Goal: Information Seeking & Learning: Learn about a topic

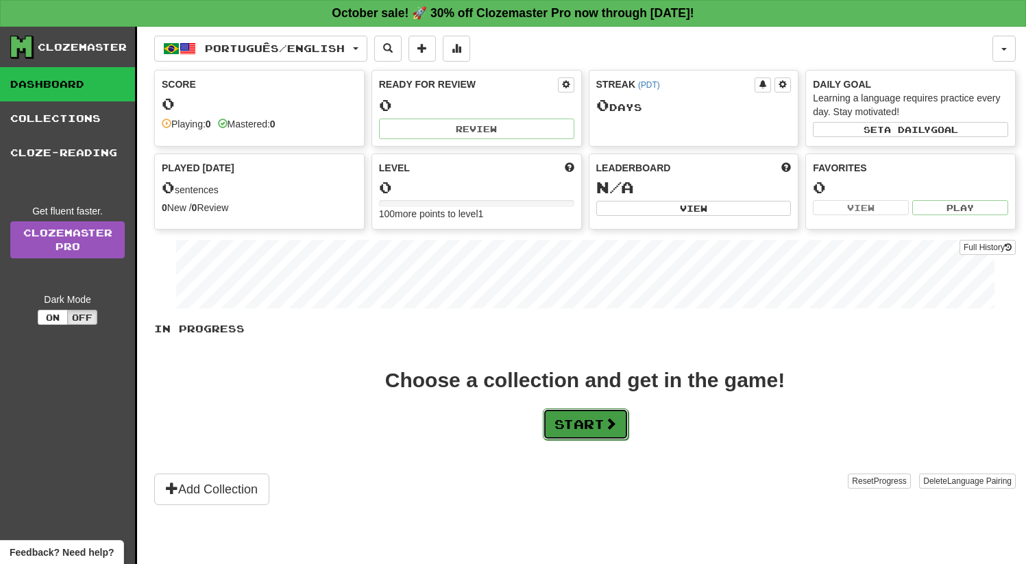
click at [543, 426] on button "Start" at bounding box center [586, 425] width 86 height 32
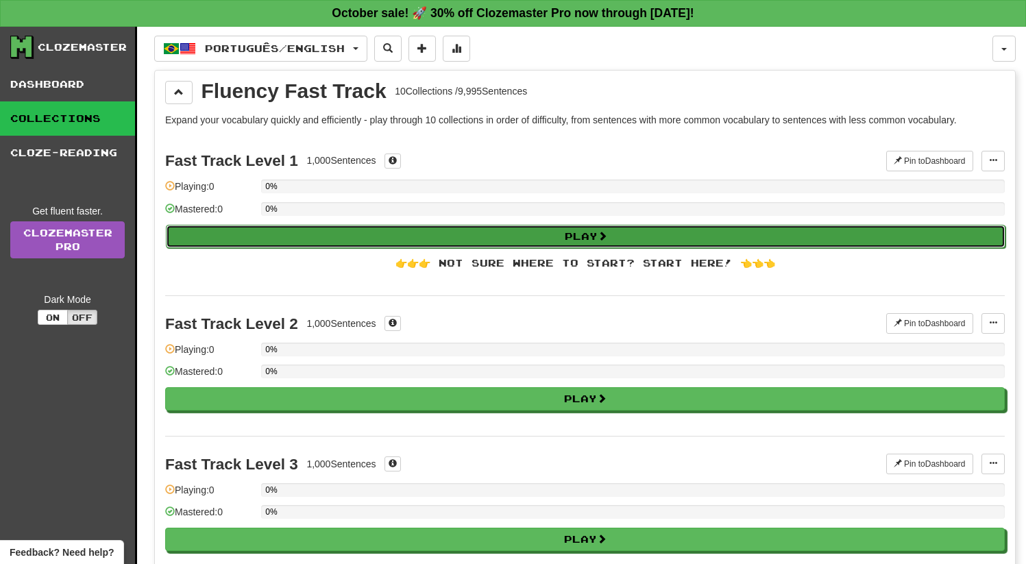
click at [503, 233] on button "Play" at bounding box center [586, 236] width 840 height 23
select select "**"
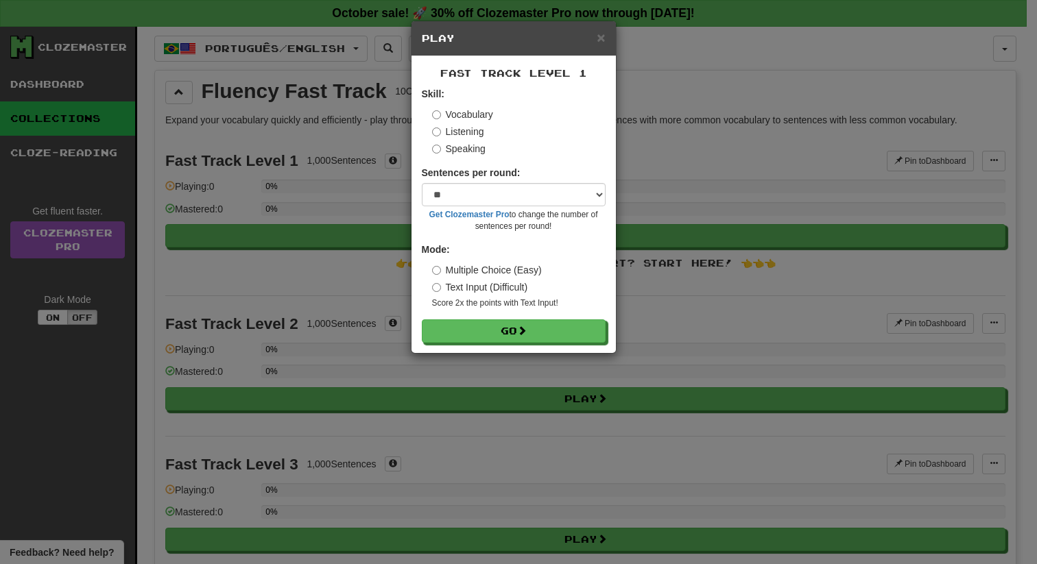
click at [435, 154] on label "Speaking" at bounding box center [458, 149] width 53 height 14
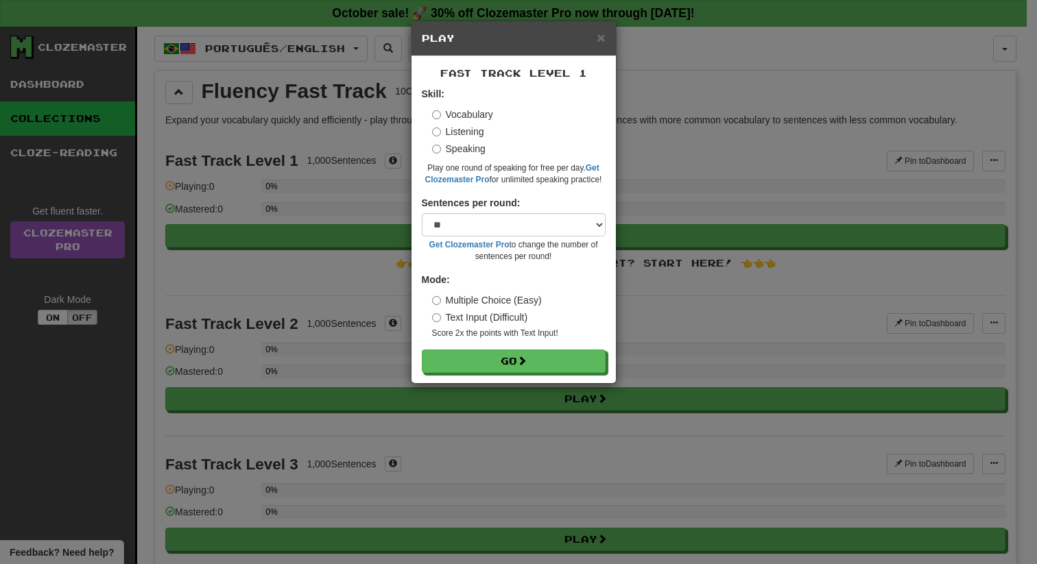
click at [481, 212] on div "Sentences per round: * ** ** ** ** ** *** ******** Get Clozemaster Pro to chang…" at bounding box center [514, 229] width 184 height 67
click at [477, 222] on select "* ** ** ** ** ** *** ********" at bounding box center [514, 224] width 184 height 23
click at [486, 365] on button "Go" at bounding box center [514, 361] width 184 height 23
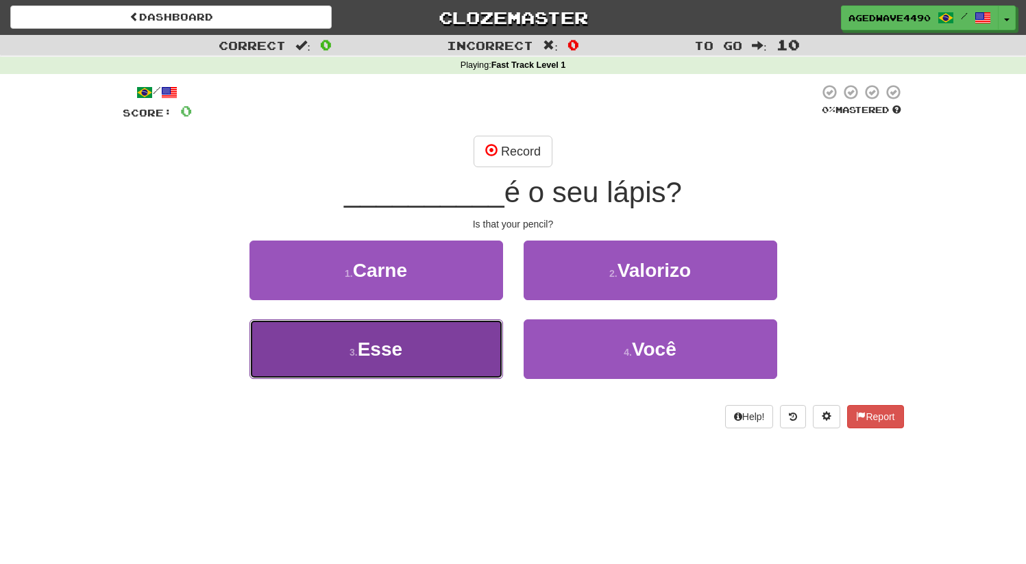
click at [365, 352] on span "Esse" at bounding box center [380, 349] width 45 height 21
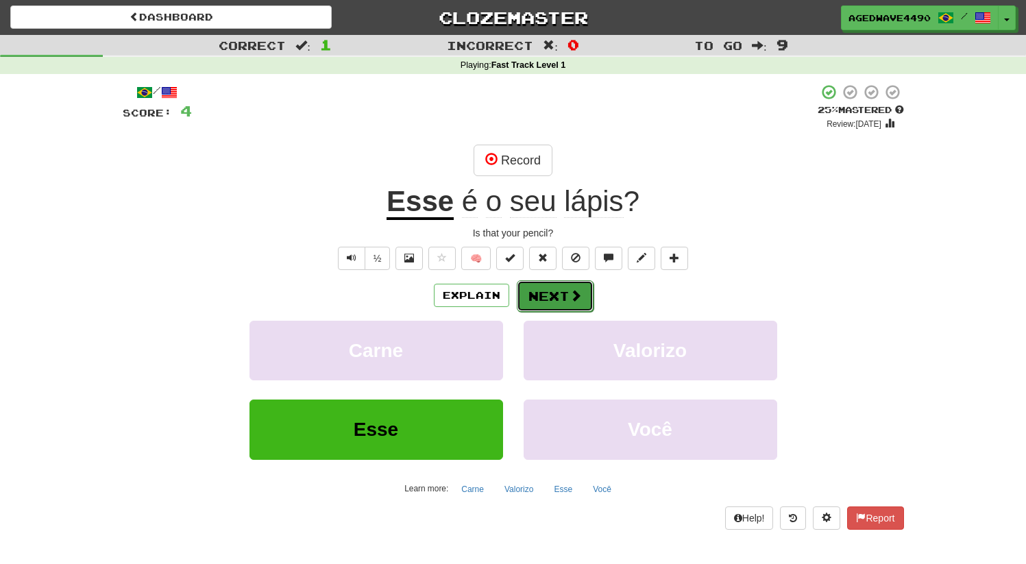
click at [534, 297] on button "Next" at bounding box center [555, 296] width 77 height 32
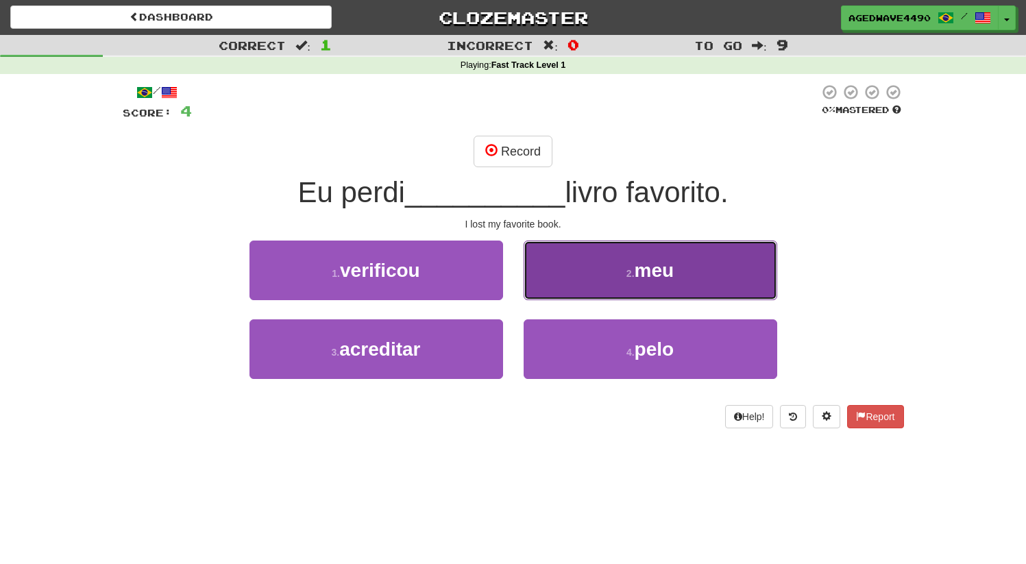
click at [607, 269] on button "2 . meu" at bounding box center [651, 271] width 254 height 60
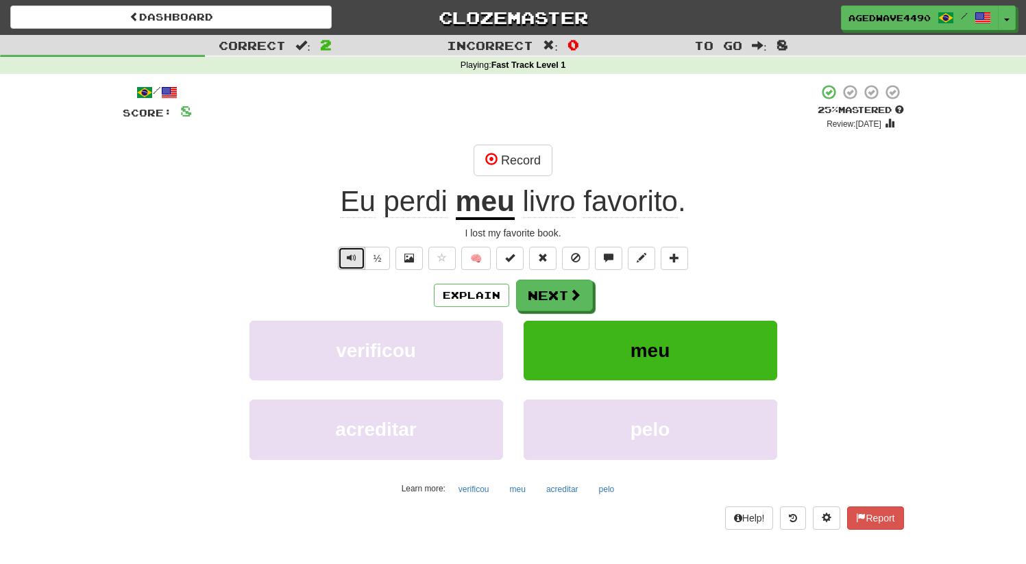
click at [350, 265] on button "Text-to-speech controls" at bounding box center [351, 258] width 27 height 23
click at [377, 259] on button "½" at bounding box center [378, 258] width 26 height 23
click at [357, 261] on button "Text-to-speech controls" at bounding box center [351, 258] width 27 height 23
click at [410, 264] on button at bounding box center [409, 258] width 27 height 23
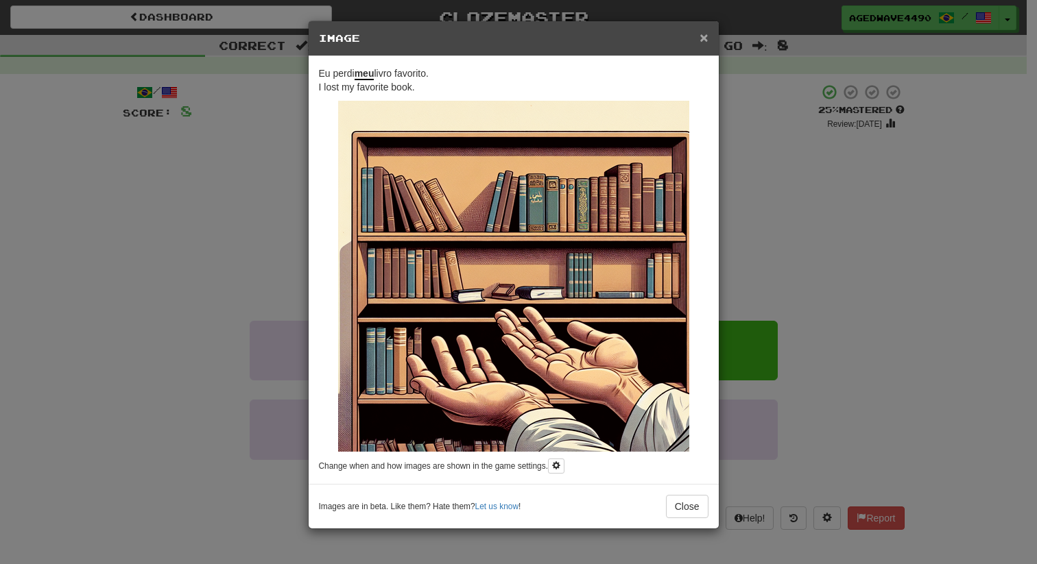
click at [703, 43] on span "×" at bounding box center [703, 37] width 8 height 16
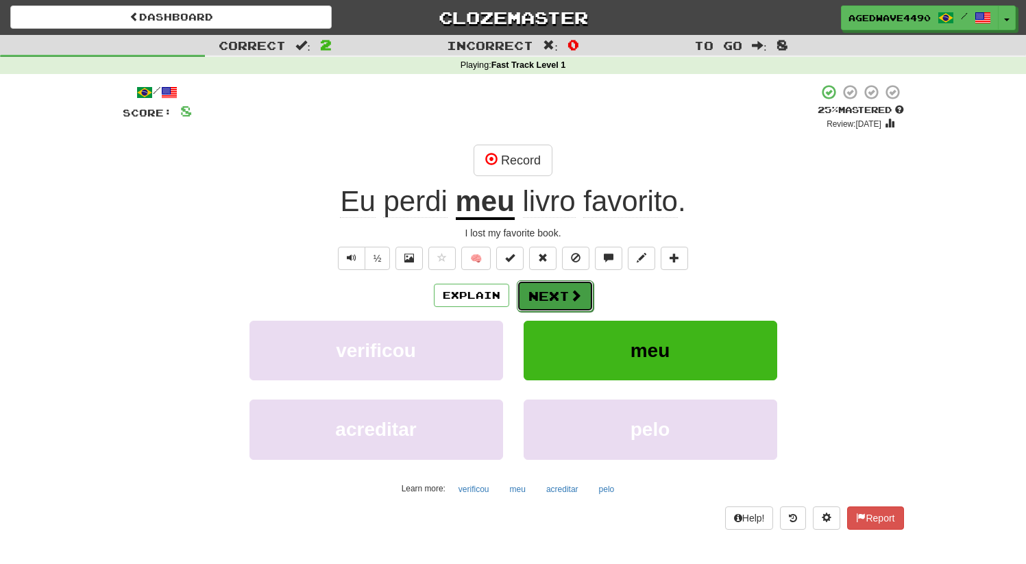
click at [554, 300] on button "Next" at bounding box center [555, 296] width 77 height 32
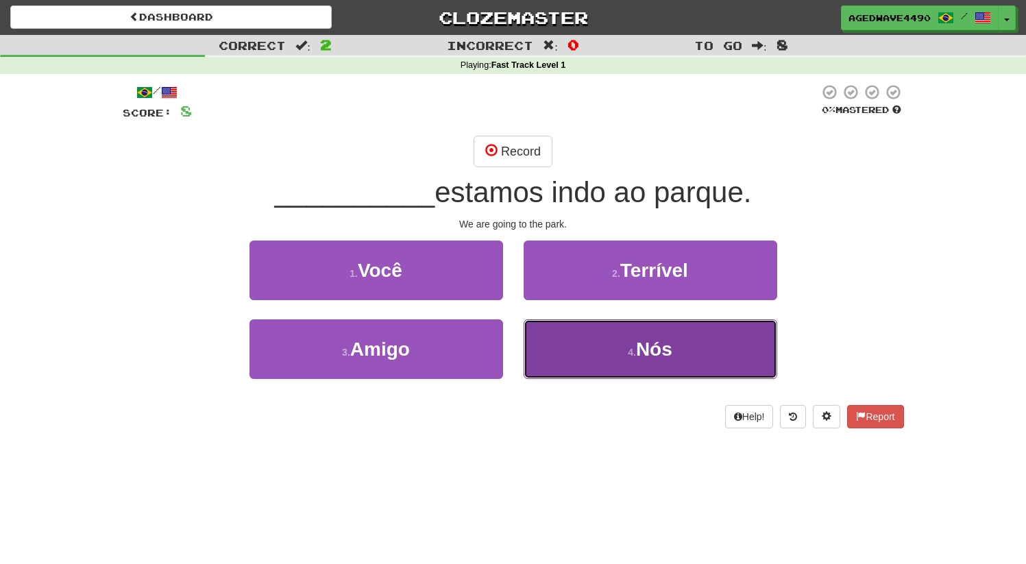
click at [566, 356] on button "4 . Nós" at bounding box center [651, 349] width 254 height 60
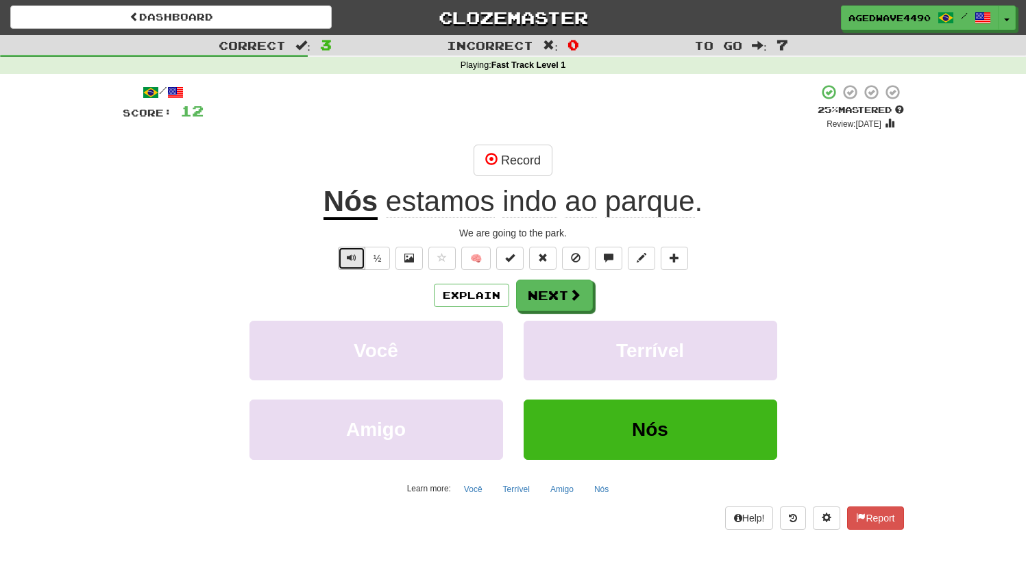
click at [352, 255] on span "Text-to-speech controls" at bounding box center [352, 258] width 10 height 10
click at [354, 259] on span "Text-to-speech controls" at bounding box center [352, 258] width 10 height 10
click at [561, 294] on button "Next" at bounding box center [555, 296] width 77 height 32
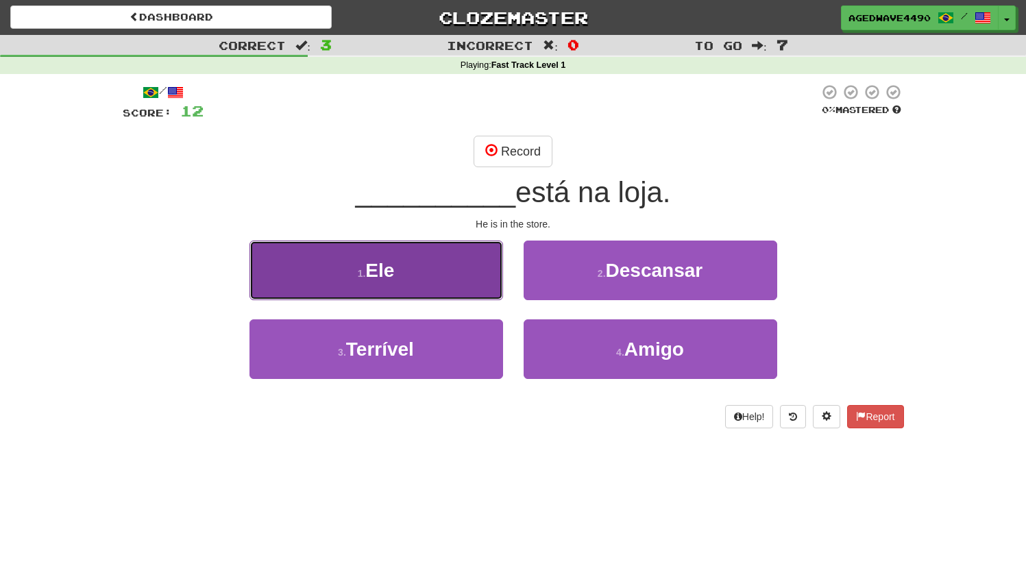
click at [386, 281] on button "1 . Ele" at bounding box center [377, 271] width 254 height 60
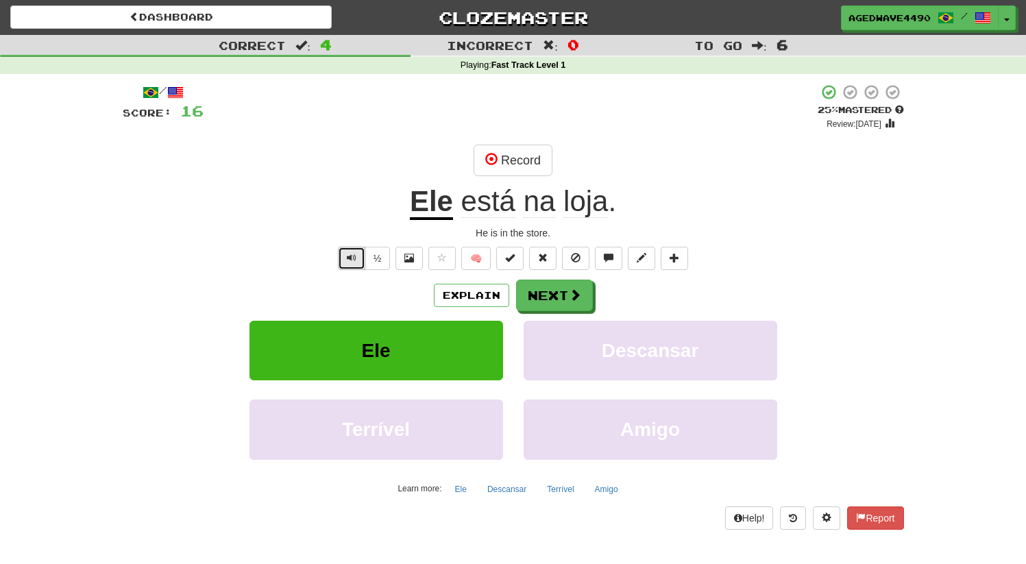
click at [354, 260] on span "Text-to-speech controls" at bounding box center [352, 258] width 10 height 10
click at [525, 296] on button "Next" at bounding box center [555, 296] width 77 height 32
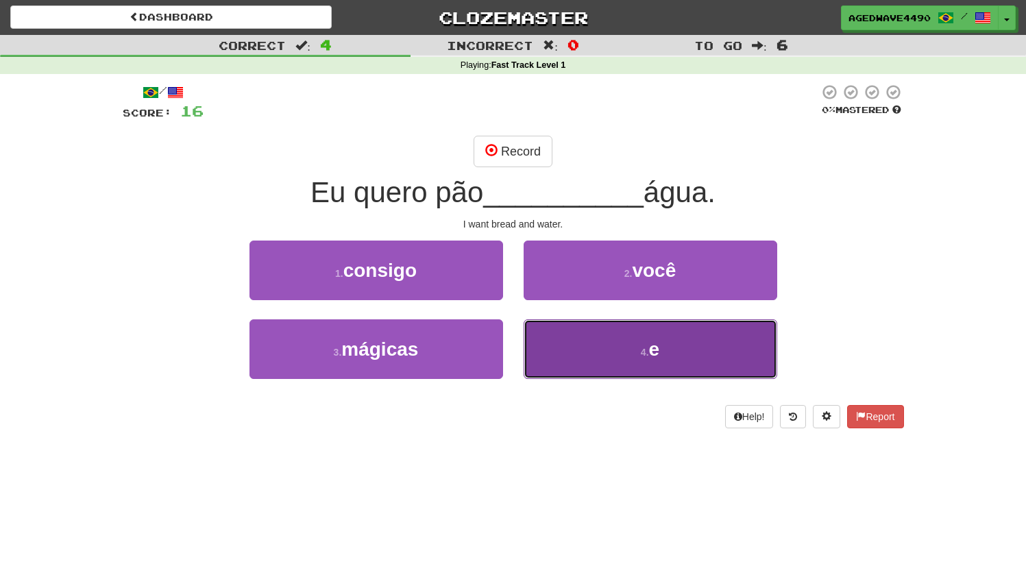
click at [627, 365] on button "4 . e" at bounding box center [651, 349] width 254 height 60
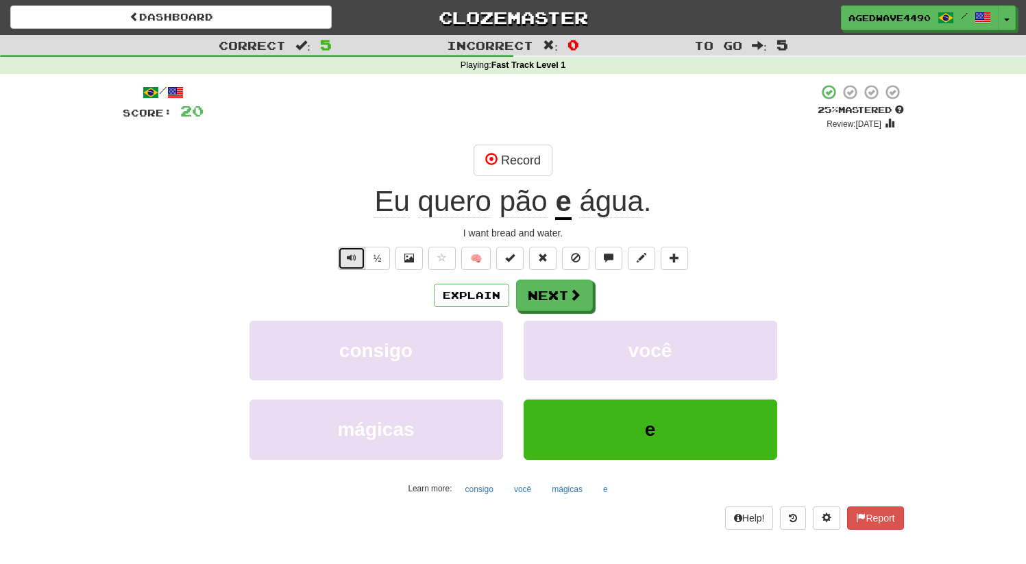
click at [350, 260] on span "Text-to-speech controls" at bounding box center [352, 258] width 10 height 10
click at [348, 261] on span "Text-to-speech controls" at bounding box center [352, 258] width 10 height 10
click at [547, 298] on button "Next" at bounding box center [555, 296] width 77 height 32
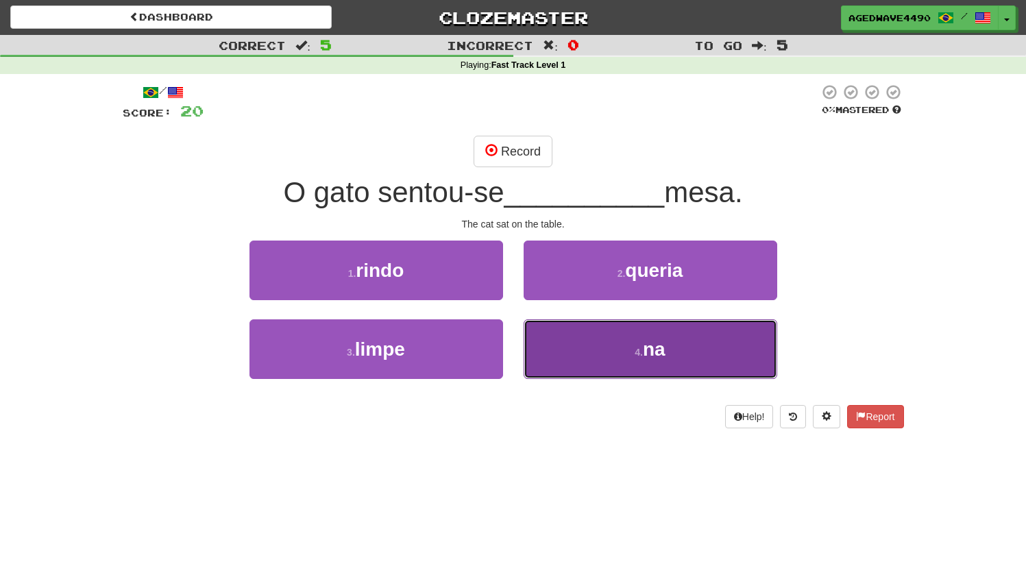
click at [565, 335] on button "4 . na" at bounding box center [651, 349] width 254 height 60
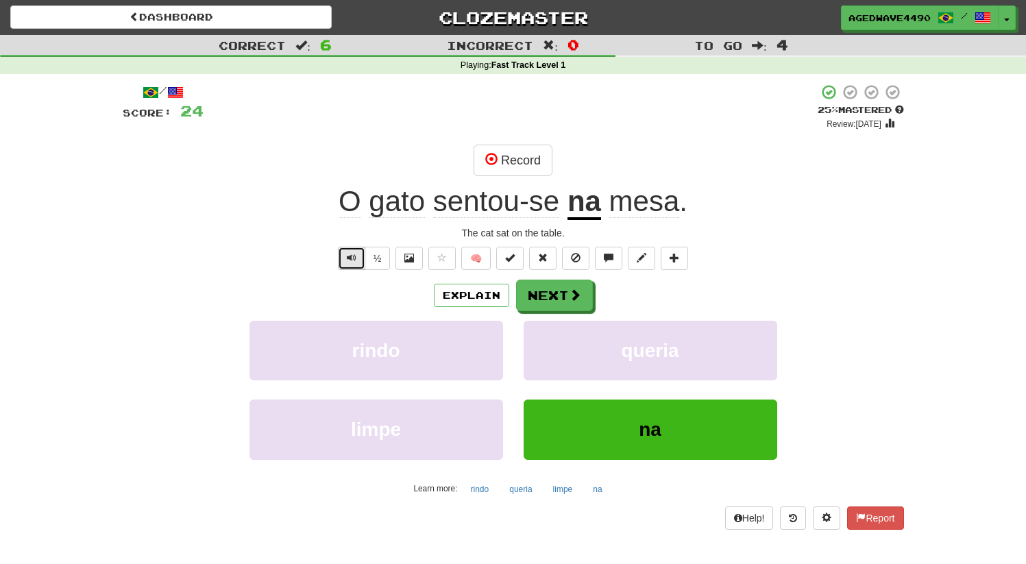
click at [344, 264] on button "Text-to-speech controls" at bounding box center [351, 258] width 27 height 23
click at [539, 295] on button "Next" at bounding box center [555, 296] width 77 height 32
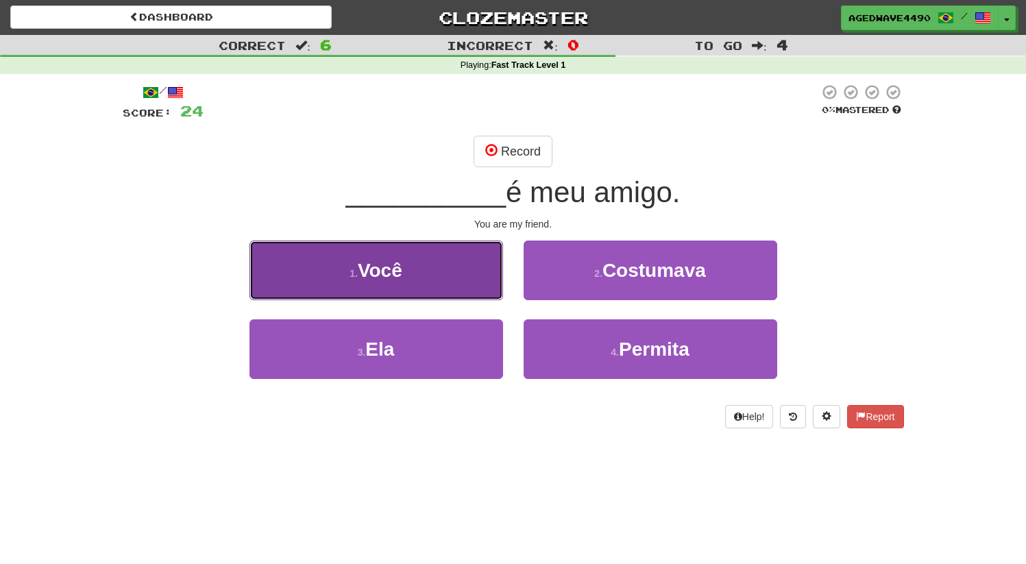
click at [424, 260] on button "1 . Você" at bounding box center [377, 271] width 254 height 60
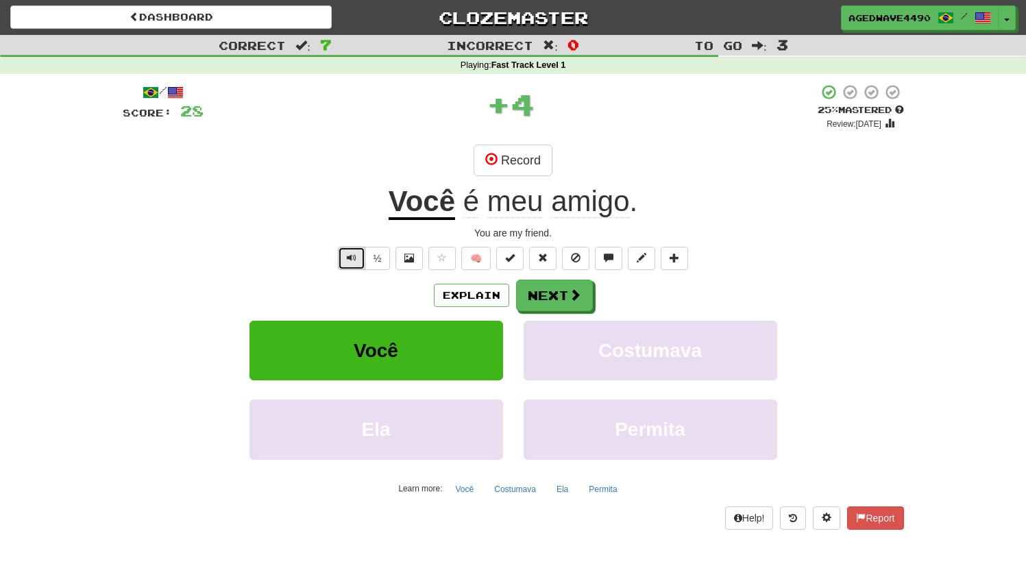
click at [352, 263] on span "Text-to-speech controls" at bounding box center [352, 258] width 10 height 10
click at [359, 255] on button "Text-to-speech controls" at bounding box center [351, 258] width 27 height 23
click at [545, 294] on button "Next" at bounding box center [555, 296] width 77 height 32
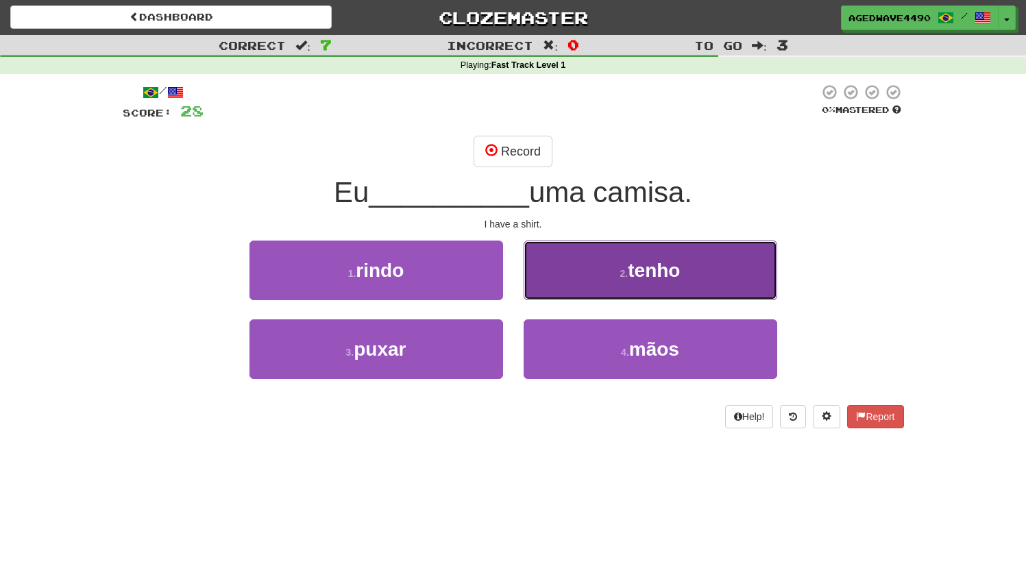
click at [642, 277] on span "tenho" at bounding box center [654, 270] width 52 height 21
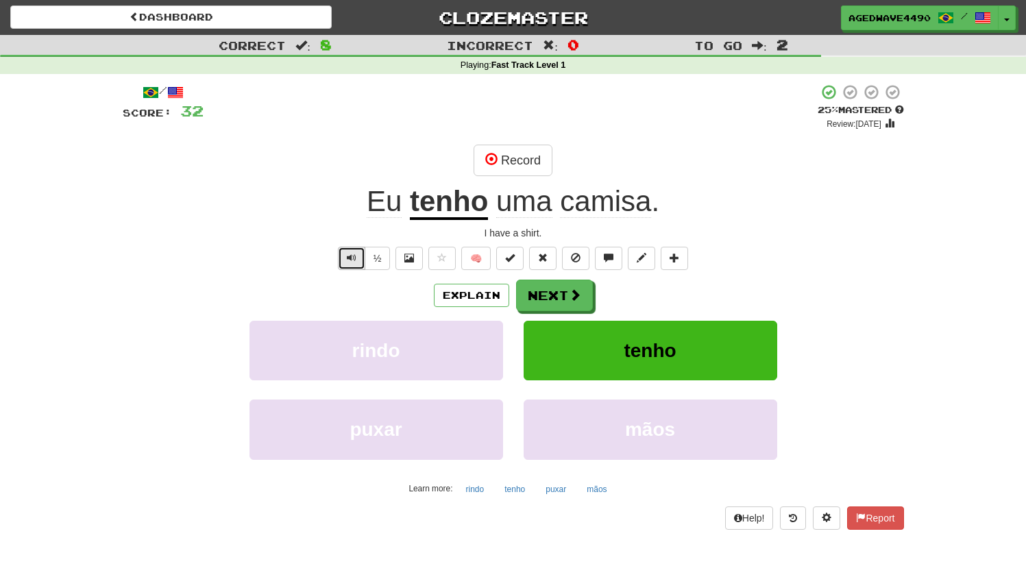
click at [343, 267] on button "Text-to-speech controls" at bounding box center [351, 258] width 27 height 23
click at [350, 260] on span "Text-to-speech controls" at bounding box center [352, 258] width 10 height 10
click at [345, 256] on button "Text-to-speech controls" at bounding box center [351, 258] width 27 height 23
click at [533, 300] on button "Next" at bounding box center [555, 296] width 77 height 32
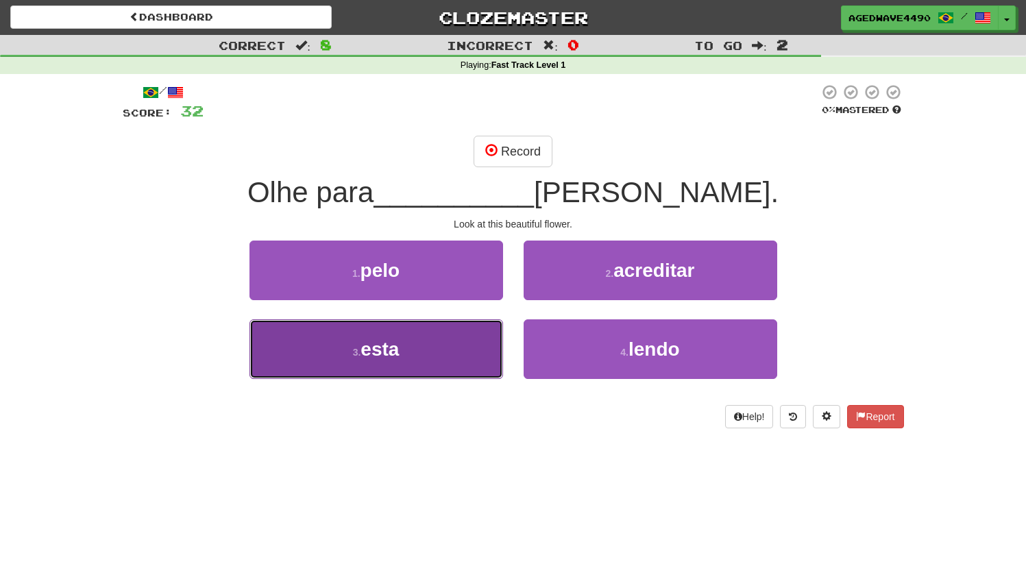
click at [394, 344] on span "esta" at bounding box center [380, 349] width 38 height 21
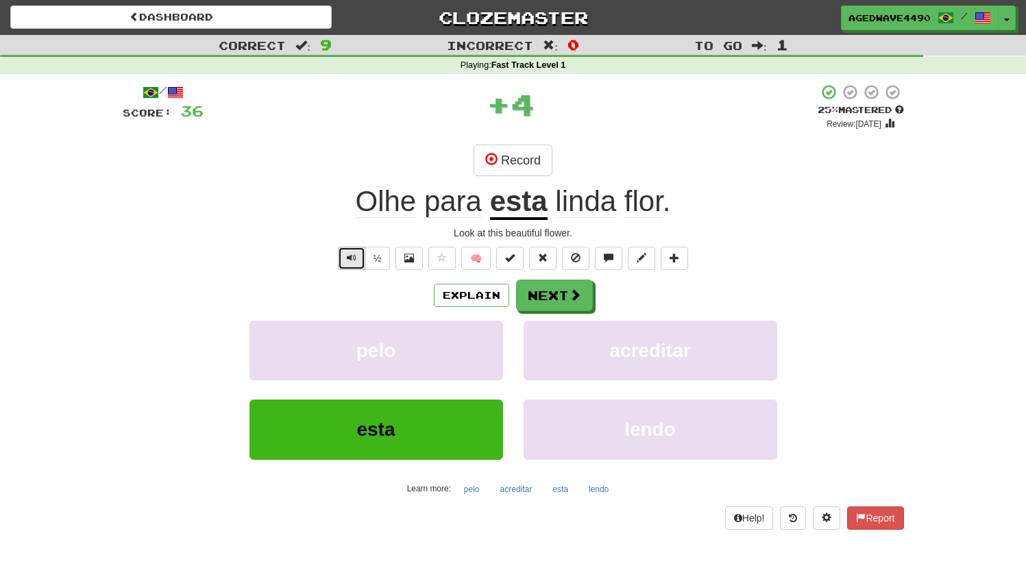
click at [340, 248] on button "Text-to-speech controls" at bounding box center [351, 258] width 27 height 23
click at [348, 259] on span "Text-to-speech controls" at bounding box center [352, 258] width 10 height 10
click at [352, 257] on span "Text-to-speech controls" at bounding box center [352, 258] width 10 height 10
click at [559, 298] on button "Next" at bounding box center [555, 296] width 77 height 32
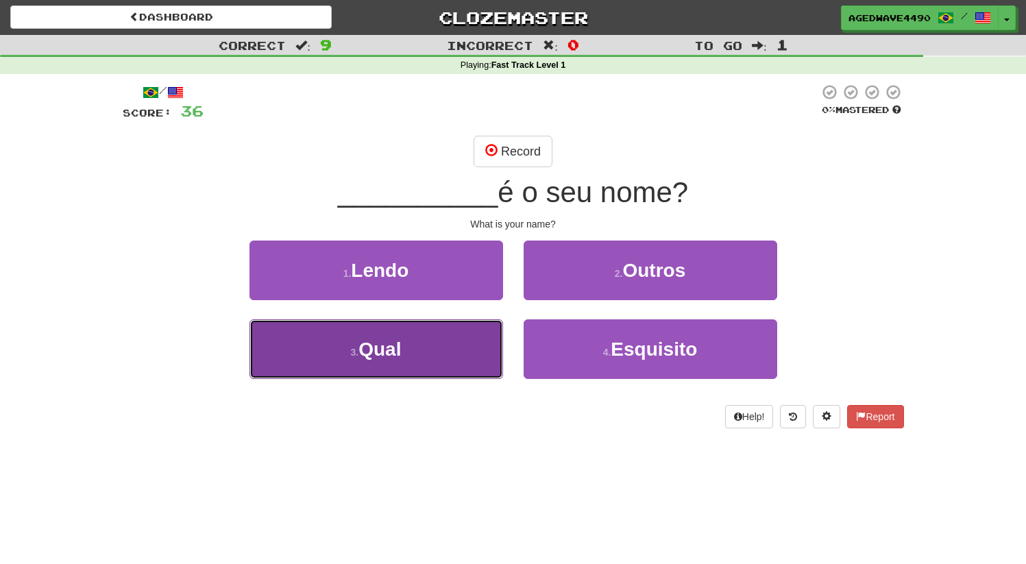
click at [345, 321] on button "3 . Qual" at bounding box center [377, 349] width 254 height 60
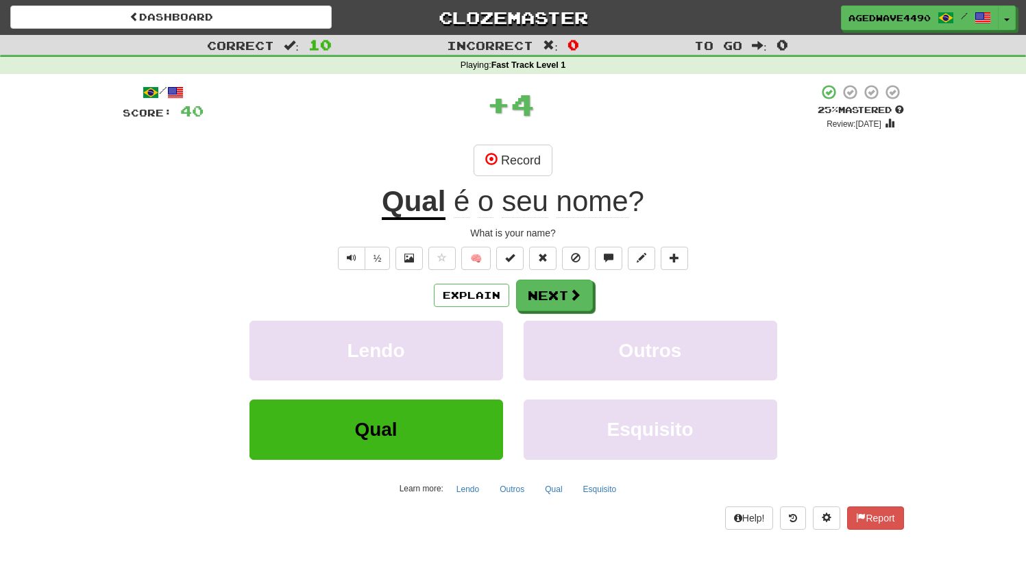
click at [377, 243] on div "/ Score: 40 + 4 25 % Mastered Review: 2025-10-16 Record Qual é o seu nome ? Wha…" at bounding box center [514, 307] width 782 height 446
click at [356, 255] on span "Text-to-speech controls" at bounding box center [352, 258] width 10 height 10
click at [351, 259] on span "Text-to-speech controls" at bounding box center [352, 258] width 10 height 10
click at [551, 295] on button "Next" at bounding box center [555, 296] width 77 height 32
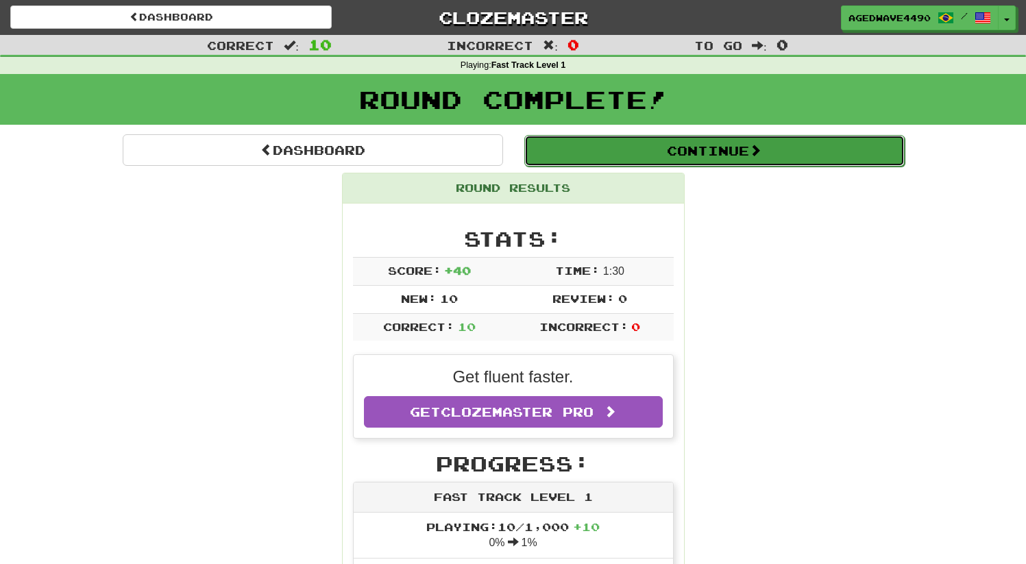
click at [636, 152] on button "Continue" at bounding box center [714, 151] width 381 height 32
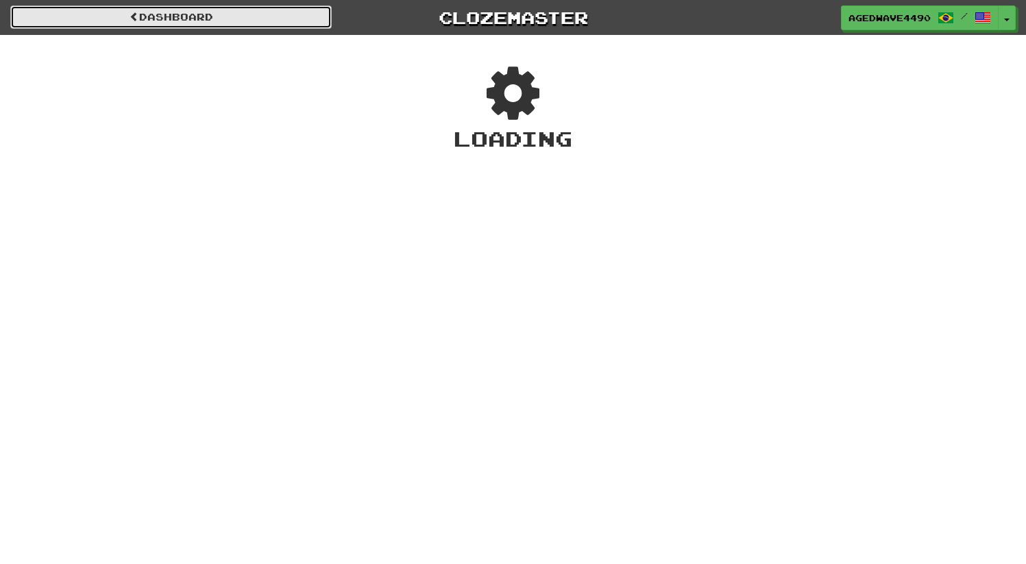
click at [162, 22] on link "Dashboard" at bounding box center [171, 16] width 322 height 23
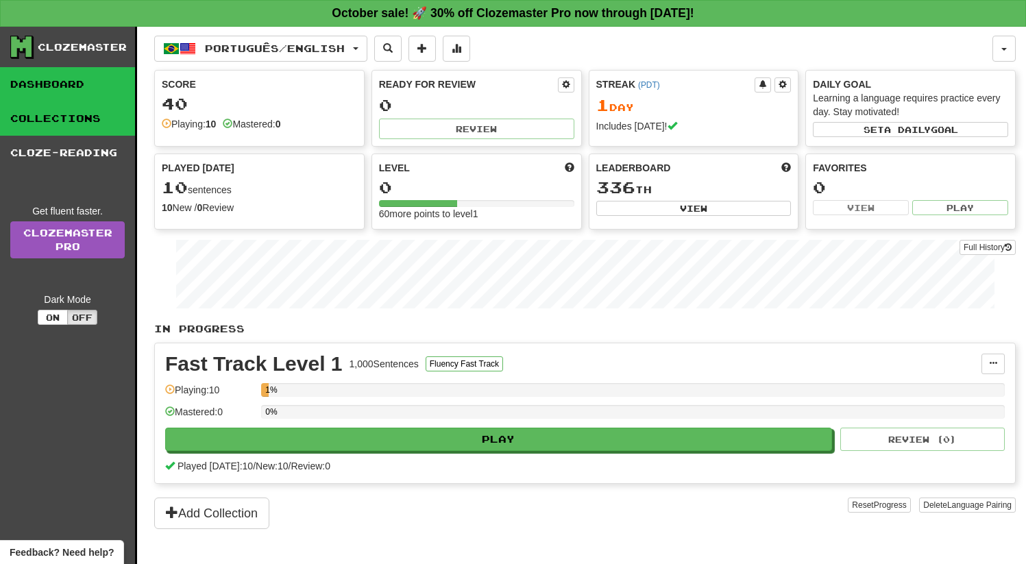
click at [82, 114] on link "Collections" at bounding box center [67, 118] width 135 height 34
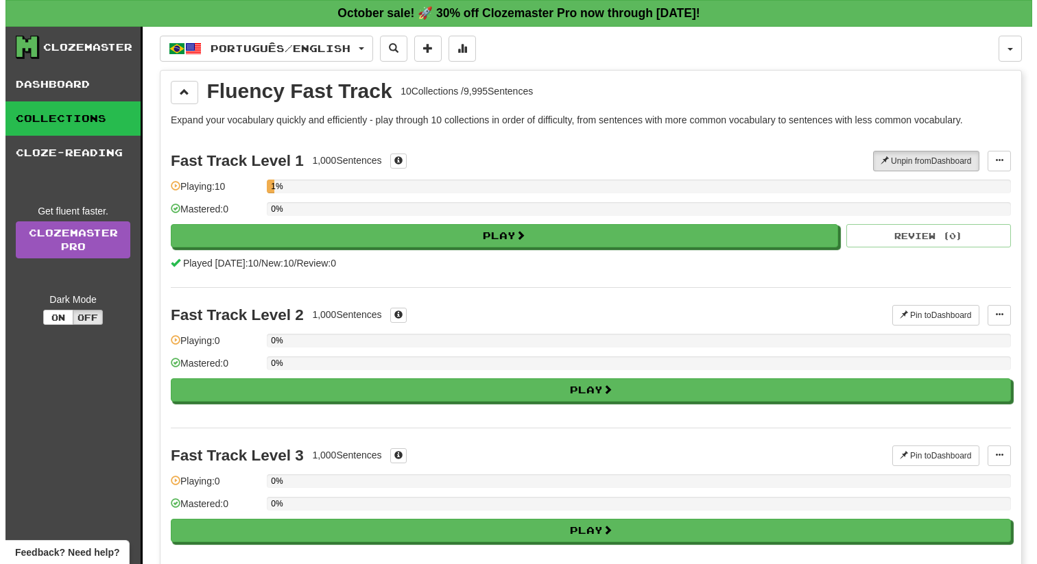
scroll to position [16, 0]
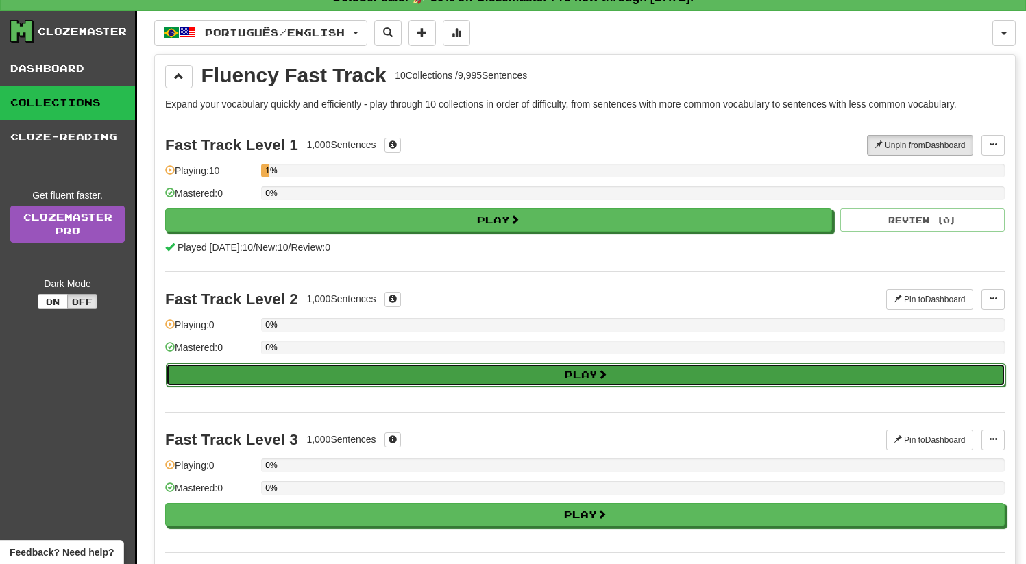
click at [427, 371] on button "Play" at bounding box center [586, 374] width 840 height 23
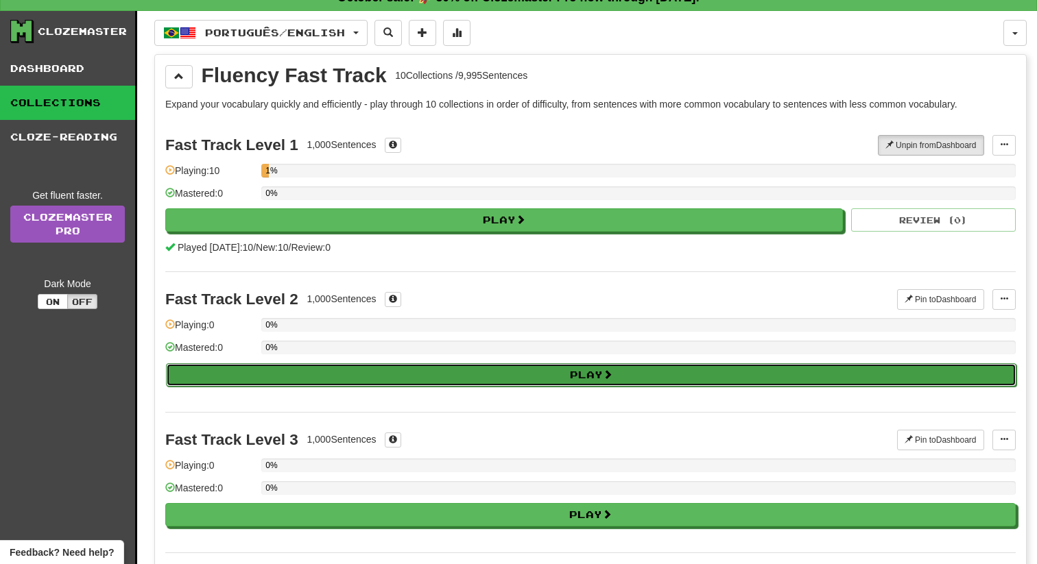
select select "**"
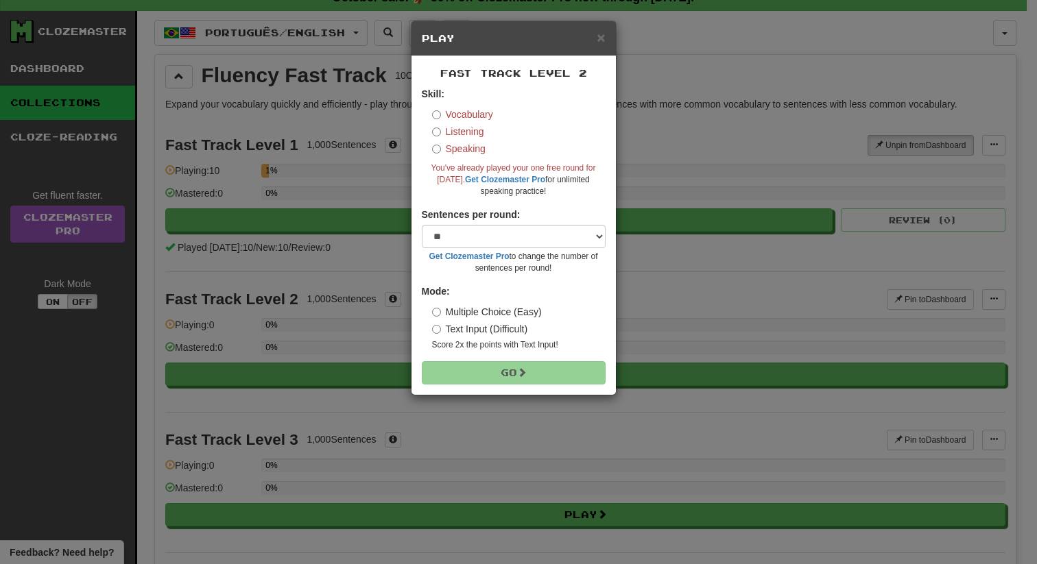
click at [439, 126] on label "Listening" at bounding box center [458, 132] width 52 height 14
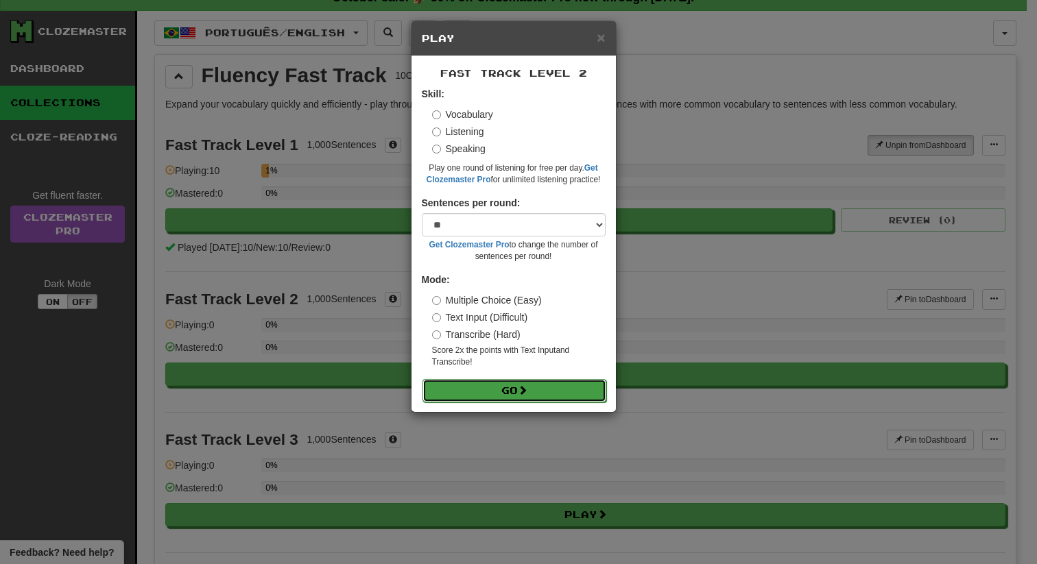
click at [468, 389] on button "Go" at bounding box center [514, 390] width 184 height 23
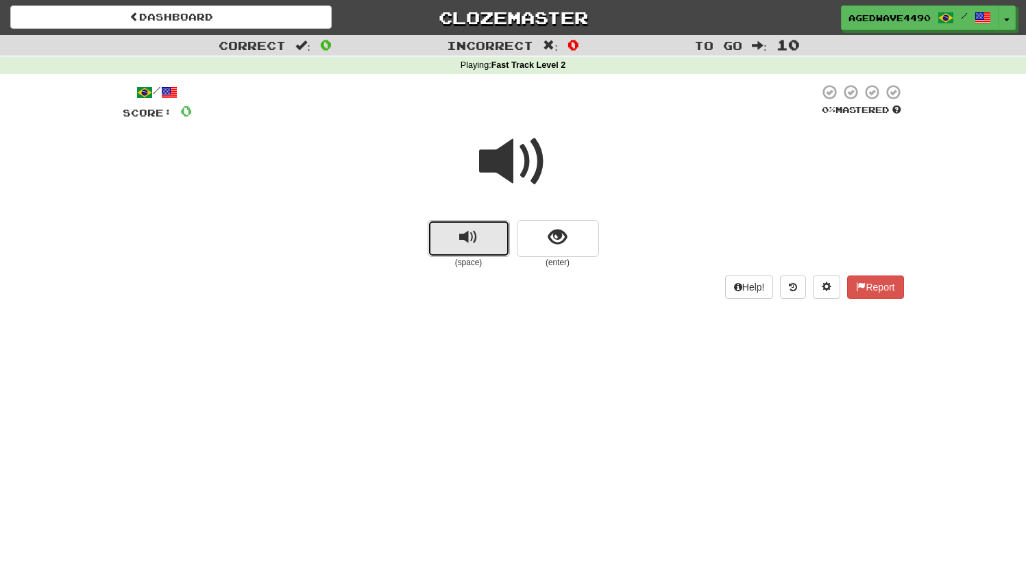
click at [476, 245] on span "replay audio" at bounding box center [468, 237] width 19 height 19
click at [462, 234] on span "replay audio" at bounding box center [468, 237] width 19 height 19
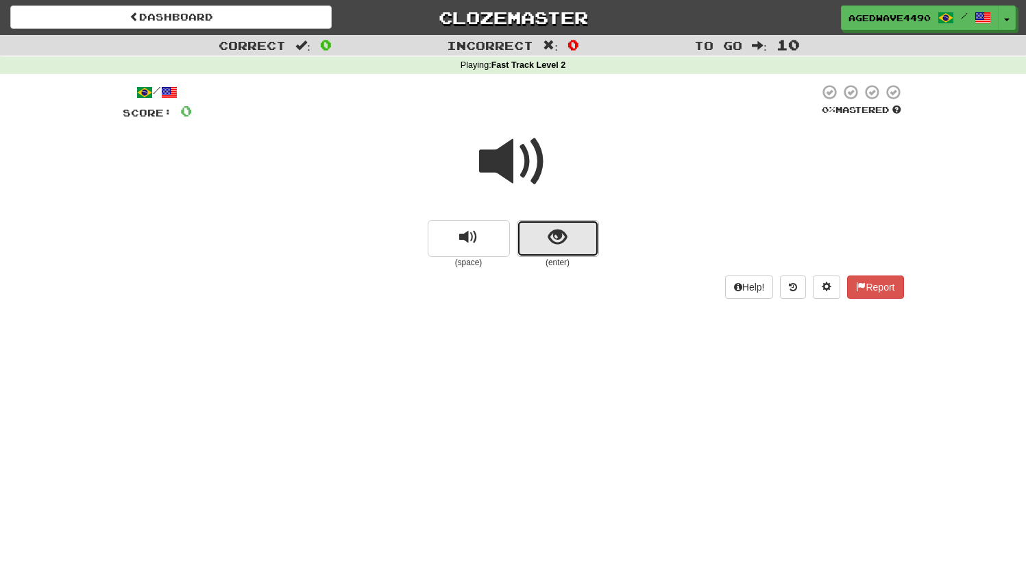
click at [570, 223] on button "show sentence" at bounding box center [558, 238] width 82 height 37
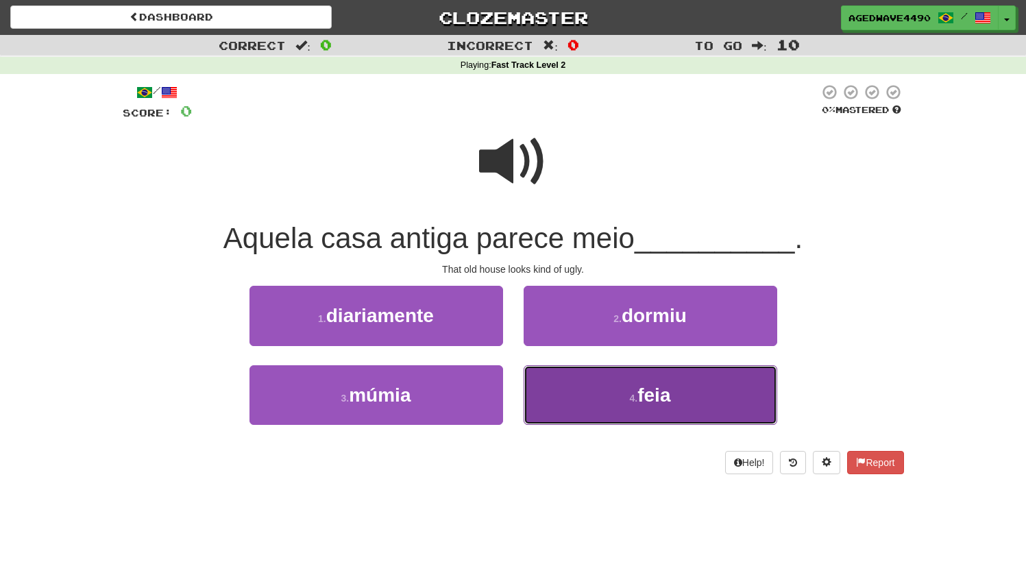
click at [564, 392] on button "4 . feia" at bounding box center [651, 395] width 254 height 60
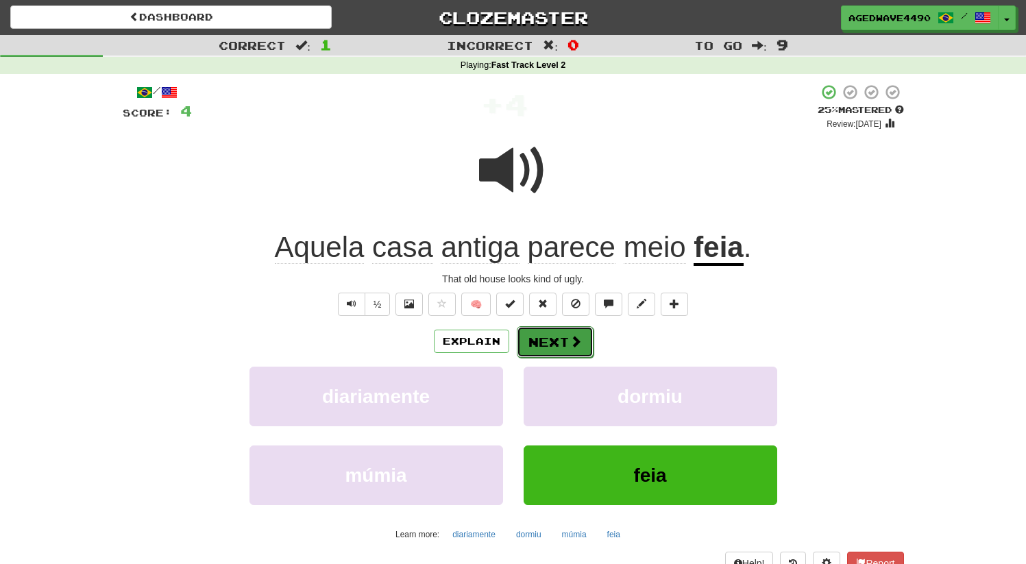
click at [565, 350] on button "Next" at bounding box center [555, 342] width 77 height 32
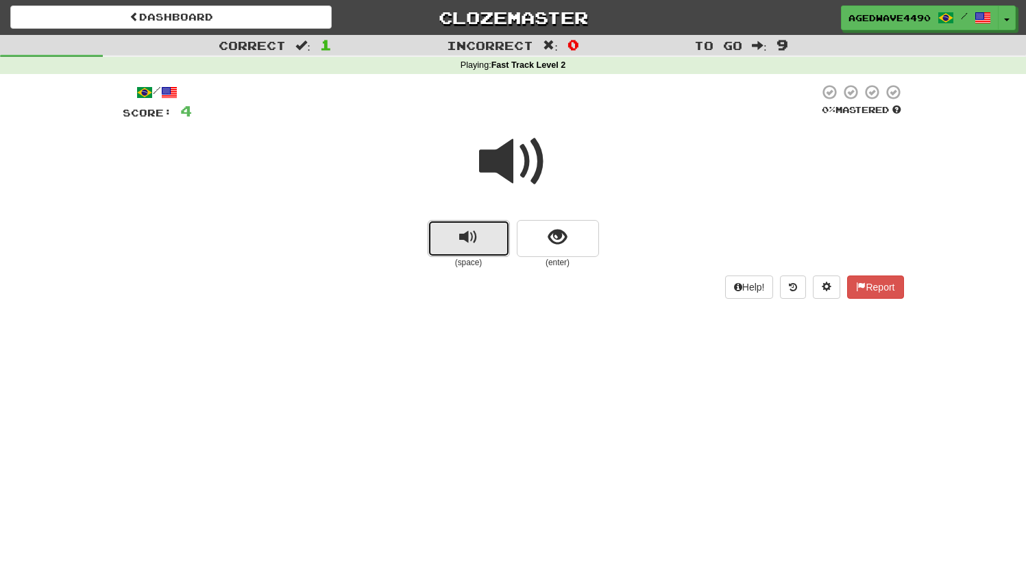
click at [462, 230] on span "replay audio" at bounding box center [468, 237] width 19 height 19
click at [455, 221] on button "replay audio" at bounding box center [469, 238] width 82 height 37
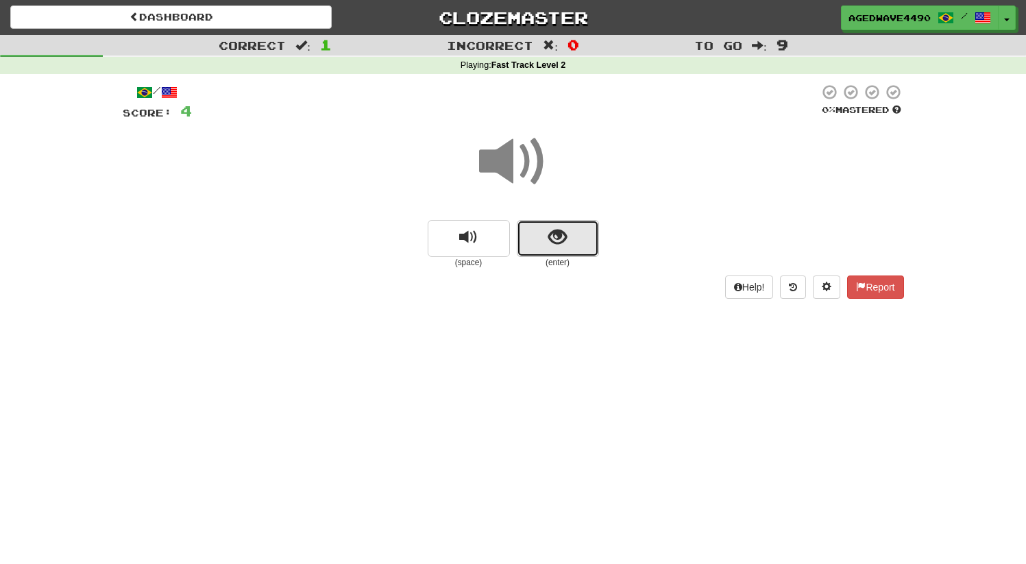
click at [540, 239] on button "show sentence" at bounding box center [558, 238] width 82 height 37
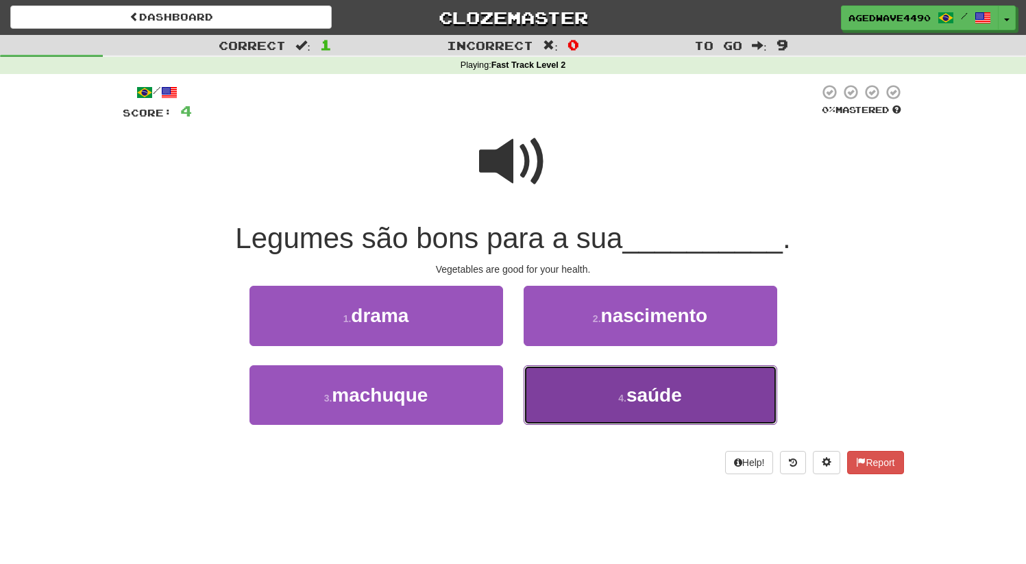
click at [574, 405] on button "4 . saúde" at bounding box center [651, 395] width 254 height 60
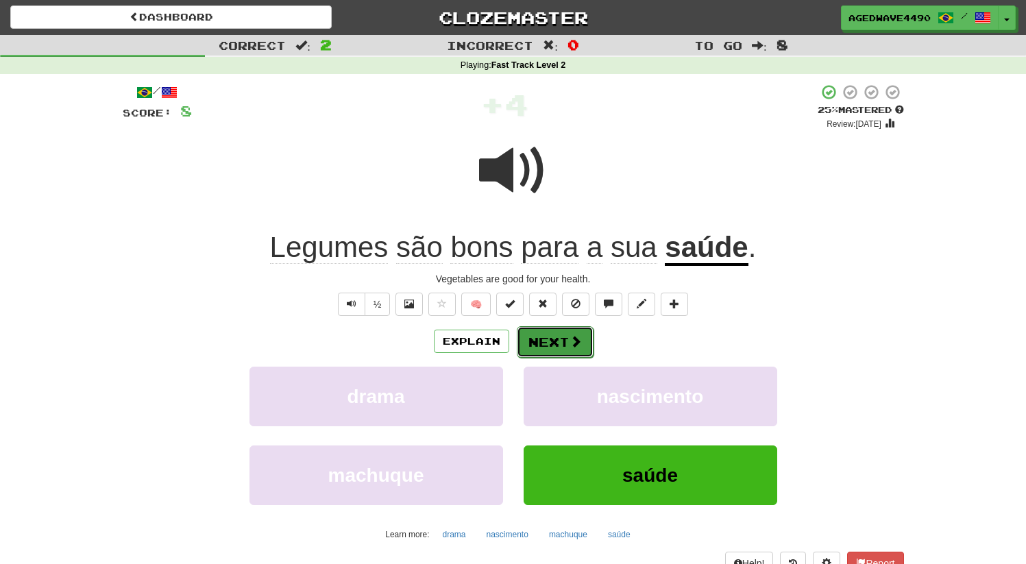
click at [543, 341] on button "Next" at bounding box center [555, 342] width 77 height 32
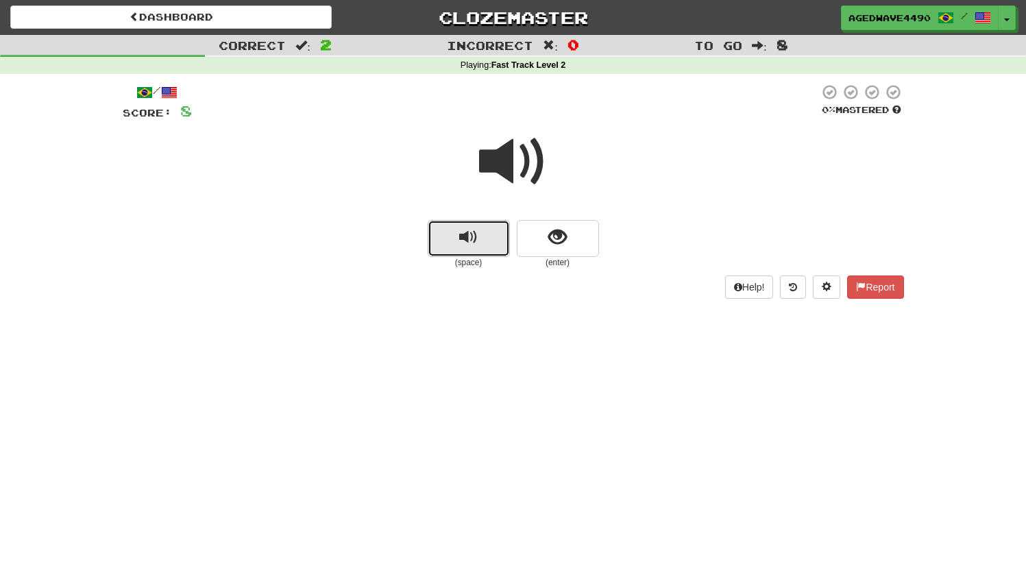
click at [483, 238] on button "replay audio" at bounding box center [469, 238] width 82 height 37
click at [472, 243] on span "replay audio" at bounding box center [468, 237] width 19 height 19
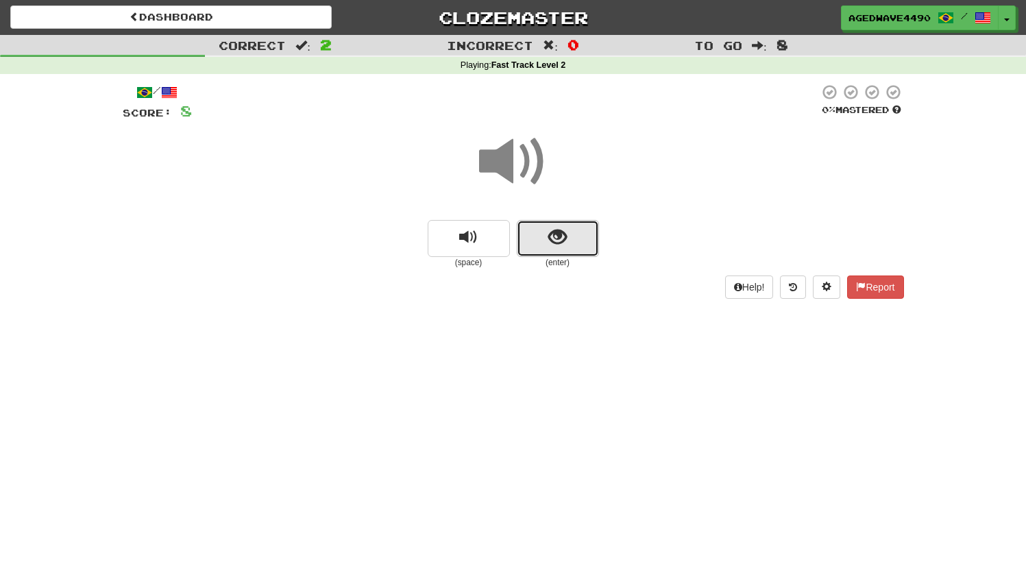
click at [553, 250] on button "show sentence" at bounding box center [558, 238] width 82 height 37
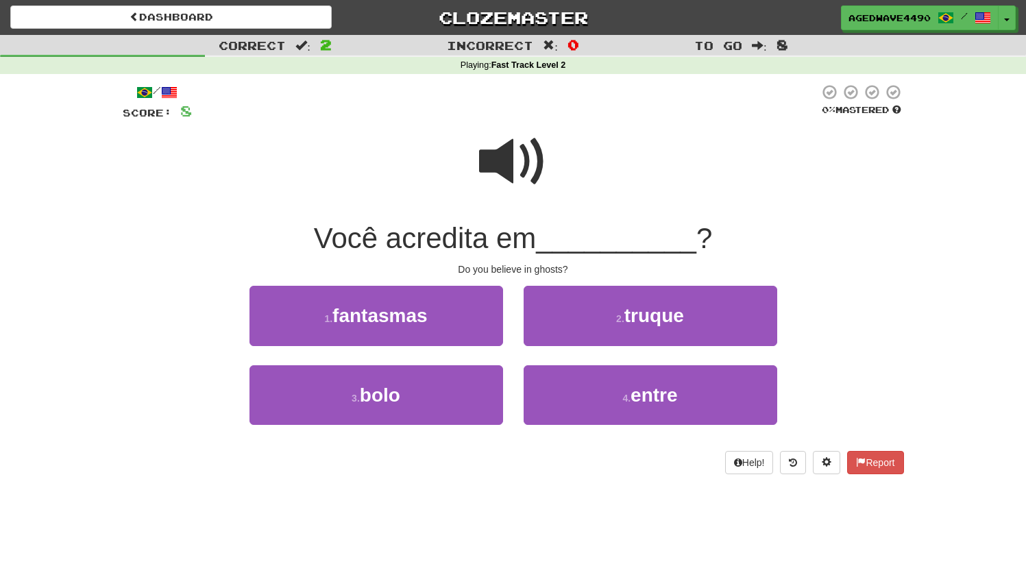
click at [499, 168] on span at bounding box center [513, 162] width 69 height 69
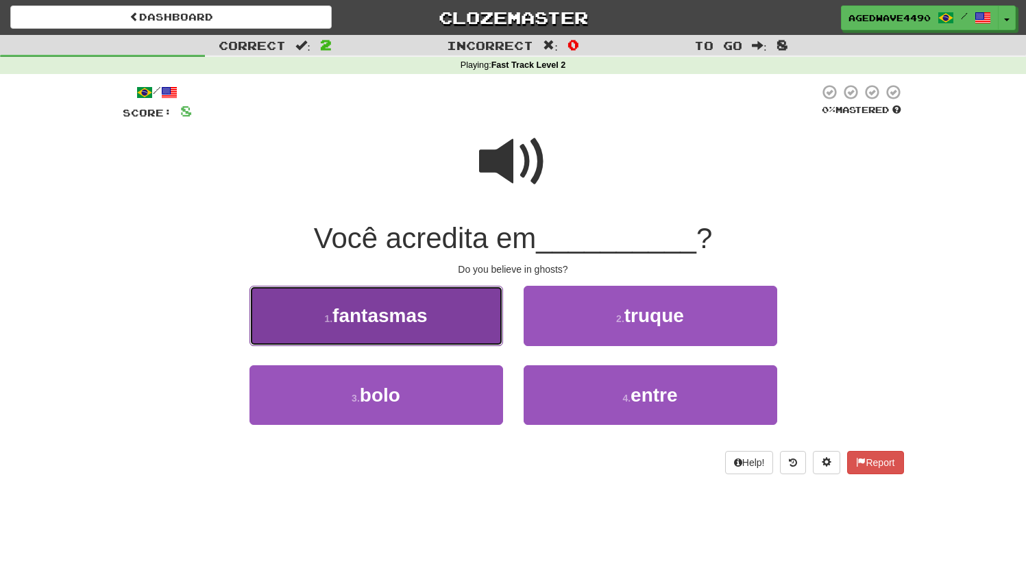
click at [395, 315] on span "fantasmas" at bounding box center [380, 315] width 95 height 21
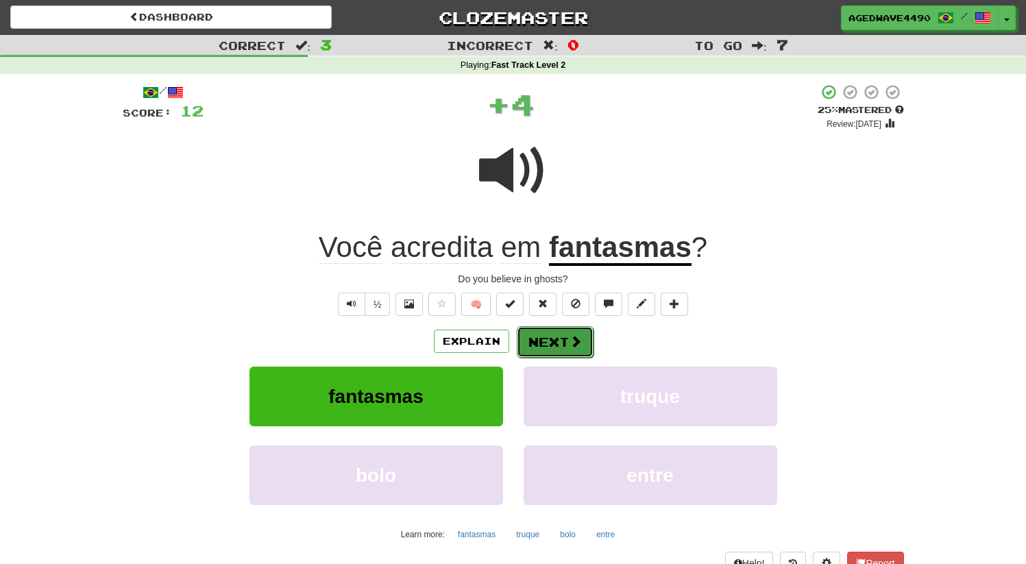
click at [553, 344] on button "Next" at bounding box center [555, 342] width 77 height 32
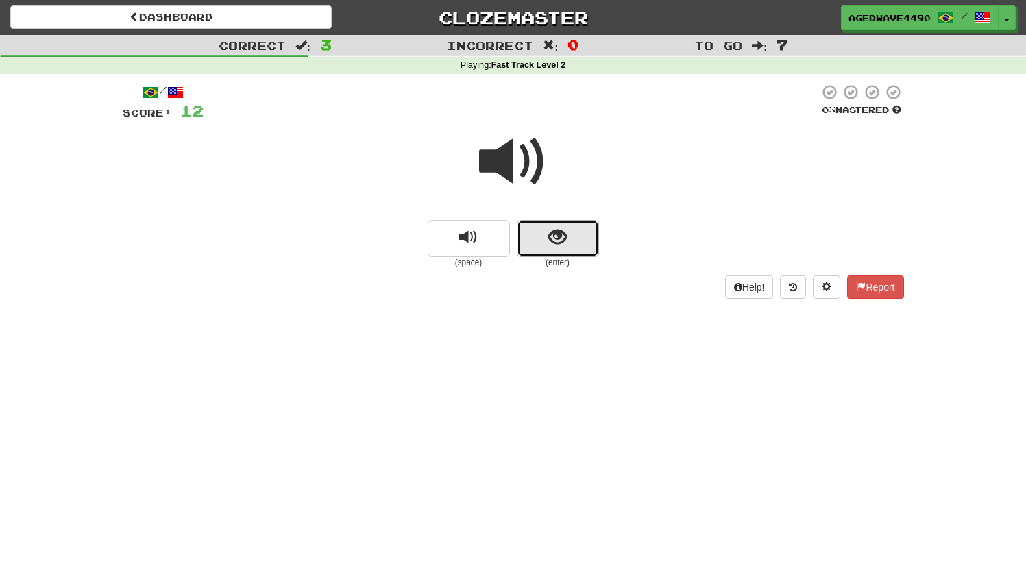
click at [555, 242] on span "show sentence" at bounding box center [557, 237] width 19 height 19
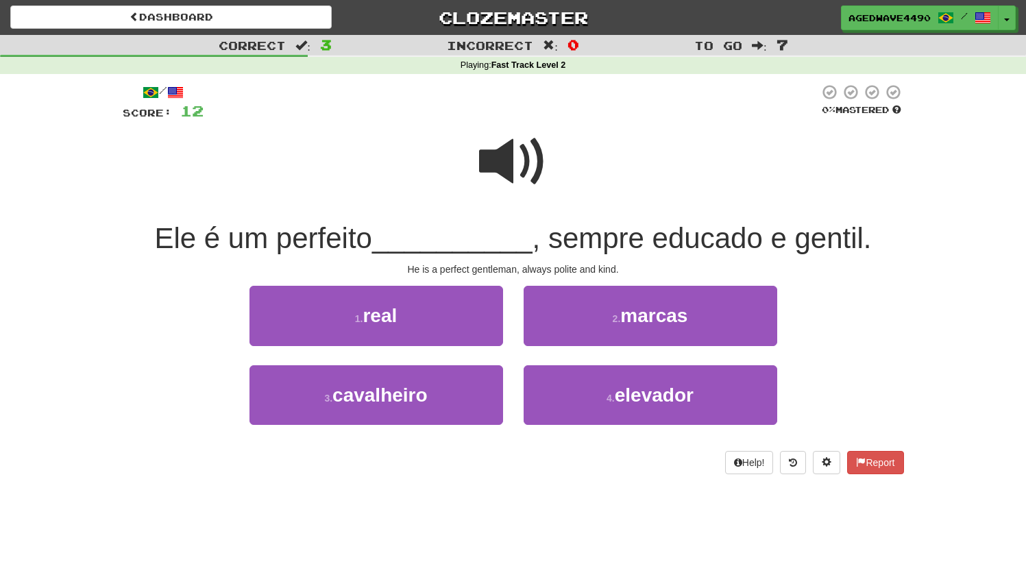
click at [494, 163] on span at bounding box center [513, 162] width 69 height 69
click at [487, 158] on span at bounding box center [513, 162] width 69 height 69
click at [507, 158] on span at bounding box center [513, 162] width 69 height 69
click at [492, 173] on span at bounding box center [513, 162] width 69 height 69
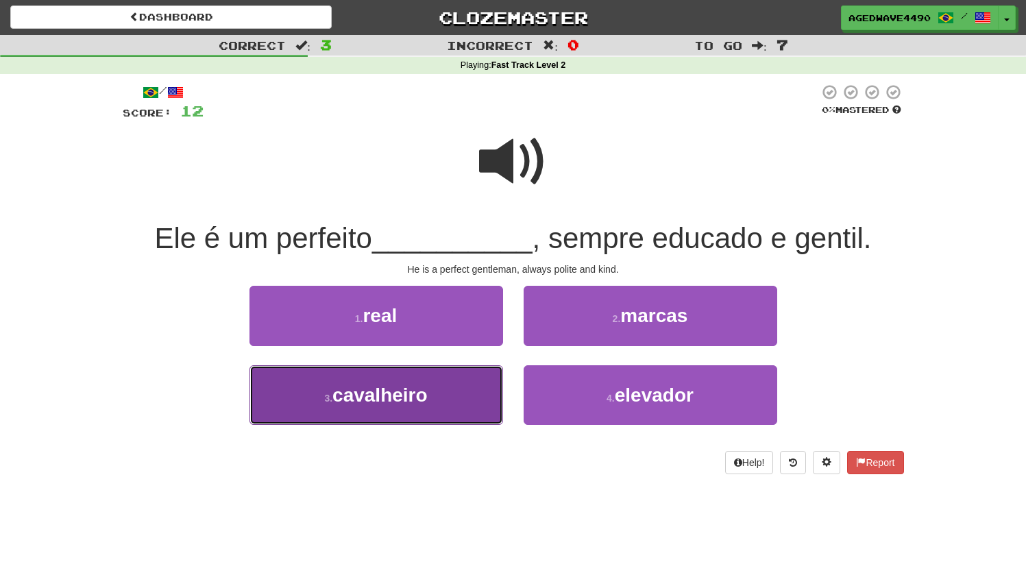
click at [351, 389] on span "cavalheiro" at bounding box center [380, 395] width 95 height 21
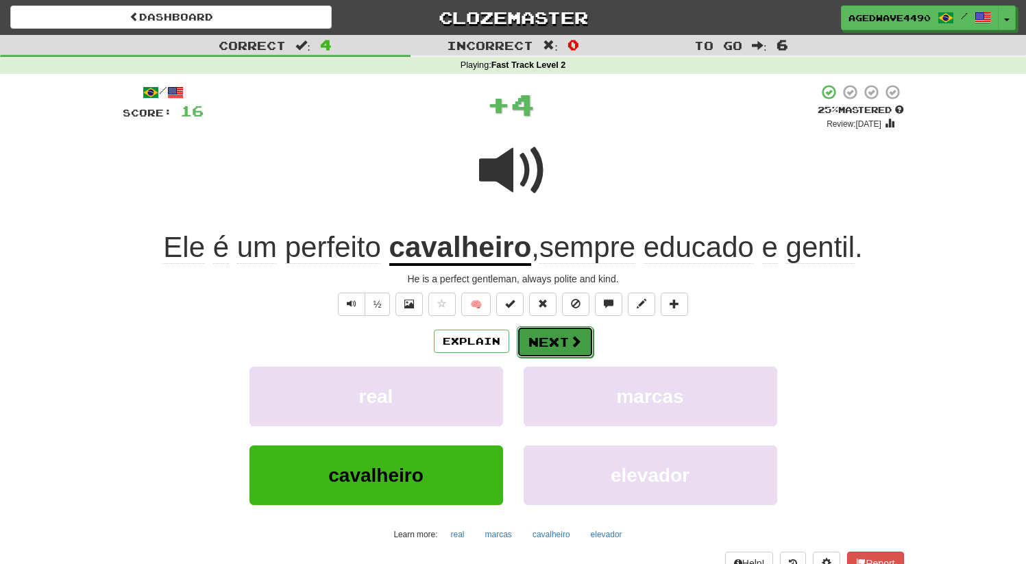
click at [563, 349] on button "Next" at bounding box center [555, 342] width 77 height 32
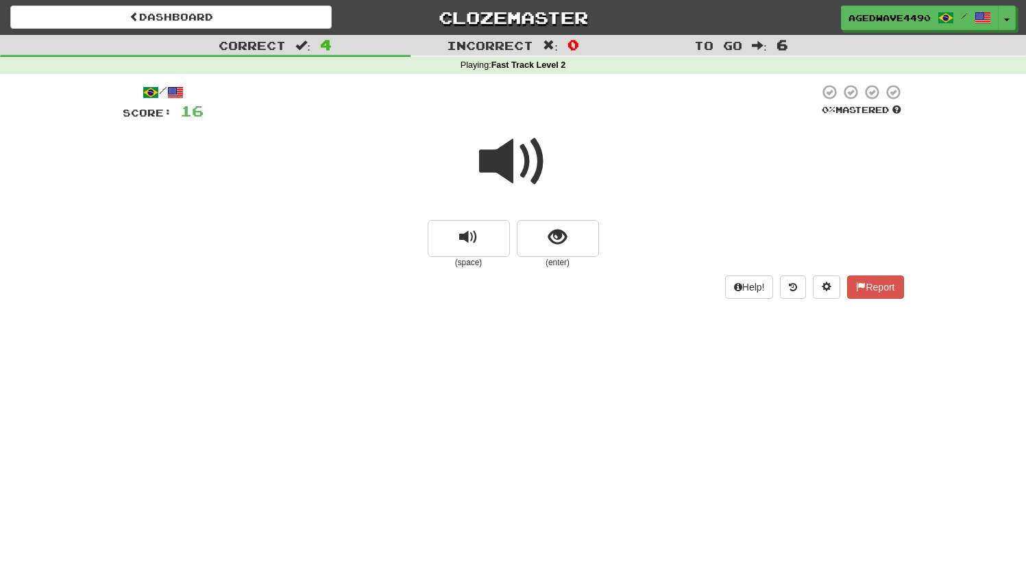
click at [514, 178] on span at bounding box center [513, 162] width 69 height 69
click at [559, 237] on span "show sentence" at bounding box center [557, 237] width 19 height 19
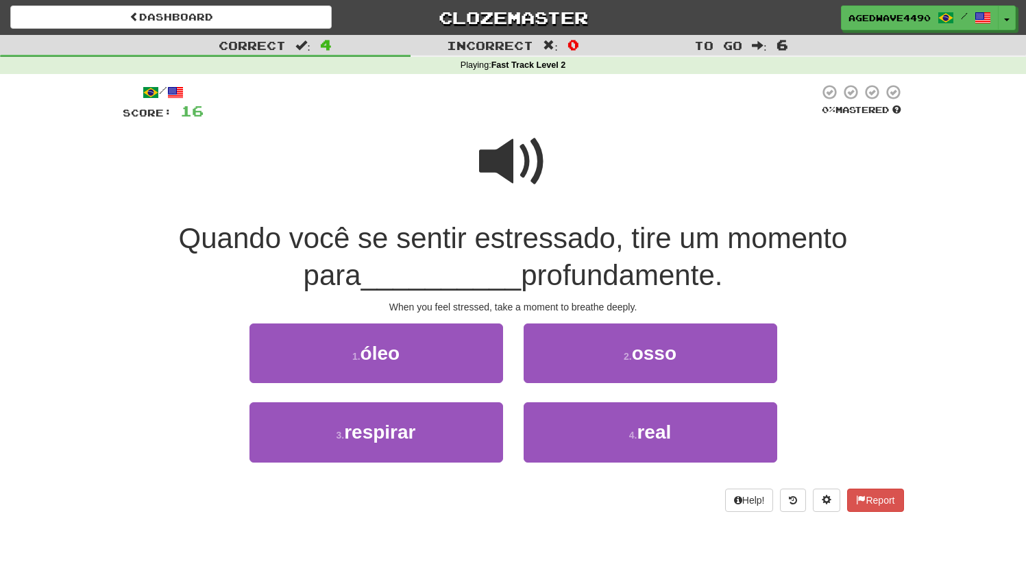
click at [542, 166] on span at bounding box center [513, 162] width 69 height 69
click at [508, 171] on span at bounding box center [513, 162] width 69 height 69
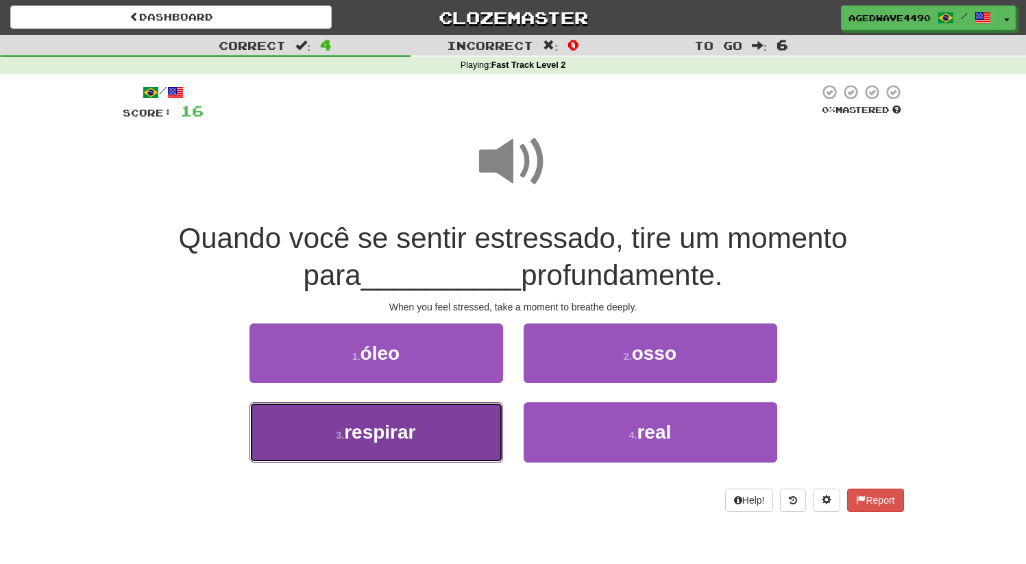
click at [391, 424] on span "respirar" at bounding box center [379, 432] width 71 height 21
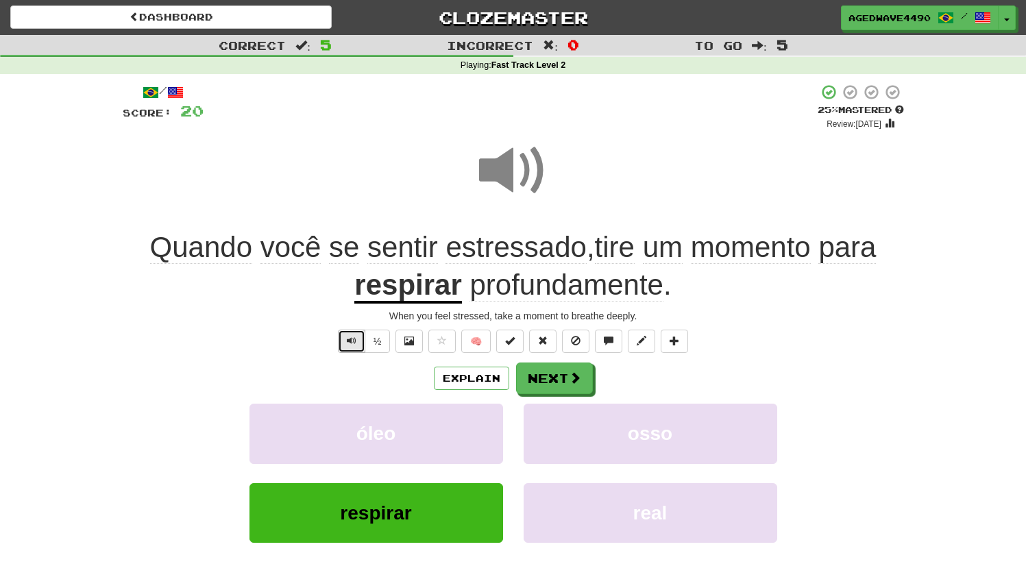
click at [349, 346] on span "Text-to-speech controls" at bounding box center [352, 341] width 10 height 10
click at [381, 346] on button "½" at bounding box center [378, 341] width 26 height 23
click at [347, 339] on button "Text-to-speech controls" at bounding box center [351, 341] width 27 height 23
click at [378, 337] on button "½" at bounding box center [378, 341] width 26 height 23
click at [577, 390] on button "Next" at bounding box center [555, 379] width 77 height 32
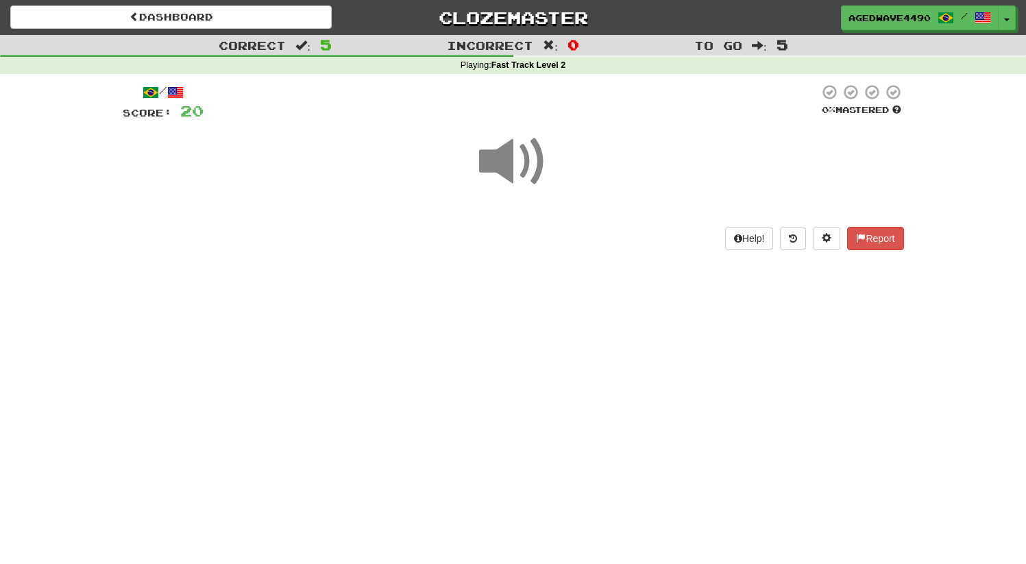
click at [511, 157] on span at bounding box center [513, 162] width 69 height 69
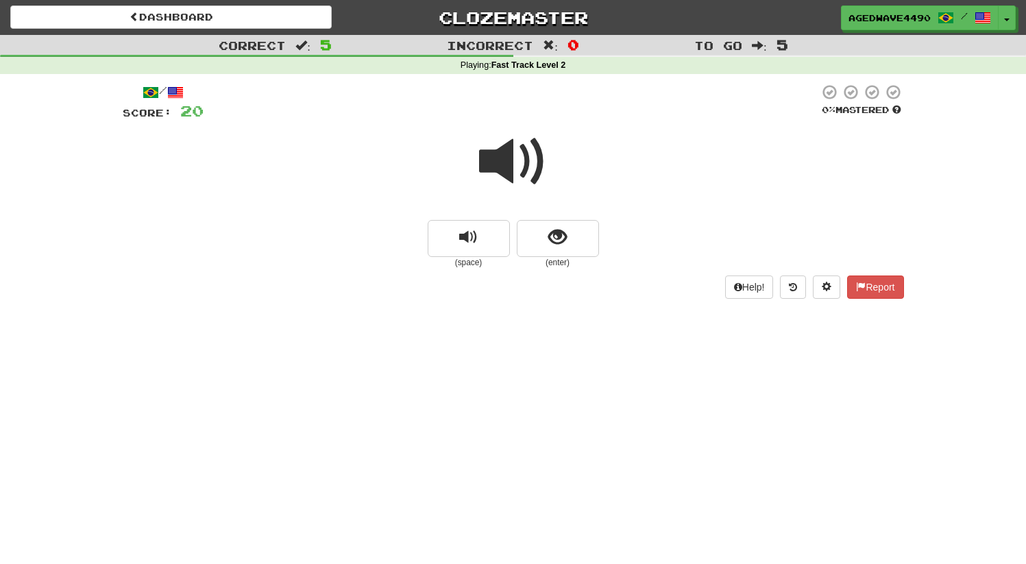
click at [511, 172] on span at bounding box center [513, 162] width 69 height 69
click at [542, 245] on button "show sentence" at bounding box center [558, 238] width 82 height 37
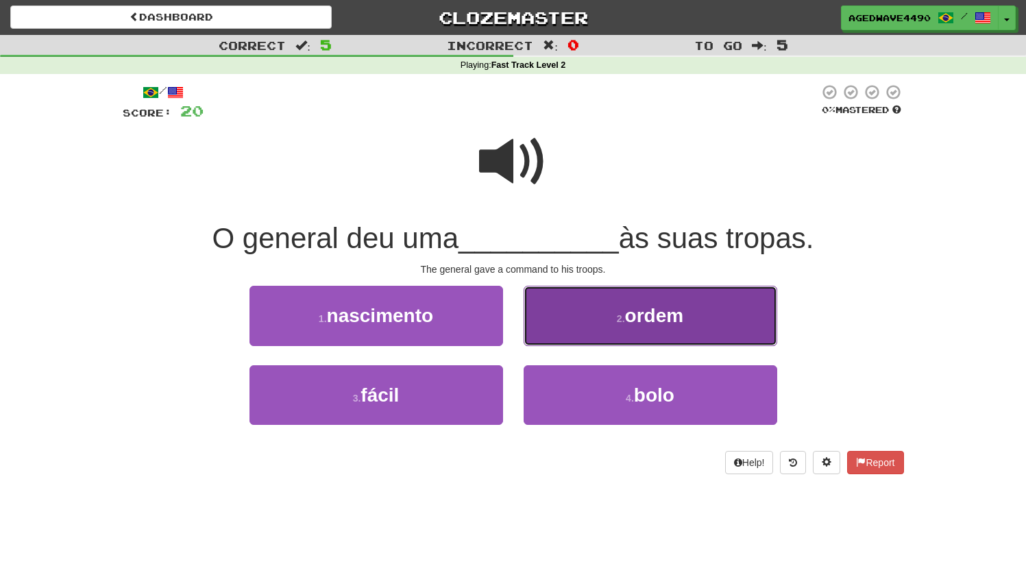
click at [628, 313] on span "ordem" at bounding box center [654, 315] width 59 height 21
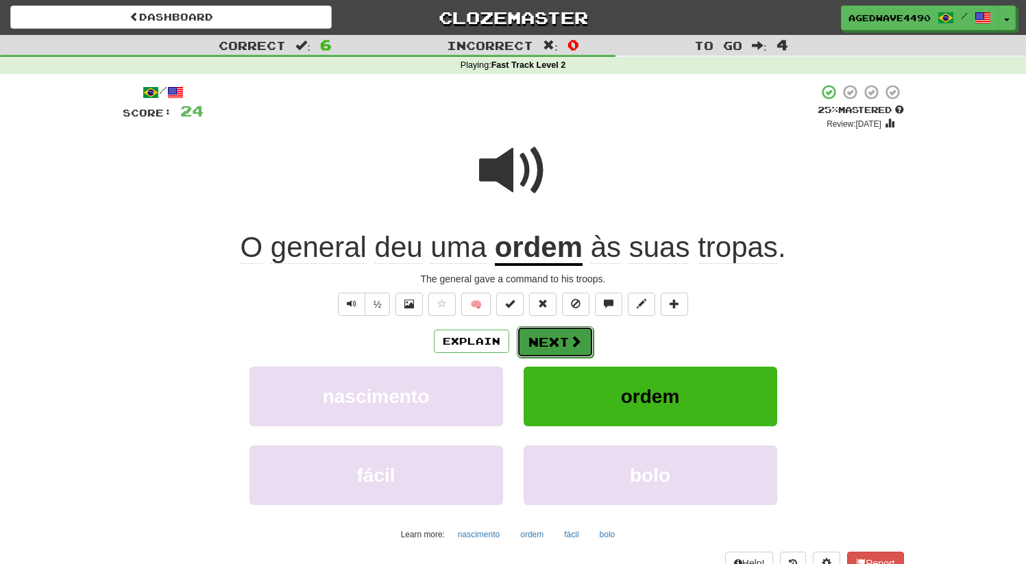
click at [555, 339] on button "Next" at bounding box center [555, 342] width 77 height 32
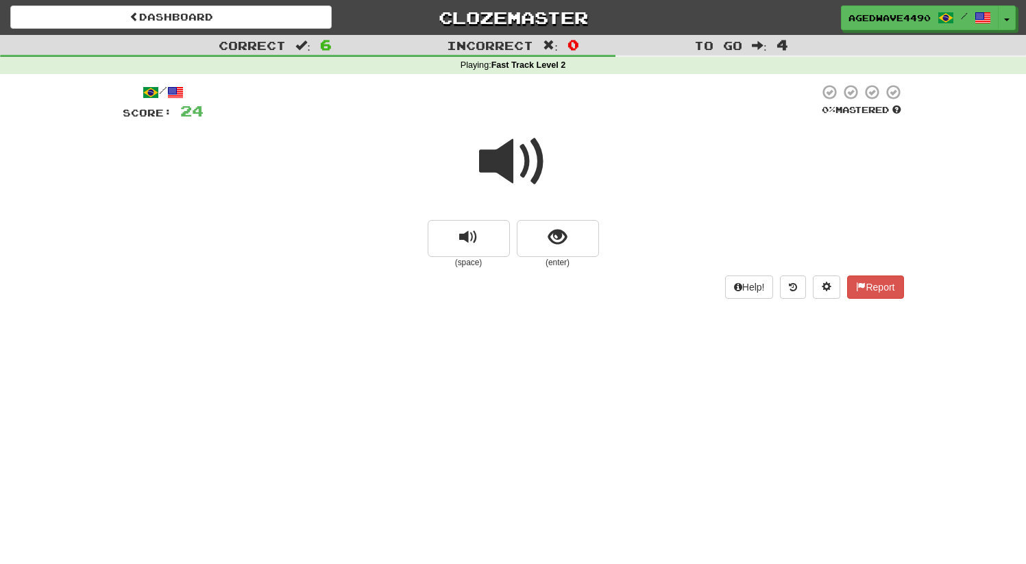
click at [507, 152] on span at bounding box center [513, 162] width 69 height 69
click at [498, 176] on span at bounding box center [513, 162] width 69 height 69
click at [545, 242] on button "show sentence" at bounding box center [558, 238] width 82 height 37
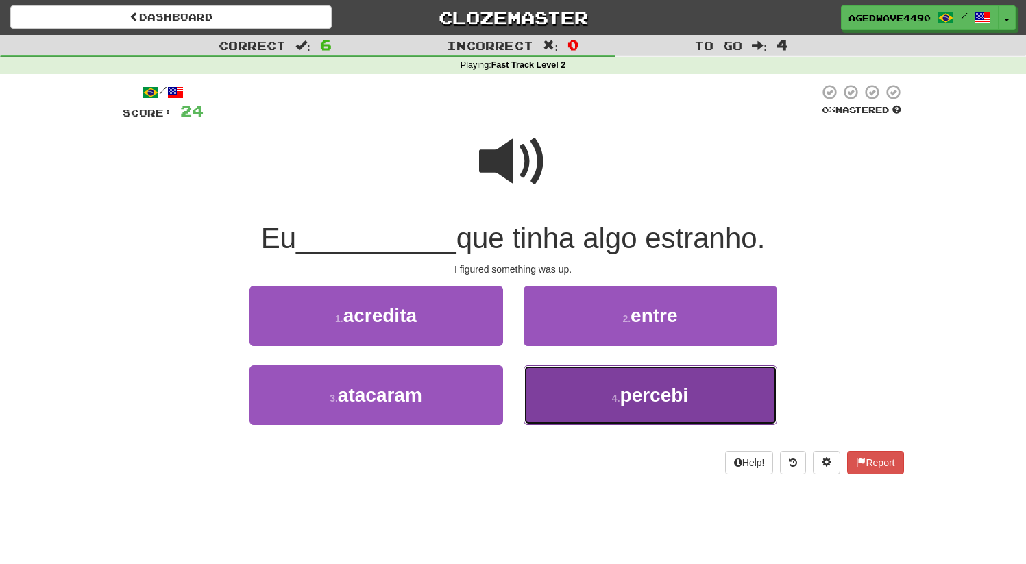
click at [628, 398] on span "percebi" at bounding box center [654, 395] width 69 height 21
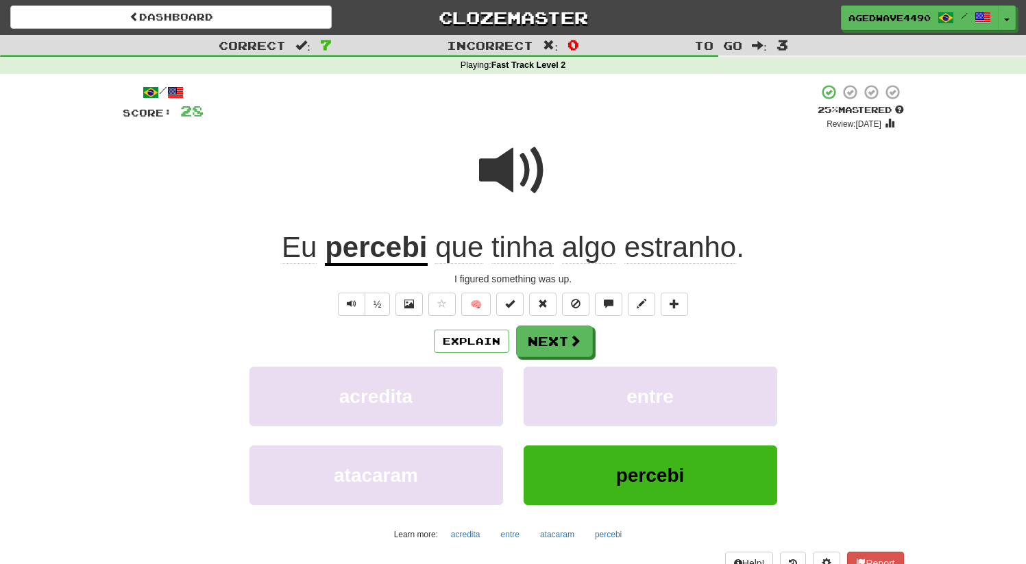
click at [511, 167] on span at bounding box center [513, 170] width 69 height 69
click at [541, 336] on button "Next" at bounding box center [555, 342] width 77 height 32
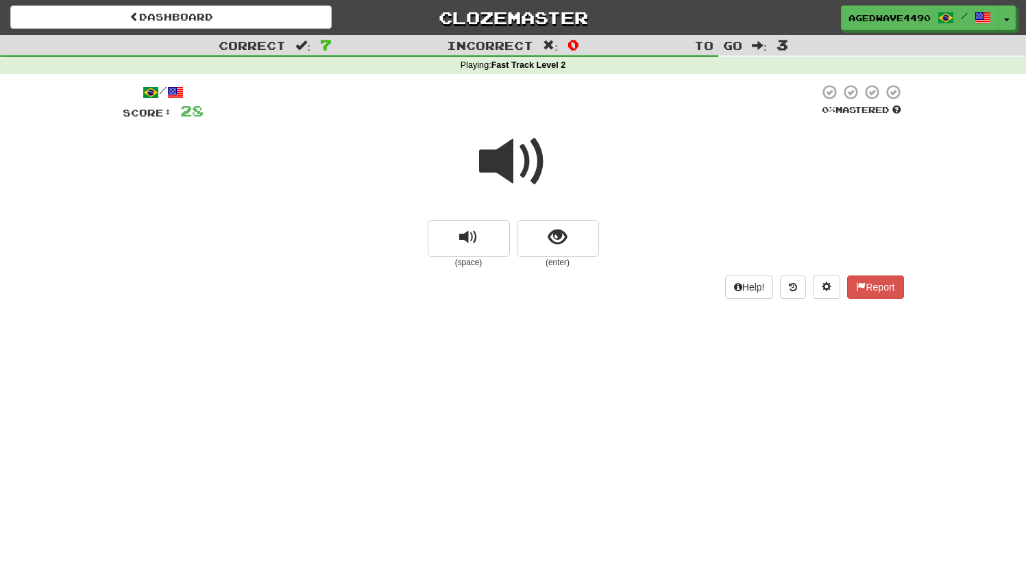
click at [503, 163] on span at bounding box center [513, 162] width 69 height 69
click at [518, 177] on span at bounding box center [513, 162] width 69 height 69
click at [553, 242] on span "show sentence" at bounding box center [557, 237] width 19 height 19
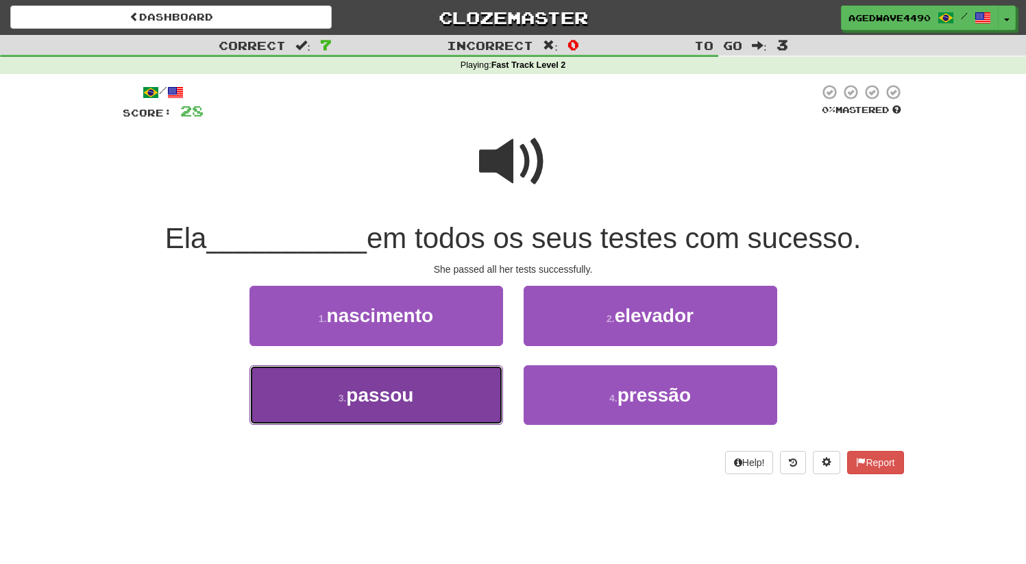
click at [402, 399] on span "passou" at bounding box center [379, 395] width 67 height 21
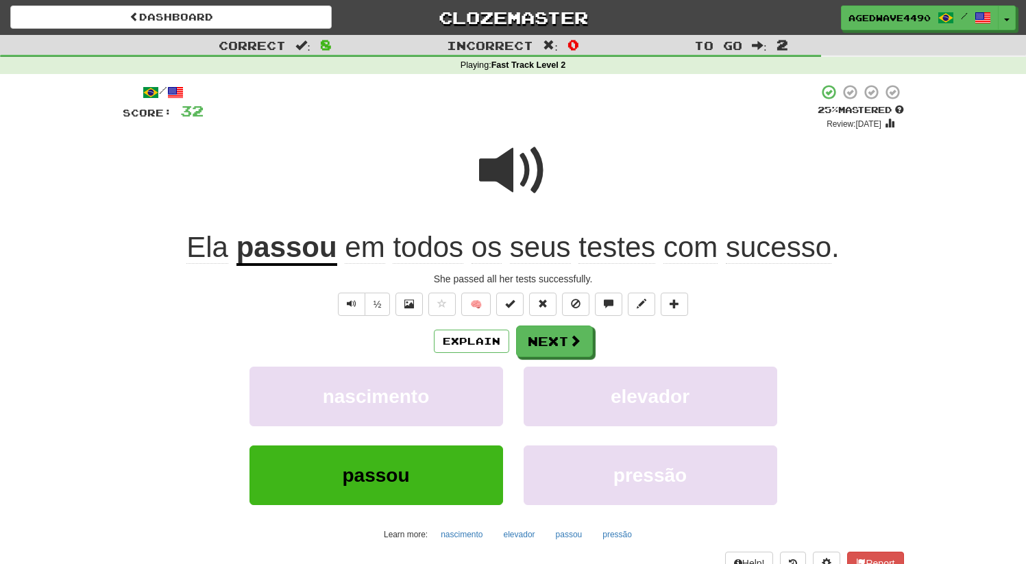
click at [516, 171] on span at bounding box center [513, 170] width 69 height 69
click at [543, 342] on button "Next" at bounding box center [555, 342] width 77 height 32
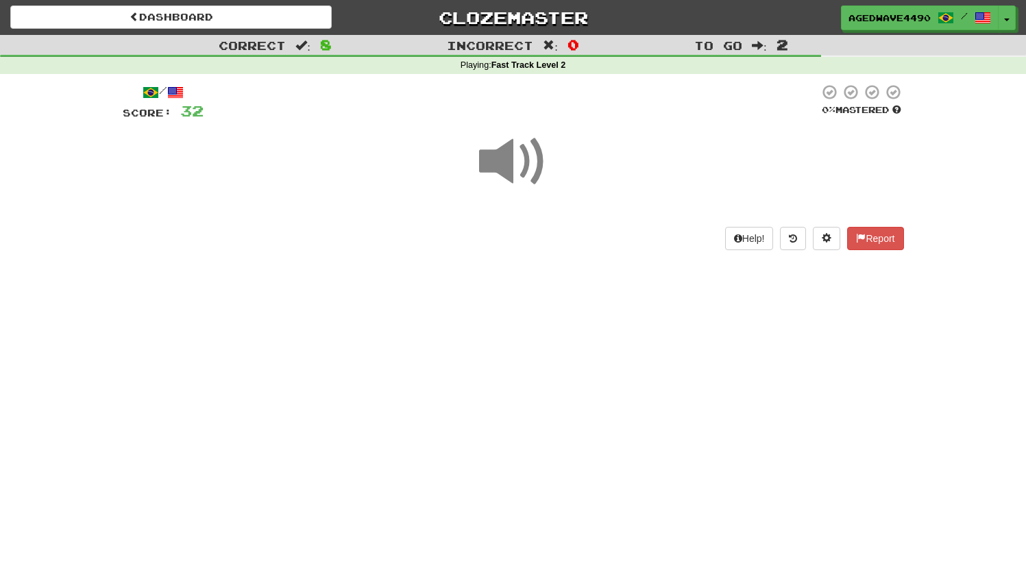
click at [503, 166] on span at bounding box center [513, 162] width 69 height 69
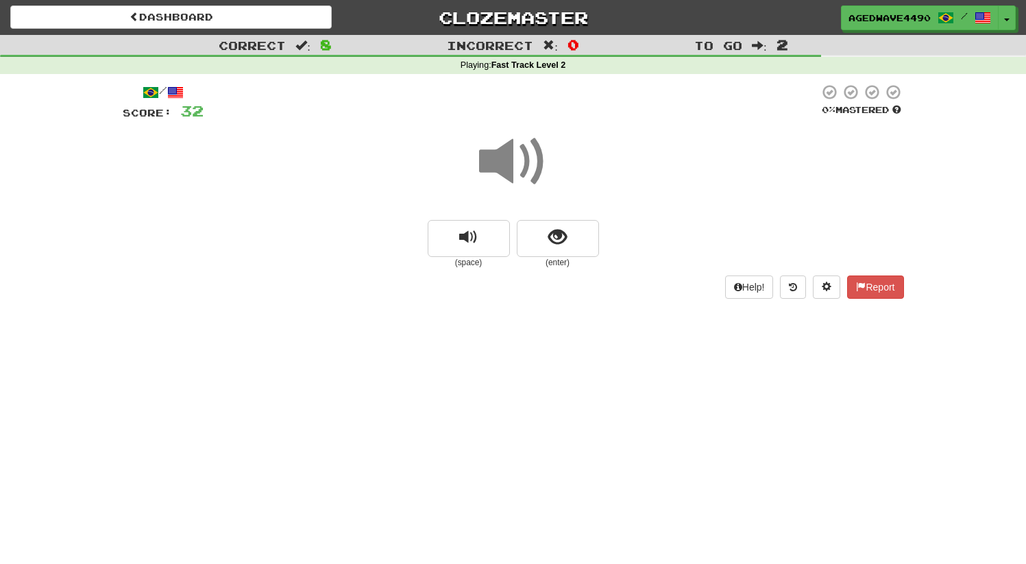
click at [503, 166] on span at bounding box center [513, 162] width 69 height 69
click at [548, 232] on button "show sentence" at bounding box center [558, 238] width 82 height 37
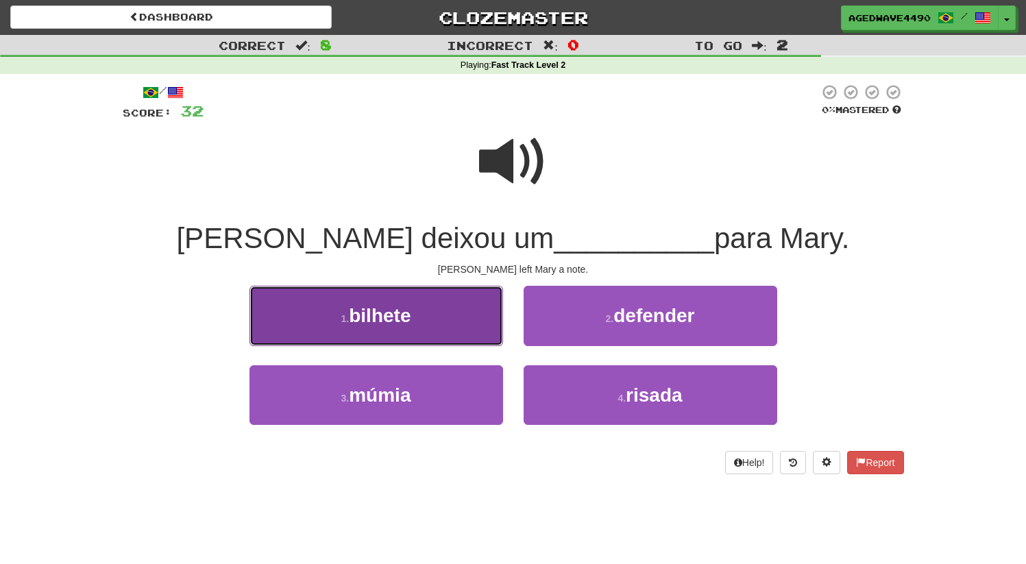
click at [350, 310] on span "bilhete" at bounding box center [380, 315] width 62 height 21
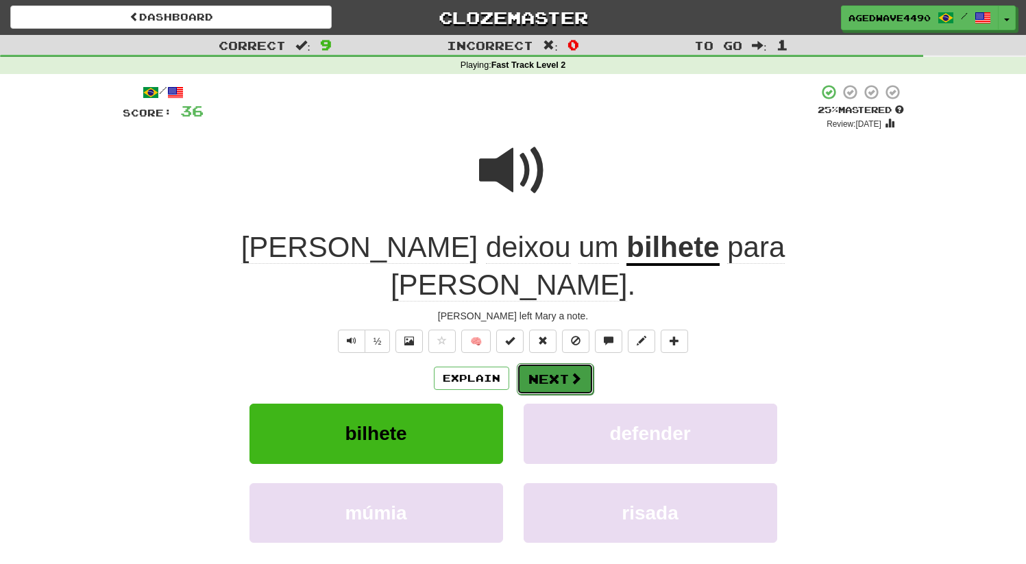
click at [540, 363] on button "Next" at bounding box center [555, 379] width 77 height 32
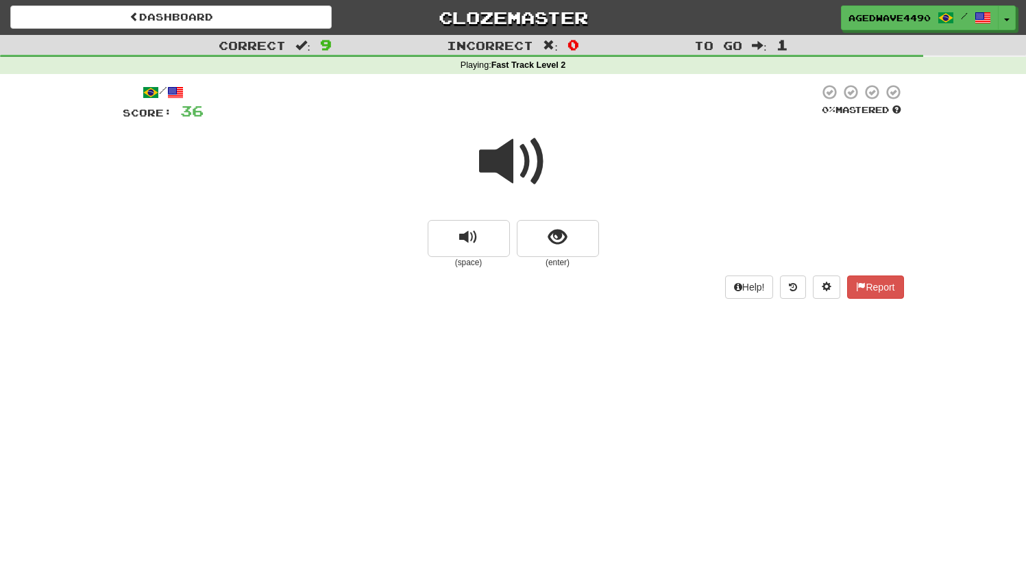
click at [481, 161] on span at bounding box center [513, 162] width 69 height 69
click at [555, 228] on span "show sentence" at bounding box center [557, 237] width 19 height 19
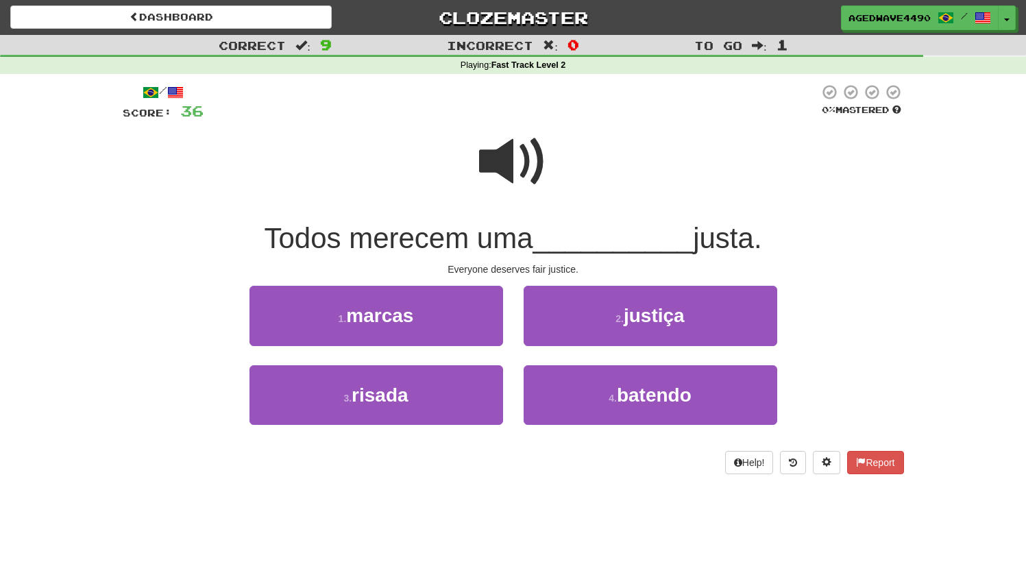
click at [287, 222] on span "Todos merecem uma" at bounding box center [398, 238] width 269 height 32
click at [507, 181] on span at bounding box center [513, 162] width 69 height 69
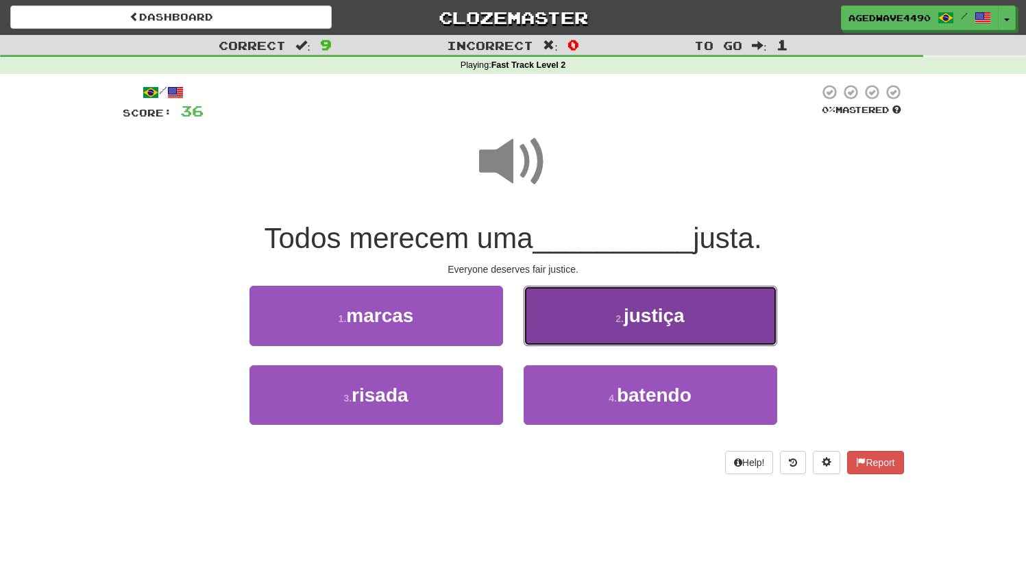
click at [632, 305] on span "justiça" at bounding box center [654, 315] width 61 height 21
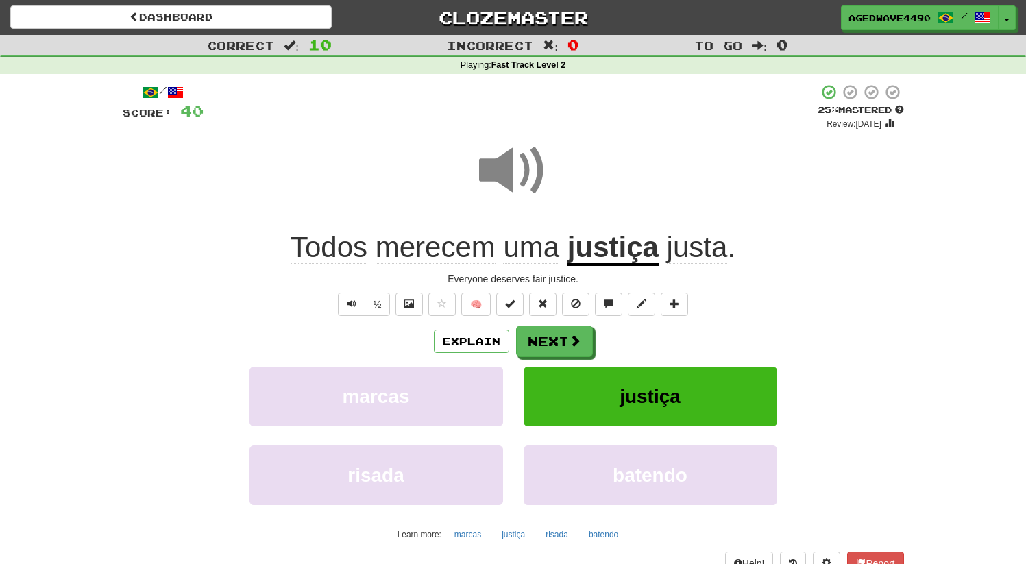
click at [519, 170] on span at bounding box center [513, 170] width 69 height 69
click at [548, 341] on button "Next" at bounding box center [555, 342] width 77 height 32
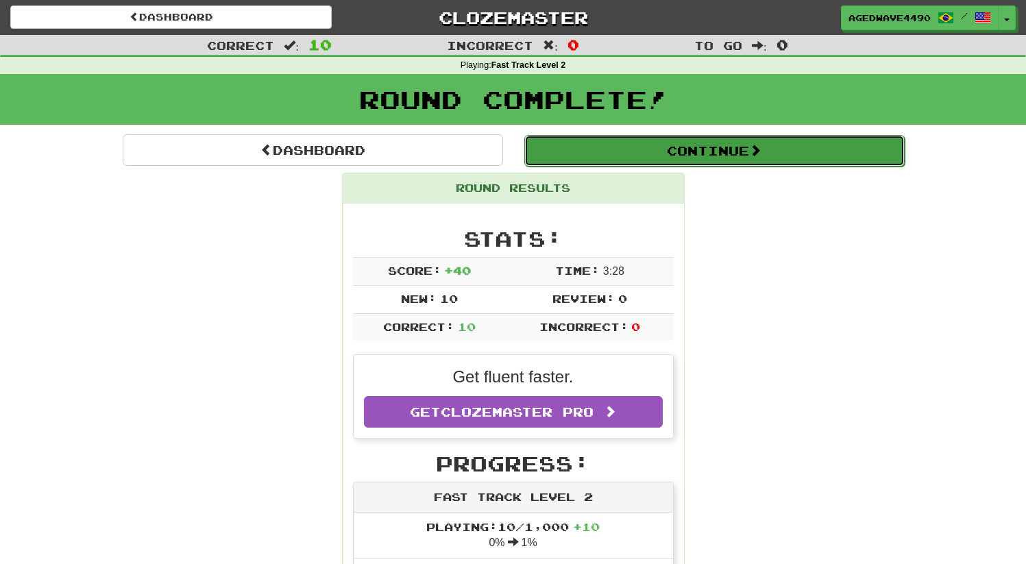
click at [605, 158] on button "Continue" at bounding box center [714, 151] width 381 height 32
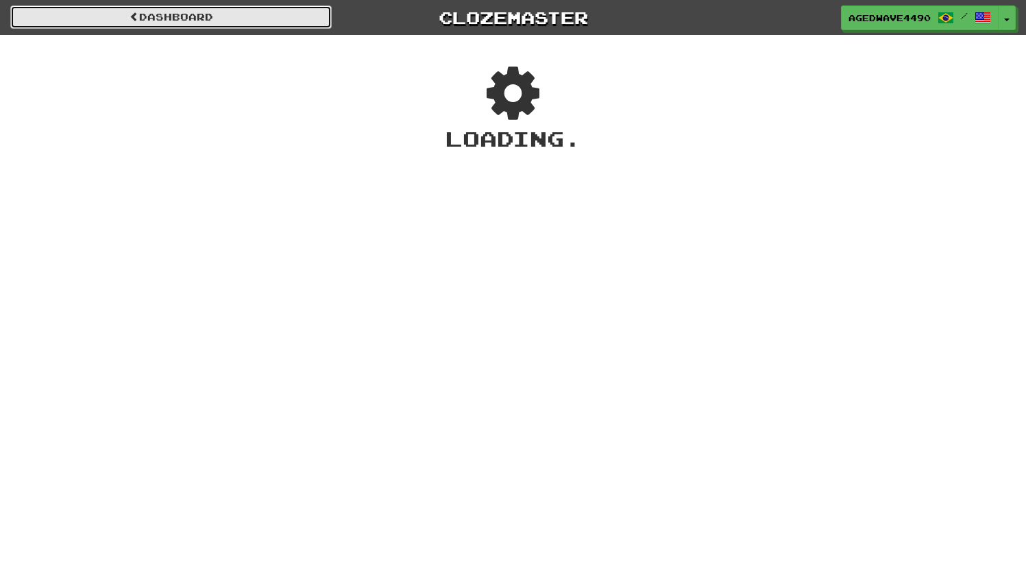
click at [186, 19] on link "Dashboard" at bounding box center [171, 16] width 322 height 23
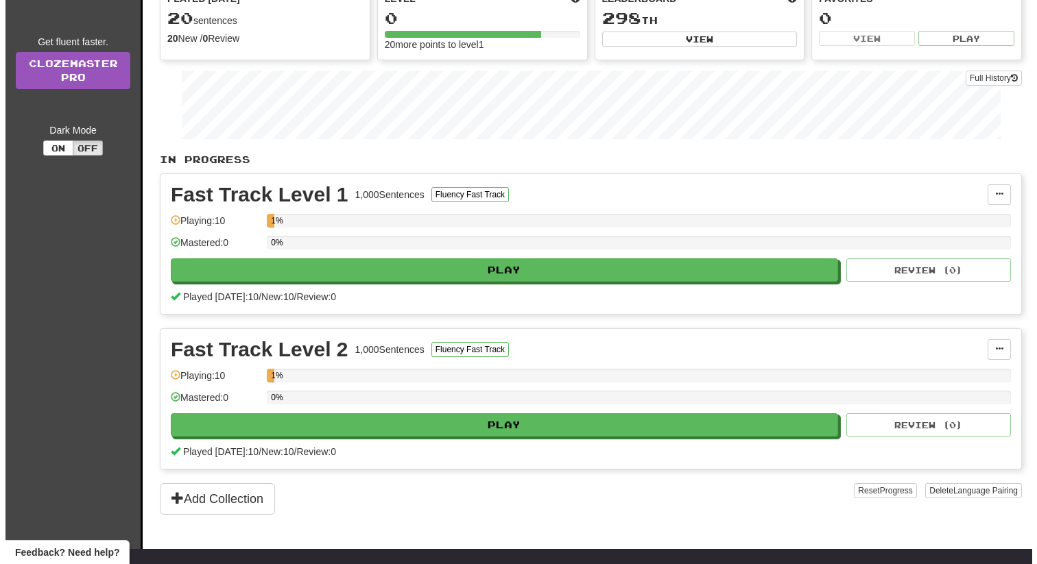
scroll to position [268, 0]
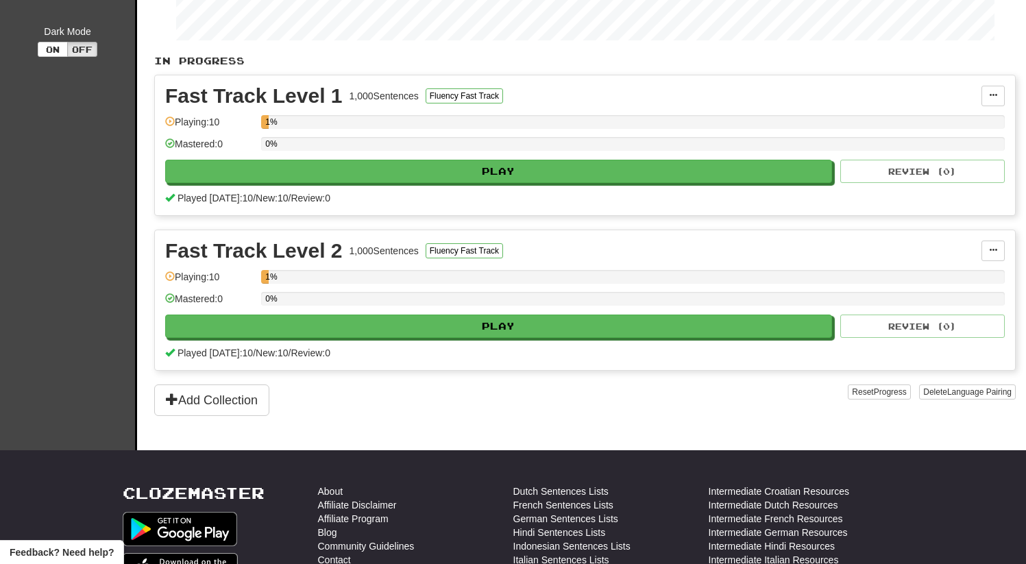
click at [438, 184] on div "Fast Track Level 1 1,000 Sentences Fluency Fast Track Manage Sentences Unpin fr…" at bounding box center [585, 145] width 860 height 140
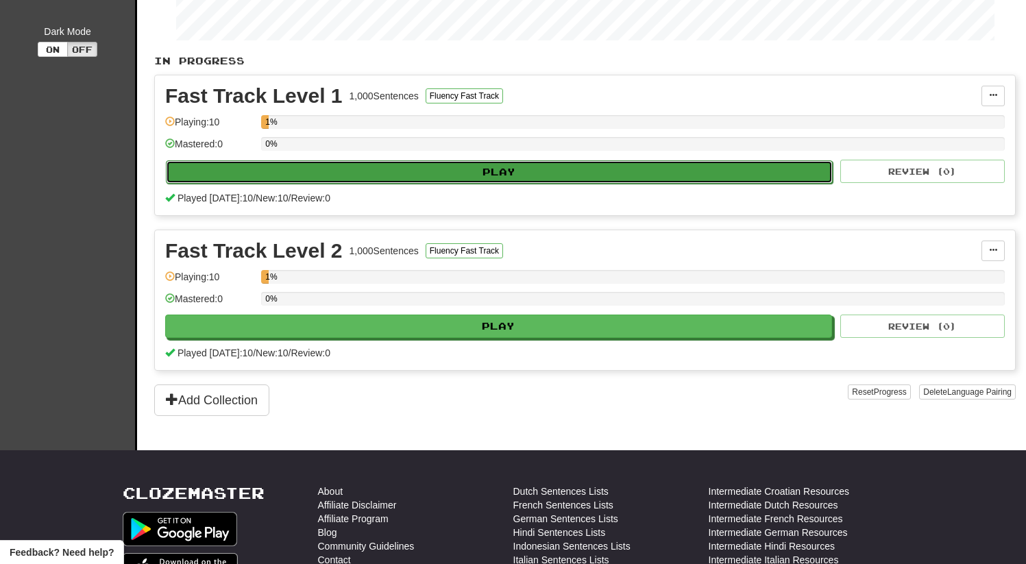
click at [449, 179] on button "Play" at bounding box center [499, 171] width 667 height 23
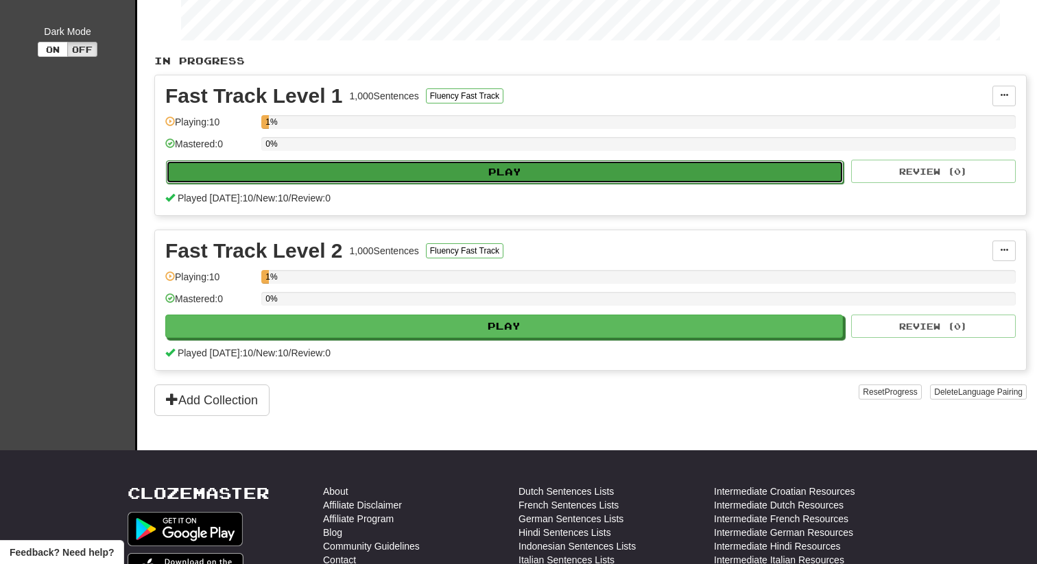
select select "**"
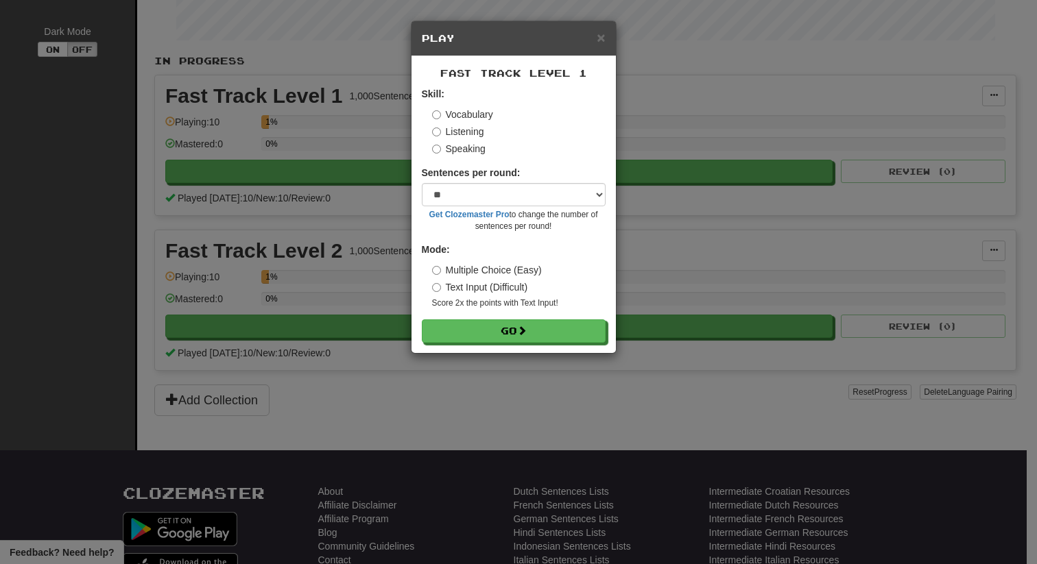
click at [460, 145] on label "Speaking" at bounding box center [458, 149] width 53 height 14
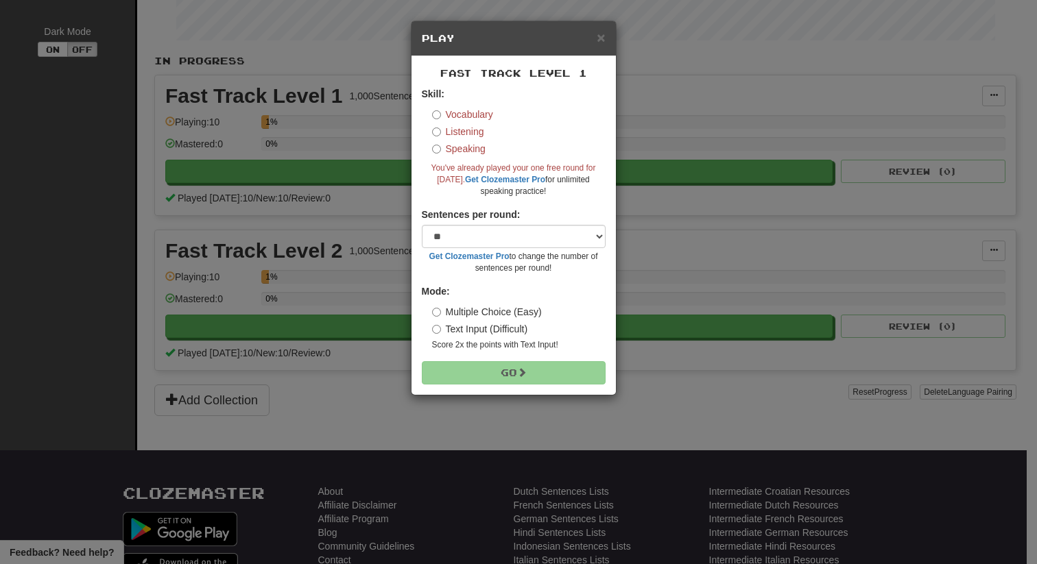
click at [458, 134] on label "Listening" at bounding box center [458, 132] width 52 height 14
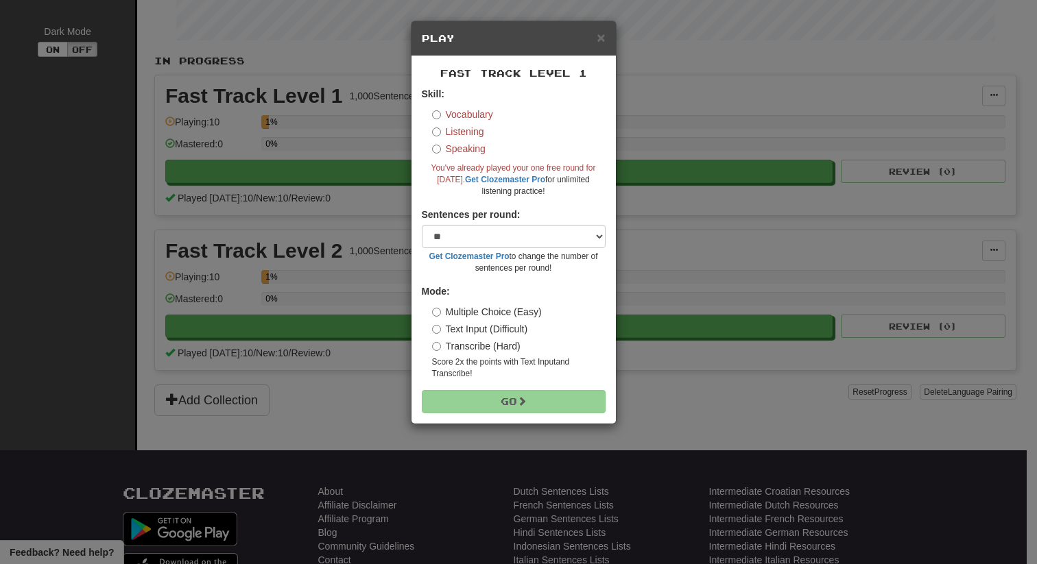
click at [449, 156] on div "Skill: Vocabulary Listening Speaking You've already played your one free round …" at bounding box center [514, 142] width 184 height 110
click at [457, 149] on label "Speaking" at bounding box center [458, 149] width 53 height 14
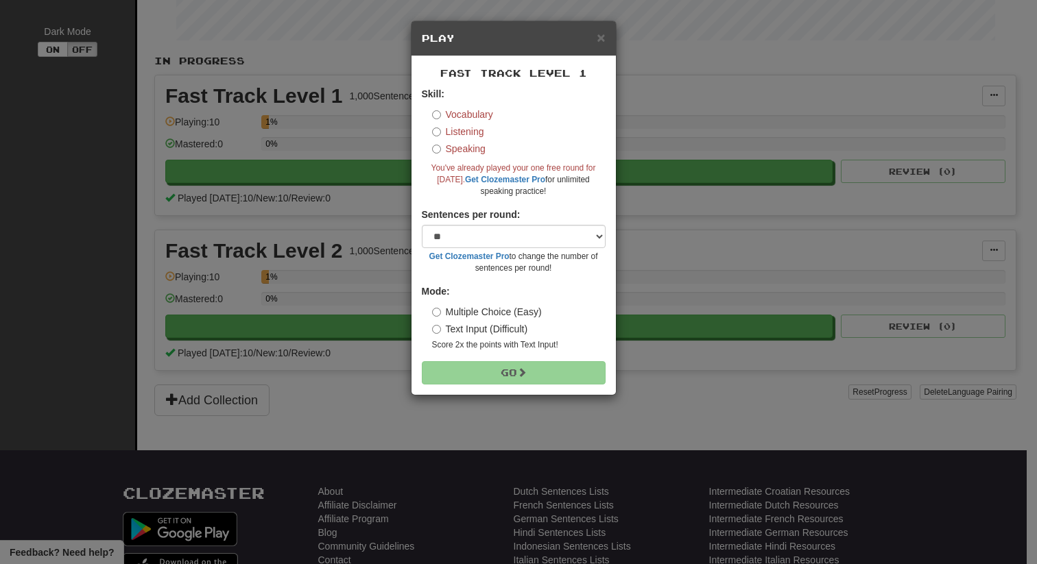
click at [458, 114] on label "Vocabulary" at bounding box center [462, 115] width 61 height 14
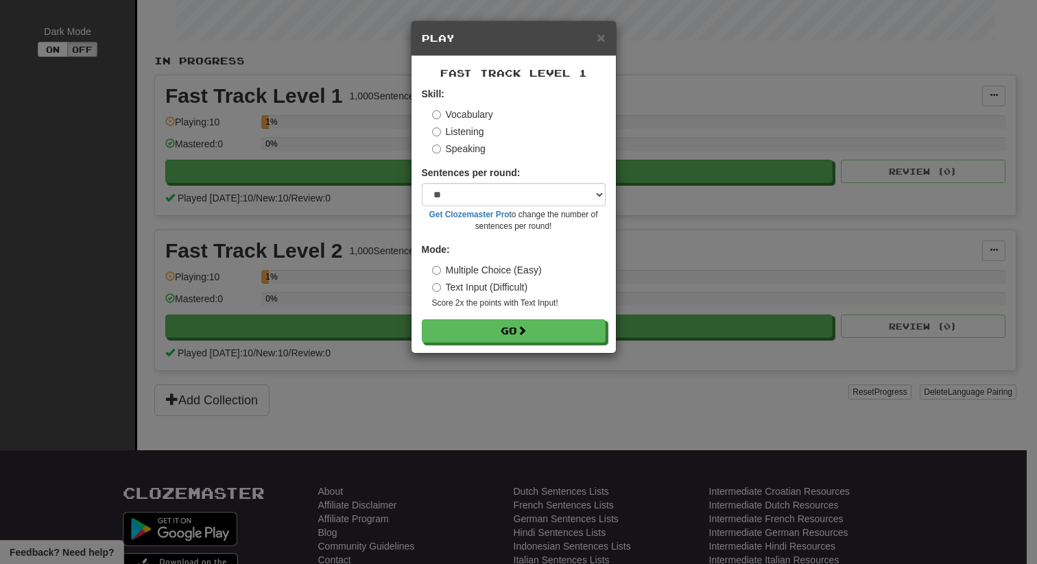
click at [458, 131] on label "Listening" at bounding box center [458, 132] width 52 height 14
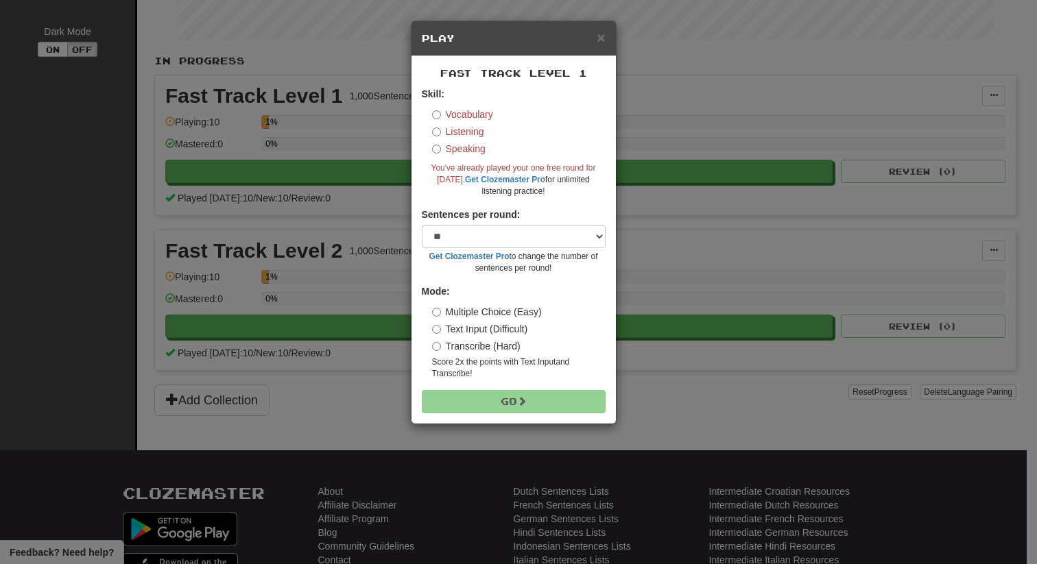
click at [459, 110] on label "Vocabulary" at bounding box center [462, 115] width 61 height 14
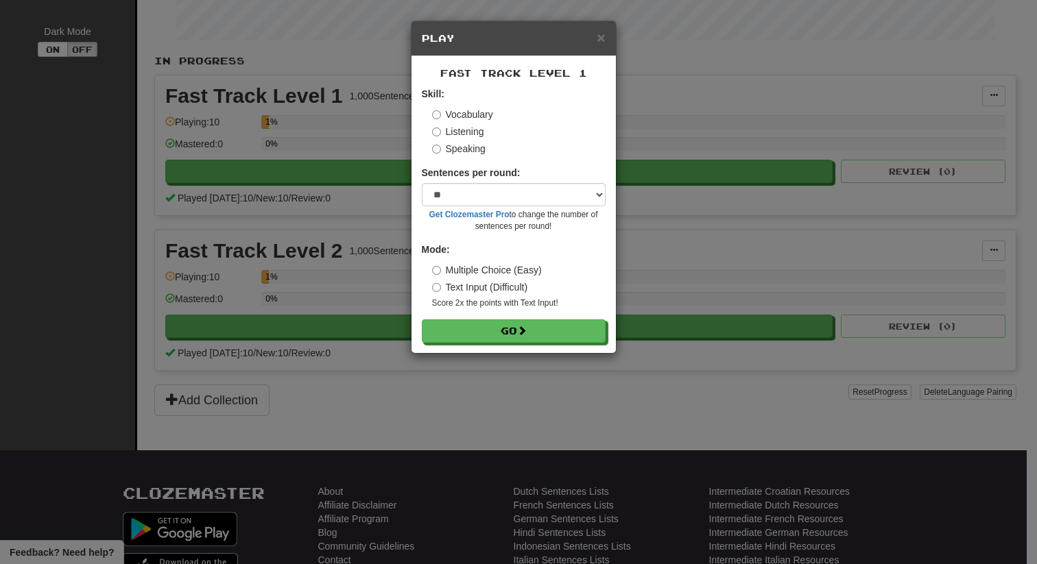
click at [461, 149] on label "Speaking" at bounding box center [458, 149] width 53 height 14
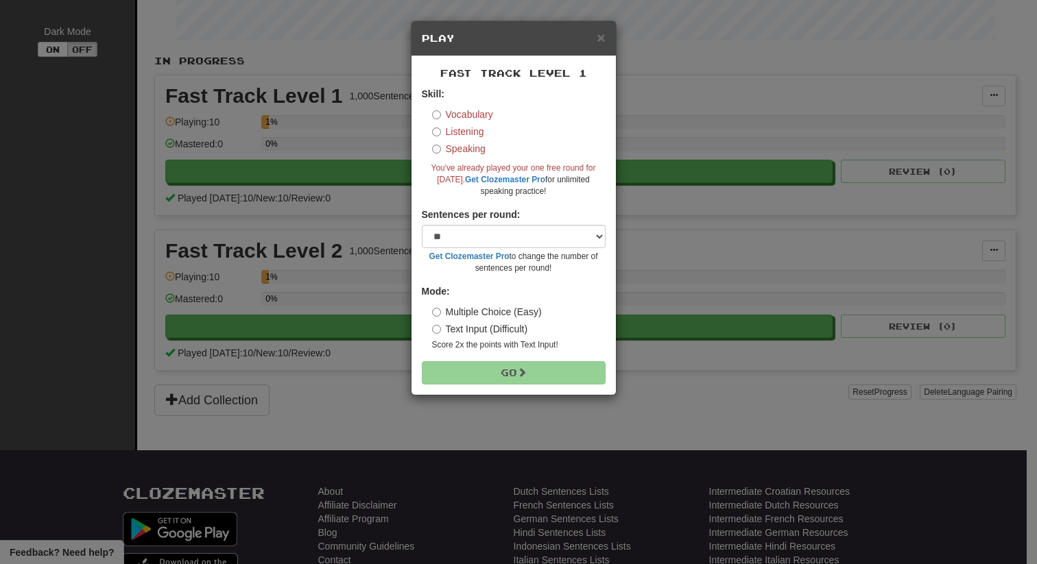
click at [461, 125] on label "Listening" at bounding box center [458, 132] width 52 height 14
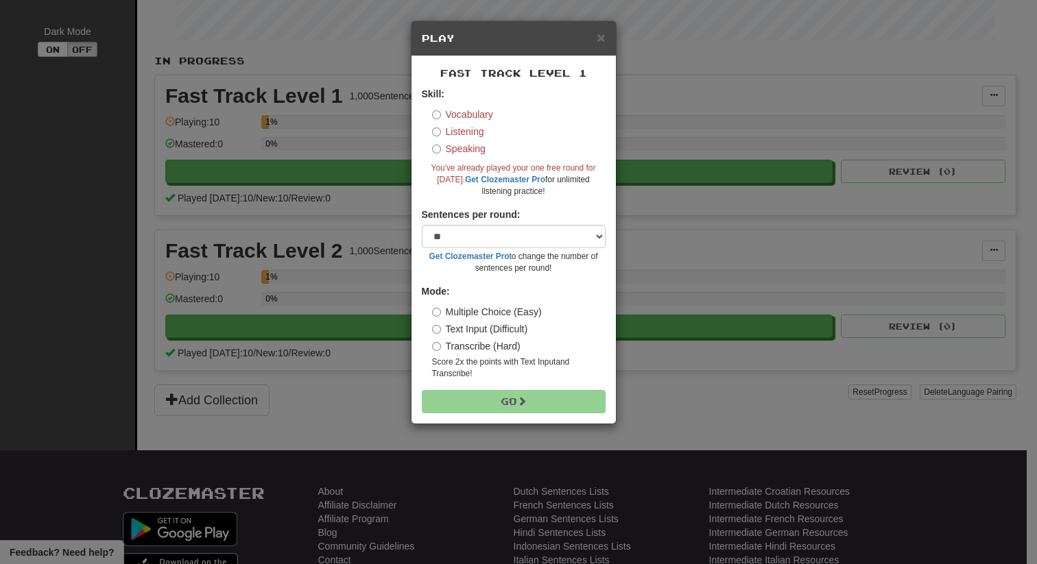
click at [461, 120] on label "Vocabulary" at bounding box center [462, 115] width 61 height 14
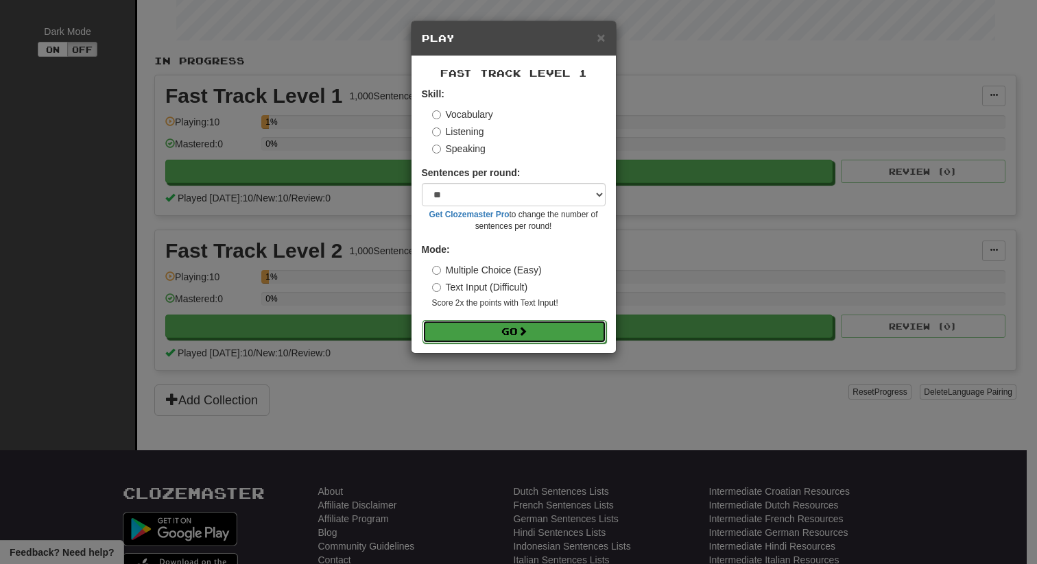
click at [487, 338] on button "Go" at bounding box center [514, 331] width 184 height 23
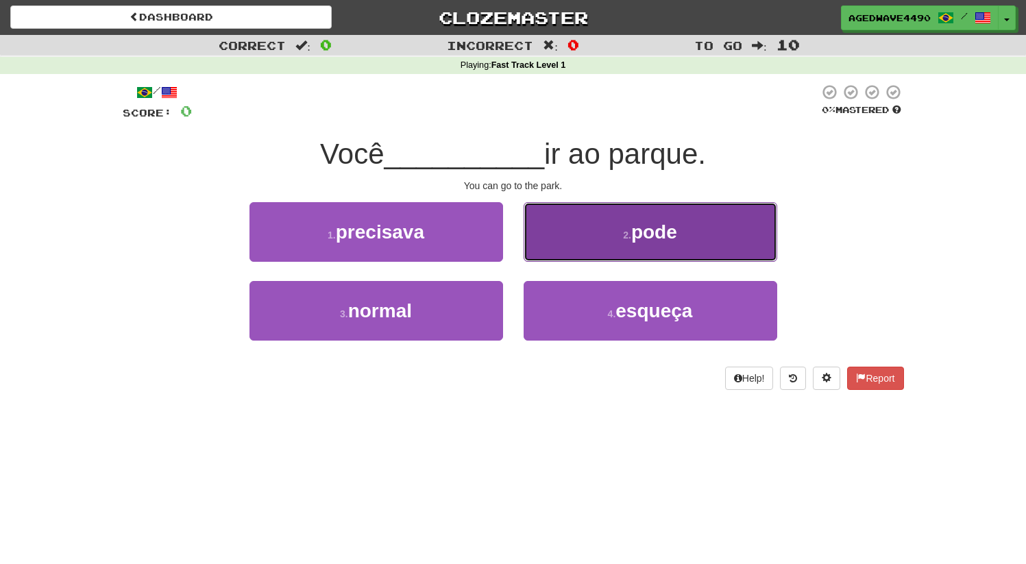
click at [595, 227] on button "2 . pode" at bounding box center [651, 232] width 254 height 60
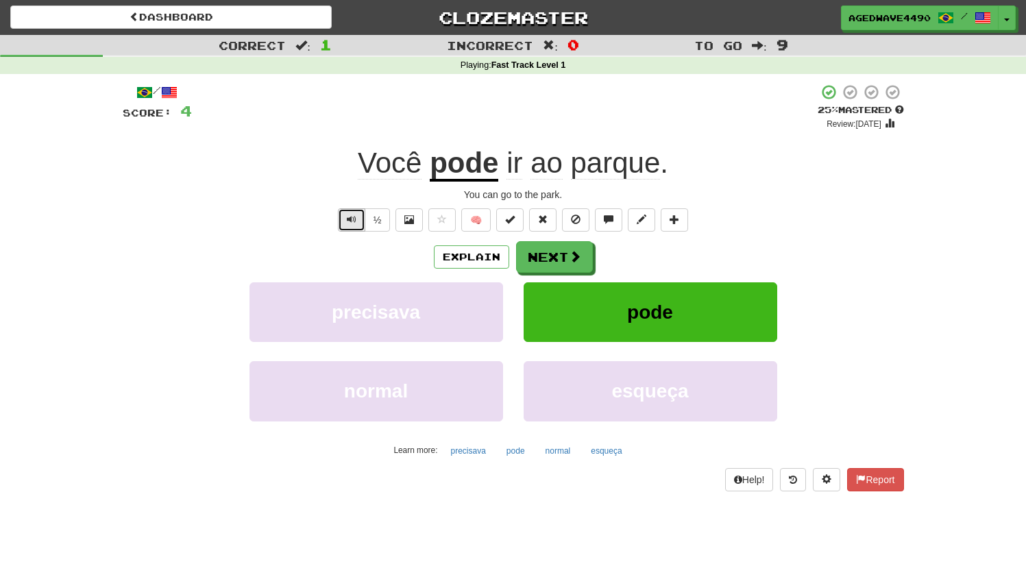
click at [350, 219] on span "Text-to-speech controls" at bounding box center [352, 220] width 10 height 10
click at [343, 225] on button "Text-to-speech controls" at bounding box center [351, 219] width 27 height 23
click at [542, 266] on button "Next" at bounding box center [555, 258] width 77 height 32
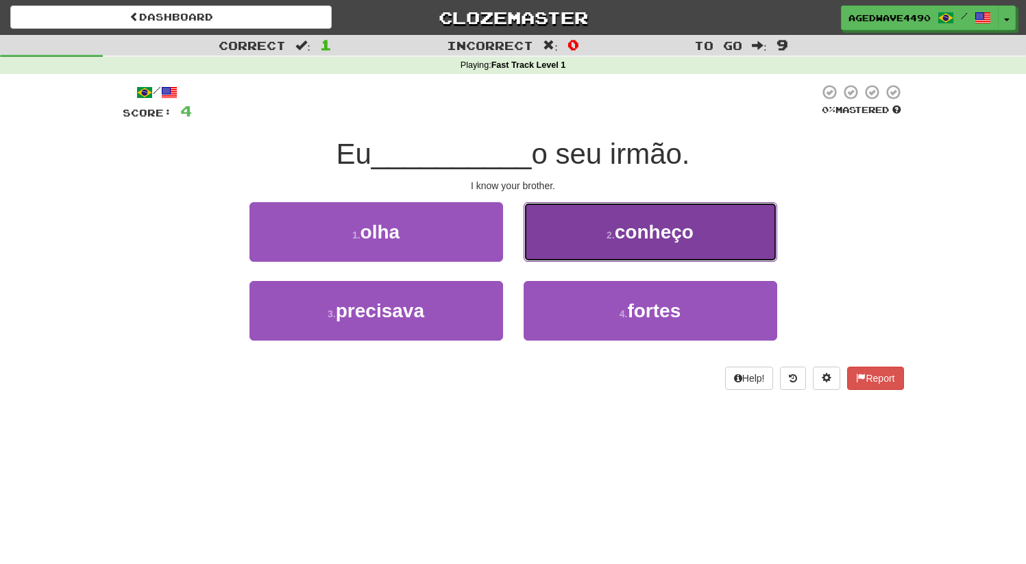
click at [588, 224] on button "2 . conheço" at bounding box center [651, 232] width 254 height 60
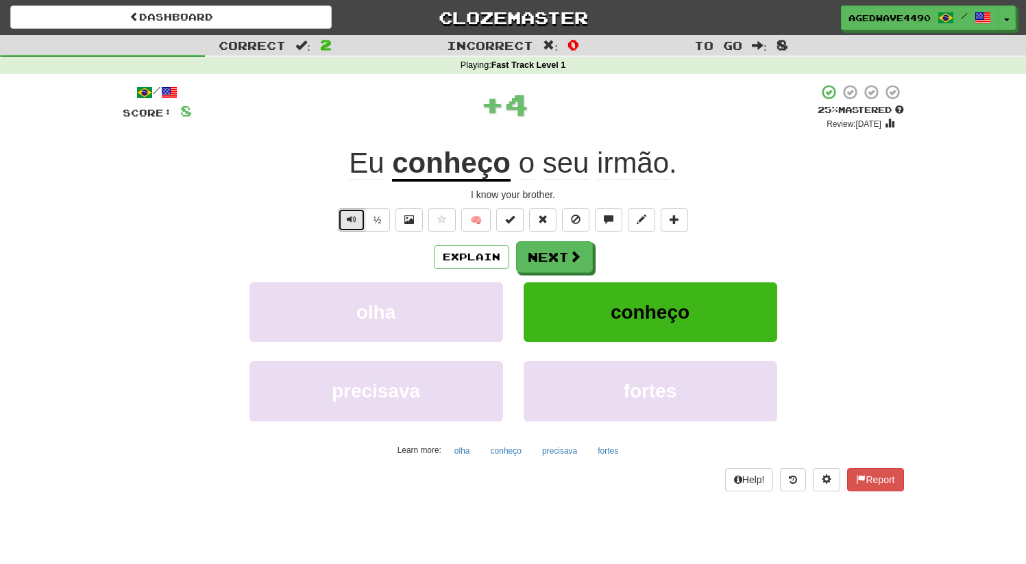
click at [346, 213] on button "Text-to-speech controls" at bounding box center [351, 219] width 27 height 23
click at [345, 217] on button "Text-to-speech controls" at bounding box center [351, 219] width 27 height 23
click at [536, 256] on button "Next" at bounding box center [555, 258] width 77 height 32
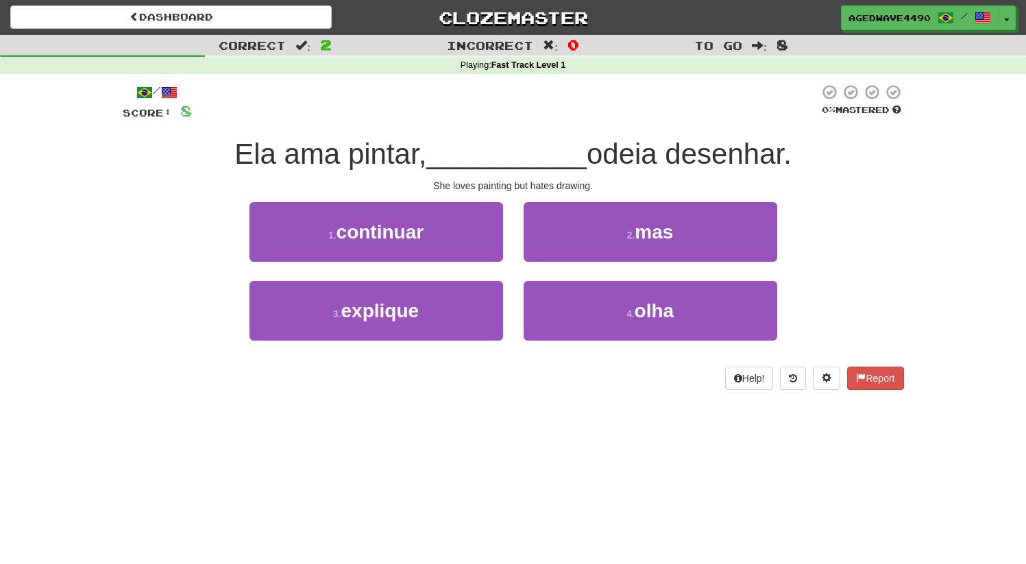
click at [600, 343] on div "4 . [GEOGRAPHIC_DATA]" at bounding box center [651, 320] width 274 height 79
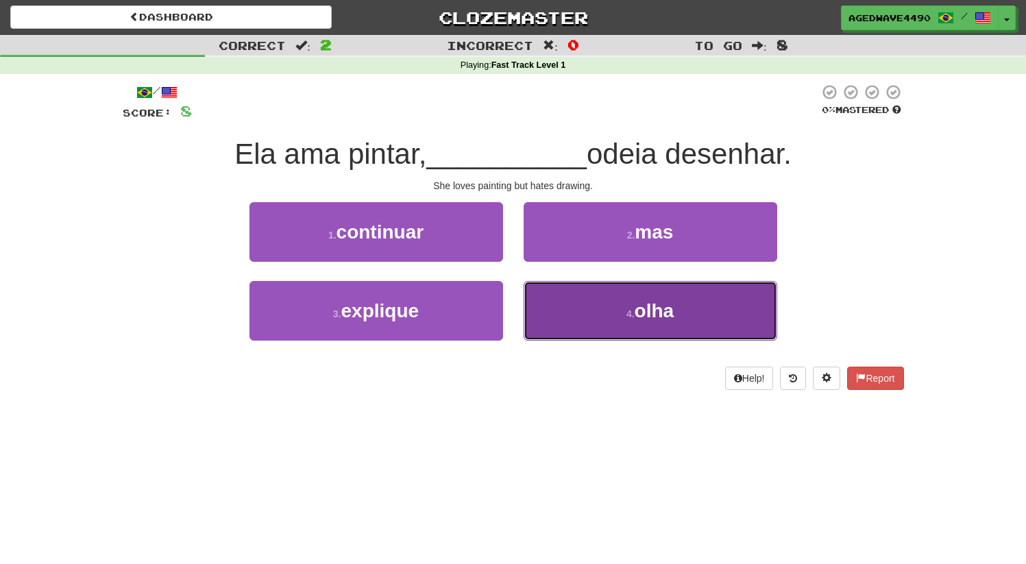
click at [595, 325] on button "4 . [GEOGRAPHIC_DATA]" at bounding box center [651, 311] width 254 height 60
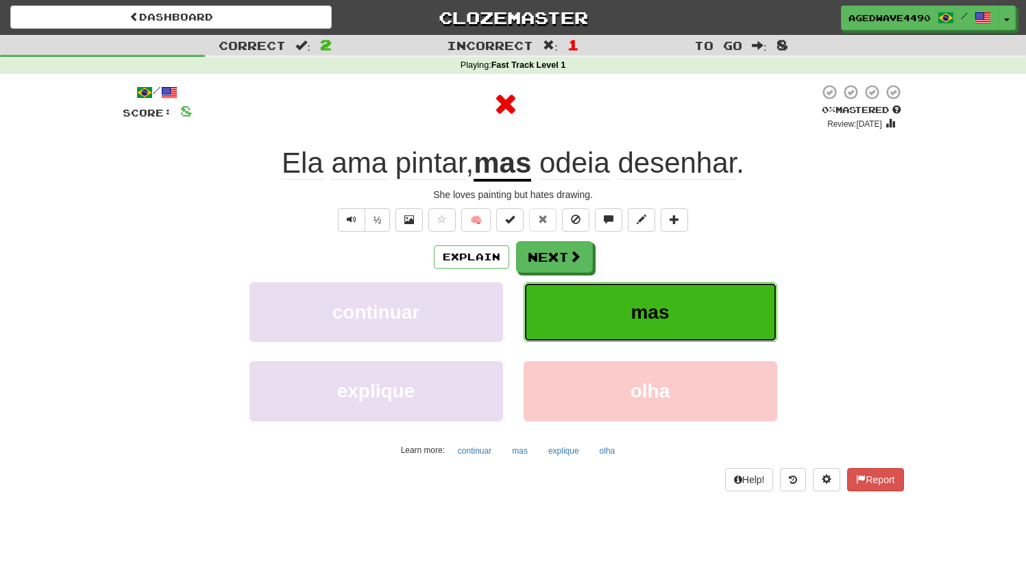
click at [595, 325] on button "mas" at bounding box center [651, 312] width 254 height 60
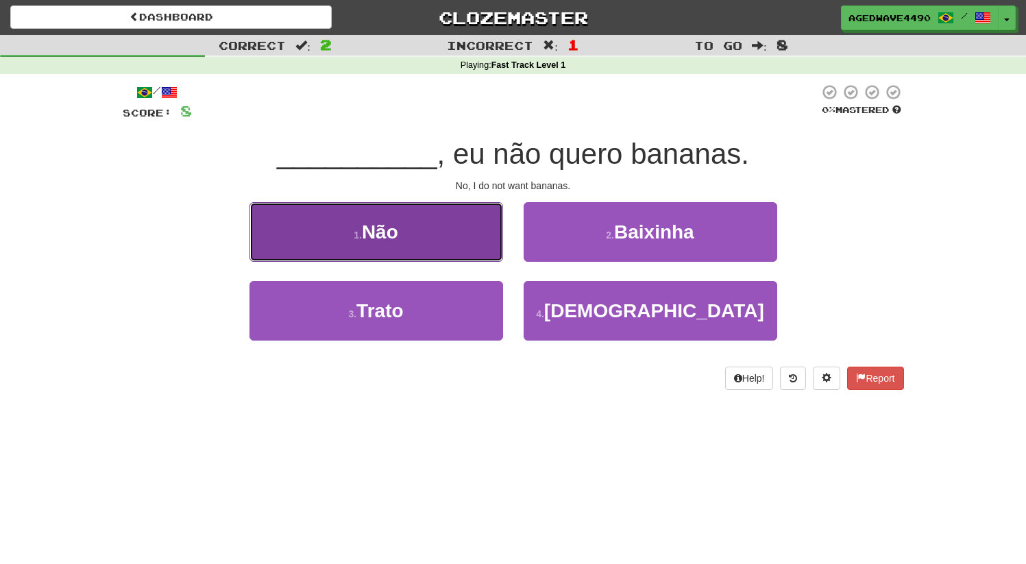
click at [310, 209] on button "1 . Não" at bounding box center [377, 232] width 254 height 60
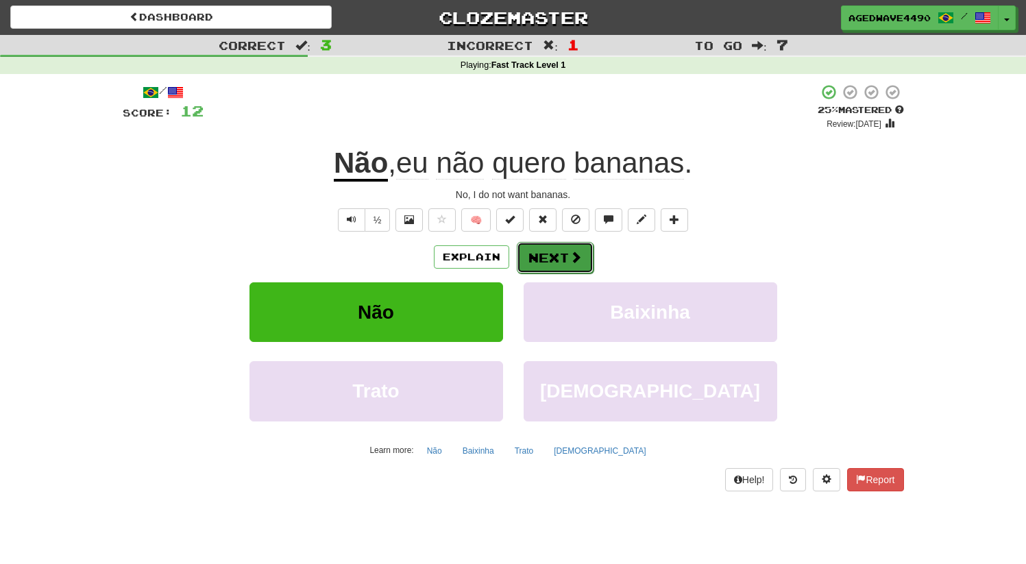
click at [546, 263] on button "Next" at bounding box center [555, 258] width 77 height 32
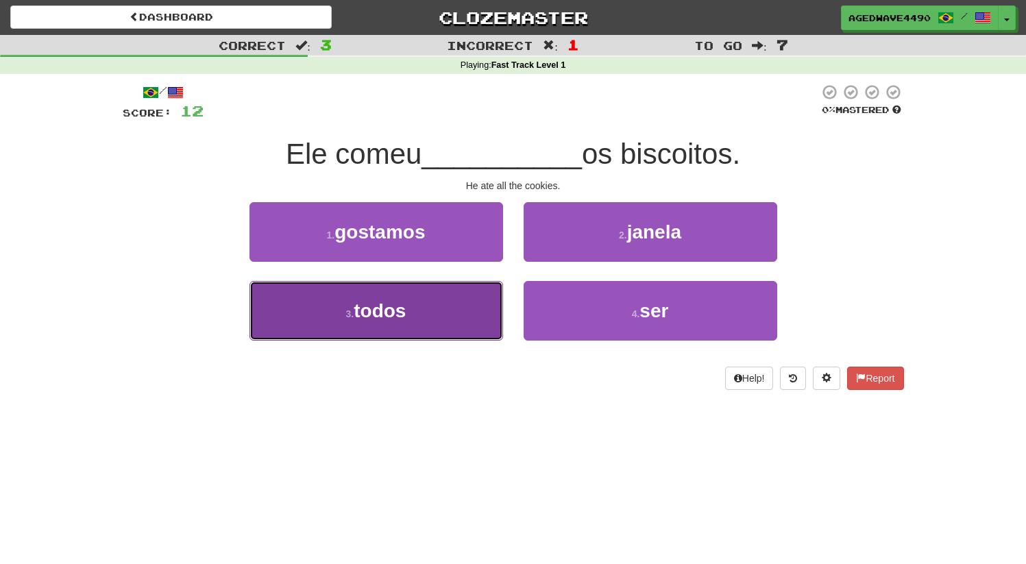
click at [353, 309] on small "3 ." at bounding box center [350, 314] width 8 height 11
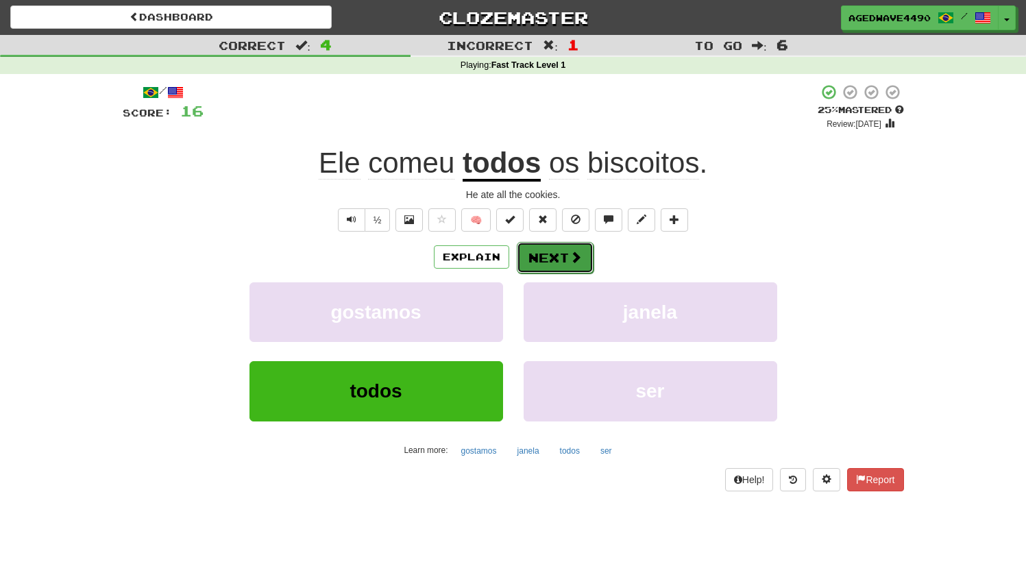
click at [548, 263] on button "Next" at bounding box center [555, 258] width 77 height 32
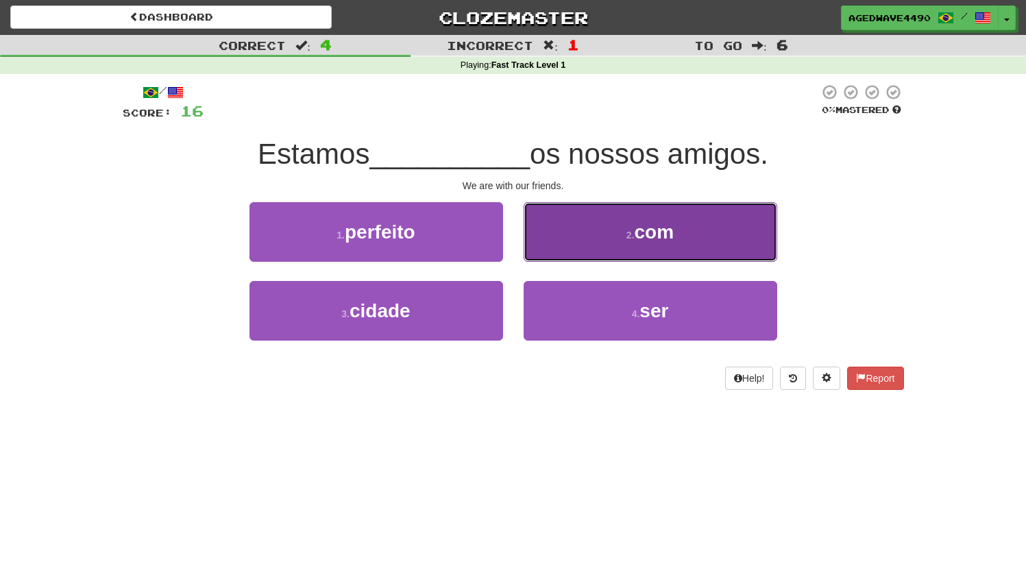
click at [586, 214] on button "2 . com" at bounding box center [651, 232] width 254 height 60
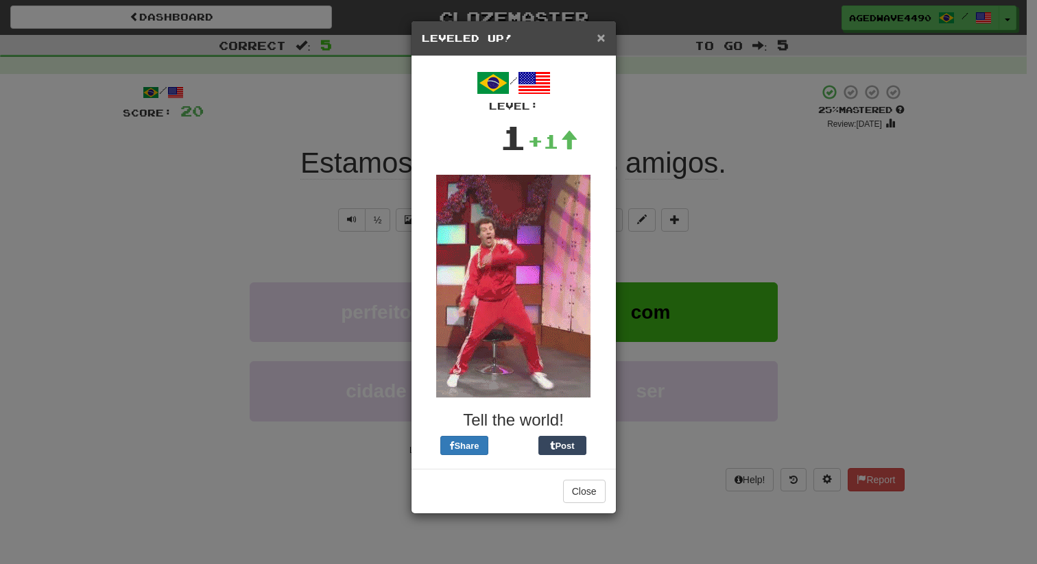
click at [603, 40] on span "×" at bounding box center [600, 37] width 8 height 16
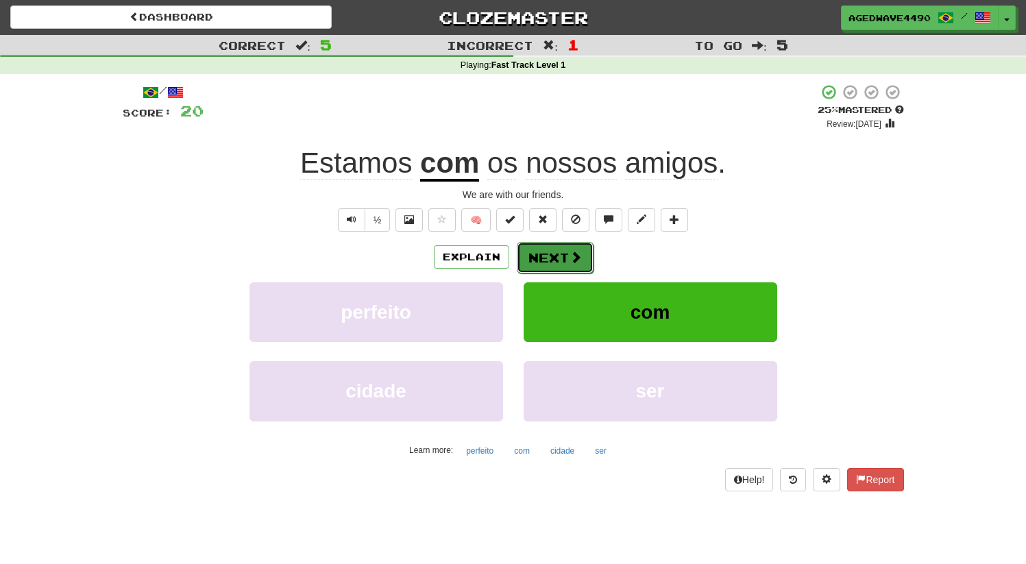
click at [551, 255] on button "Next" at bounding box center [555, 258] width 77 height 32
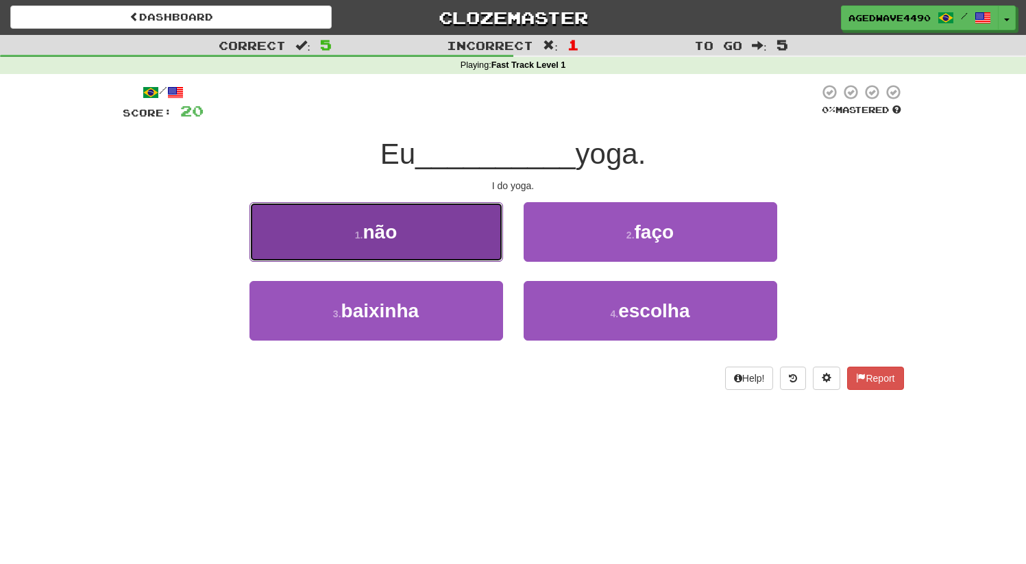
click at [321, 241] on button "1 . não" at bounding box center [377, 232] width 254 height 60
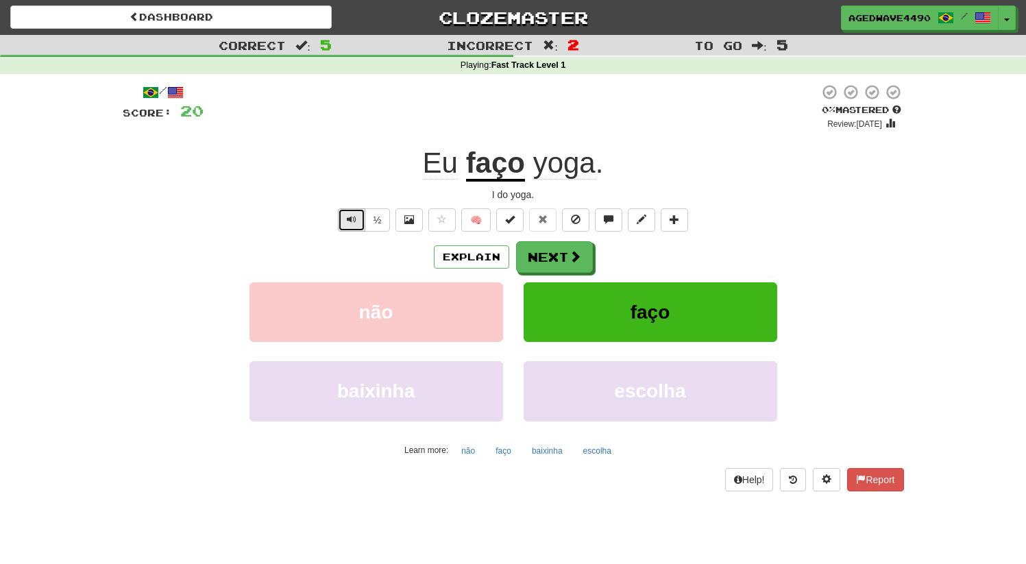
click at [351, 218] on span "Text-to-speech controls" at bounding box center [352, 220] width 10 height 10
click at [548, 256] on button "Next" at bounding box center [555, 258] width 77 height 32
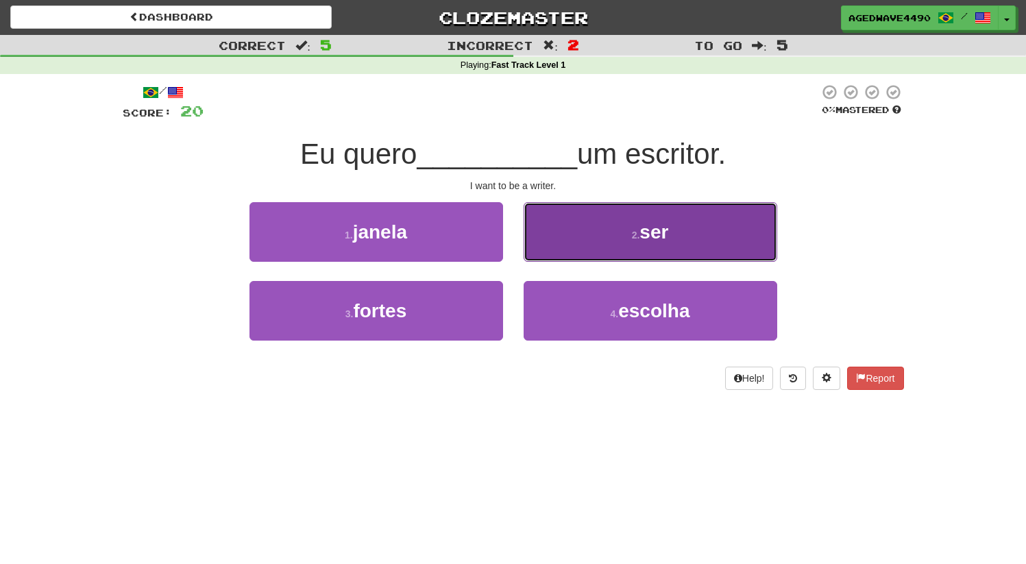
click at [616, 219] on button "2 . ser" at bounding box center [651, 232] width 254 height 60
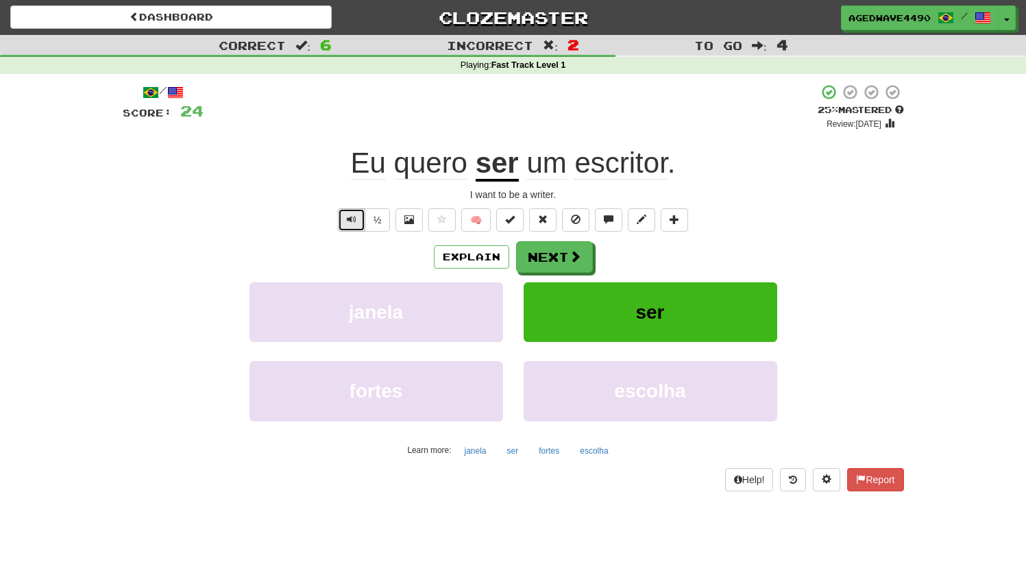
click at [356, 215] on span "Text-to-speech controls" at bounding box center [352, 220] width 10 height 10
click at [570, 263] on span at bounding box center [576, 257] width 12 height 12
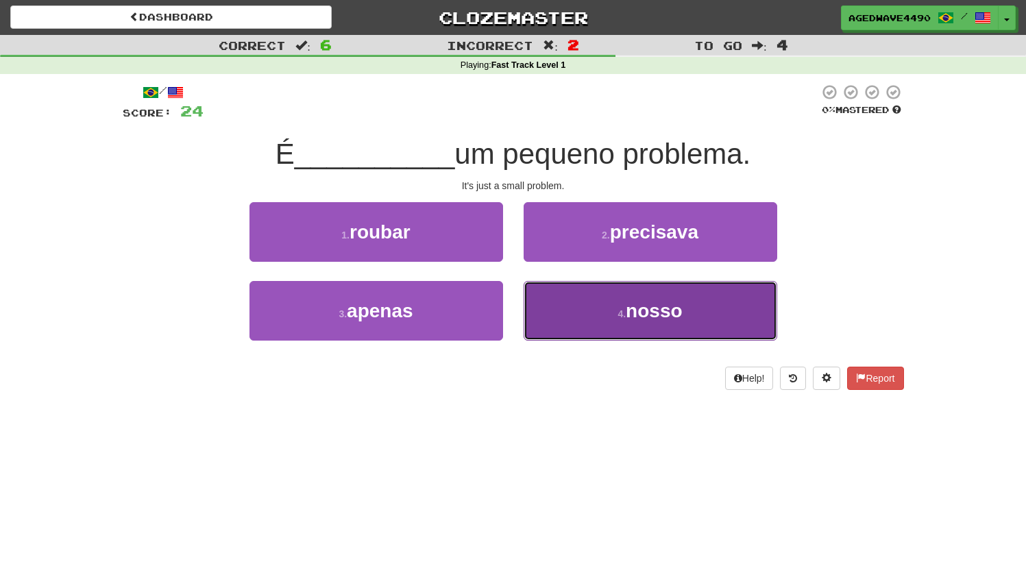
click at [579, 319] on button "4 . nosso" at bounding box center [651, 311] width 254 height 60
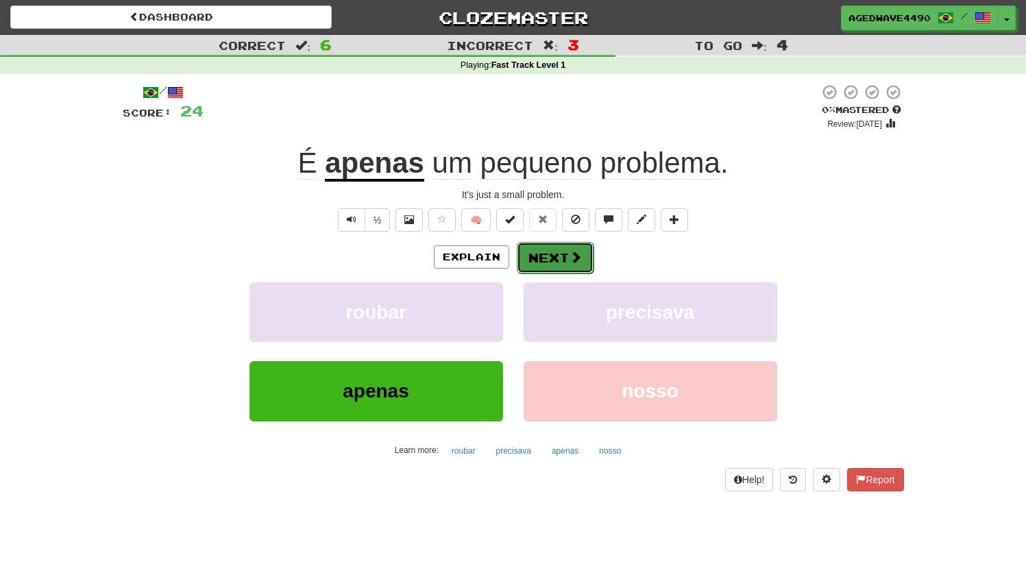
click at [549, 251] on button "Next" at bounding box center [555, 258] width 77 height 32
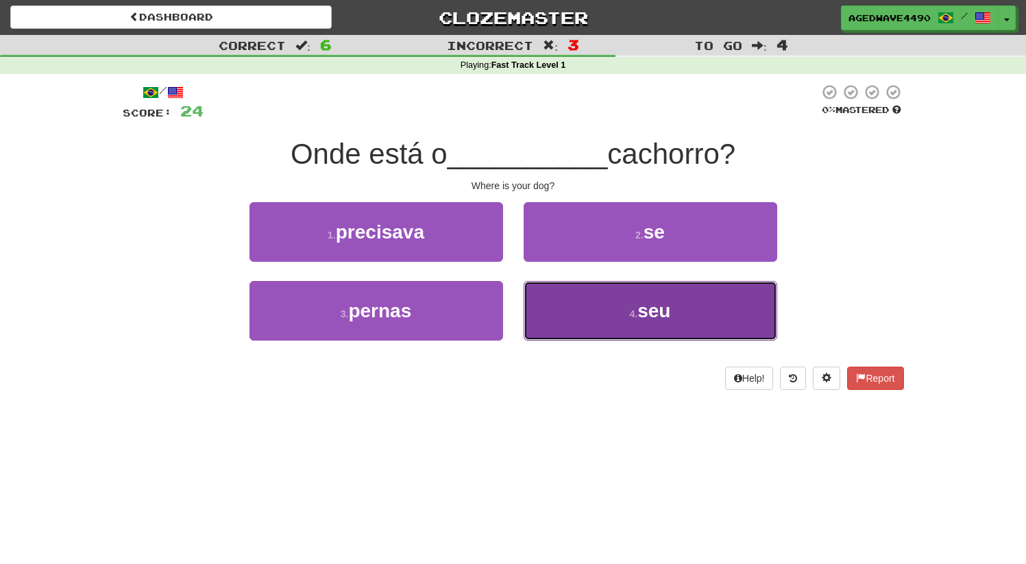
click at [630, 316] on small "4 ." at bounding box center [634, 314] width 8 height 11
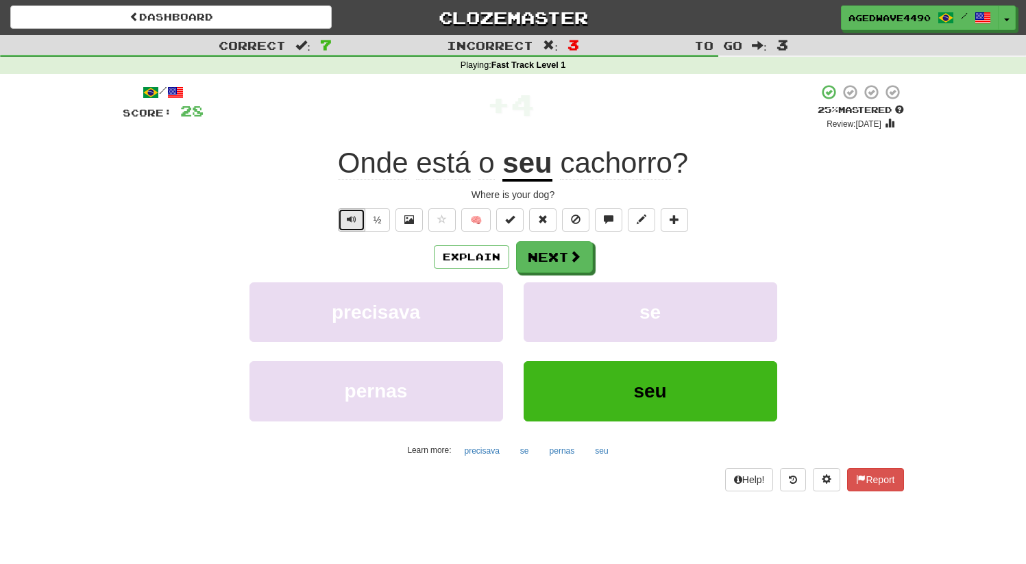
click at [360, 224] on button "Text-to-speech controls" at bounding box center [351, 219] width 27 height 23
click at [344, 223] on button "Text-to-speech controls" at bounding box center [351, 219] width 27 height 23
click at [343, 210] on button "Text-to-speech controls" at bounding box center [351, 219] width 27 height 23
click at [562, 252] on button "Next" at bounding box center [555, 258] width 77 height 32
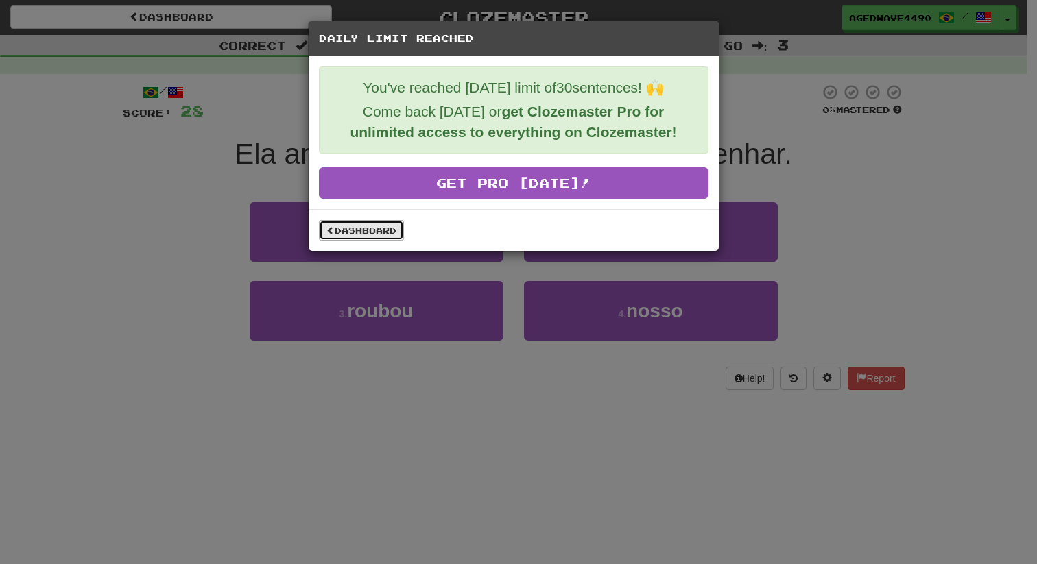
click at [350, 229] on link "Dashboard" at bounding box center [361, 230] width 85 height 21
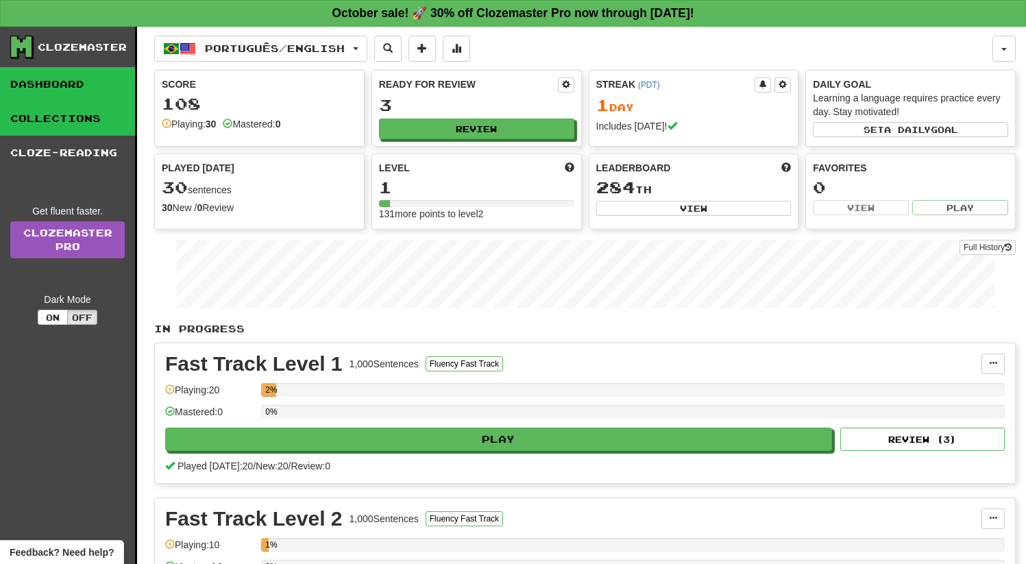
click at [61, 115] on link "Collections" at bounding box center [67, 118] width 135 height 34
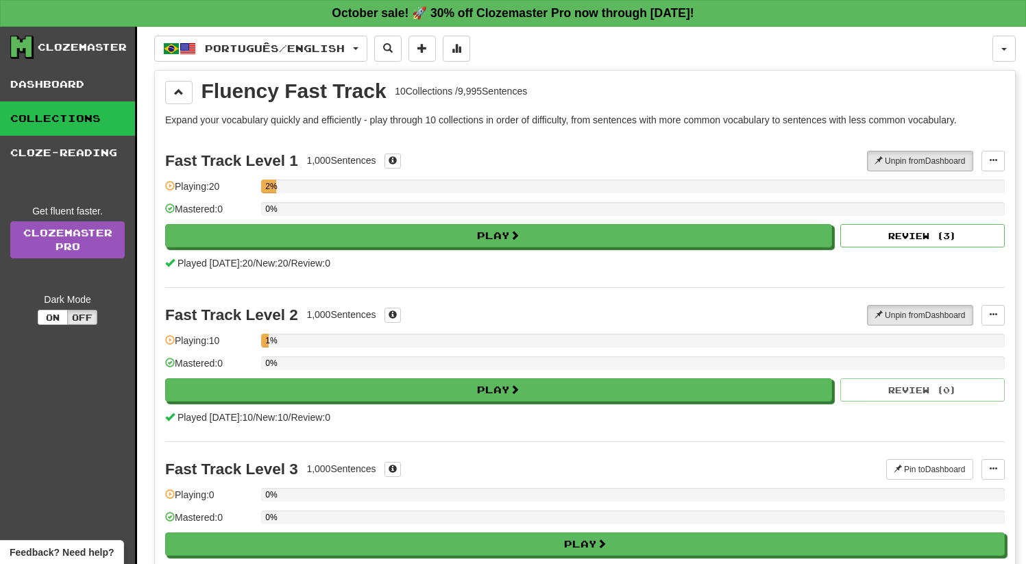
click at [62, 134] on link "Collections" at bounding box center [67, 118] width 135 height 34
click at [330, 49] on span "Português / English" at bounding box center [275, 49] width 140 height 12
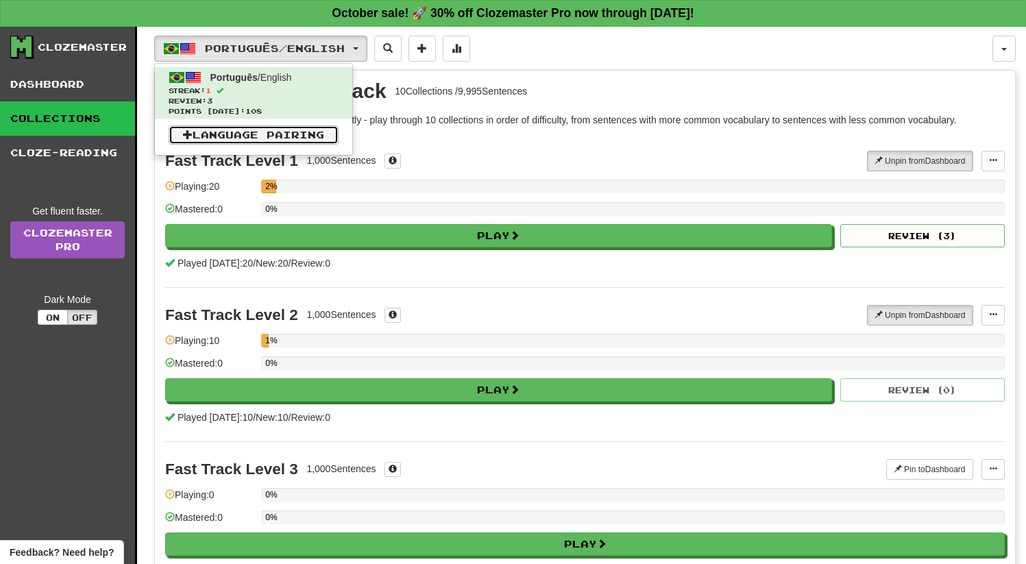
click at [205, 133] on link "Language Pairing" at bounding box center [254, 134] width 170 height 19
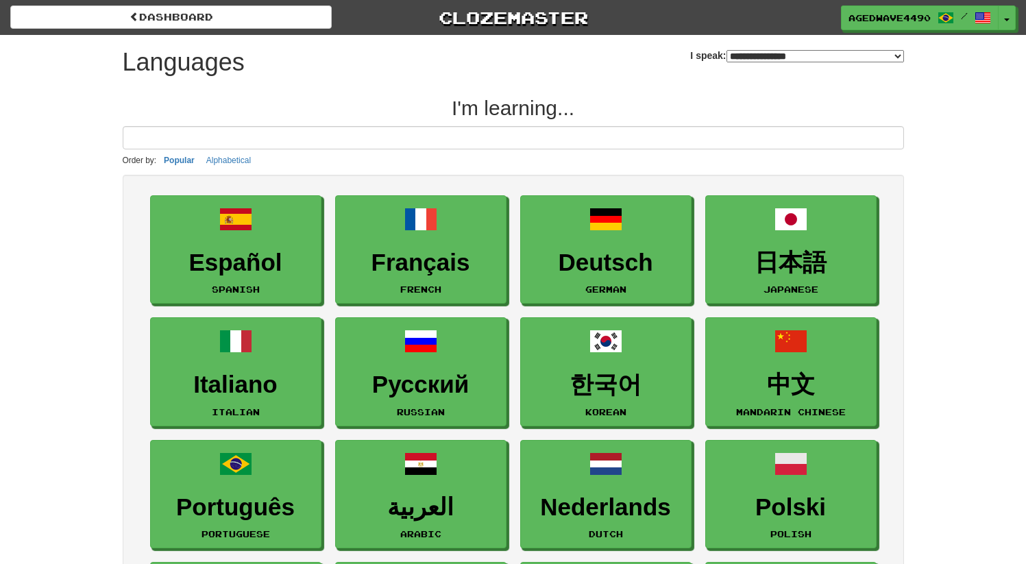
click at [751, 51] on select "**********" at bounding box center [816, 56] width 178 height 12
select select "*******"
click at [727, 50] on select "**********" at bounding box center [816, 56] width 178 height 12
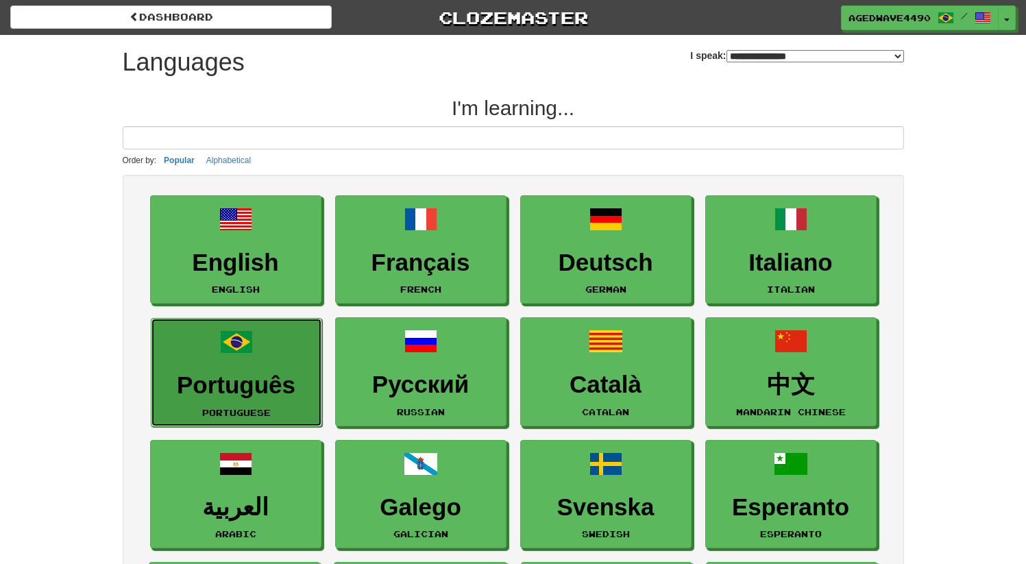
click at [201, 385] on h3 "Português" at bounding box center [236, 385] width 156 height 27
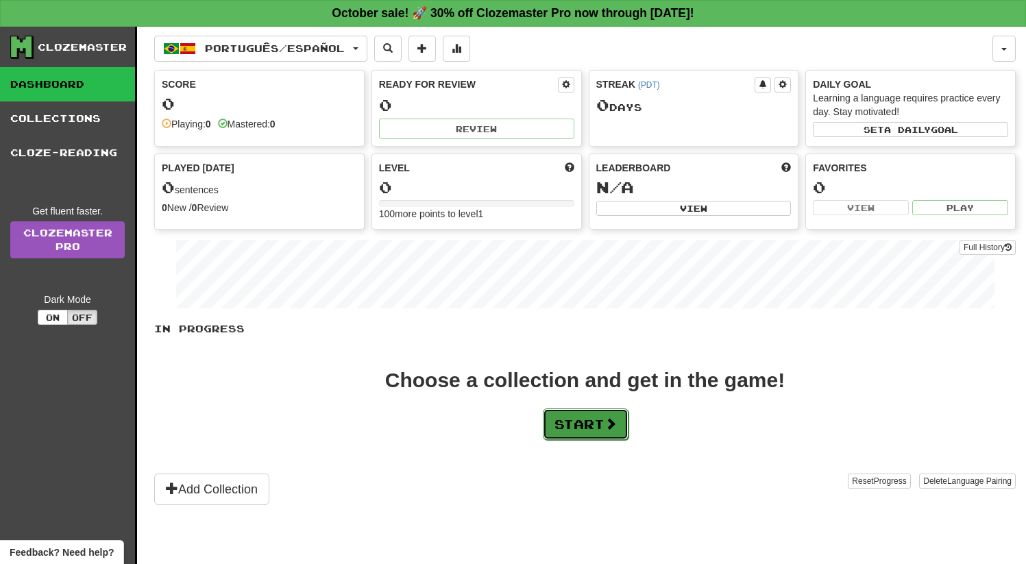
click at [543, 409] on button "Start" at bounding box center [586, 425] width 86 height 32
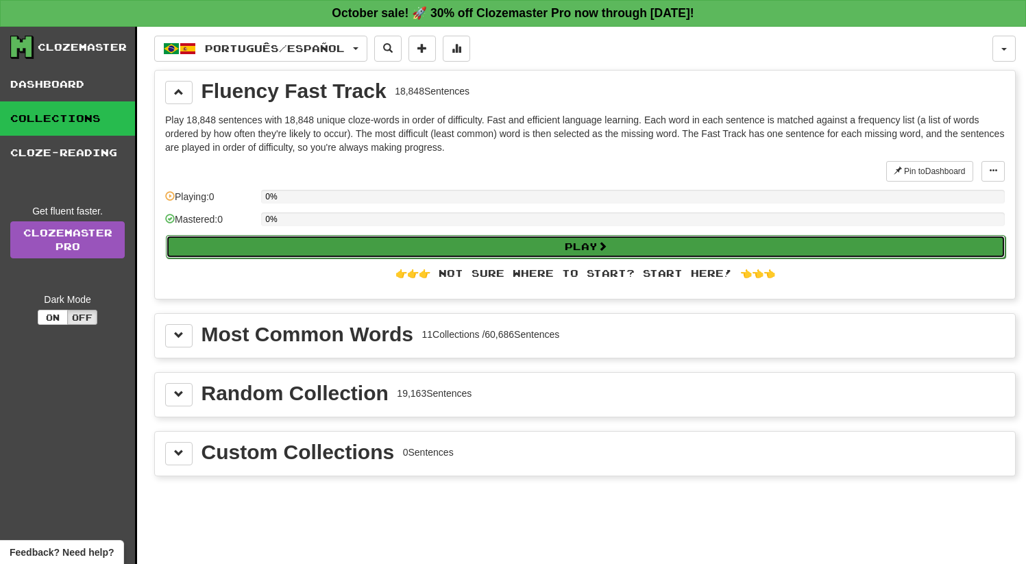
click at [313, 250] on button "Play" at bounding box center [586, 246] width 840 height 23
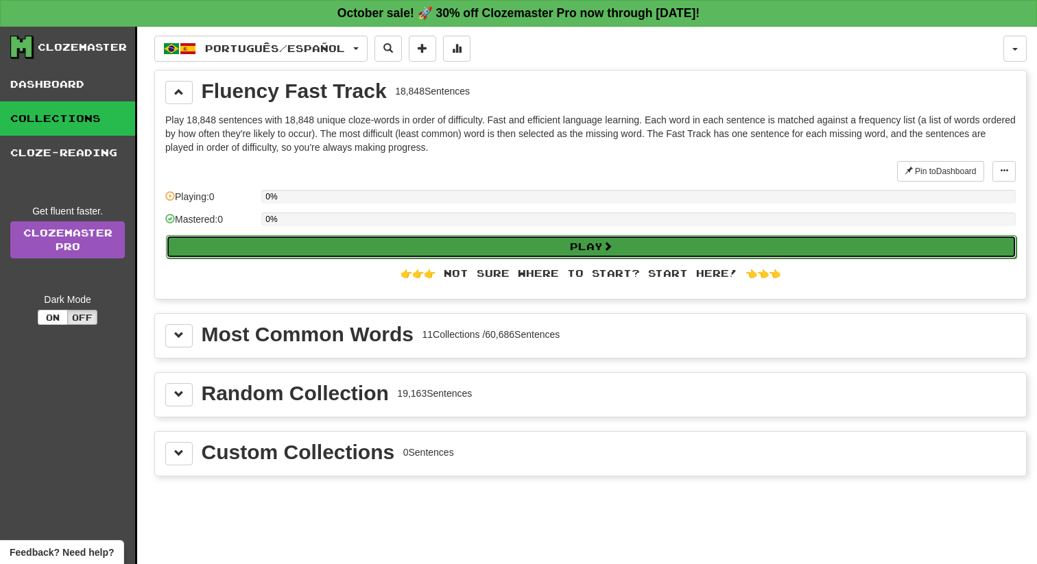
select select "**"
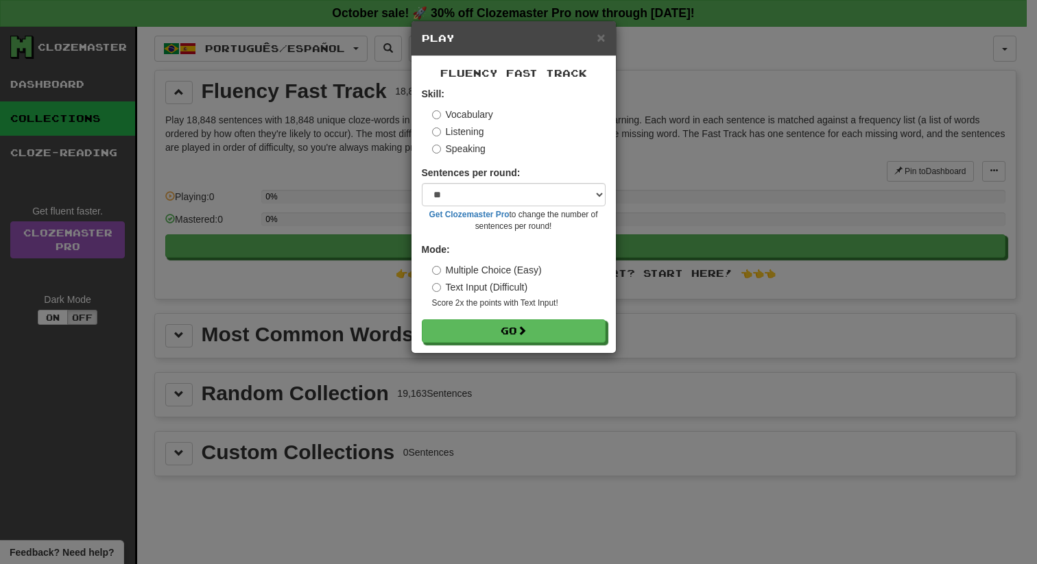
click at [470, 149] on label "Speaking" at bounding box center [458, 149] width 53 height 14
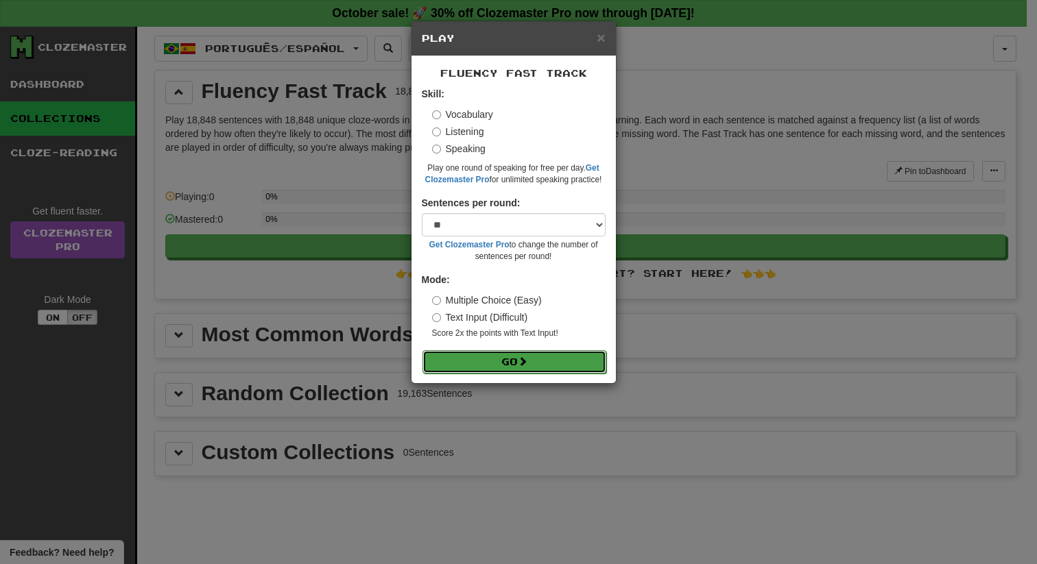
click at [466, 355] on button "Go" at bounding box center [514, 361] width 184 height 23
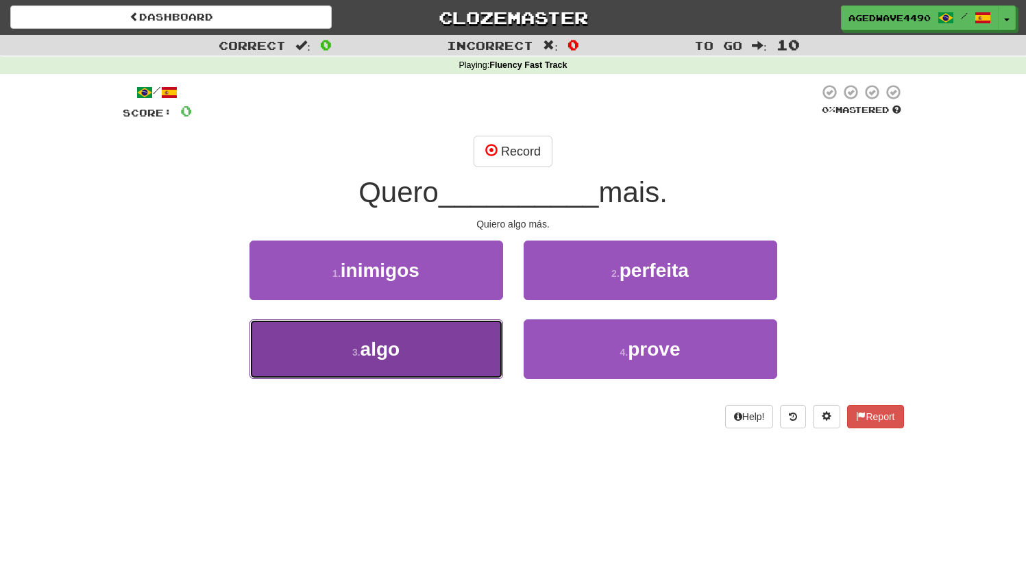
click at [391, 363] on button "3 . algo" at bounding box center [377, 349] width 254 height 60
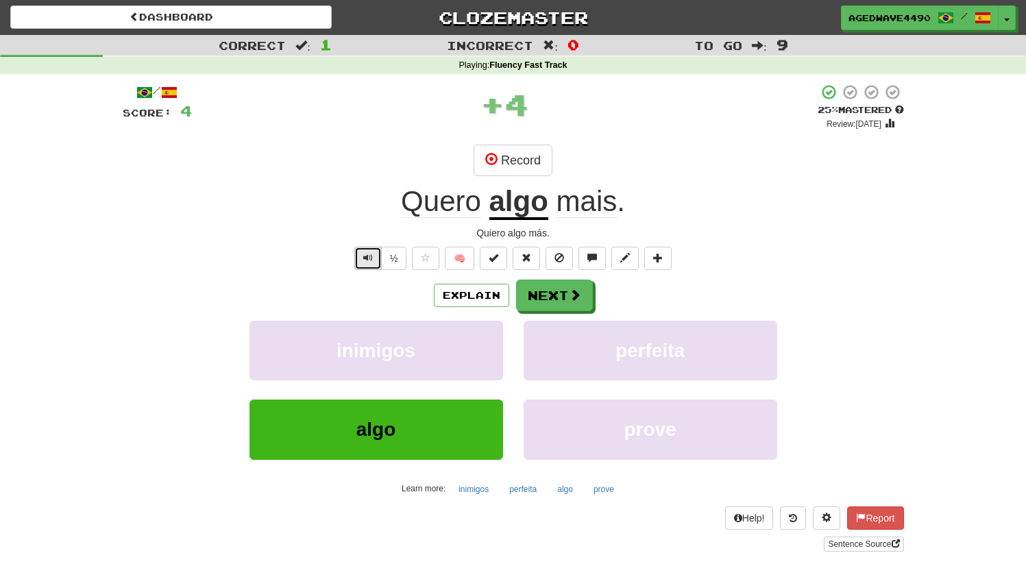
click at [363, 261] on button "Text-to-speech controls" at bounding box center [367, 258] width 27 height 23
click at [561, 296] on button "Next" at bounding box center [555, 296] width 77 height 32
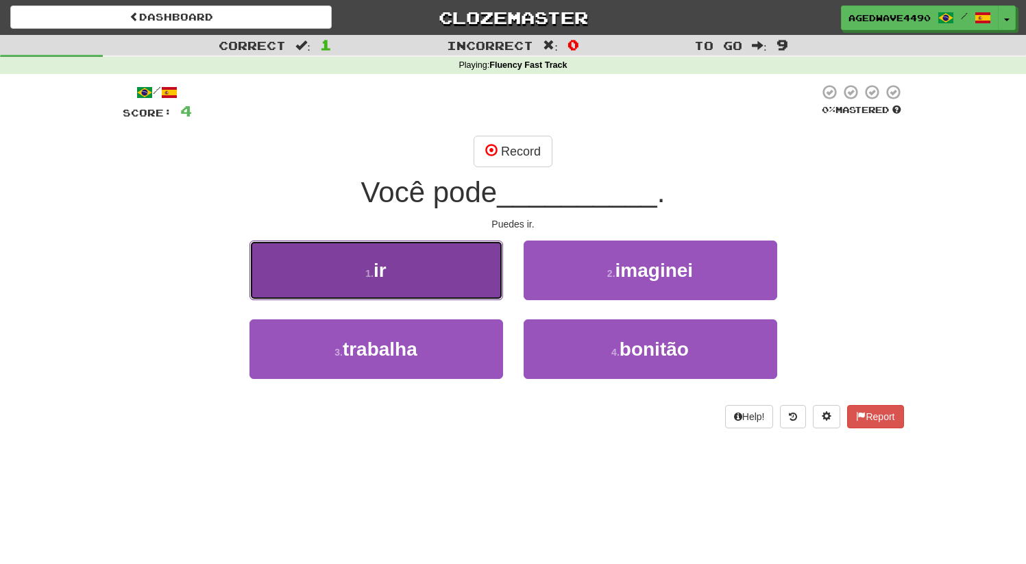
click at [372, 268] on small "1 ." at bounding box center [369, 273] width 8 height 11
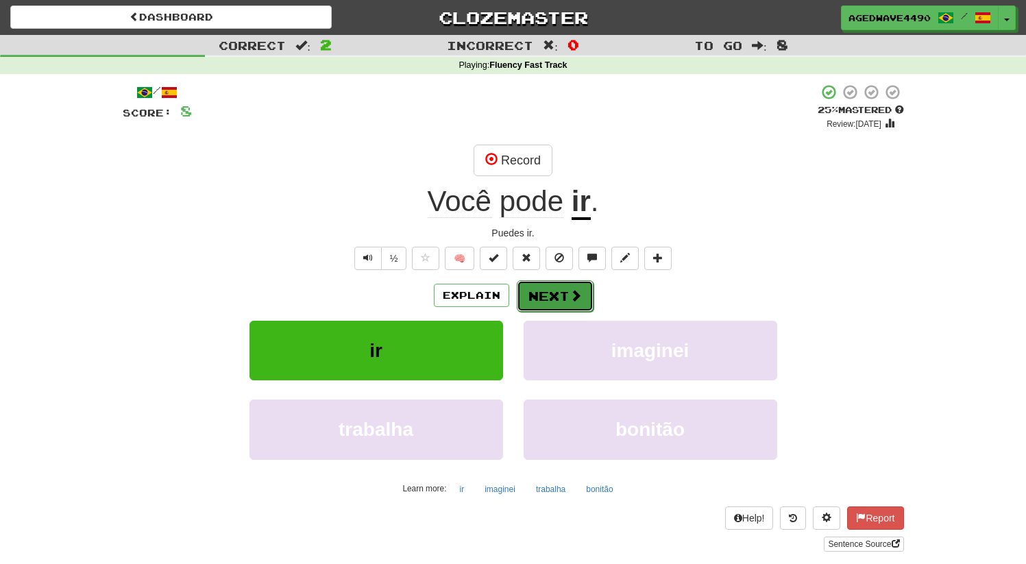
click at [540, 294] on button "Next" at bounding box center [555, 296] width 77 height 32
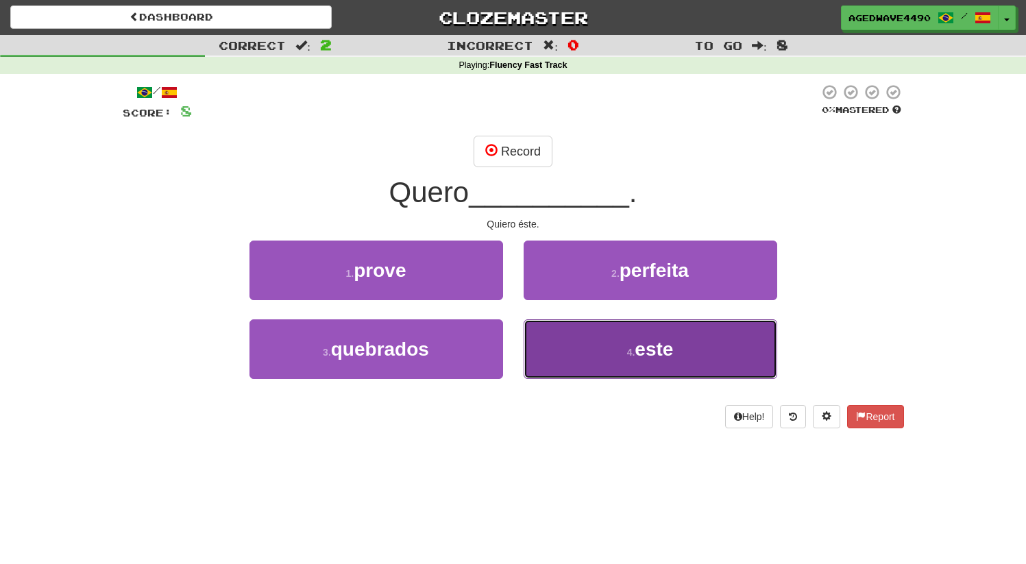
click at [562, 355] on button "4 . este" at bounding box center [651, 349] width 254 height 60
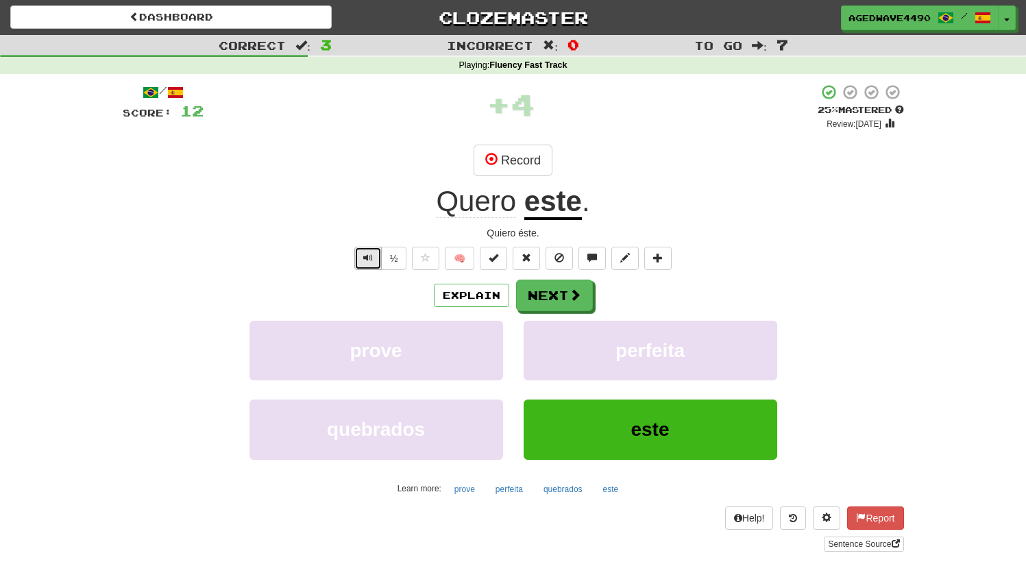
click at [359, 254] on button "Text-to-speech controls" at bounding box center [367, 258] width 27 height 23
click at [548, 307] on button "Next" at bounding box center [555, 296] width 77 height 32
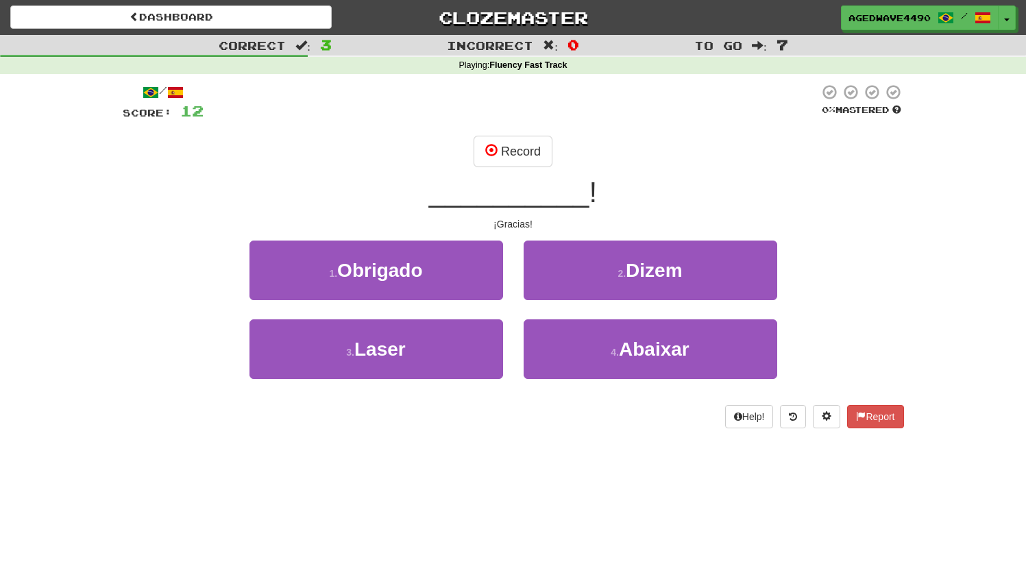
click at [377, 301] on div "1 . Obrigado" at bounding box center [376, 280] width 274 height 79
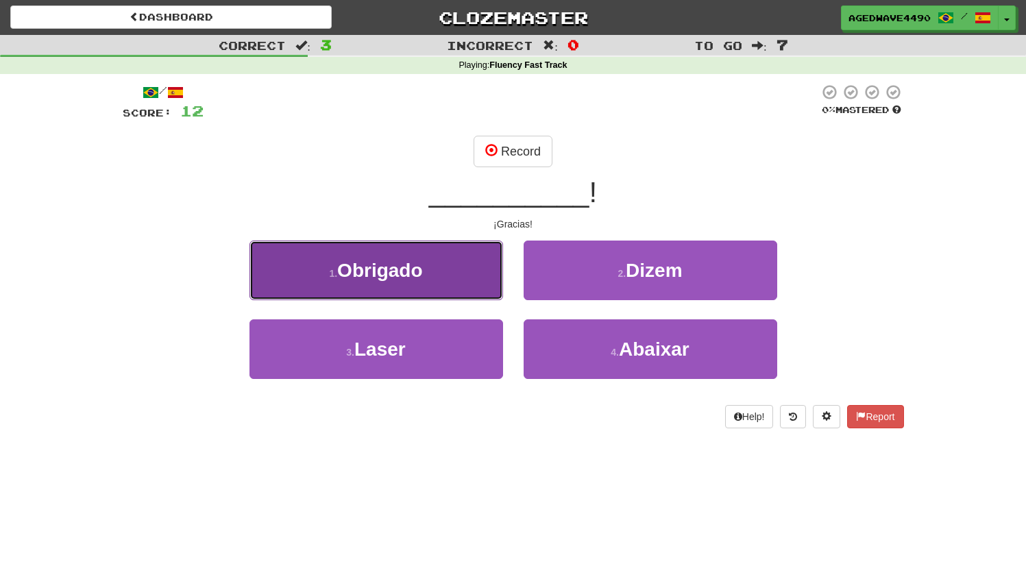
click at [395, 270] on span "Obrigado" at bounding box center [379, 270] width 85 height 21
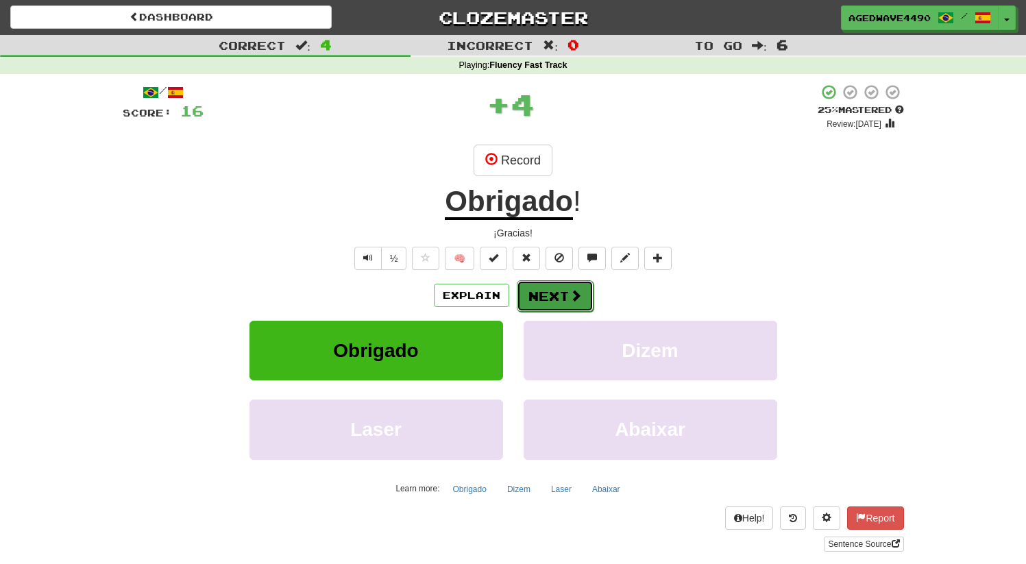
click at [548, 288] on button "Next" at bounding box center [555, 296] width 77 height 32
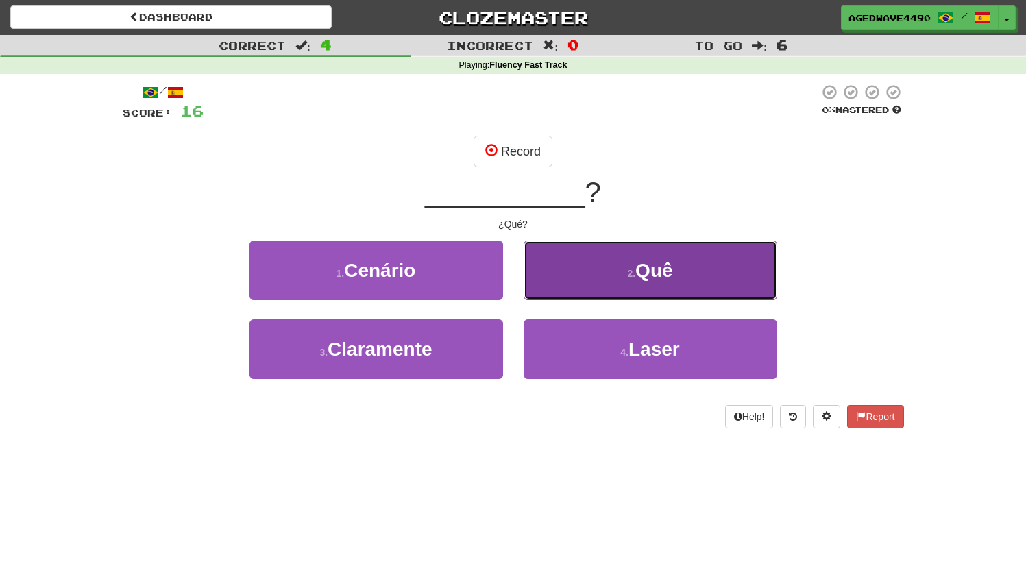
click at [585, 265] on button "2 . Quê" at bounding box center [651, 271] width 254 height 60
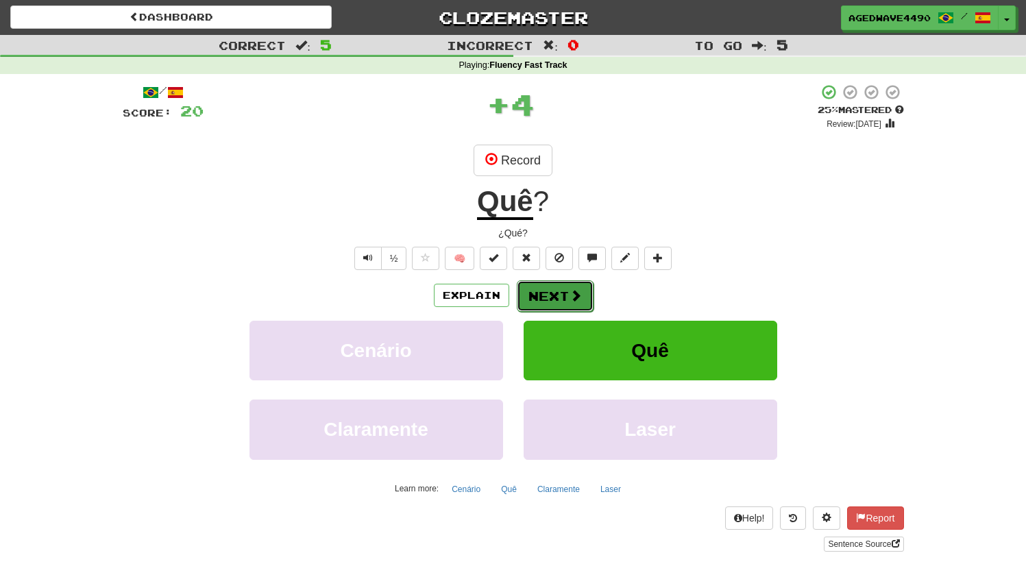
click at [572, 294] on span at bounding box center [576, 295] width 12 height 12
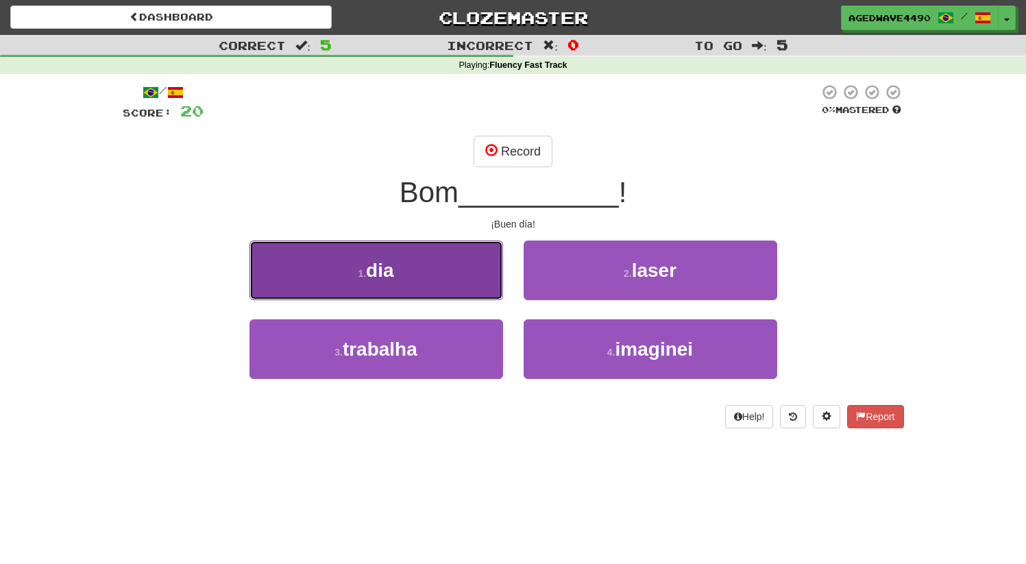
click at [359, 268] on small "1 ." at bounding box center [362, 273] width 8 height 11
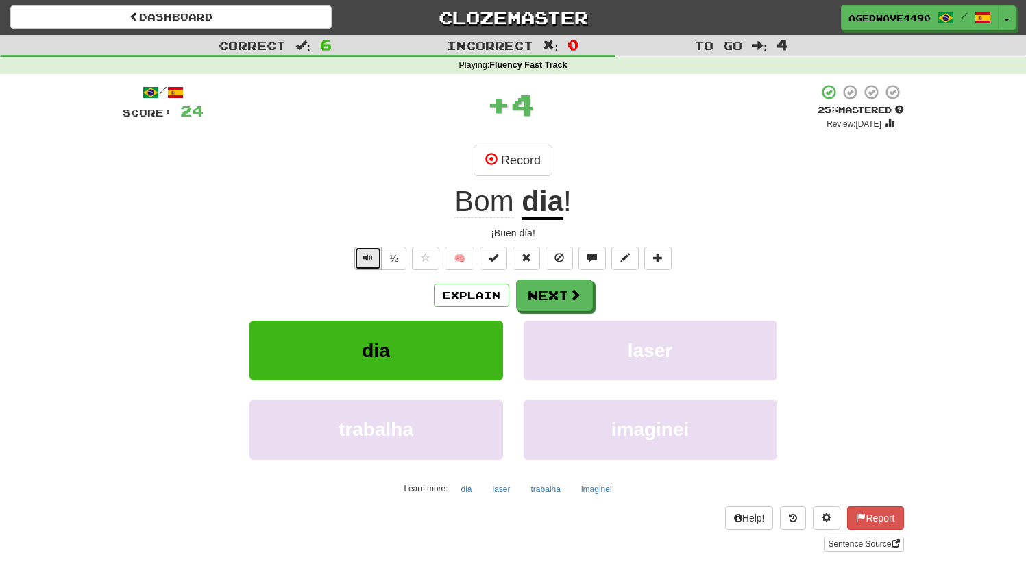
click at [368, 267] on button "Text-to-speech controls" at bounding box center [367, 258] width 27 height 23
click at [538, 297] on button "Next" at bounding box center [555, 296] width 77 height 32
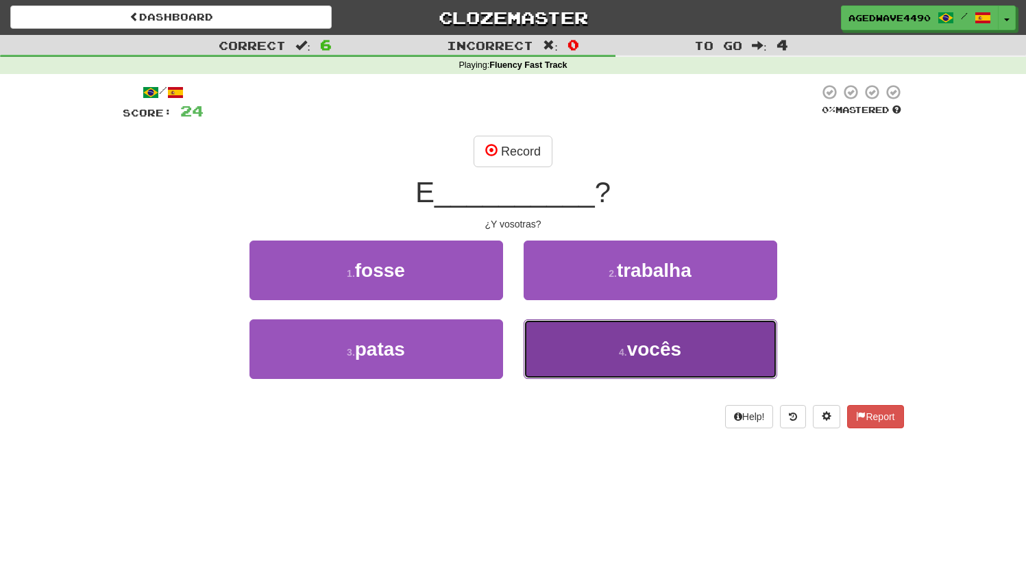
click at [615, 349] on button "4 . vocês" at bounding box center [651, 349] width 254 height 60
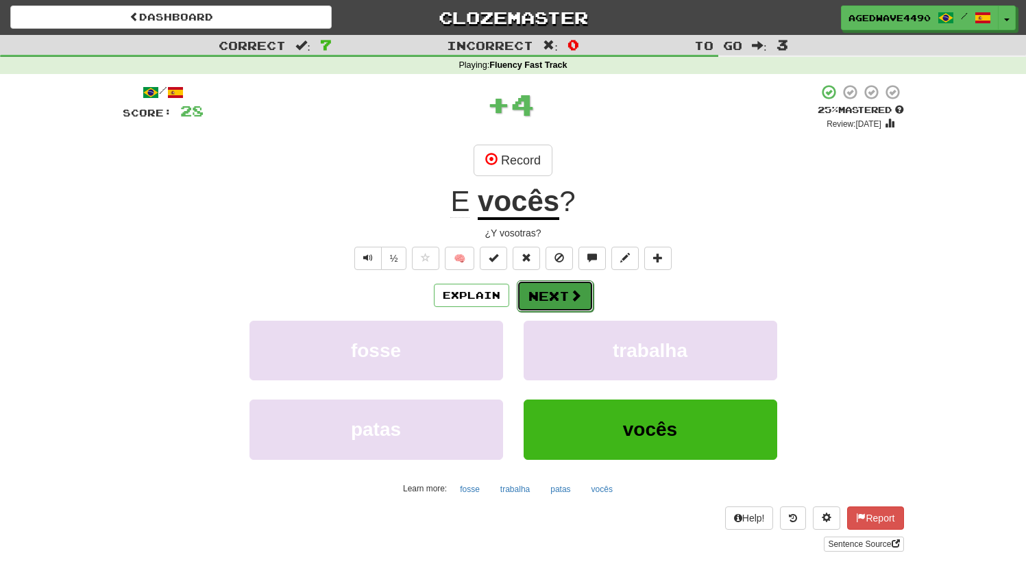
click at [551, 306] on button "Next" at bounding box center [555, 296] width 77 height 32
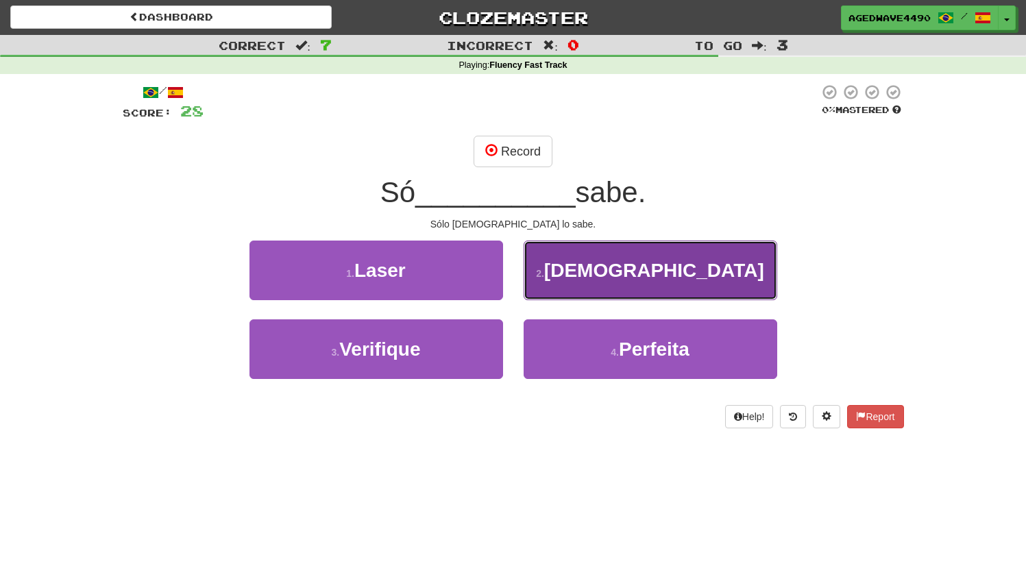
click at [628, 282] on button "2 . Deus" at bounding box center [651, 271] width 254 height 60
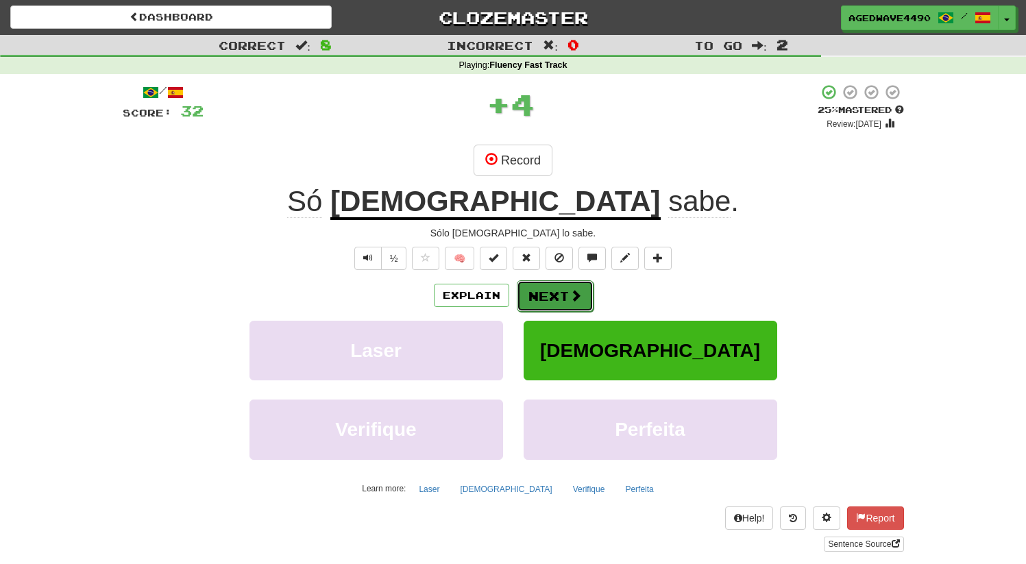
click at [559, 300] on button "Next" at bounding box center [555, 296] width 77 height 32
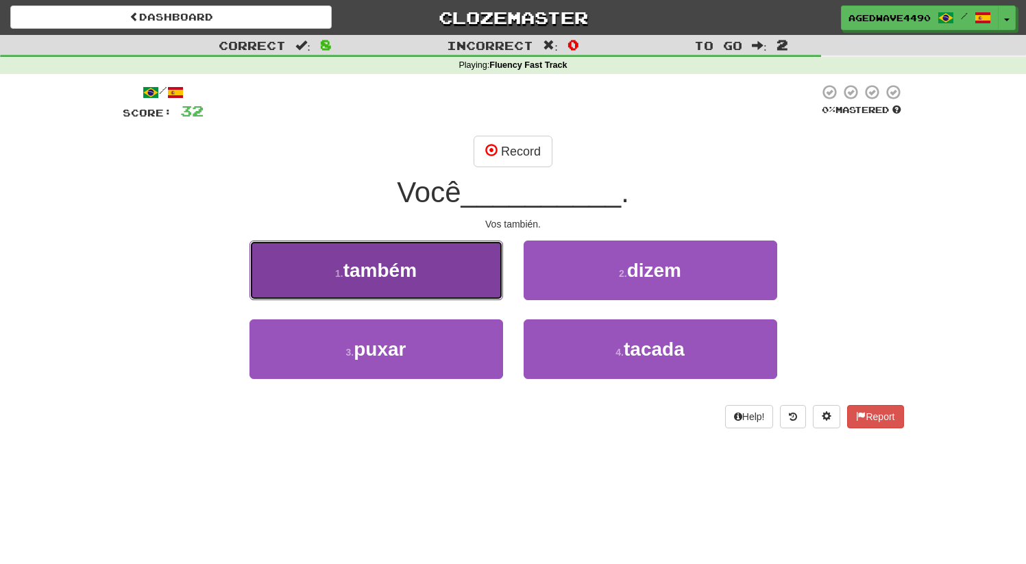
click at [362, 269] on span "também" at bounding box center [379, 270] width 73 height 21
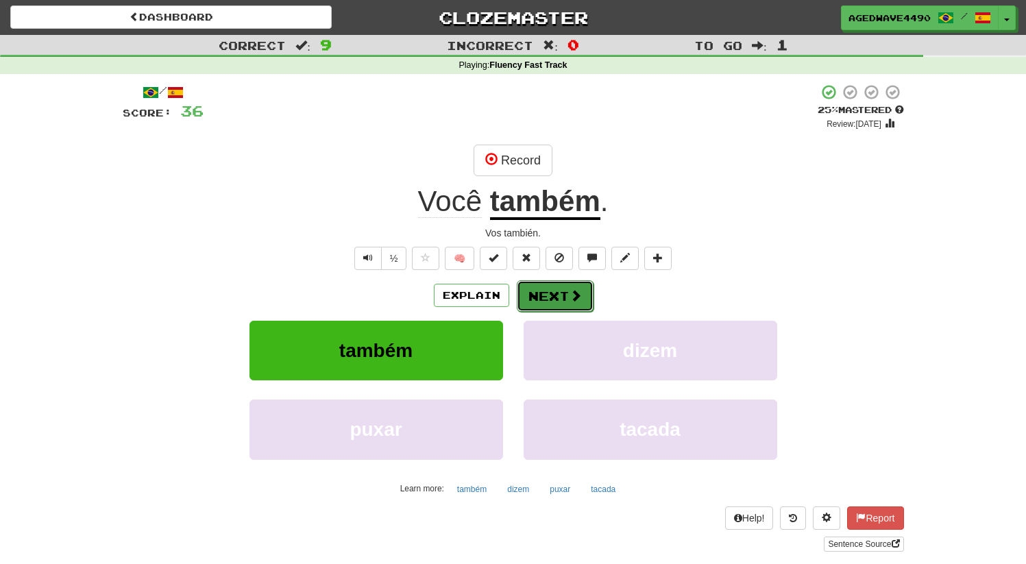
click at [544, 296] on button "Next" at bounding box center [555, 296] width 77 height 32
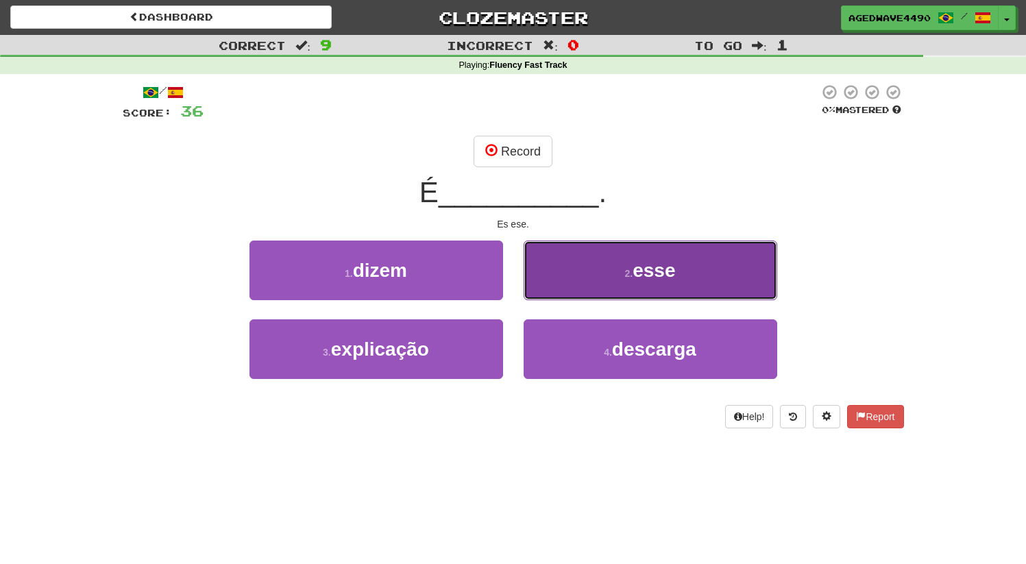
click at [657, 282] on button "2 . esse" at bounding box center [651, 271] width 254 height 60
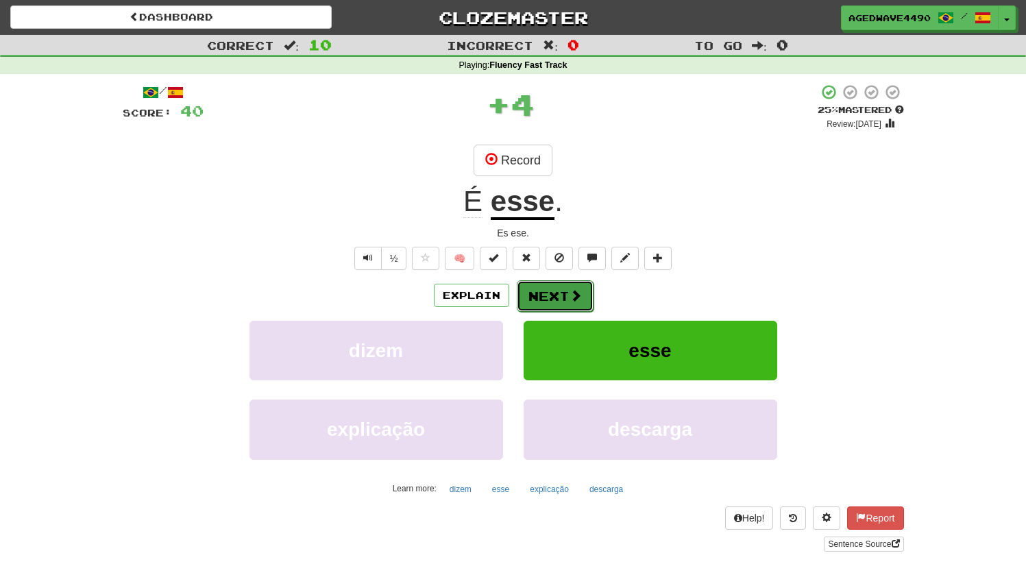
click at [564, 290] on button "Next" at bounding box center [555, 296] width 77 height 32
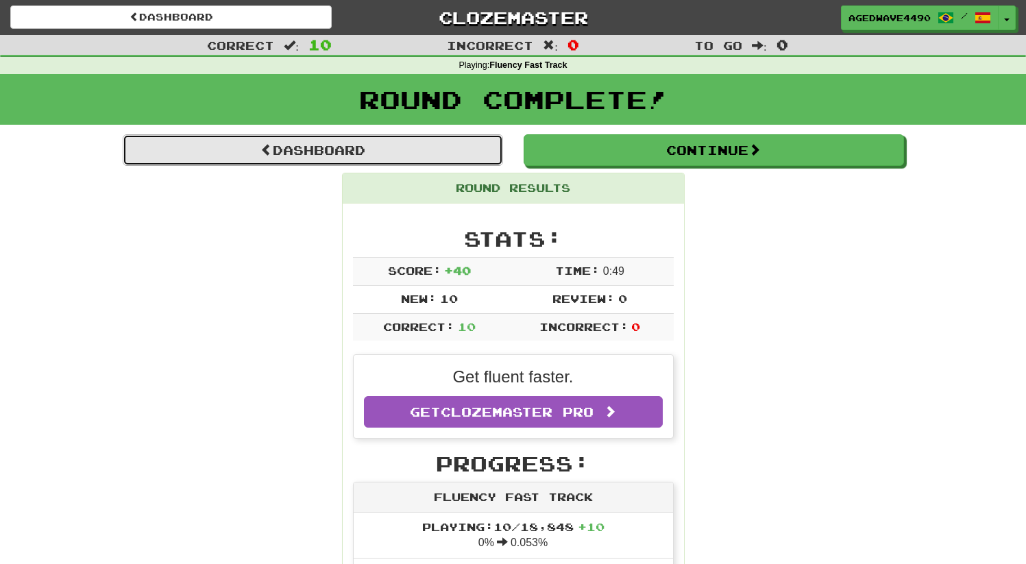
click at [402, 147] on link "Dashboard" at bounding box center [313, 150] width 381 height 32
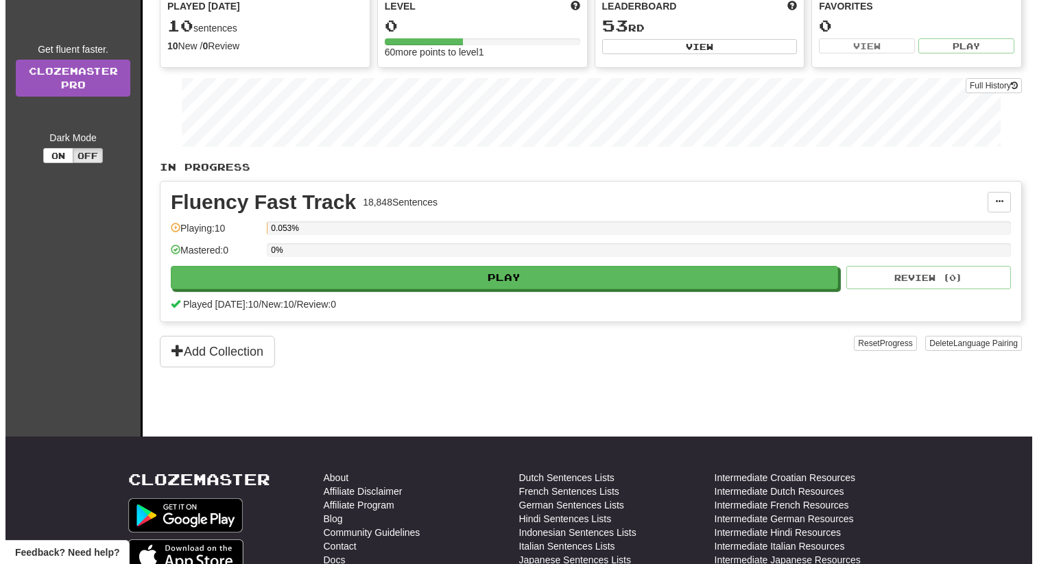
scroll to position [169, 0]
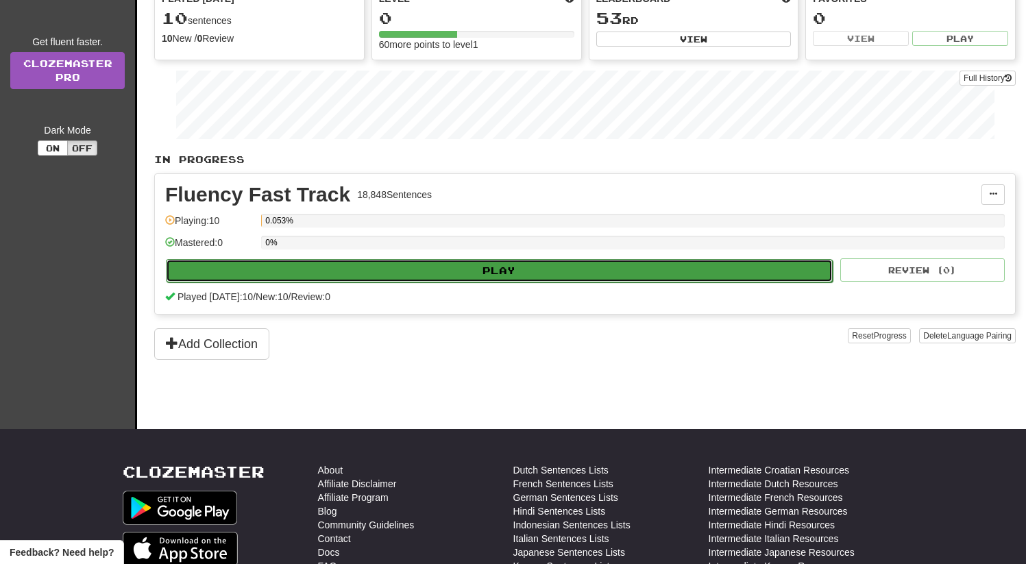
click at [319, 273] on button "Play" at bounding box center [499, 270] width 667 height 23
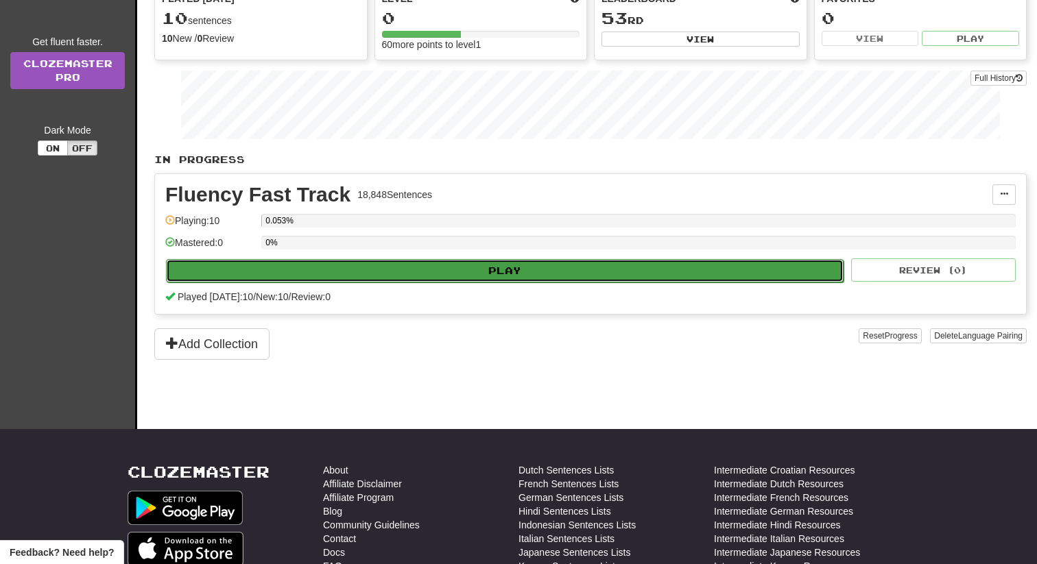
select select "**"
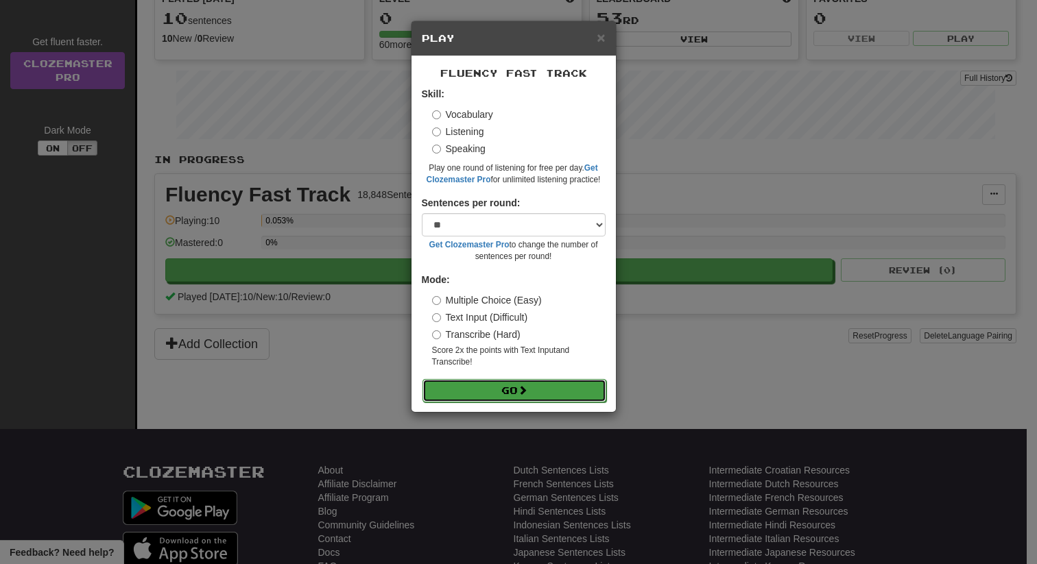
click at [485, 382] on button "Go" at bounding box center [514, 390] width 184 height 23
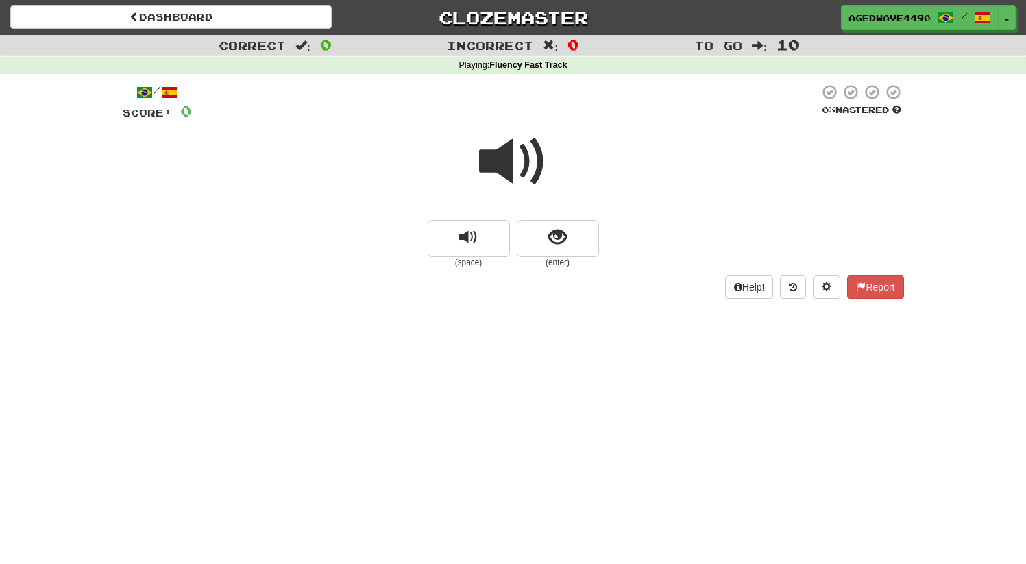
click at [492, 155] on span at bounding box center [513, 162] width 69 height 69
click at [519, 167] on span at bounding box center [513, 162] width 69 height 69
click at [540, 232] on button "show sentence" at bounding box center [558, 238] width 82 height 37
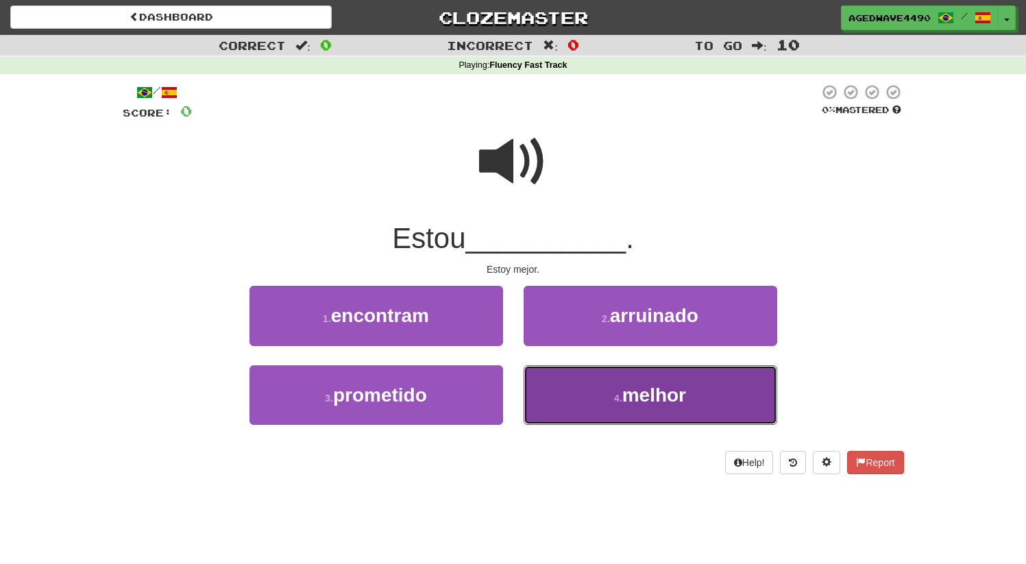
click at [655, 406] on button "4 . melhor" at bounding box center [651, 395] width 254 height 60
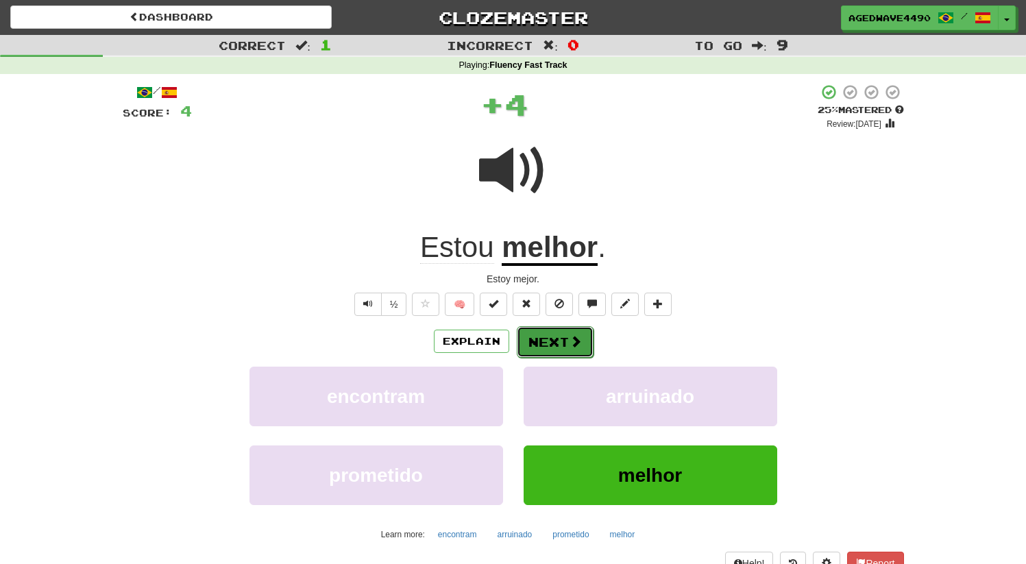
click at [538, 350] on button "Next" at bounding box center [555, 342] width 77 height 32
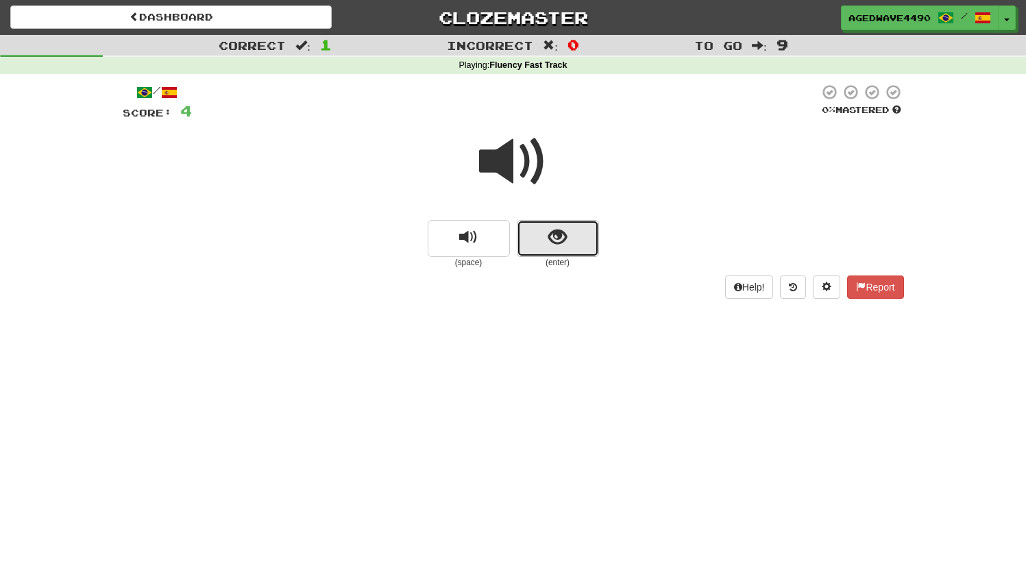
click at [546, 237] on button "show sentence" at bounding box center [558, 238] width 82 height 37
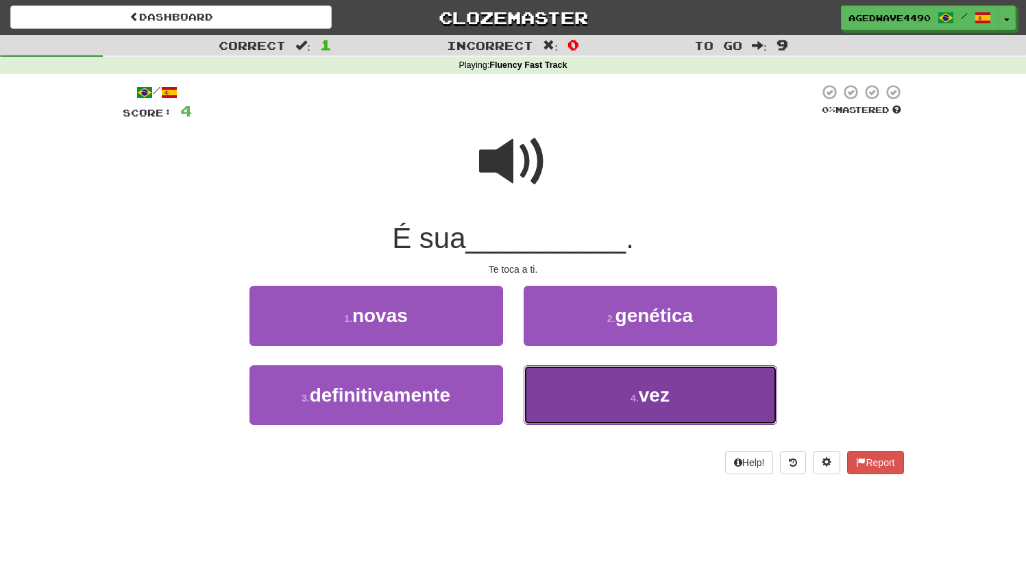
click at [601, 424] on button "4 . vez" at bounding box center [651, 395] width 254 height 60
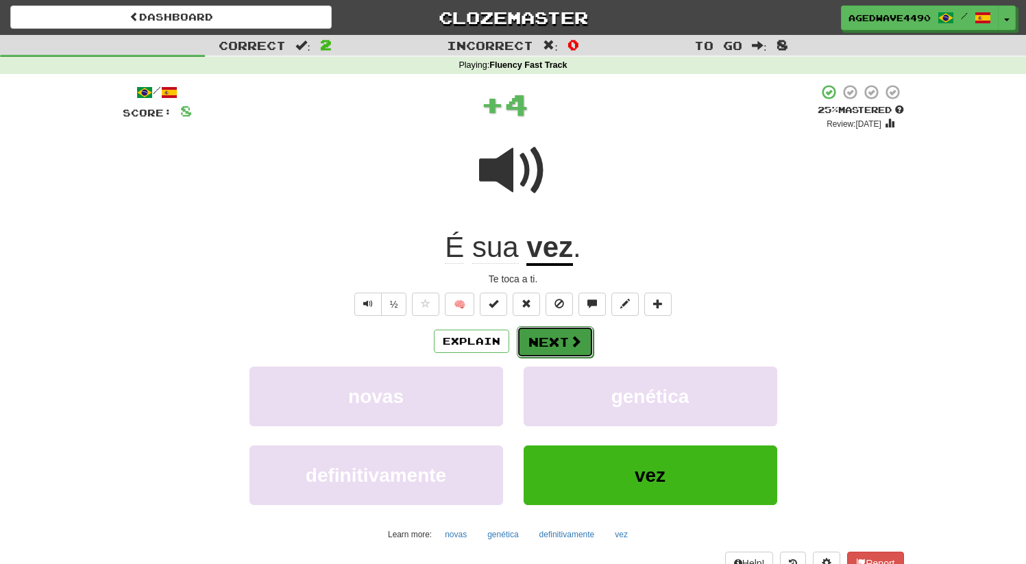
click at [548, 343] on button "Next" at bounding box center [555, 342] width 77 height 32
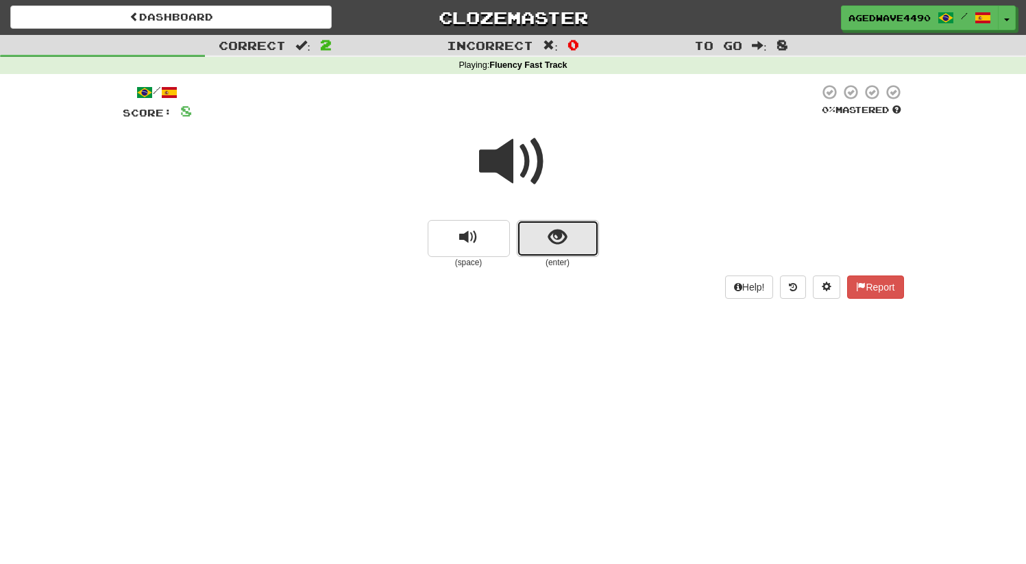
click at [533, 232] on button "show sentence" at bounding box center [558, 238] width 82 height 37
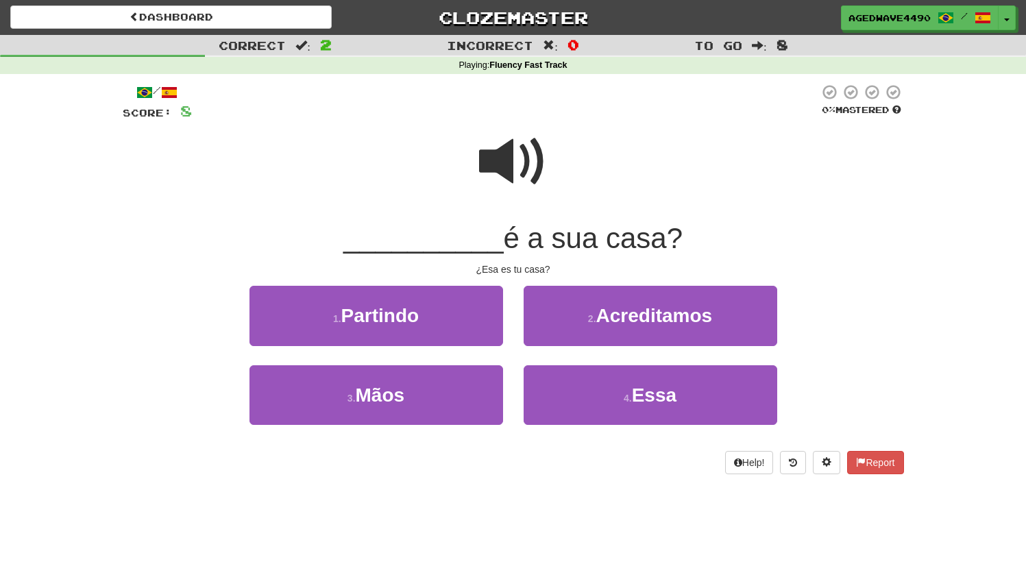
click at [525, 184] on span at bounding box center [513, 162] width 69 height 69
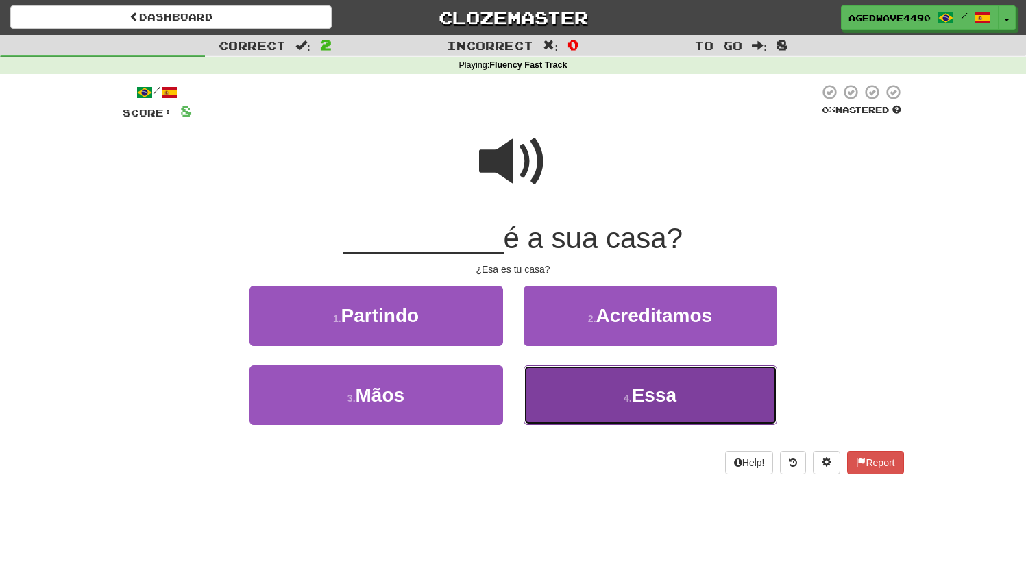
click at [562, 385] on button "4 . Essa" at bounding box center [651, 395] width 254 height 60
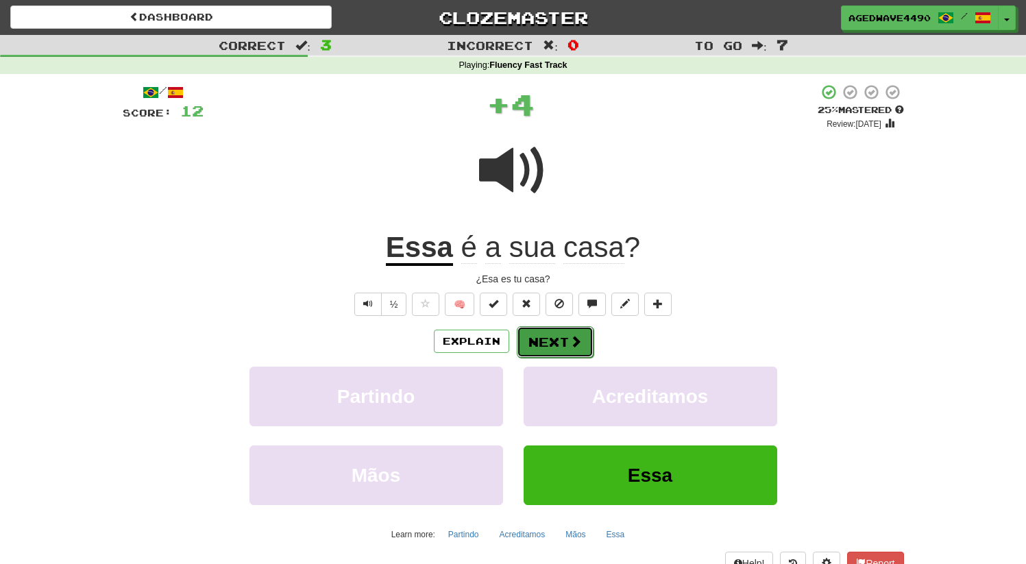
click at [540, 341] on button "Next" at bounding box center [555, 342] width 77 height 32
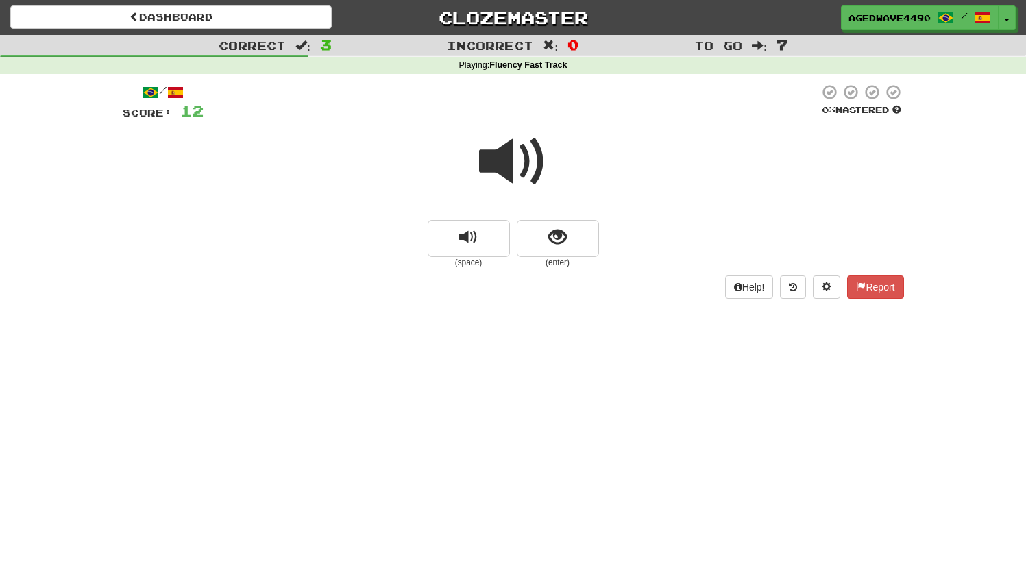
click at [524, 172] on span at bounding box center [513, 162] width 69 height 69
click at [546, 235] on button "show sentence" at bounding box center [558, 238] width 82 height 37
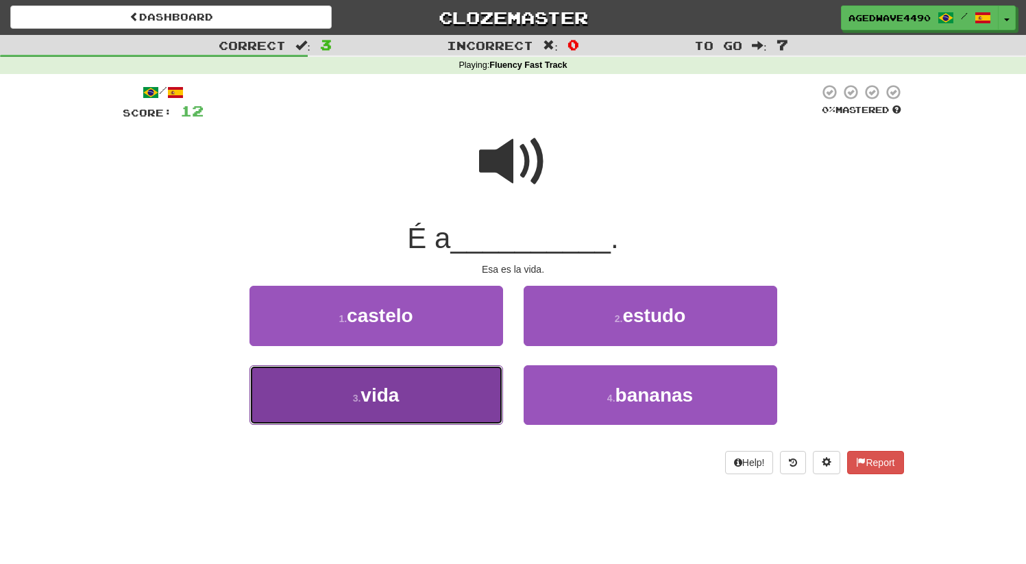
click at [369, 370] on button "3 . vida" at bounding box center [377, 395] width 254 height 60
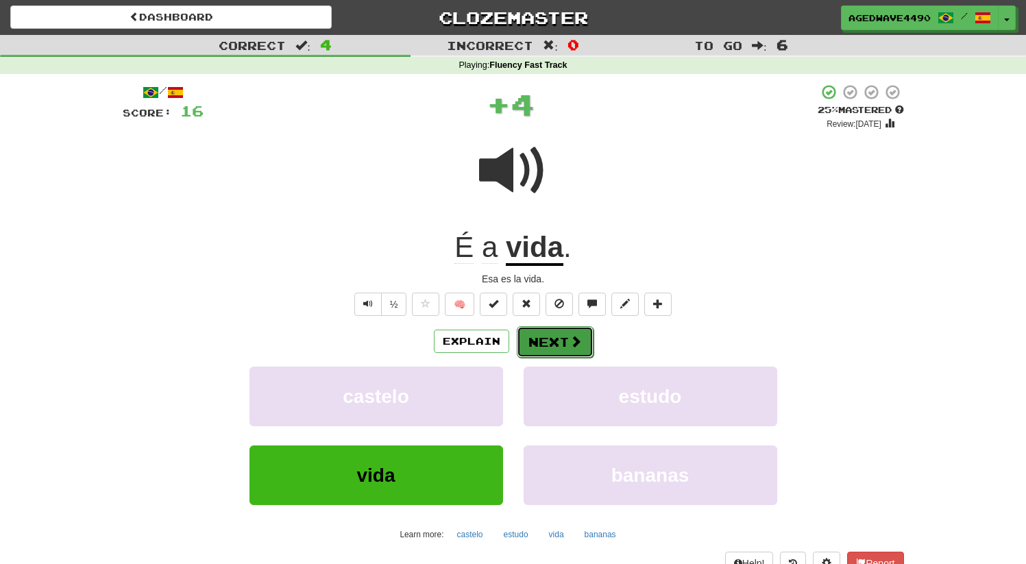
click at [553, 346] on button "Next" at bounding box center [555, 342] width 77 height 32
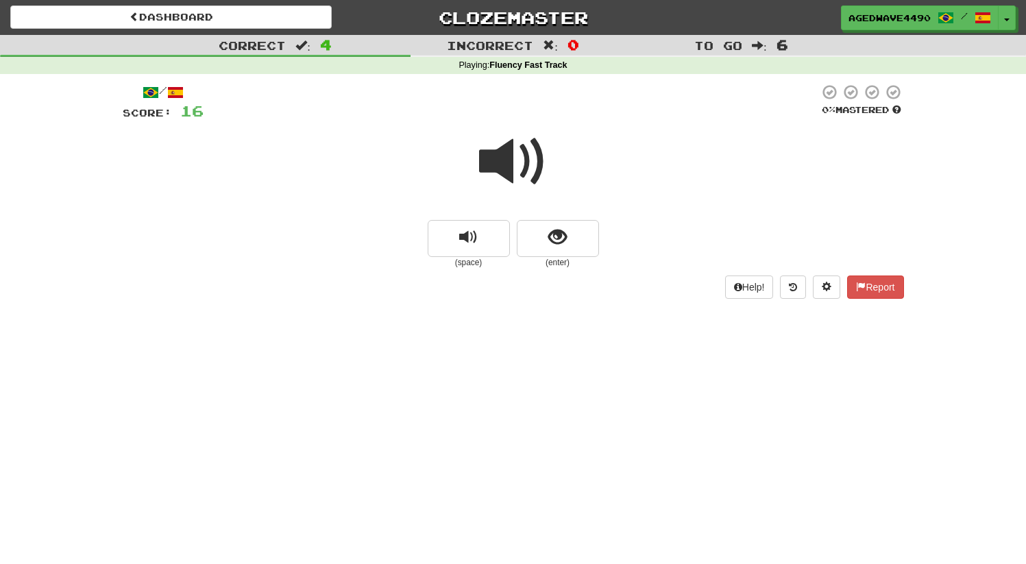
click at [516, 160] on span at bounding box center [513, 162] width 69 height 69
click at [561, 231] on span "show sentence" at bounding box center [557, 237] width 19 height 19
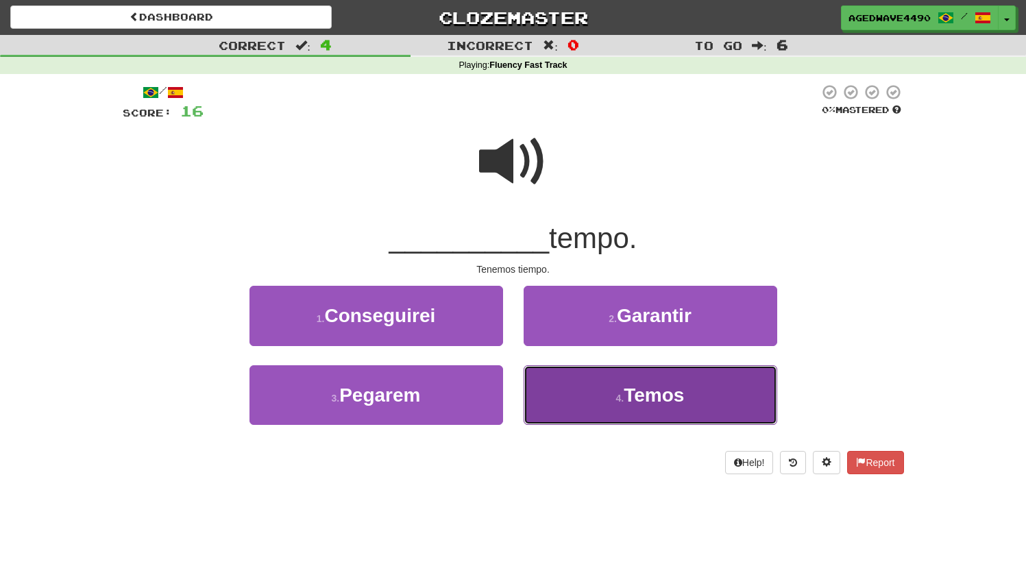
click at [572, 389] on button "4 . Temos" at bounding box center [651, 395] width 254 height 60
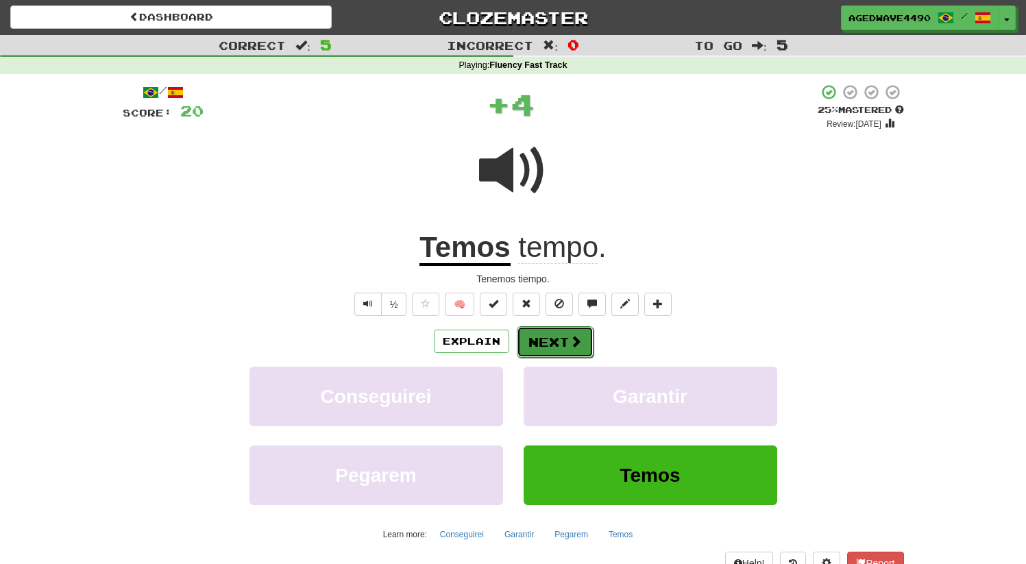
click at [548, 341] on button "Next" at bounding box center [555, 342] width 77 height 32
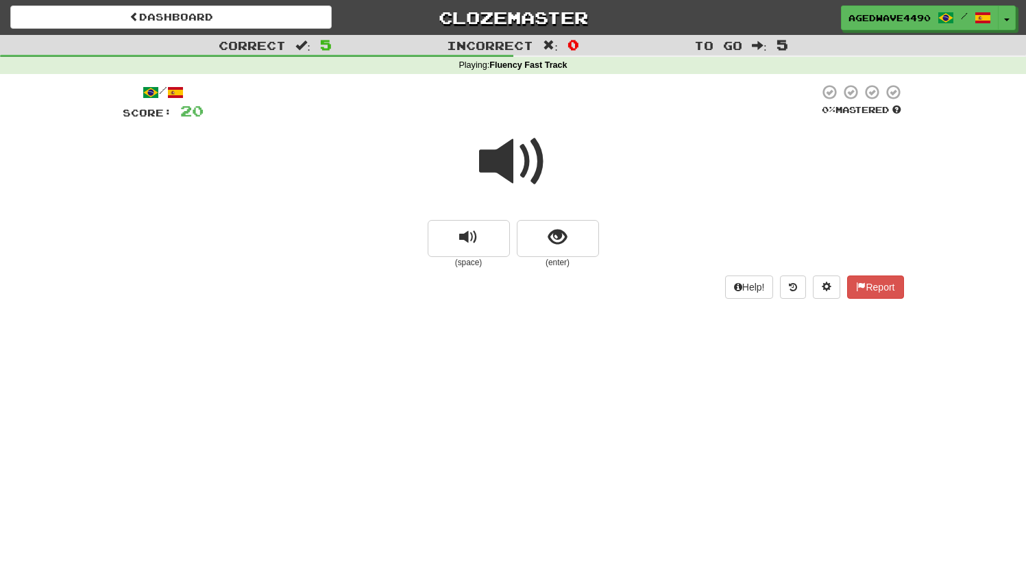
click at [535, 169] on span at bounding box center [513, 162] width 69 height 69
click at [508, 180] on span at bounding box center [513, 162] width 69 height 69
click at [540, 224] on button "show sentence" at bounding box center [558, 238] width 82 height 37
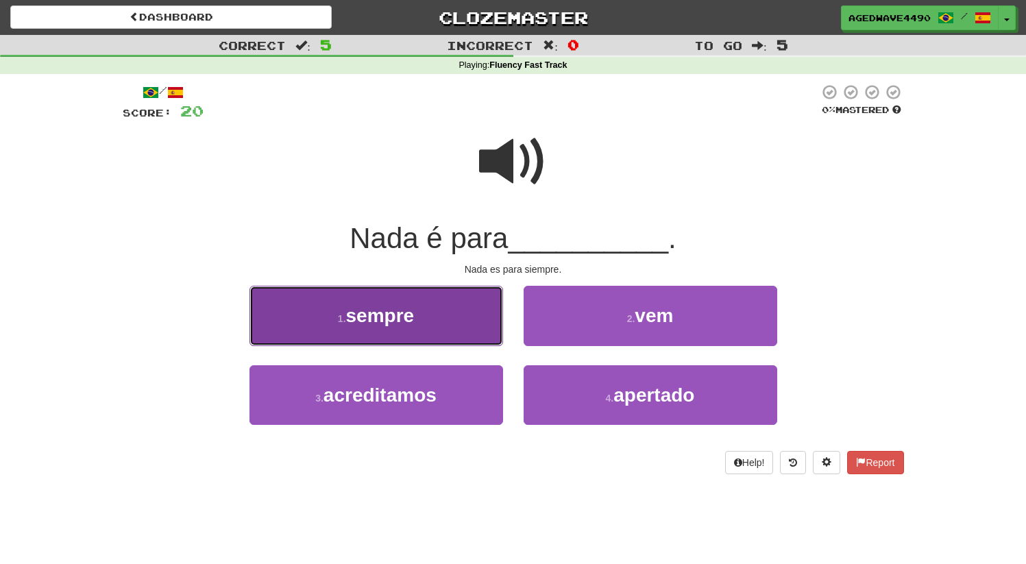
click at [481, 314] on button "1 . sempre" at bounding box center [377, 316] width 254 height 60
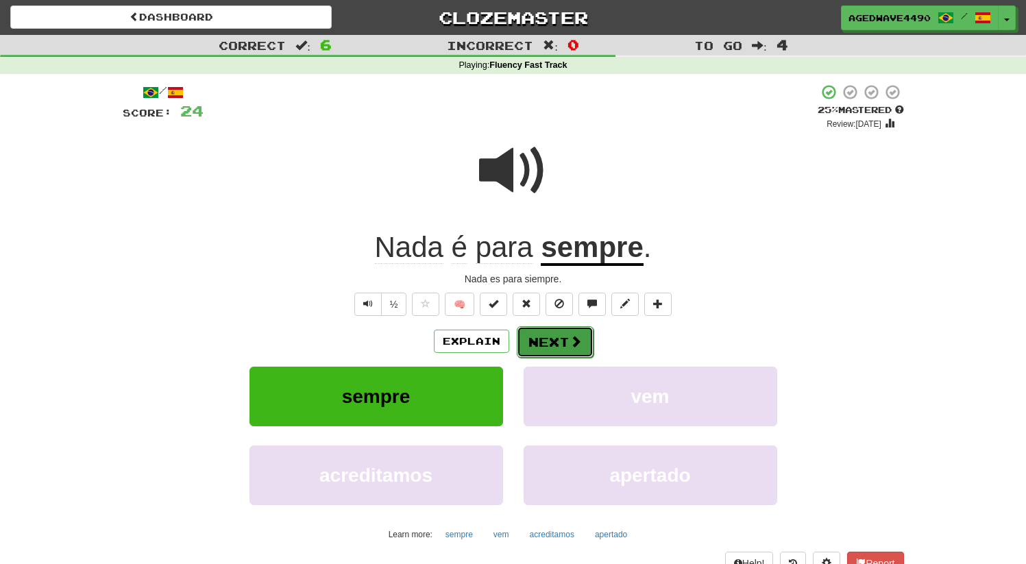
click at [546, 336] on button "Next" at bounding box center [555, 342] width 77 height 32
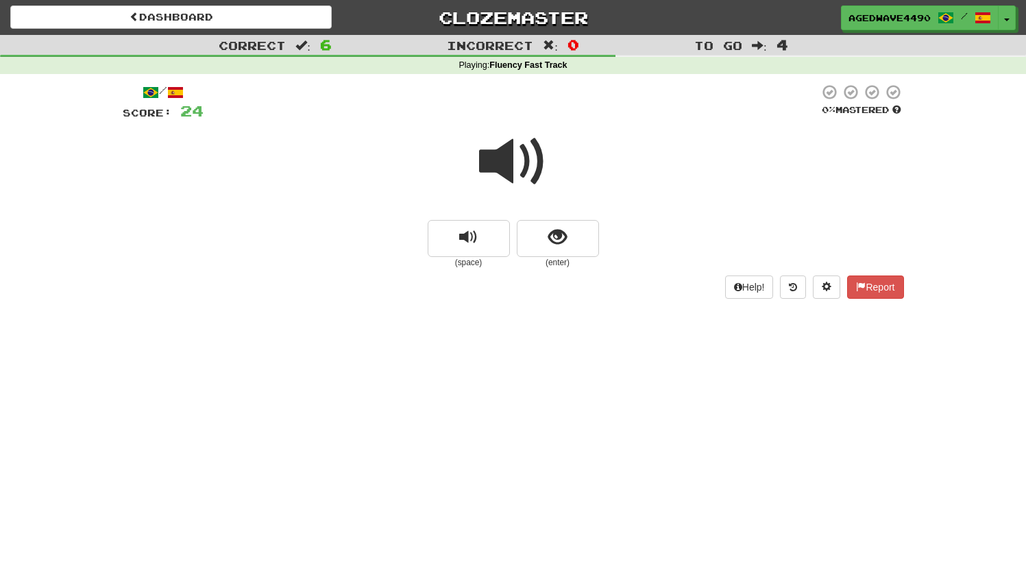
click at [508, 165] on span at bounding box center [513, 162] width 69 height 69
click at [571, 204] on div at bounding box center [514, 171] width 782 height 98
click at [565, 239] on span "show sentence" at bounding box center [557, 237] width 19 height 19
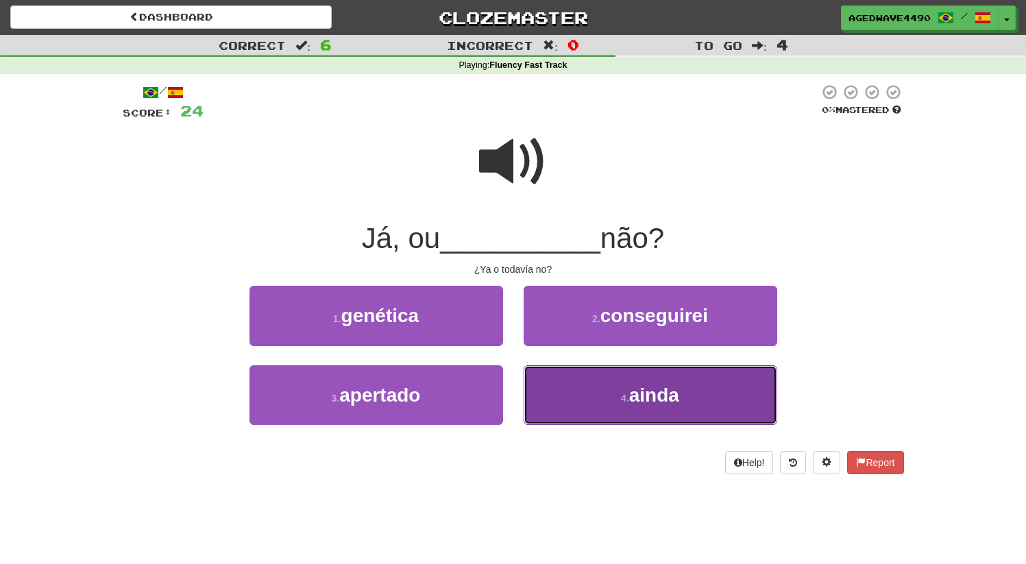
click at [623, 413] on button "4 . ainda" at bounding box center [651, 395] width 254 height 60
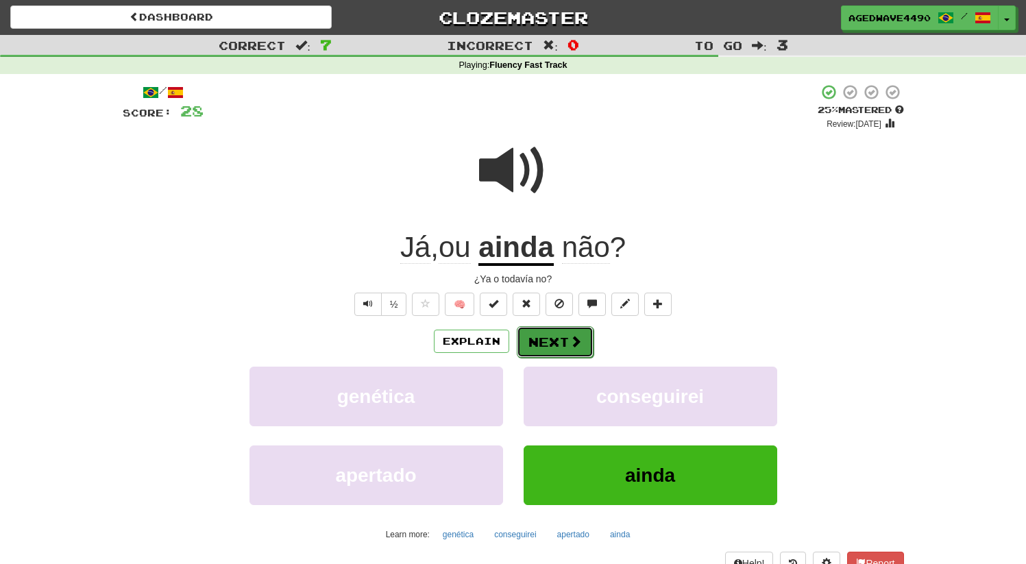
click at [546, 344] on button "Next" at bounding box center [555, 342] width 77 height 32
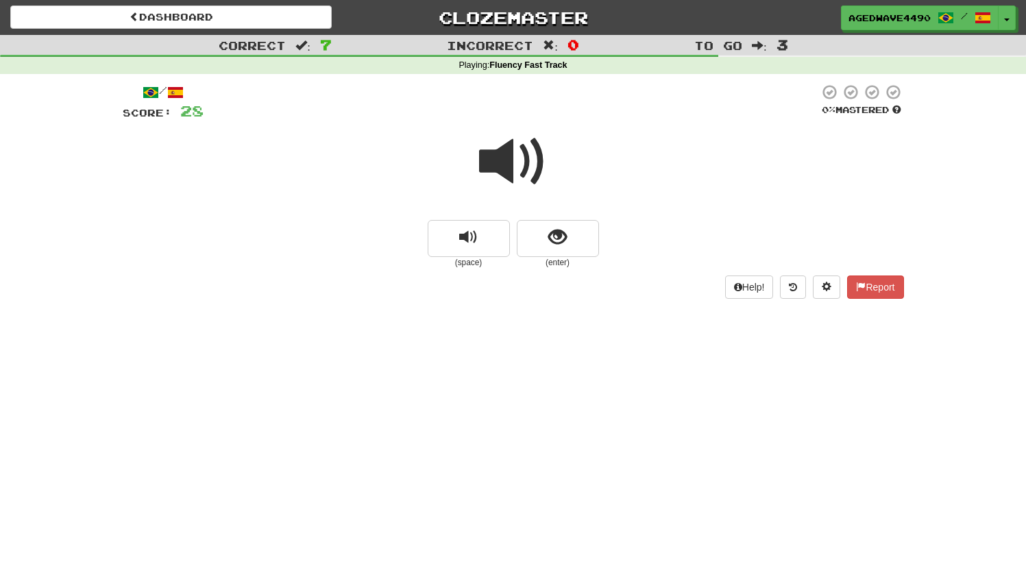
click at [511, 152] on span at bounding box center [513, 162] width 69 height 69
click at [536, 238] on button "show sentence" at bounding box center [558, 238] width 82 height 37
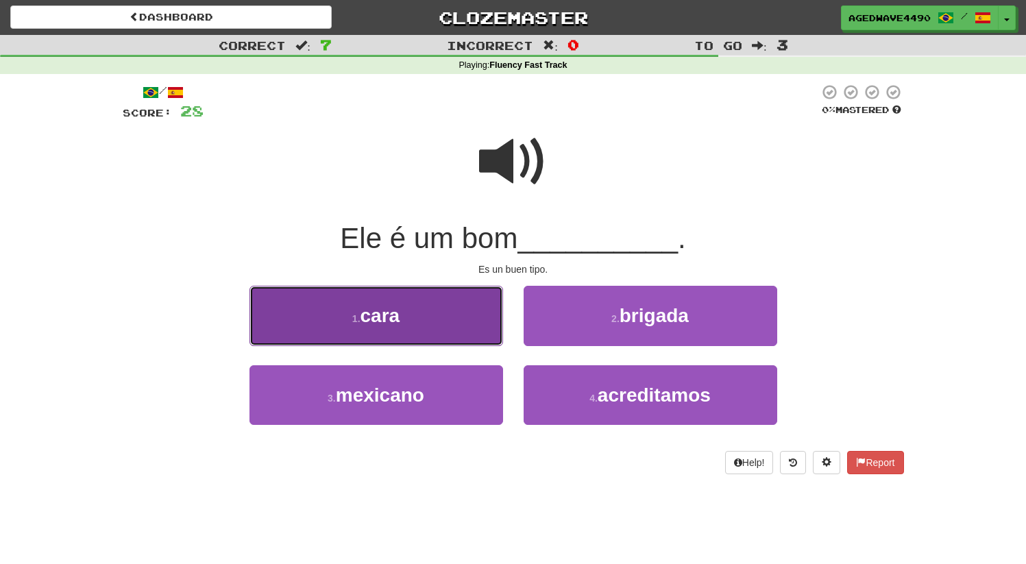
click at [377, 311] on span "cara" at bounding box center [381, 315] width 40 height 21
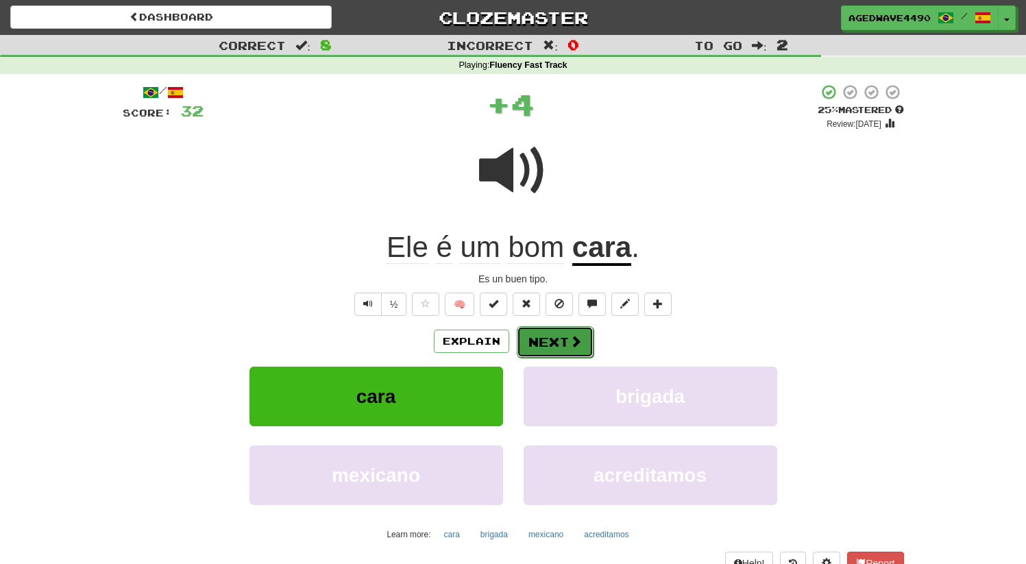
click at [551, 343] on button "Next" at bounding box center [555, 342] width 77 height 32
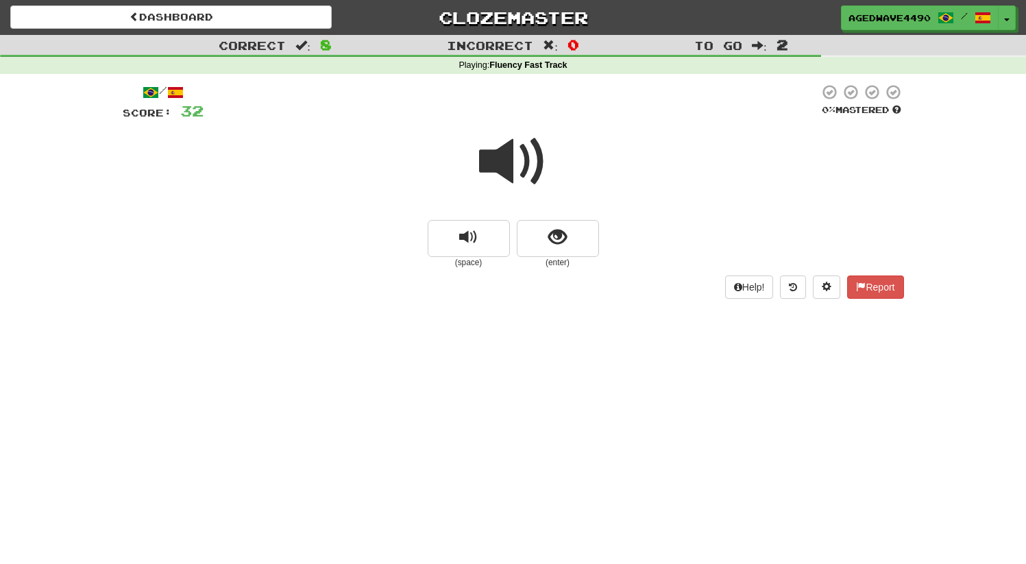
click at [502, 162] on span at bounding box center [513, 162] width 69 height 69
click at [542, 237] on button "show sentence" at bounding box center [558, 238] width 82 height 37
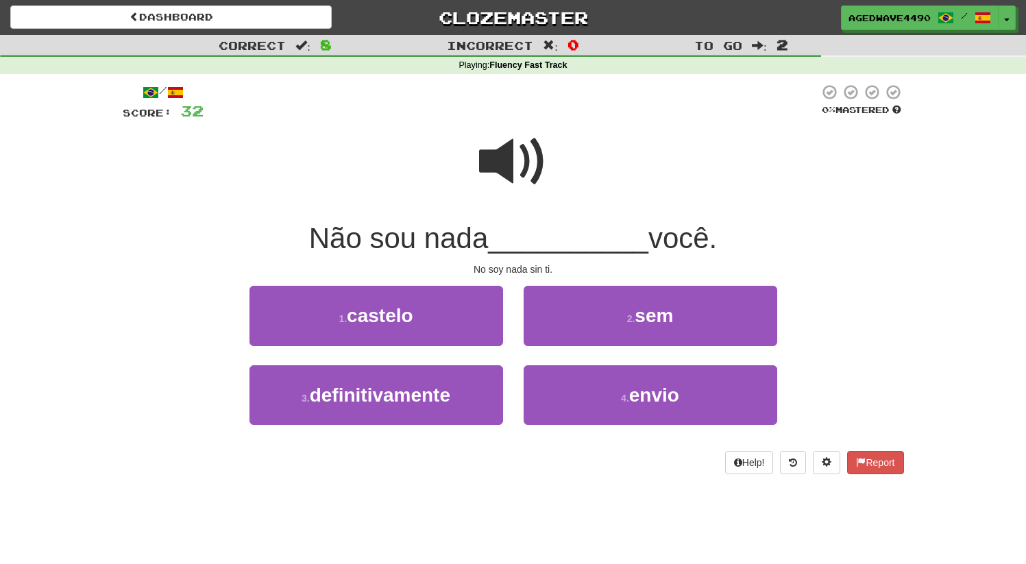
click at [608, 284] on div "/ Score: 32 0 % Mastered Não sou nada __________ você. No soy nada sin ti. 1 . …" at bounding box center [514, 279] width 782 height 391
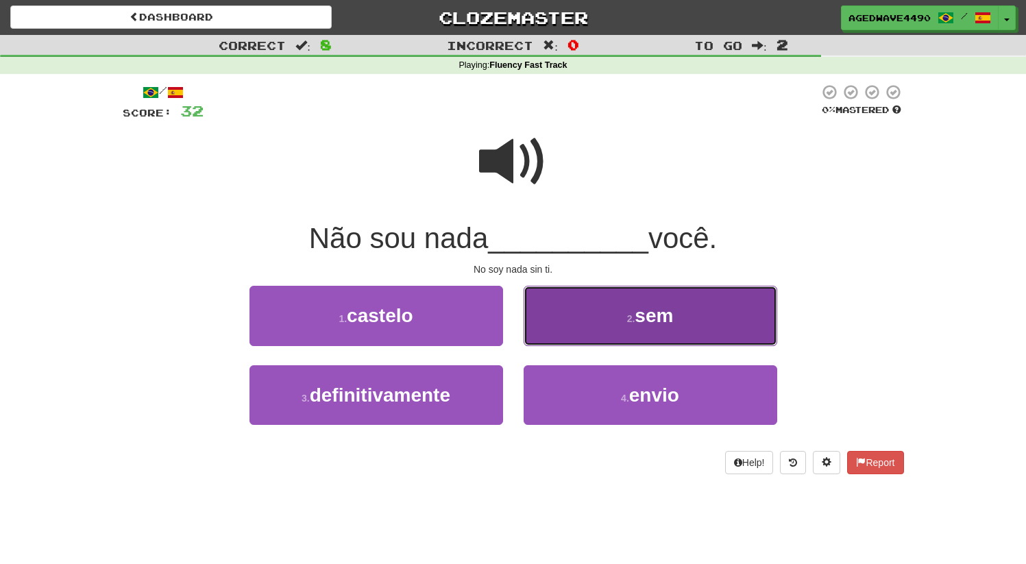
click at [618, 306] on button "2 . sem" at bounding box center [651, 316] width 254 height 60
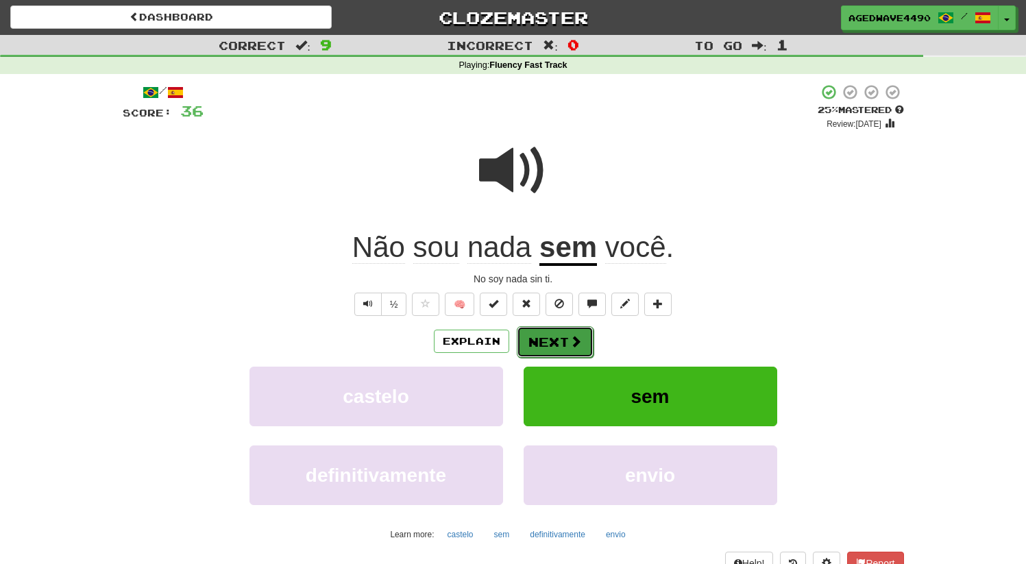
click at [544, 348] on button "Next" at bounding box center [555, 342] width 77 height 32
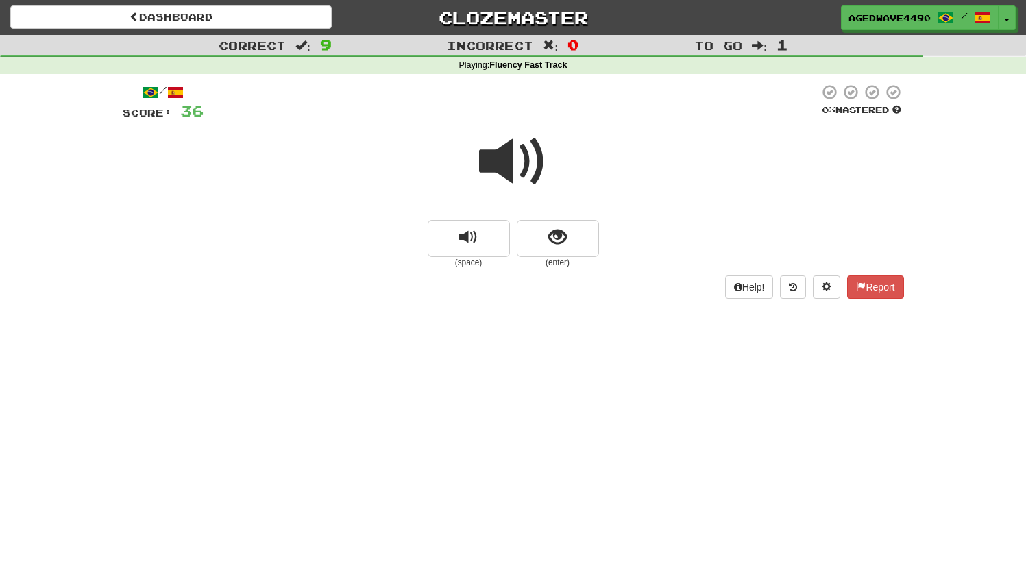
click at [525, 176] on span at bounding box center [513, 162] width 69 height 69
click at [553, 234] on span "show sentence" at bounding box center [557, 237] width 19 height 19
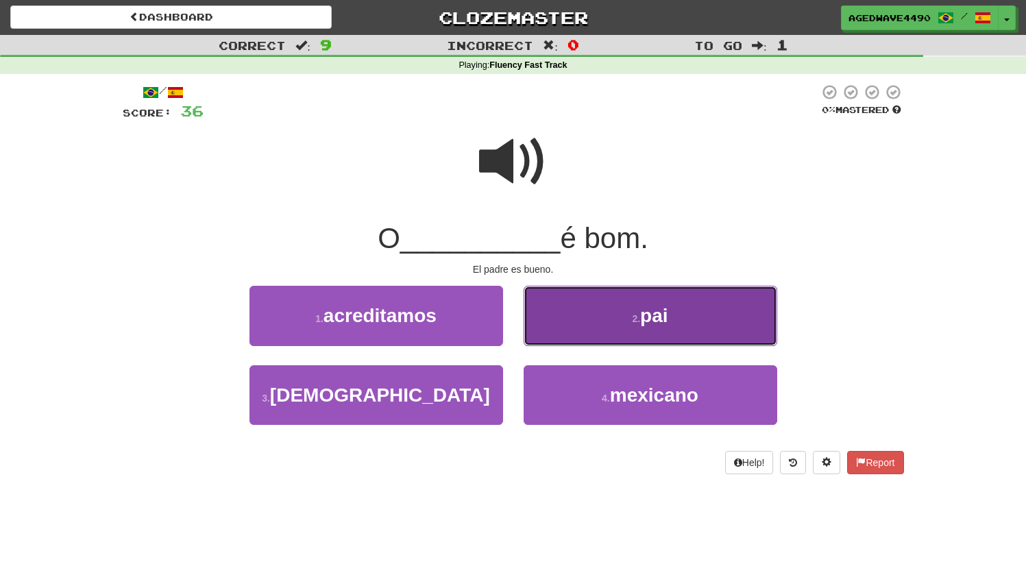
click at [611, 293] on button "2 . pai" at bounding box center [651, 316] width 254 height 60
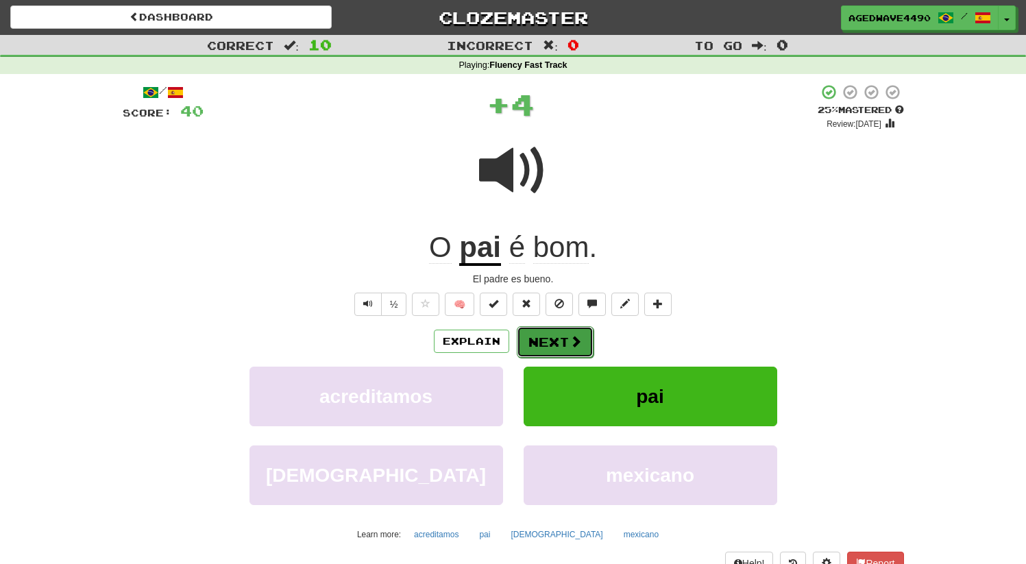
click at [536, 334] on button "Next" at bounding box center [555, 342] width 77 height 32
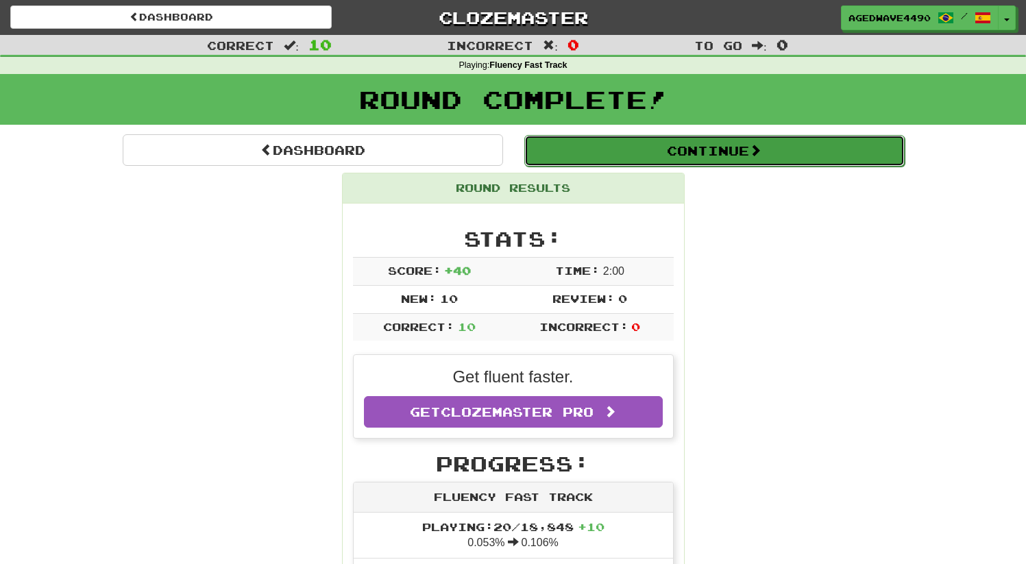
click at [606, 142] on button "Continue" at bounding box center [714, 151] width 381 height 32
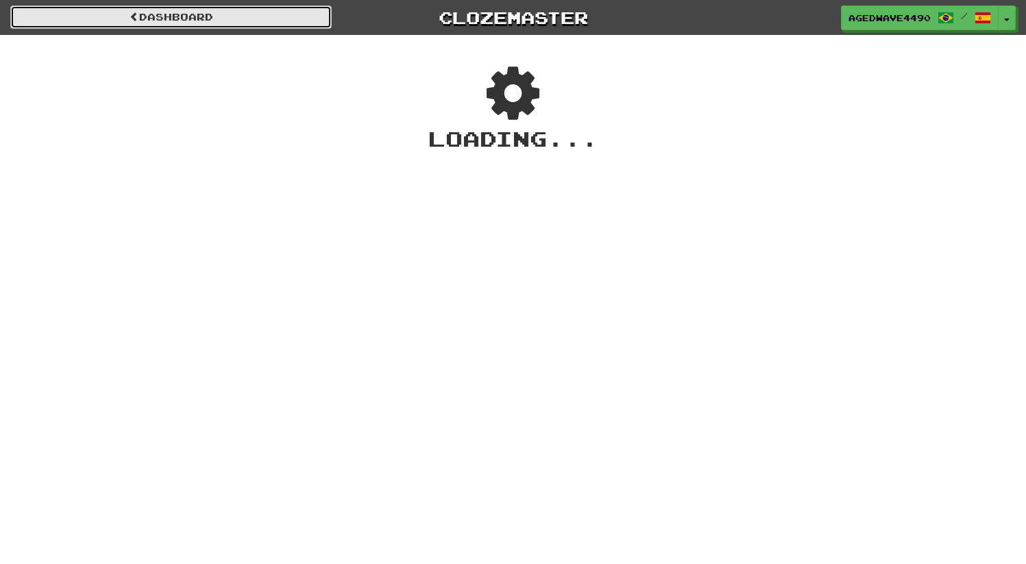
click at [168, 14] on link "Dashboard" at bounding box center [171, 16] width 322 height 23
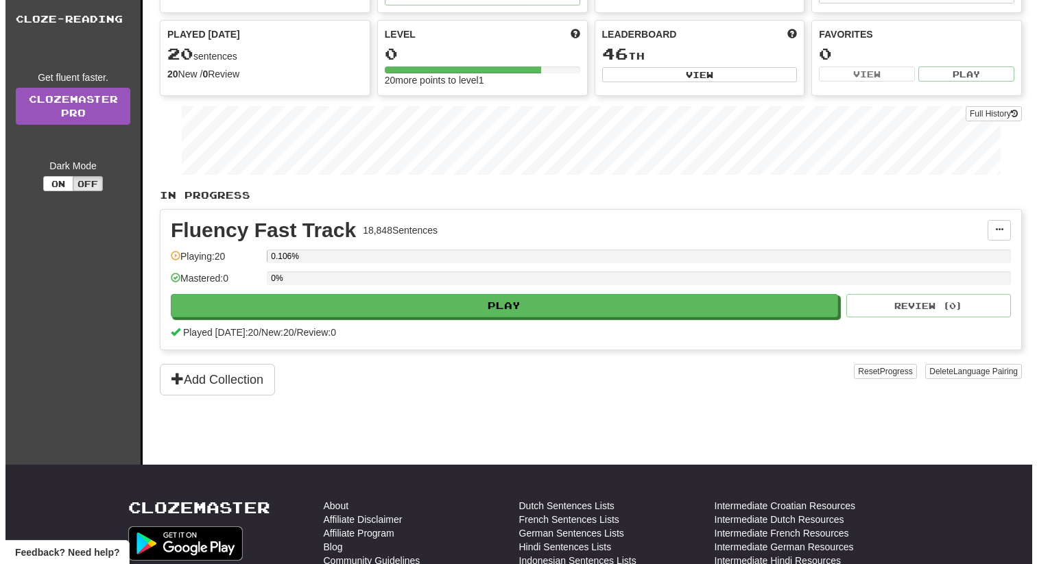
scroll to position [142, 0]
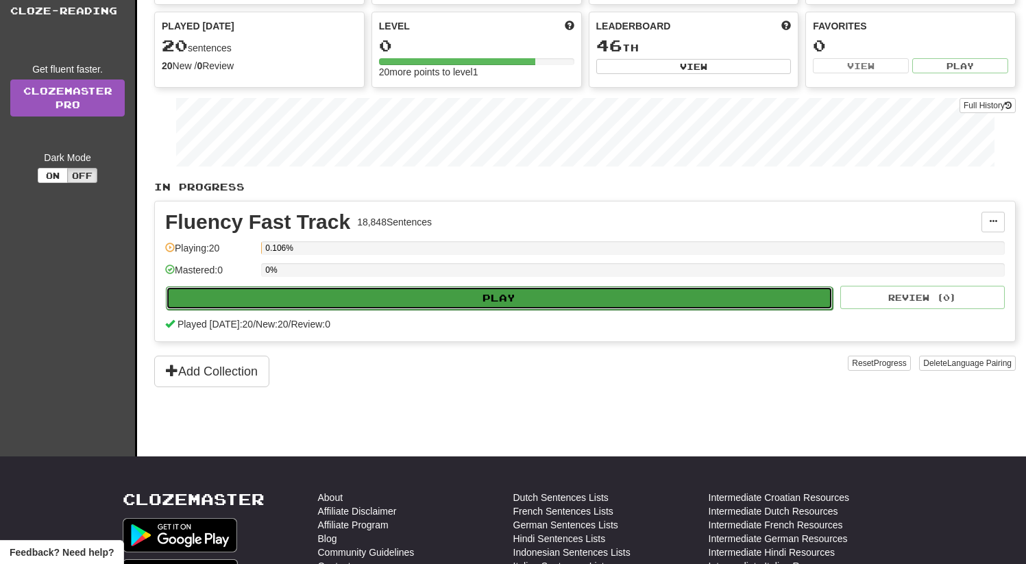
click at [290, 306] on button "Play" at bounding box center [499, 298] width 667 height 23
select select "**"
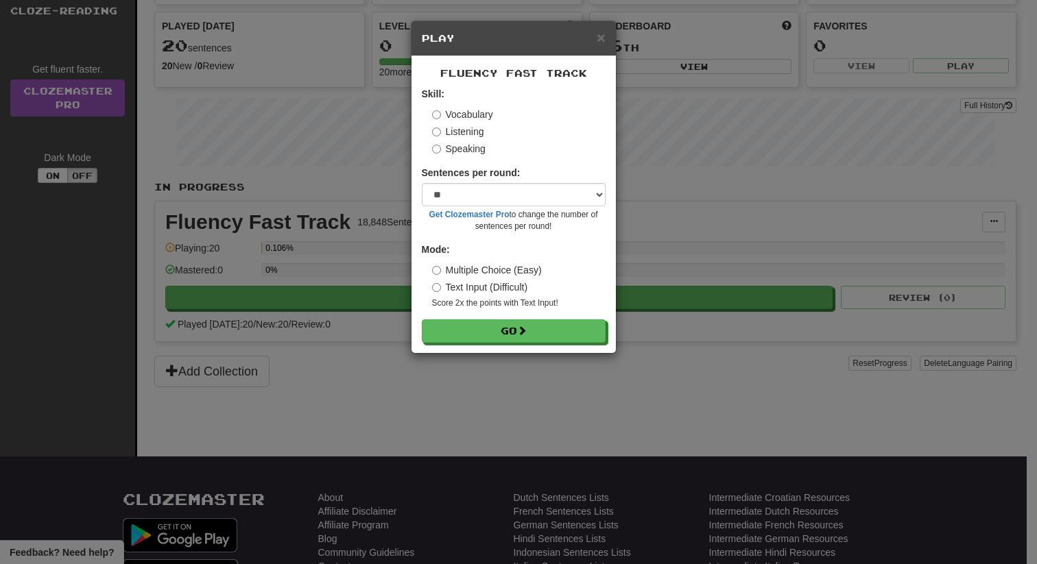
click at [450, 132] on label "Listening" at bounding box center [458, 132] width 52 height 14
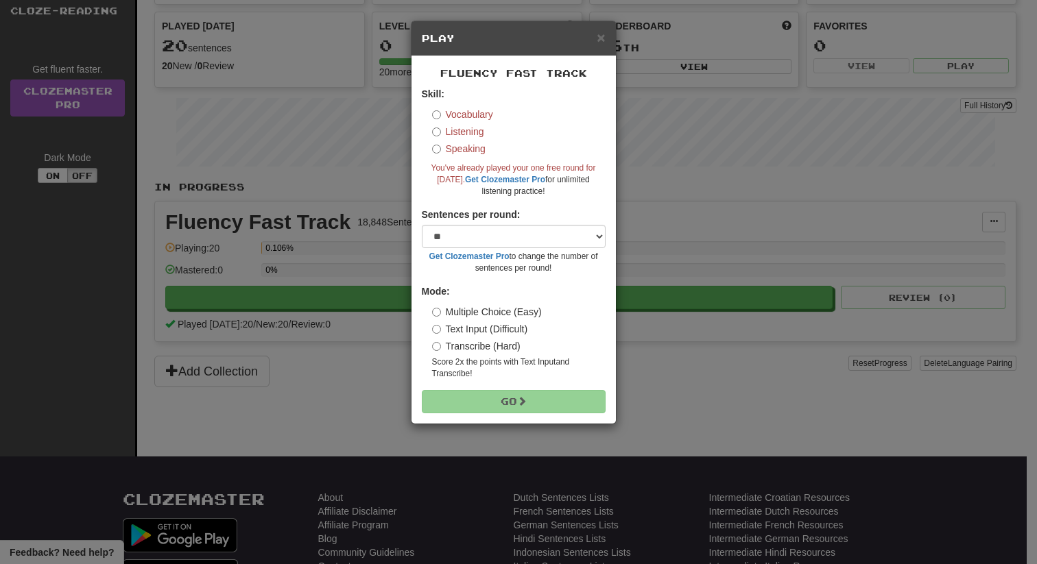
click at [455, 149] on label "Speaking" at bounding box center [458, 149] width 53 height 14
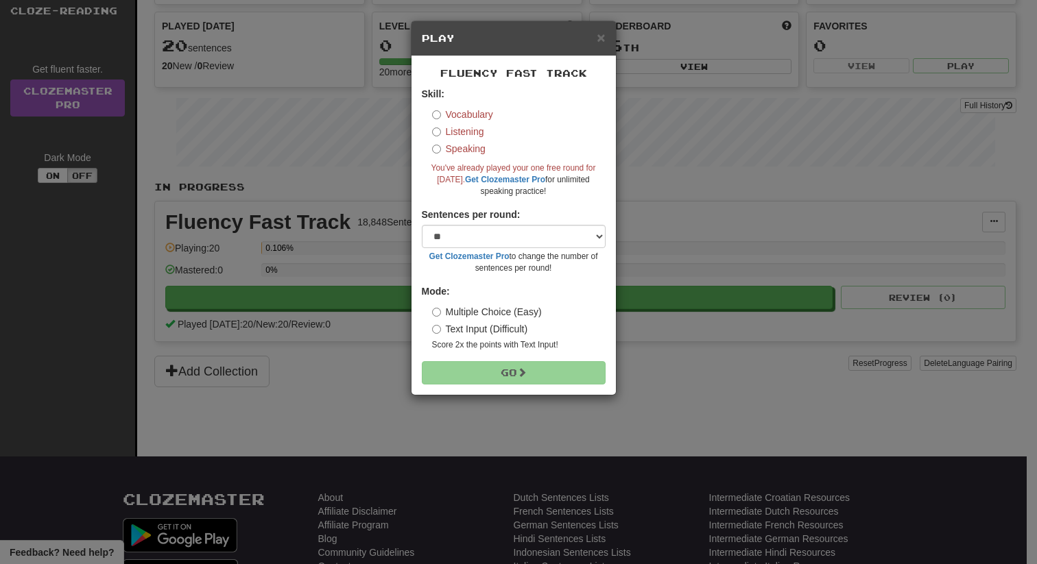
click at [458, 114] on label "Vocabulary" at bounding box center [462, 115] width 61 height 14
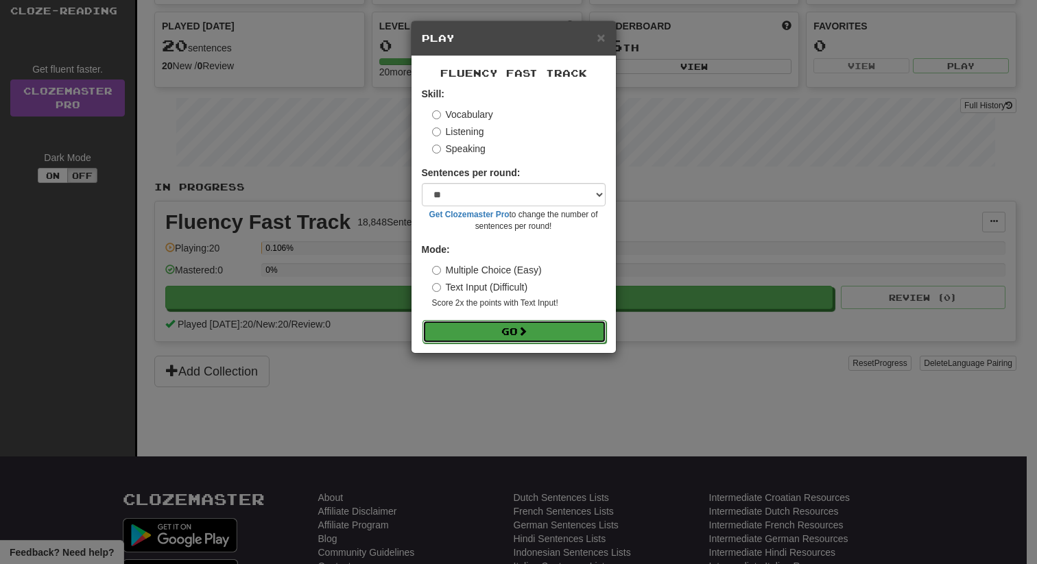
click at [470, 334] on button "Go" at bounding box center [514, 331] width 184 height 23
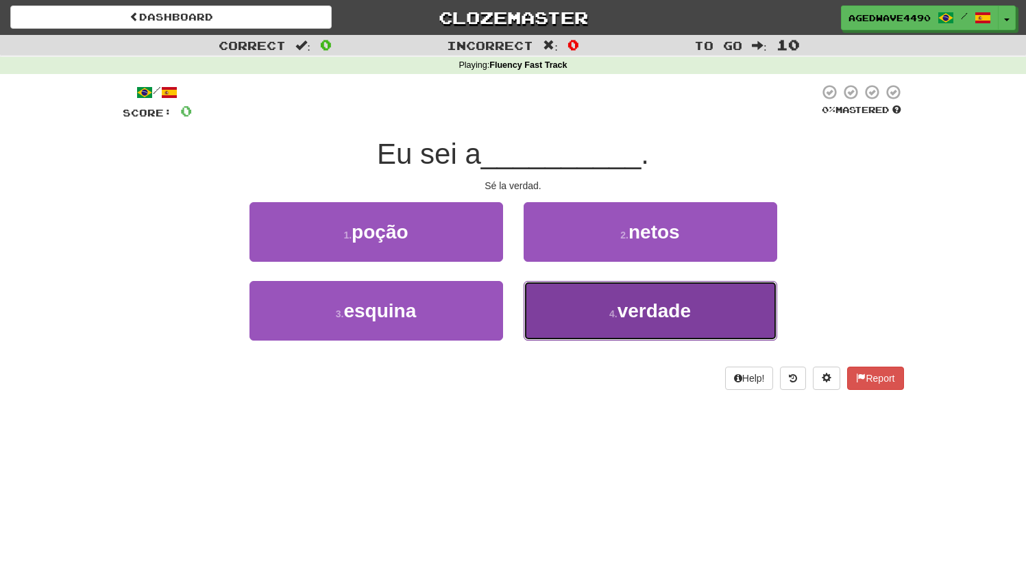
click at [599, 314] on button "4 . verdade" at bounding box center [651, 311] width 254 height 60
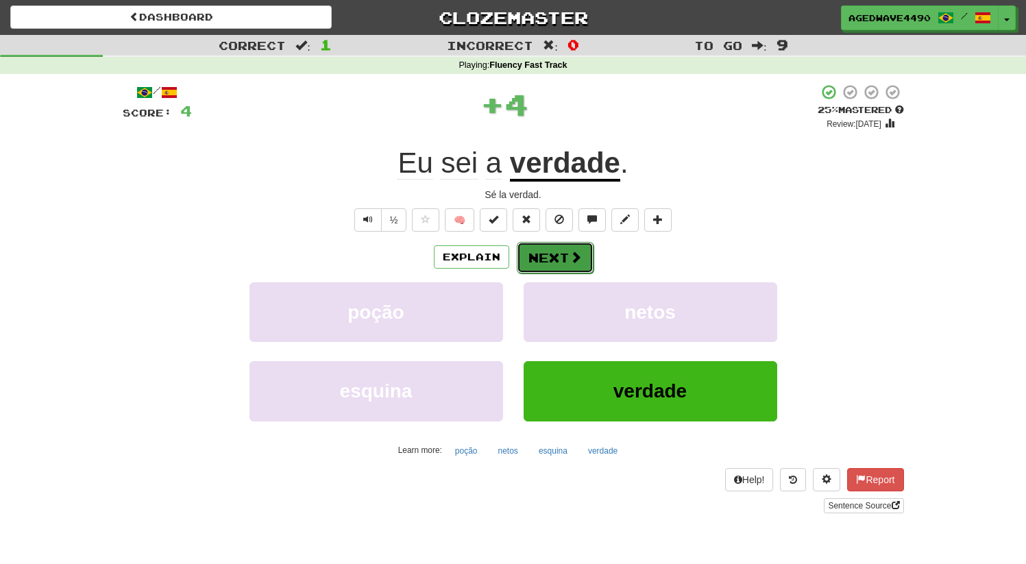
click at [548, 267] on button "Next" at bounding box center [555, 258] width 77 height 32
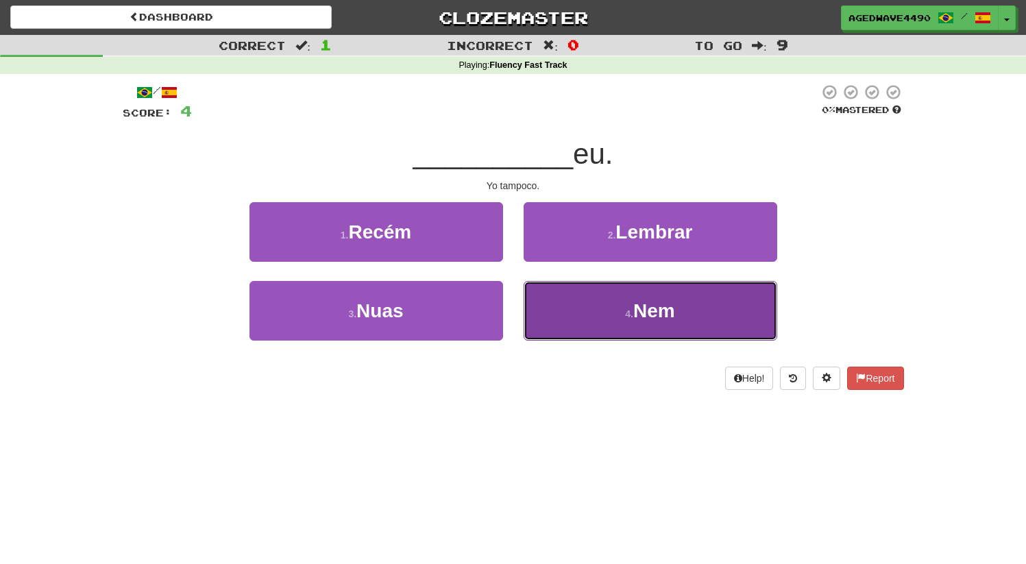
click at [603, 312] on button "4 . Nem" at bounding box center [651, 311] width 254 height 60
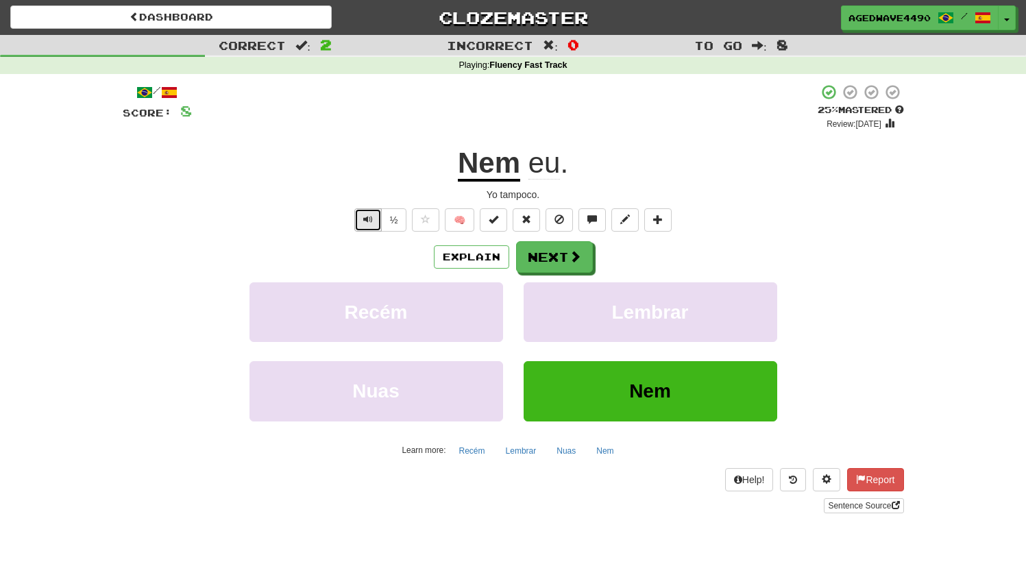
click at [371, 224] on span "Text-to-speech controls" at bounding box center [368, 220] width 10 height 10
click at [363, 223] on button "Text-to-speech controls" at bounding box center [367, 219] width 27 height 23
click at [550, 258] on button "Next" at bounding box center [555, 258] width 77 height 32
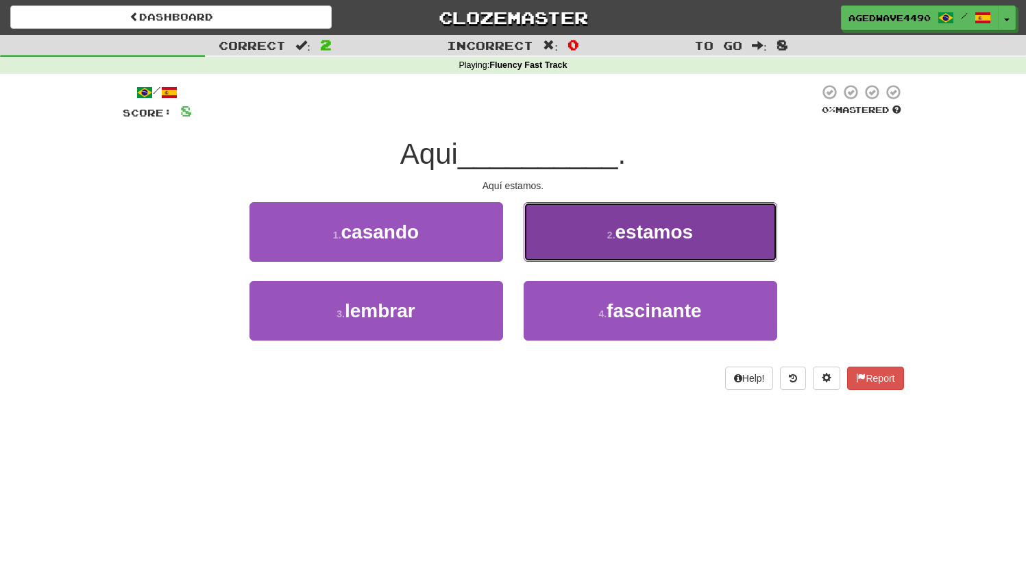
click at [601, 224] on button "2 . estamos" at bounding box center [651, 232] width 254 height 60
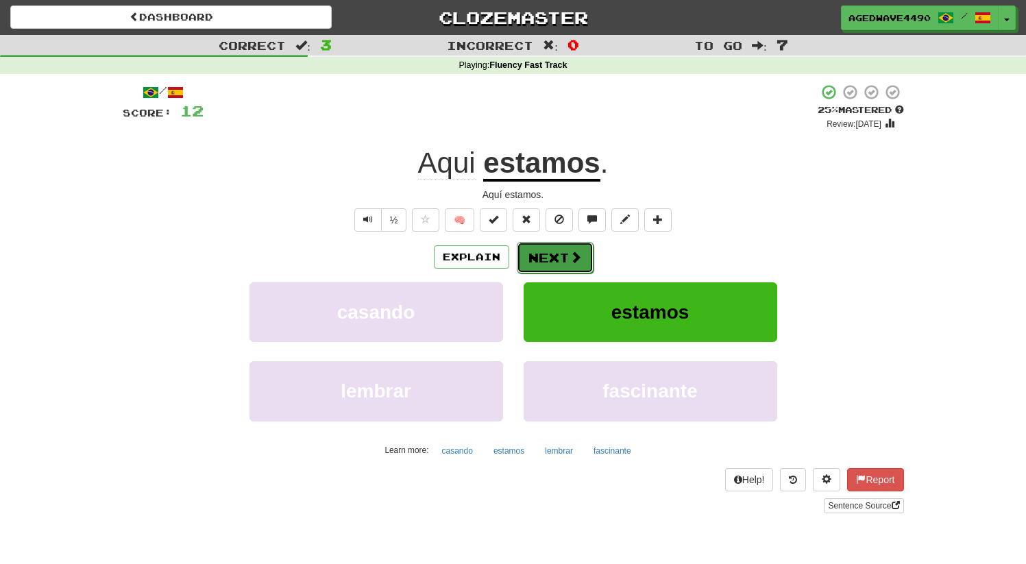
click at [553, 261] on button "Next" at bounding box center [555, 258] width 77 height 32
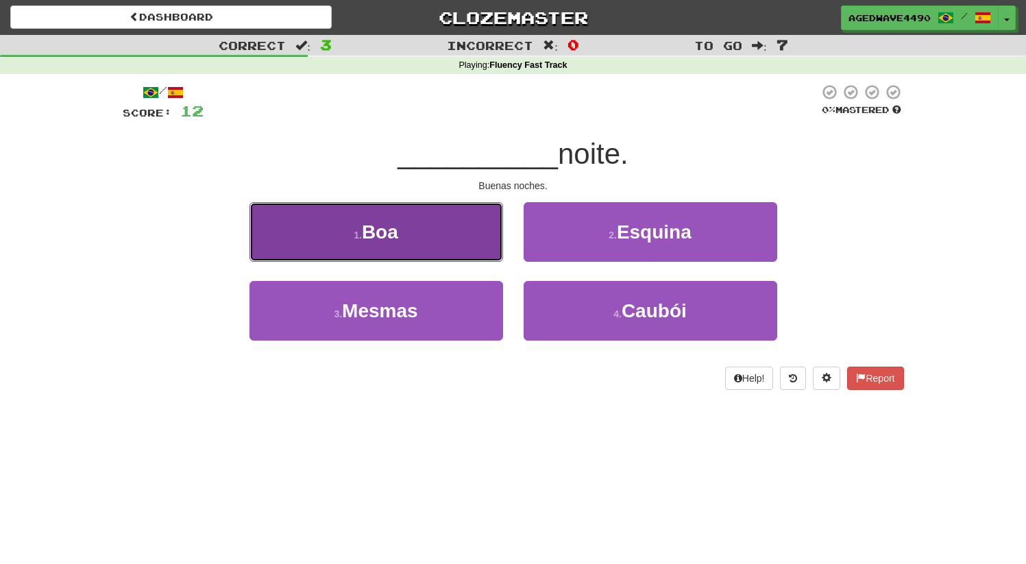
click at [394, 224] on span "Boa" at bounding box center [380, 231] width 36 height 21
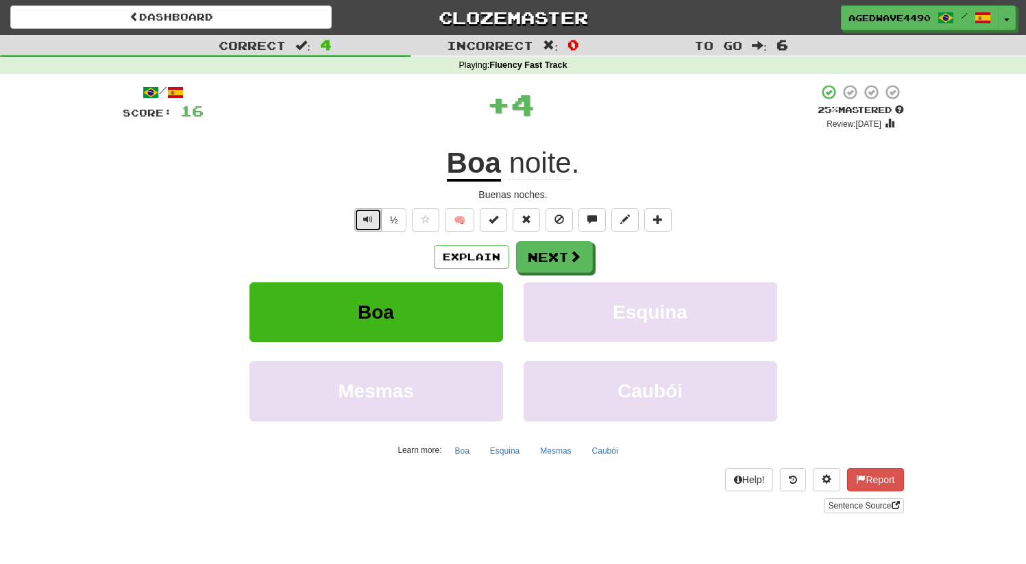
click at [376, 225] on button "Text-to-speech controls" at bounding box center [367, 219] width 27 height 23
click at [549, 270] on button "Next" at bounding box center [555, 258] width 77 height 32
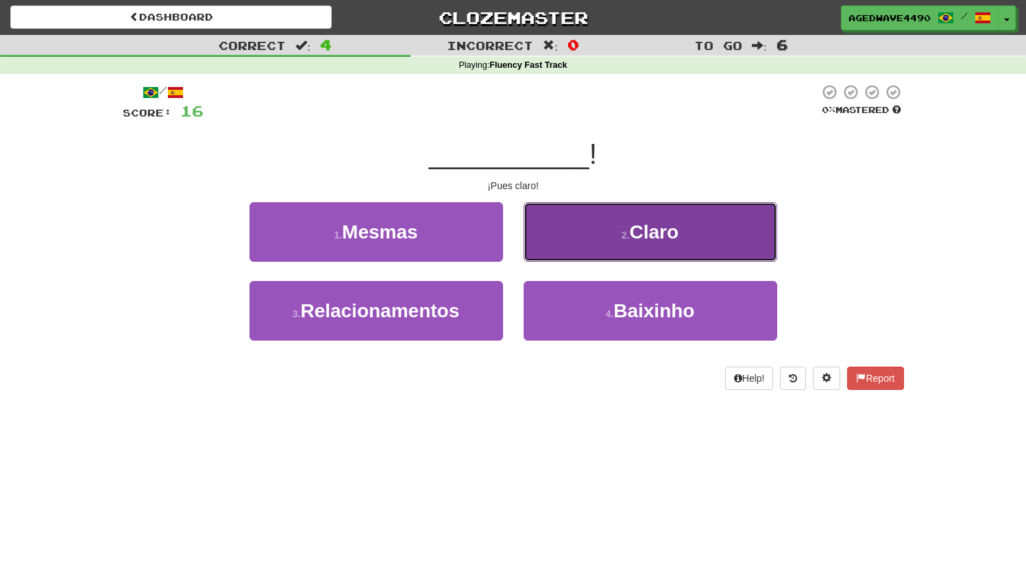
click at [588, 252] on button "2 . Claro" at bounding box center [651, 232] width 254 height 60
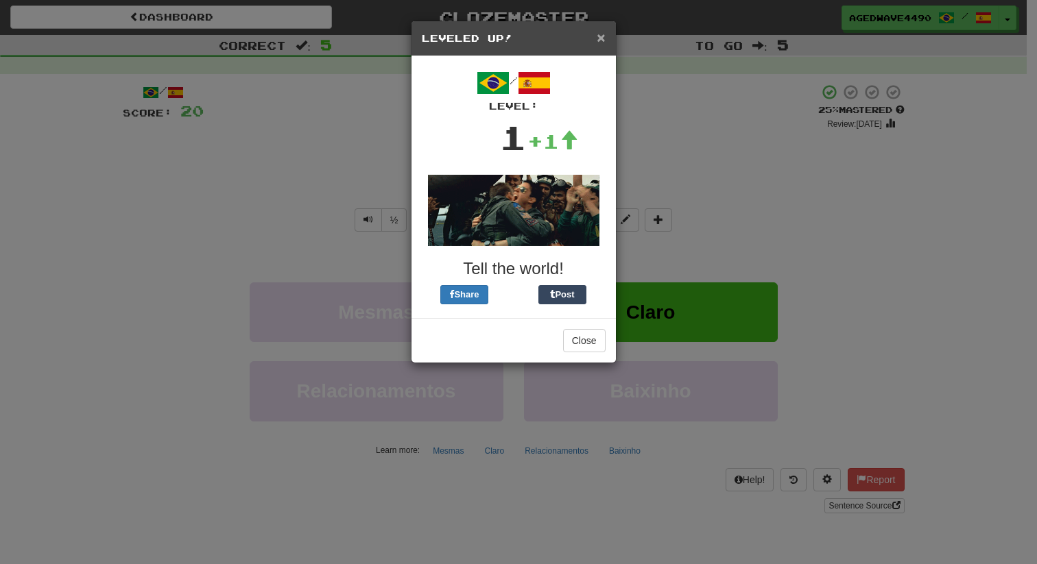
click at [603, 40] on span "×" at bounding box center [600, 37] width 8 height 16
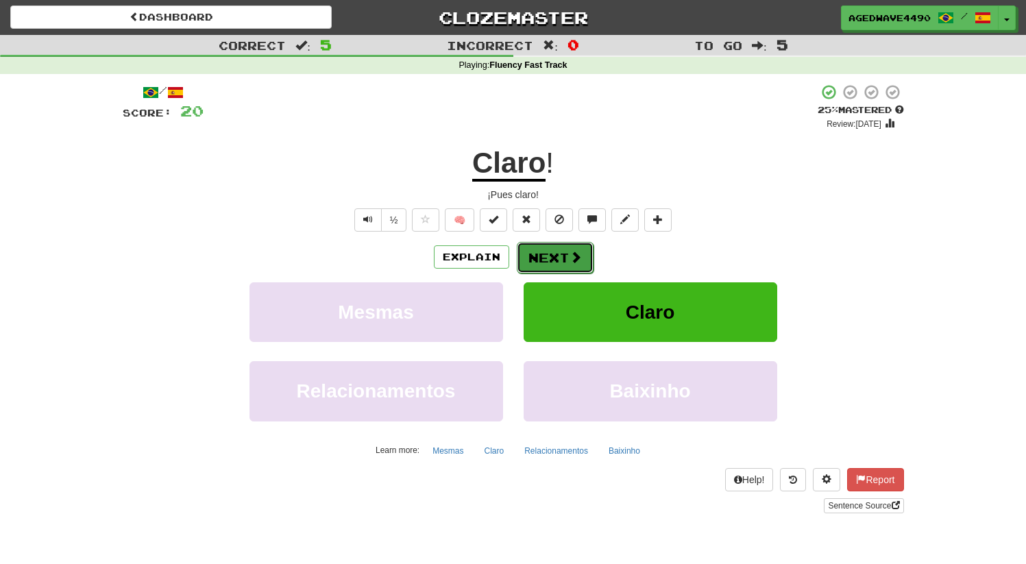
click at [555, 259] on button "Next" at bounding box center [555, 258] width 77 height 32
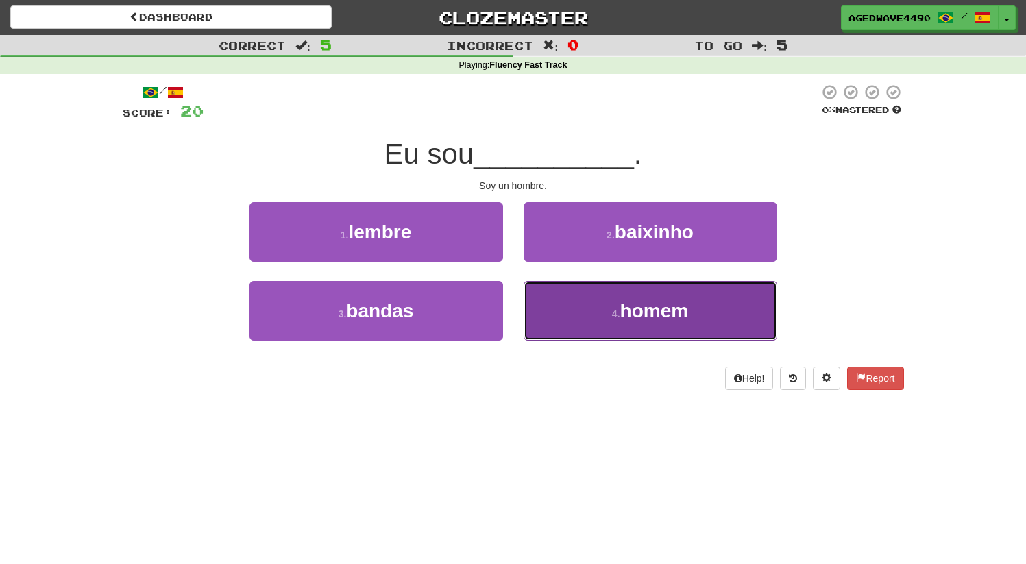
click at [577, 339] on button "4 . homem" at bounding box center [651, 311] width 254 height 60
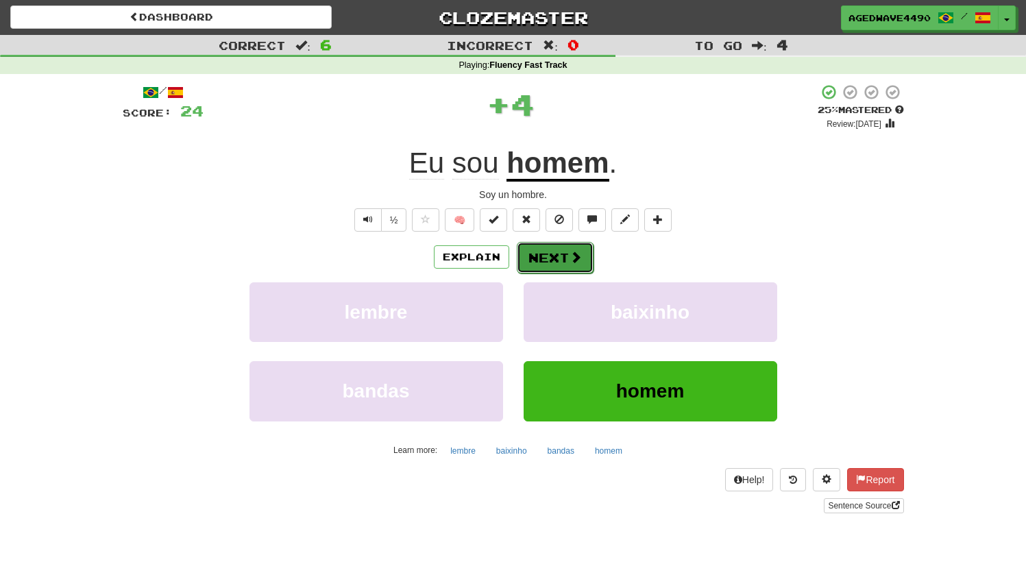
click at [554, 261] on button "Next" at bounding box center [555, 258] width 77 height 32
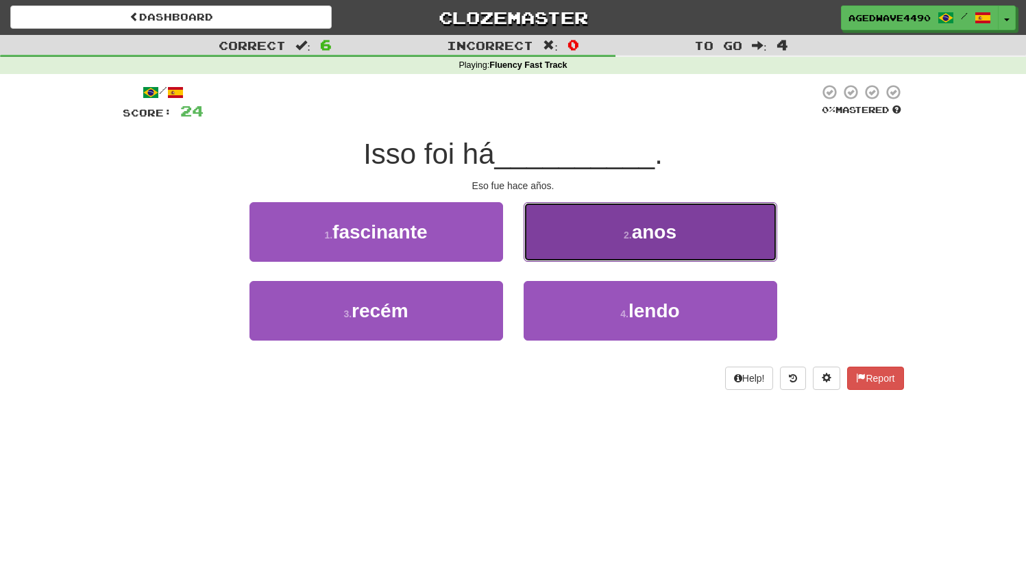
click at [595, 229] on button "2 . anos" at bounding box center [651, 232] width 254 height 60
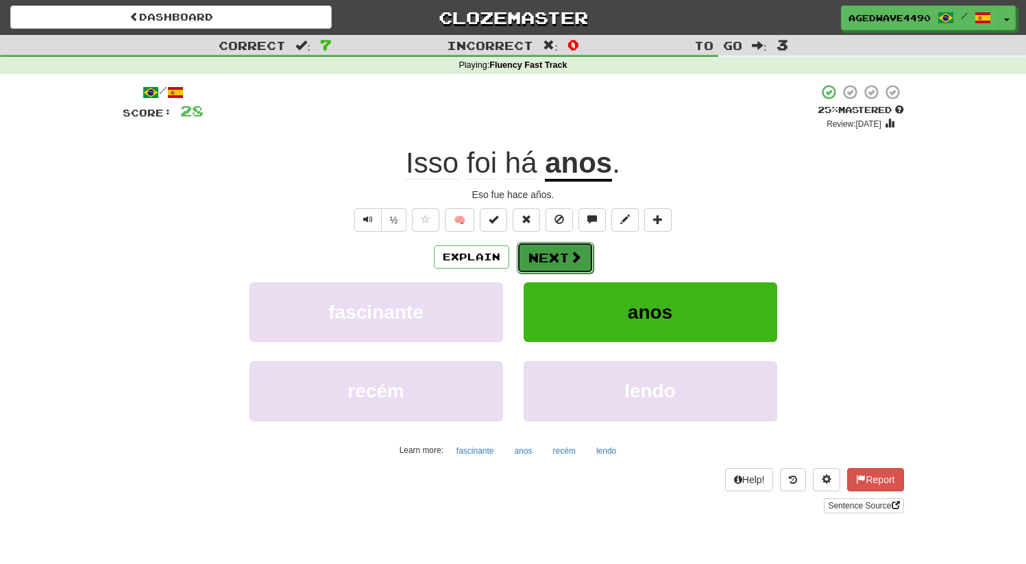
click at [555, 253] on button "Next" at bounding box center [555, 258] width 77 height 32
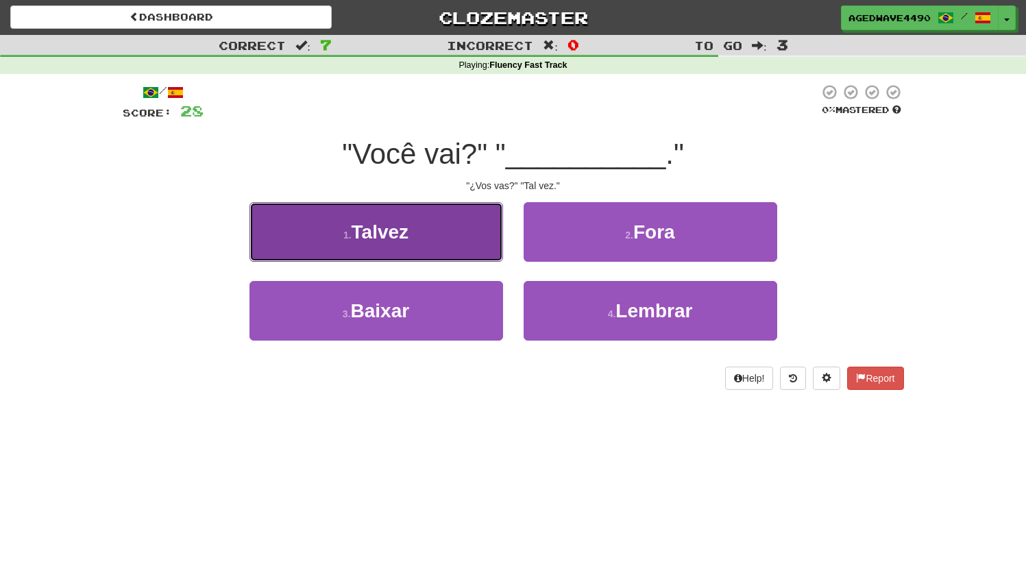
click at [404, 223] on span "Talvez" at bounding box center [381, 231] width 58 height 21
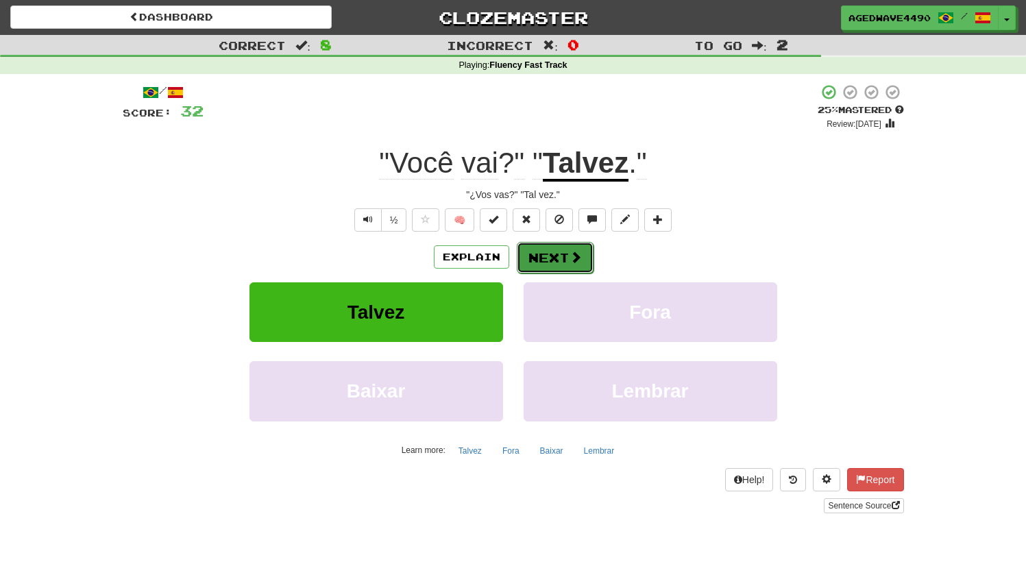
click at [544, 256] on button "Next" at bounding box center [555, 258] width 77 height 32
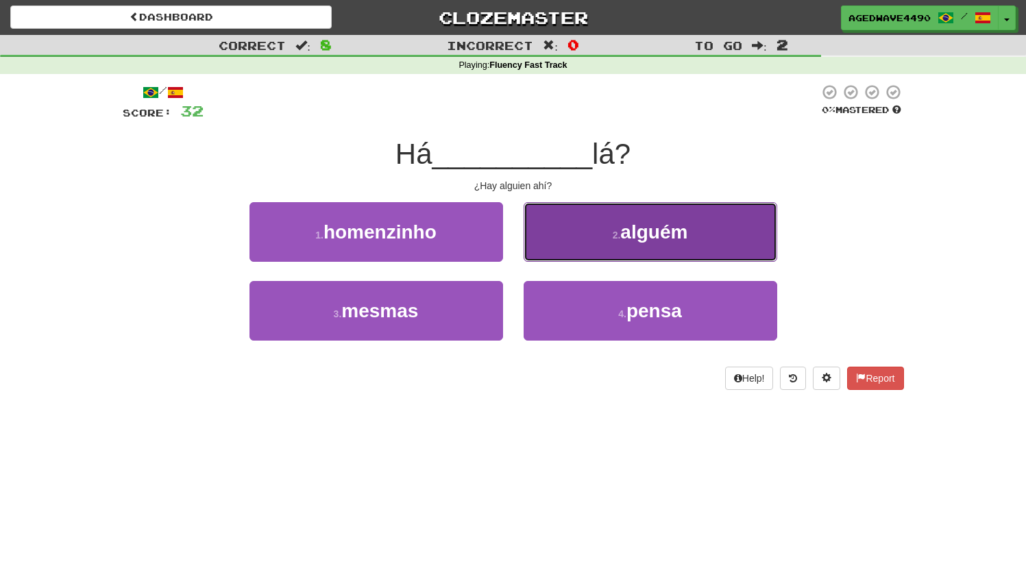
click at [638, 245] on button "2 . alguém" at bounding box center [651, 232] width 254 height 60
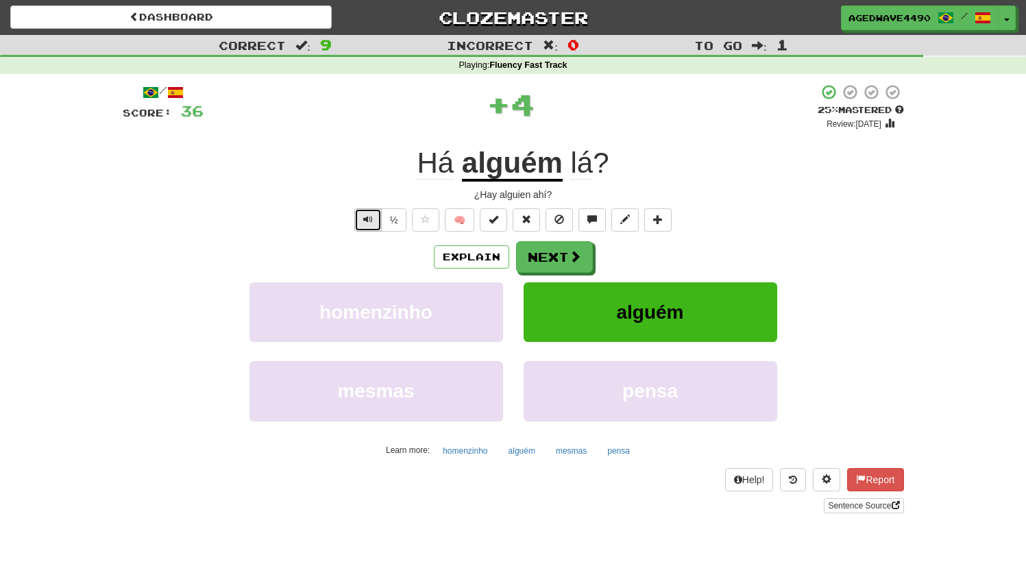
click at [366, 212] on button "Text-to-speech controls" at bounding box center [367, 219] width 27 height 23
click at [566, 260] on button "Next" at bounding box center [555, 258] width 77 height 32
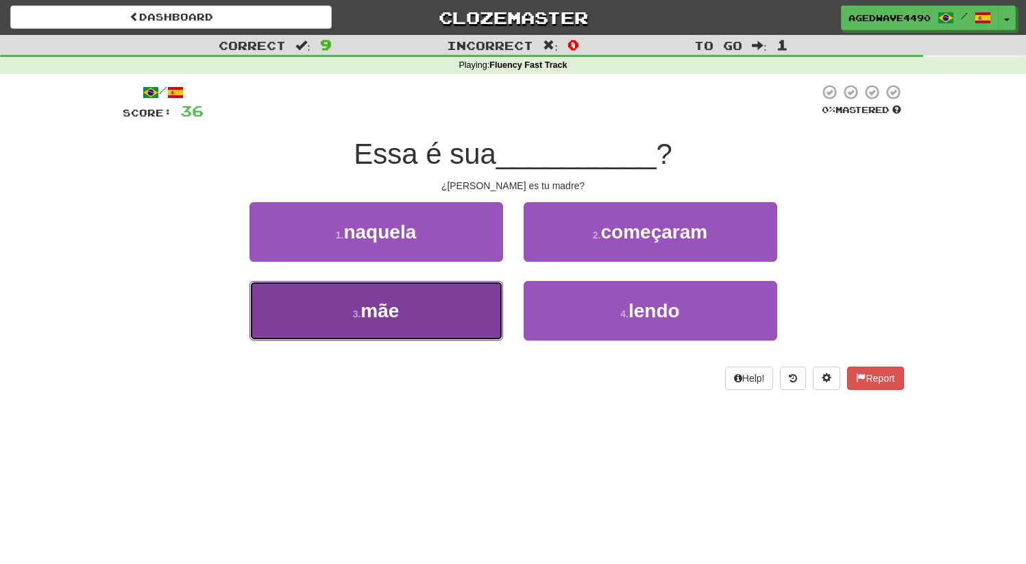
click at [368, 302] on span "mãe" at bounding box center [380, 310] width 38 height 21
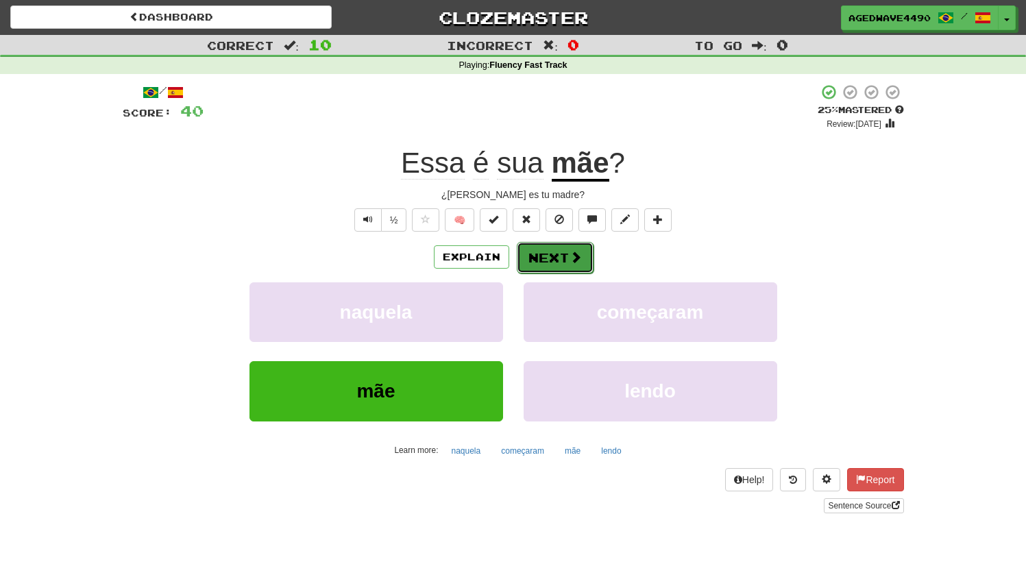
click at [548, 258] on button "Next" at bounding box center [555, 258] width 77 height 32
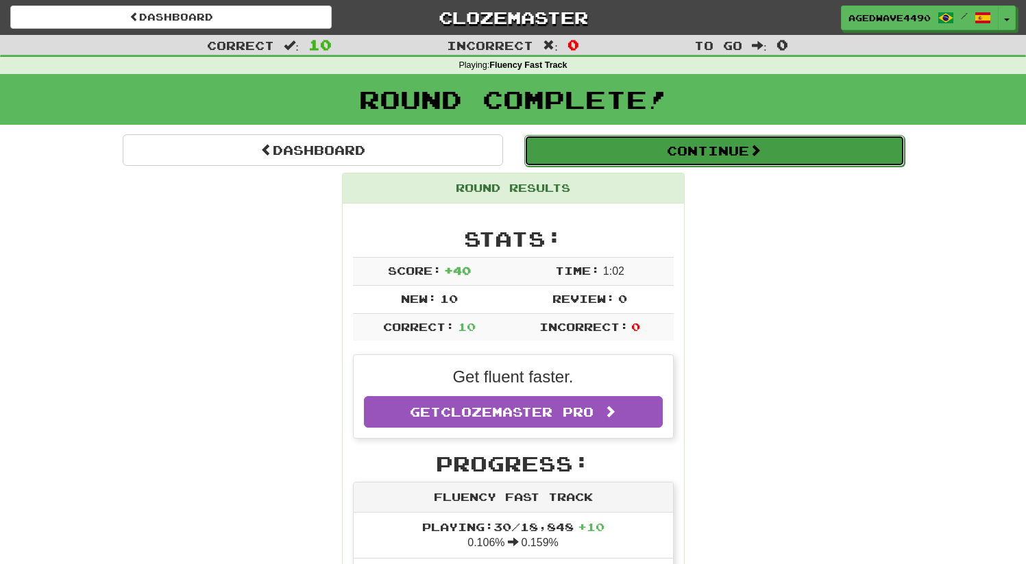
click at [636, 144] on button "Continue" at bounding box center [714, 151] width 381 height 32
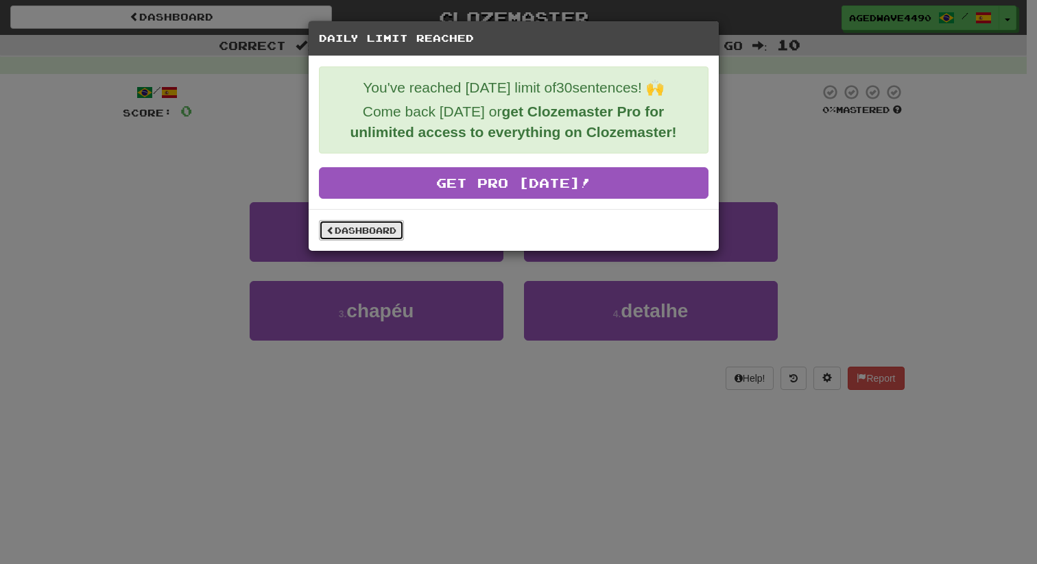
click at [362, 231] on link "Dashboard" at bounding box center [361, 230] width 85 height 21
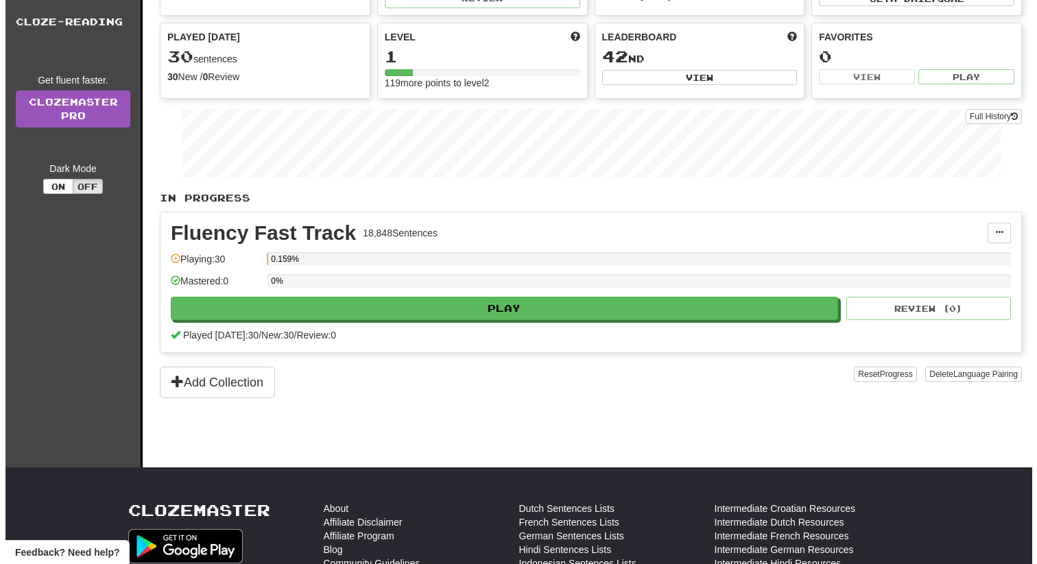
scroll to position [95, 0]
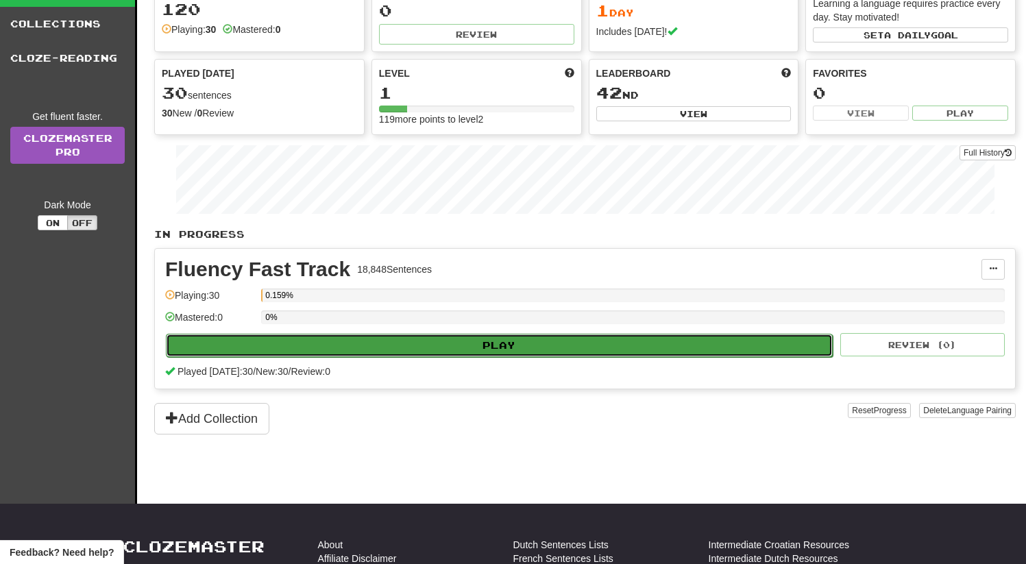
click at [317, 343] on button "Play" at bounding box center [499, 345] width 667 height 23
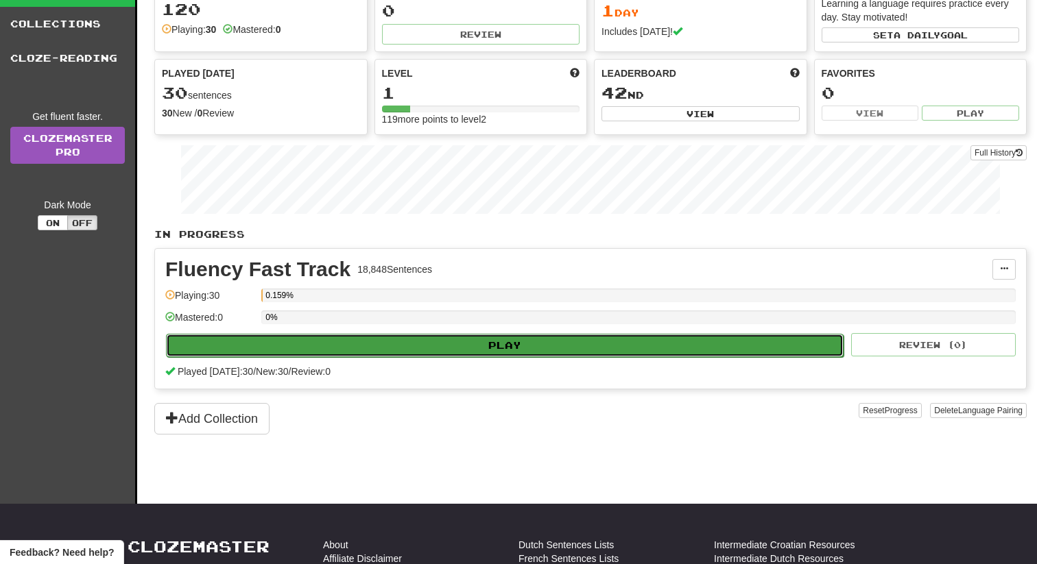
select select "**"
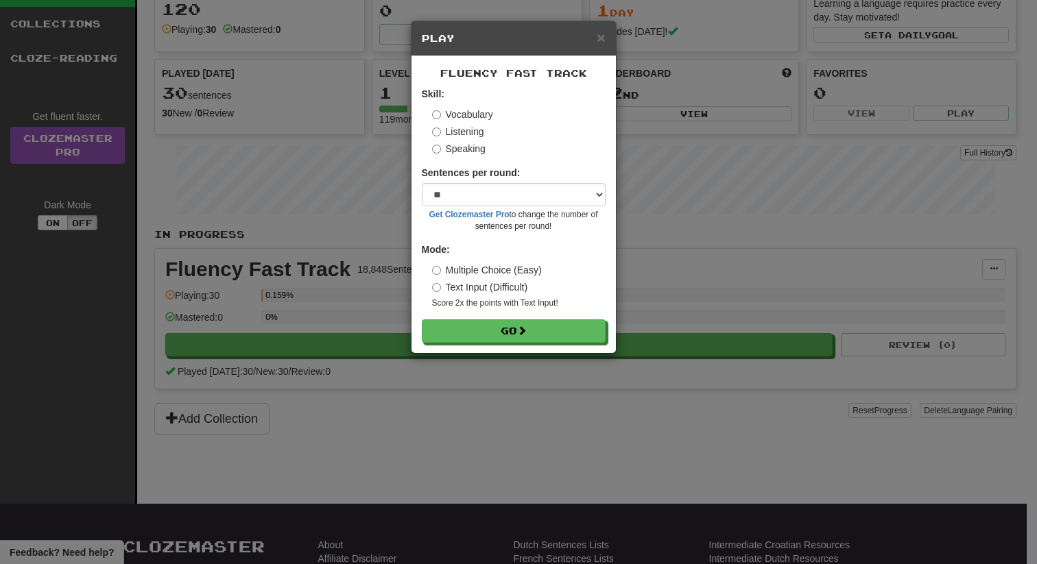
click at [456, 130] on label "Listening" at bounding box center [458, 132] width 52 height 14
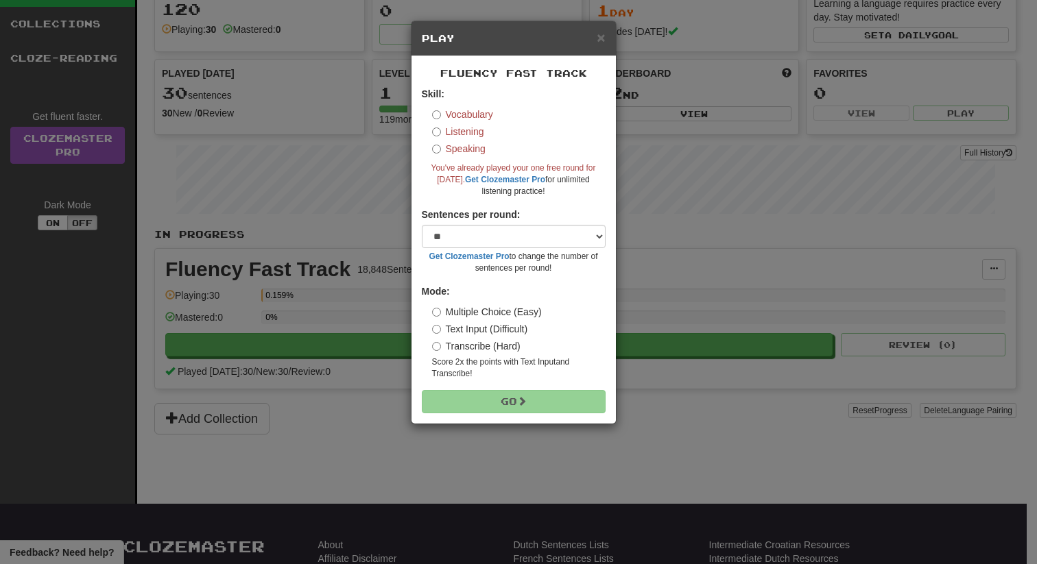
click at [457, 154] on label "Speaking" at bounding box center [458, 149] width 53 height 14
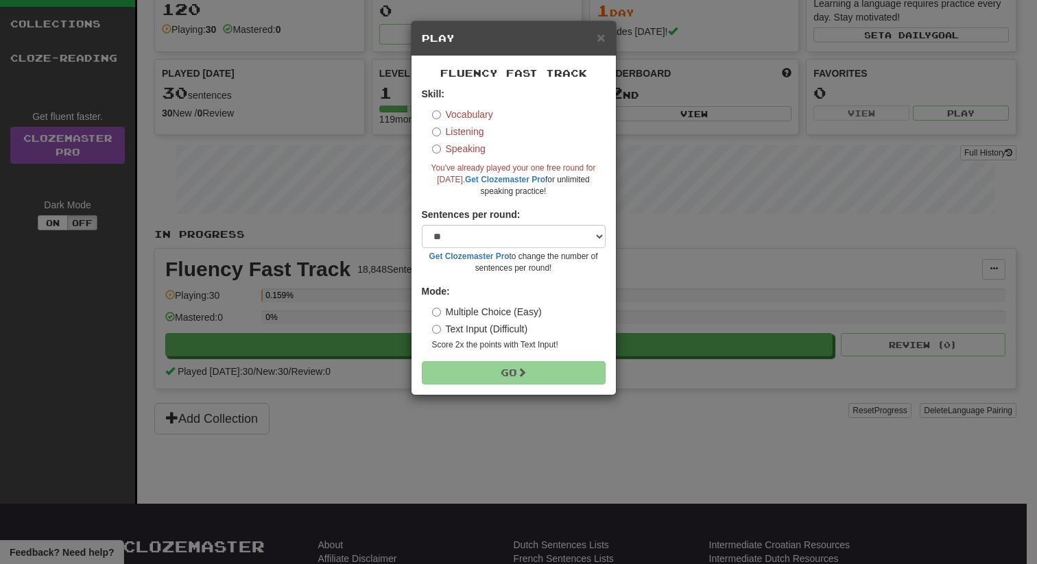
click at [466, 114] on label "Vocabulary" at bounding box center [462, 115] width 61 height 14
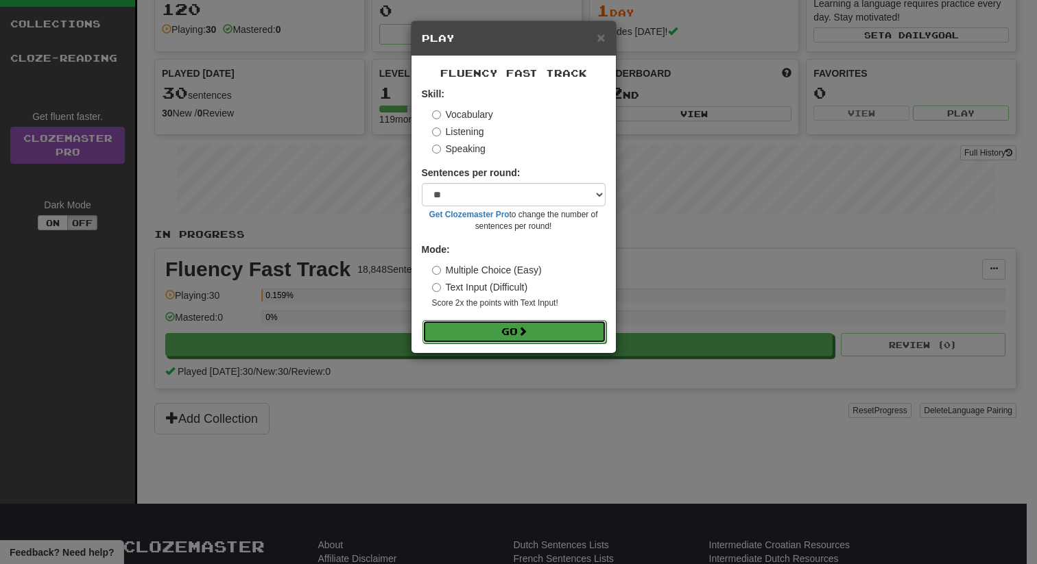
click at [477, 337] on button "Go" at bounding box center [514, 331] width 184 height 23
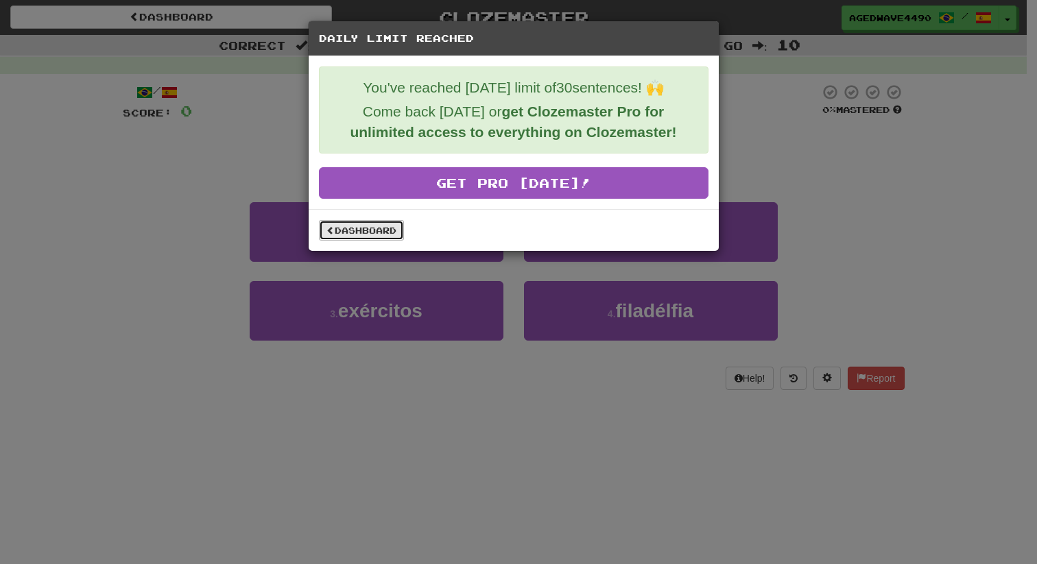
click at [360, 235] on link "Dashboard" at bounding box center [361, 230] width 85 height 21
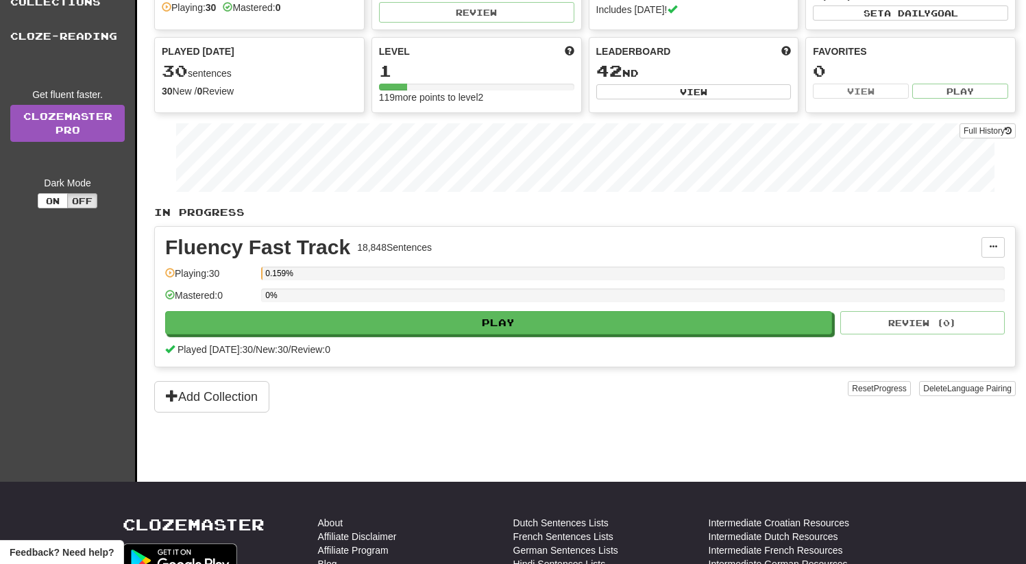
scroll to position [138, 0]
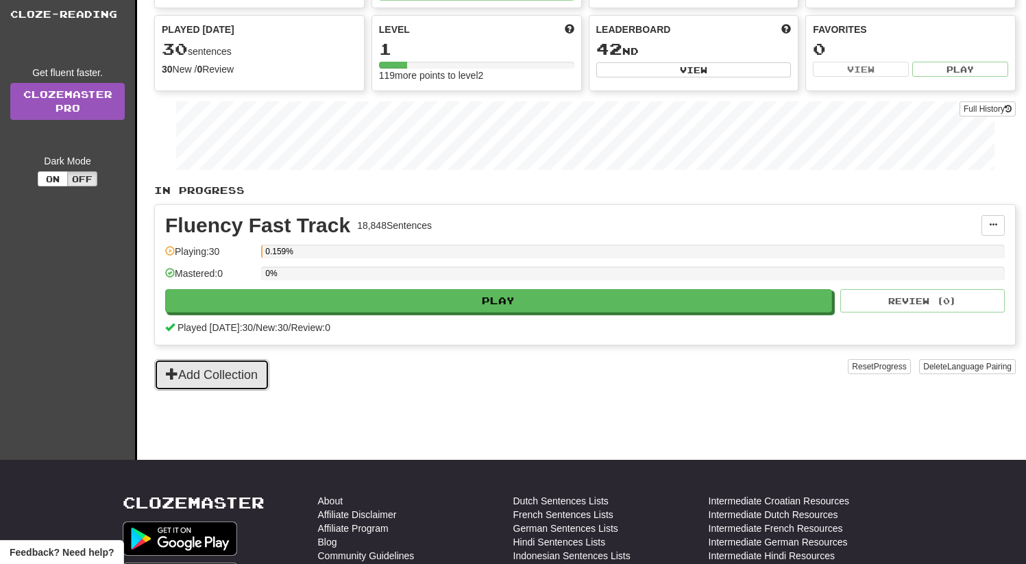
click at [187, 377] on button "Add Collection" at bounding box center [211, 375] width 115 height 32
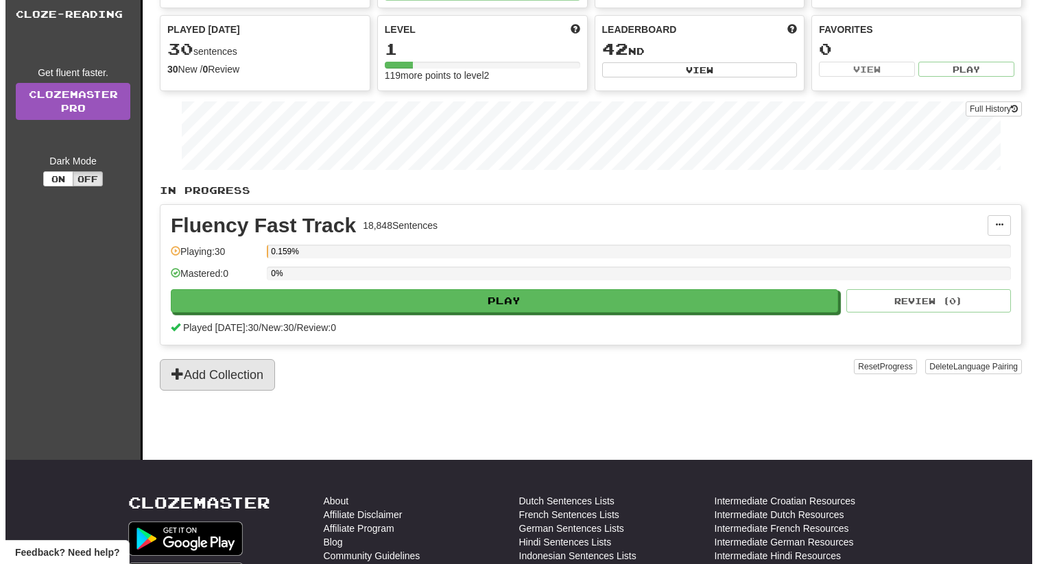
scroll to position [0, 0]
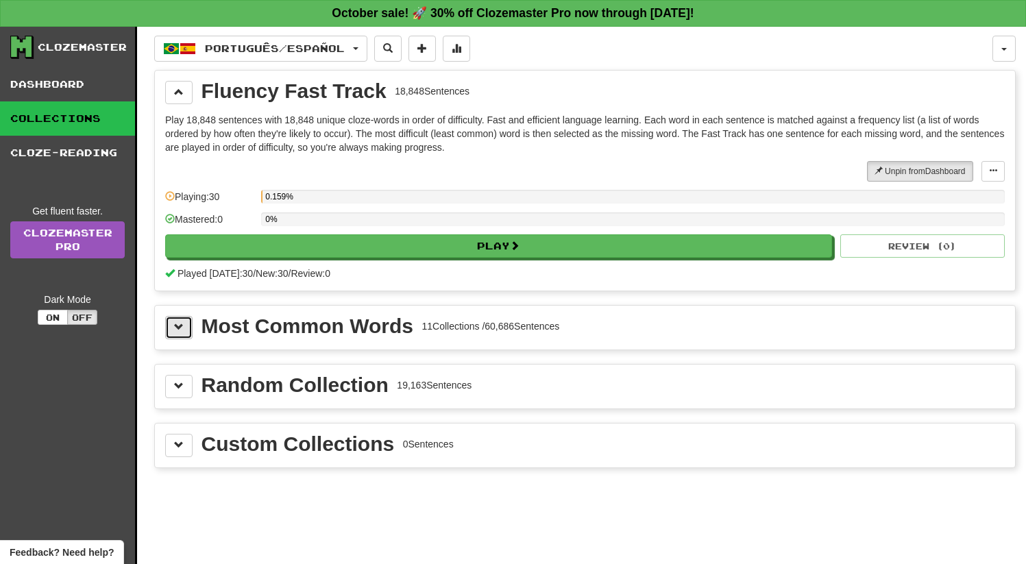
click at [175, 319] on button at bounding box center [178, 327] width 27 height 23
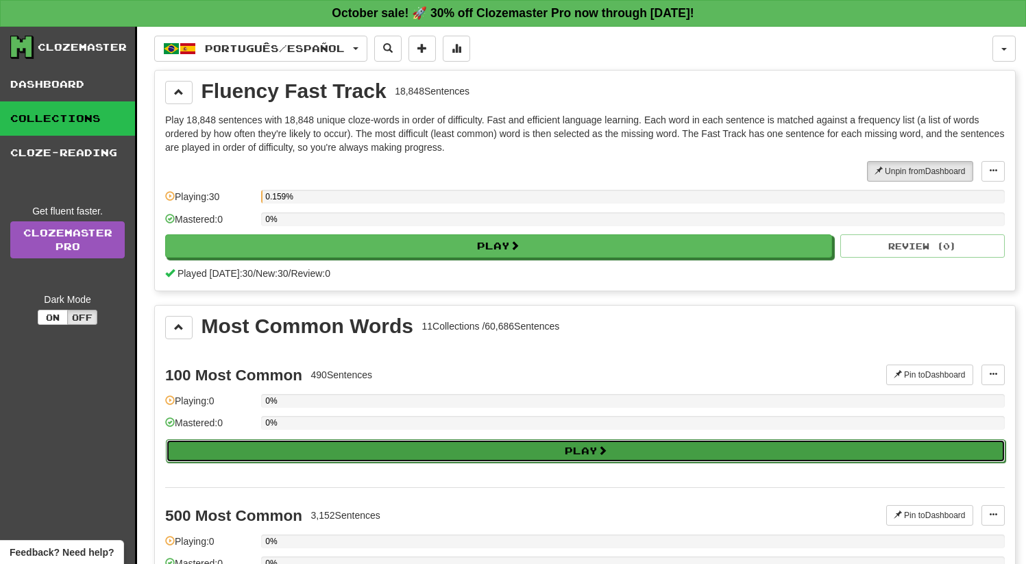
click at [232, 449] on button "Play" at bounding box center [586, 450] width 840 height 23
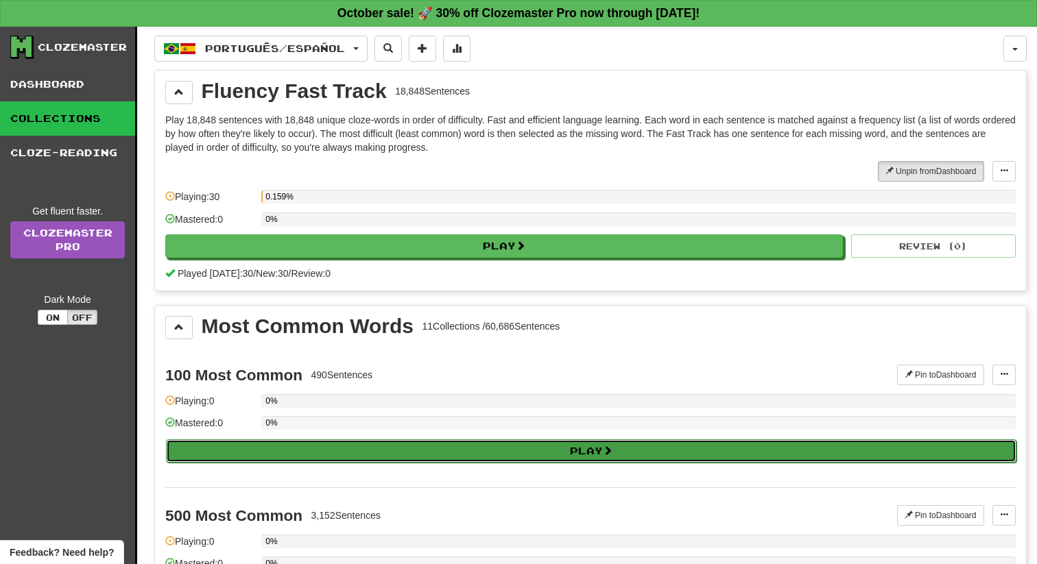
select select "**"
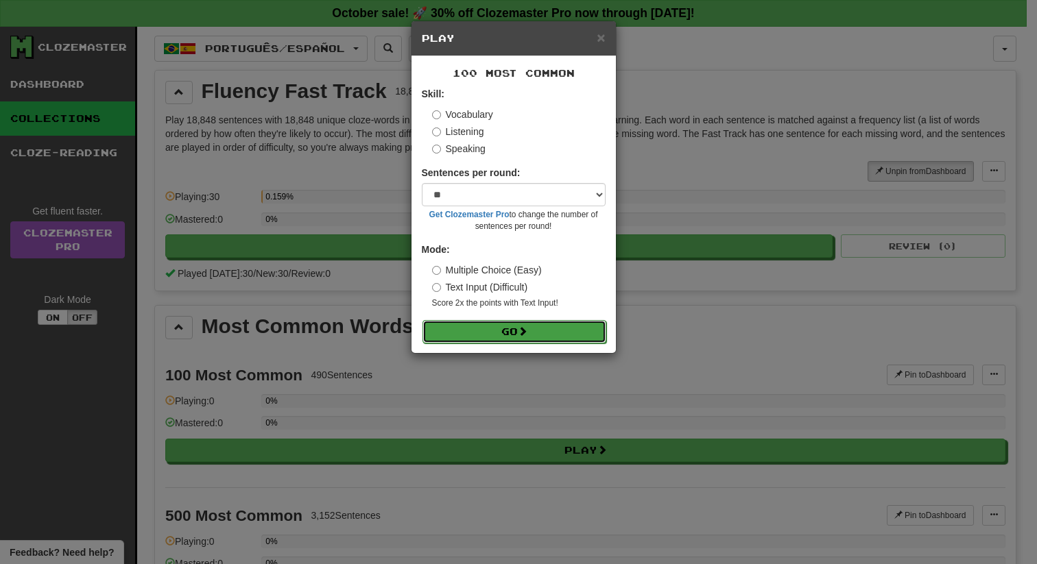
click at [461, 332] on button "Go" at bounding box center [514, 331] width 184 height 23
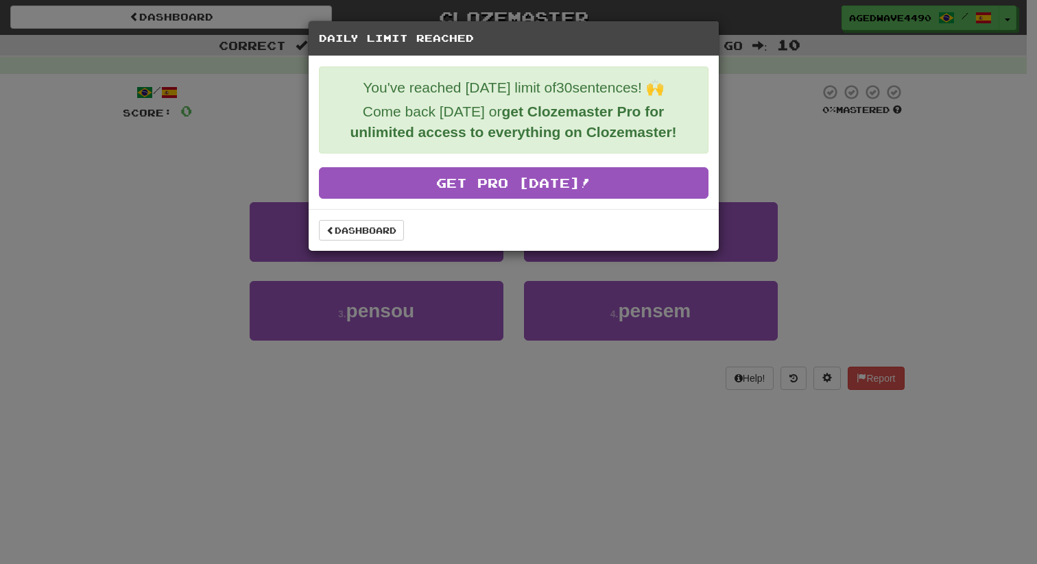
click at [382, 241] on div "Dashboard" at bounding box center [514, 230] width 410 height 42
click at [369, 230] on link "Dashboard" at bounding box center [361, 230] width 85 height 21
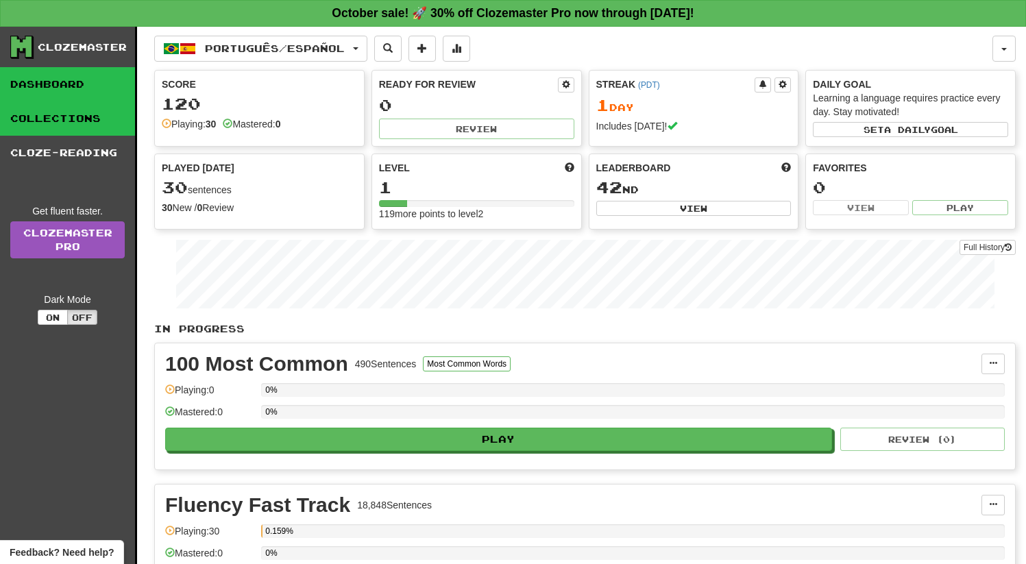
click at [61, 112] on link "Collections" at bounding box center [67, 118] width 135 height 34
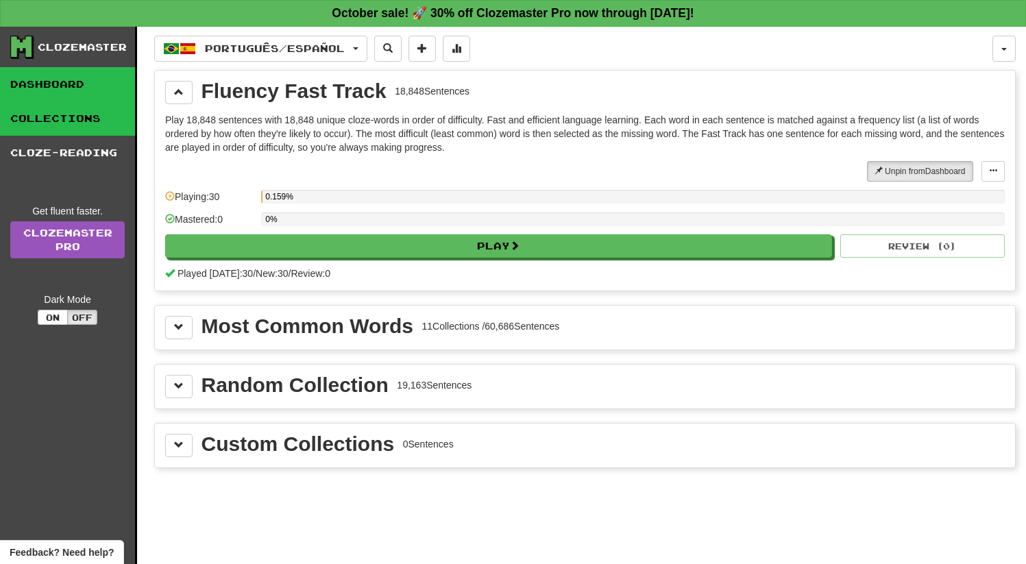
click at [53, 83] on link "Dashboard" at bounding box center [67, 84] width 135 height 34
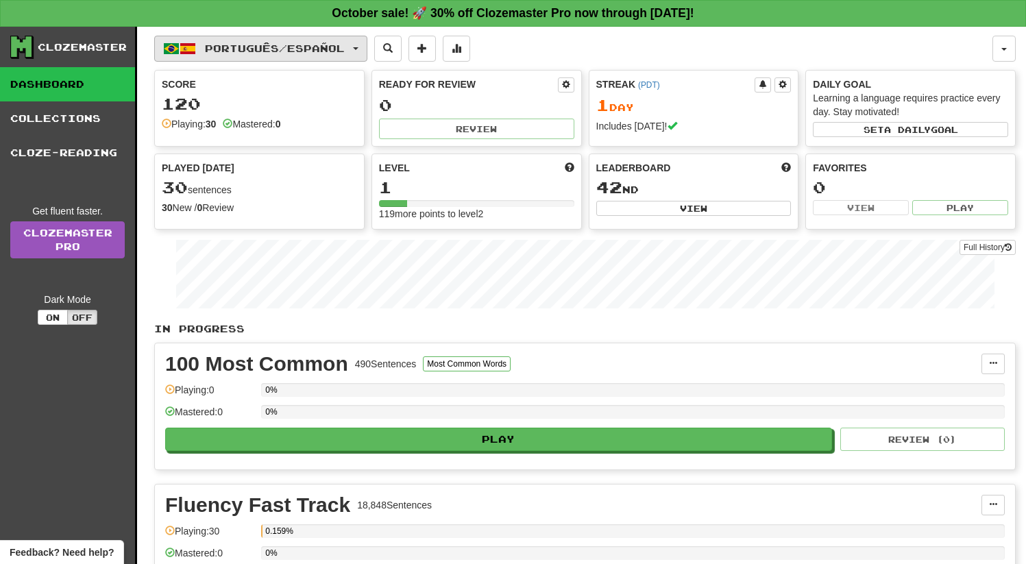
click at [334, 36] on button "Português / Español" at bounding box center [260, 49] width 213 height 26
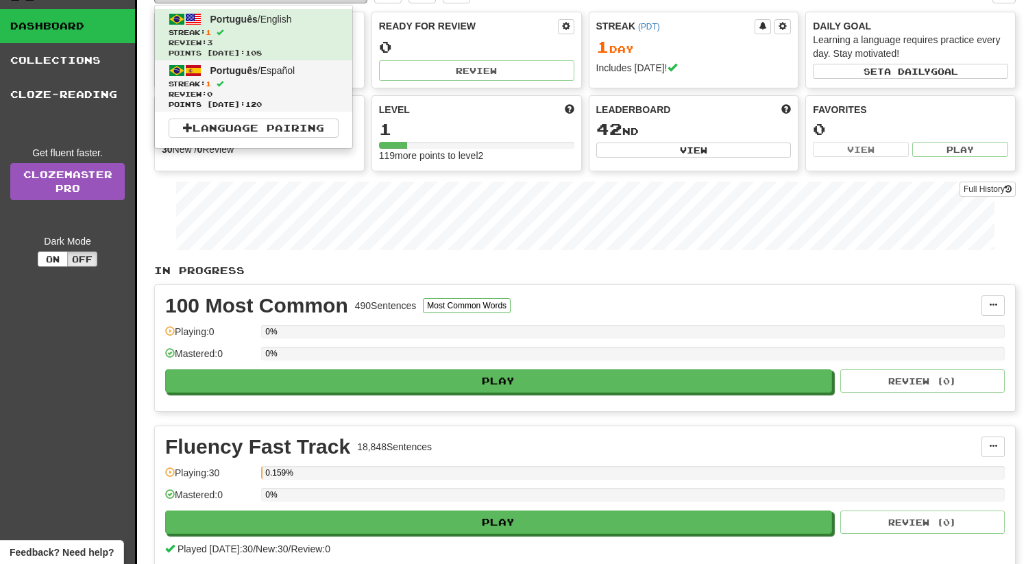
scroll to position [88, 0]
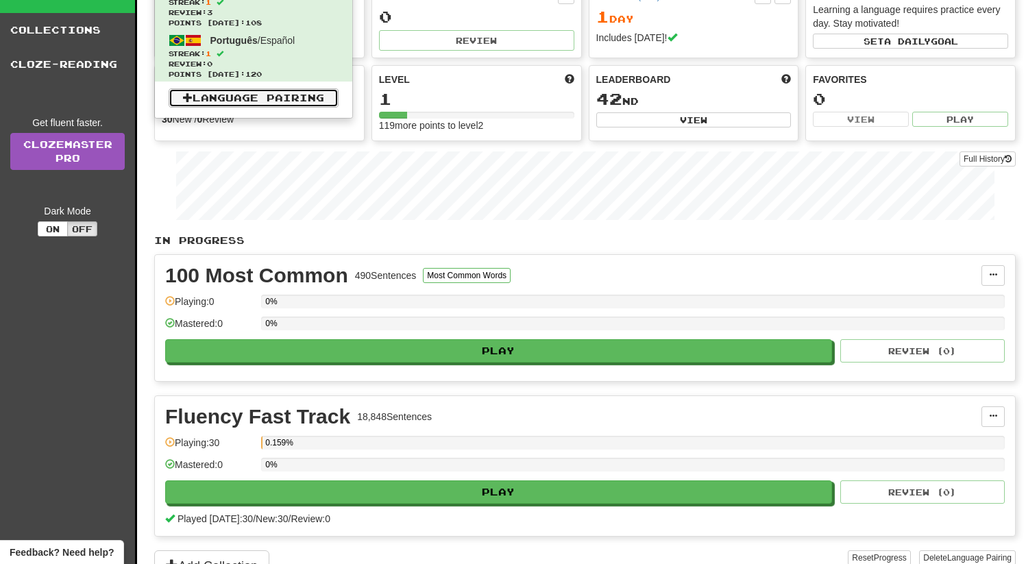
click at [254, 98] on link "Language Pairing" at bounding box center [254, 97] width 170 height 19
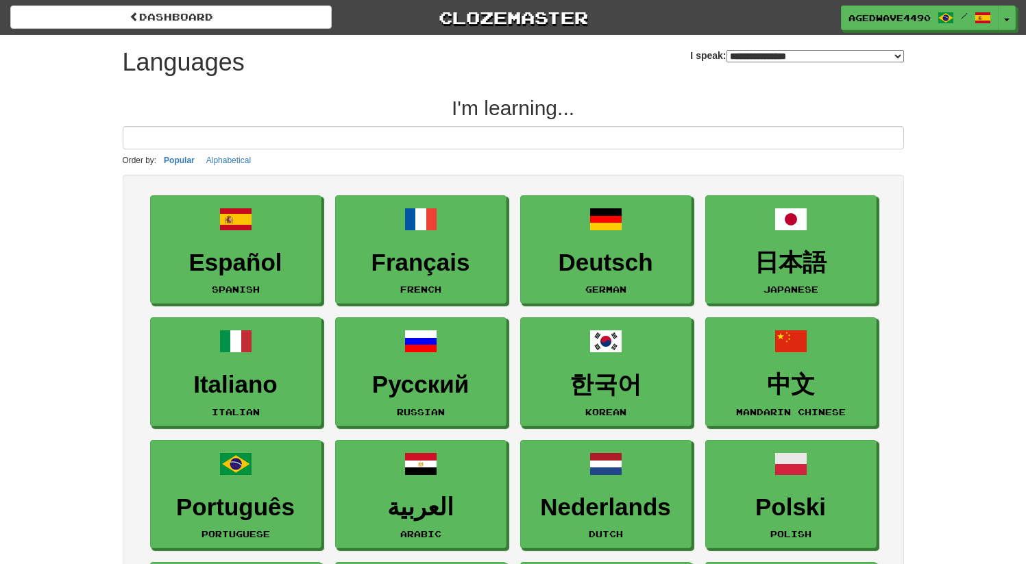
select select "*******"
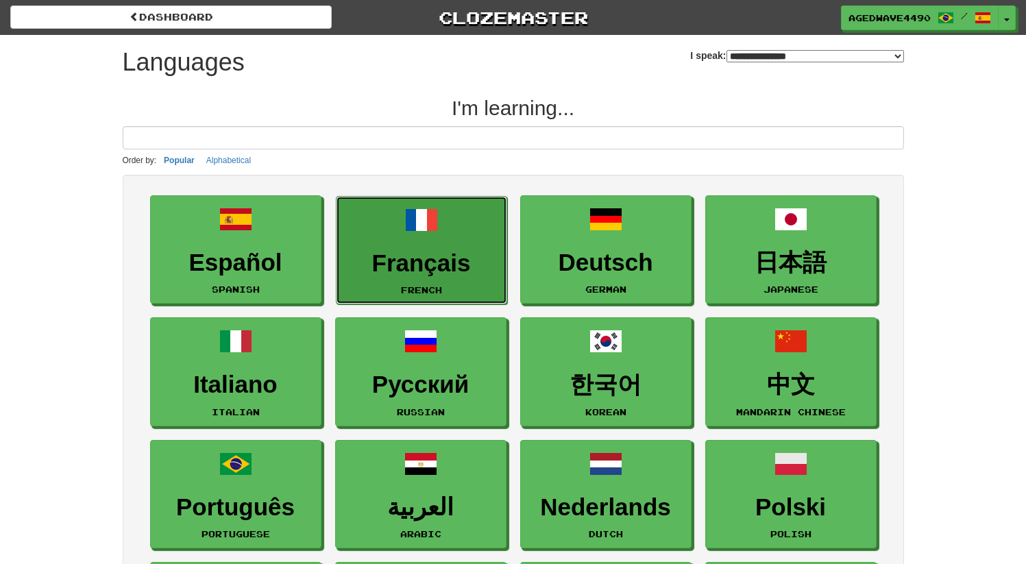
click at [366, 274] on h3 "Français" at bounding box center [421, 263] width 156 height 27
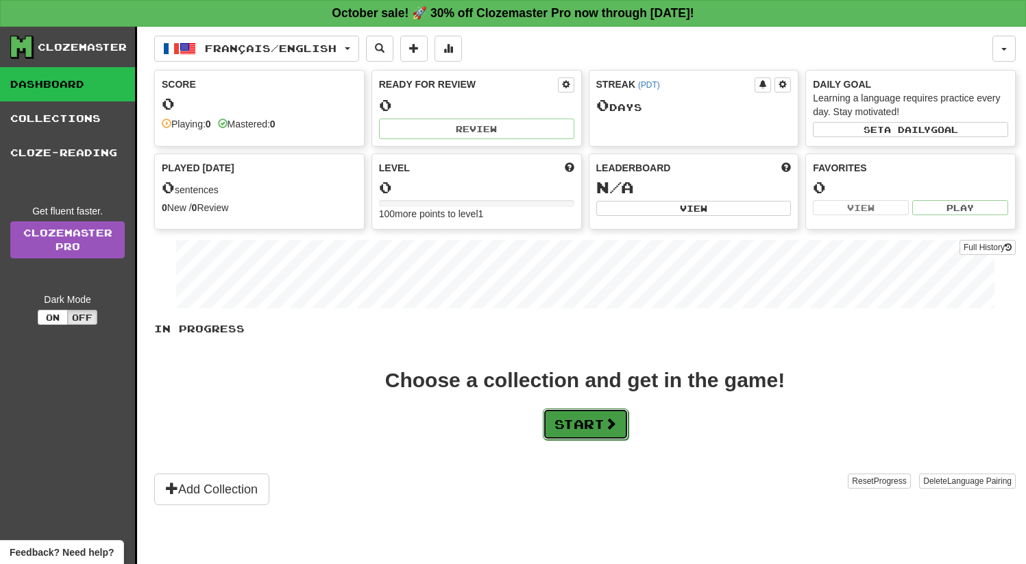
click at [562, 424] on button "Start" at bounding box center [586, 425] width 86 height 32
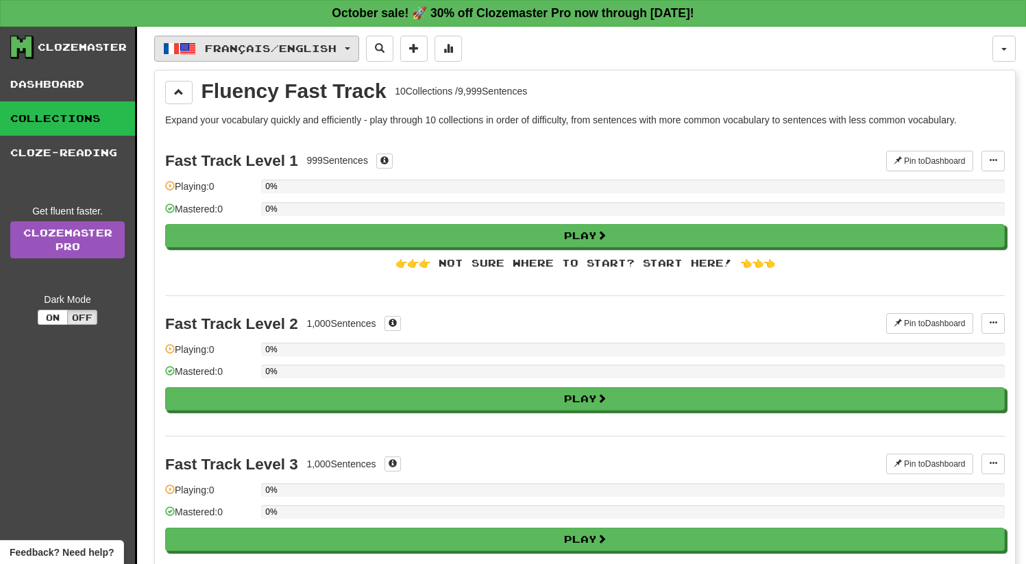
click at [316, 45] on span "Français / English" at bounding box center [271, 49] width 132 height 12
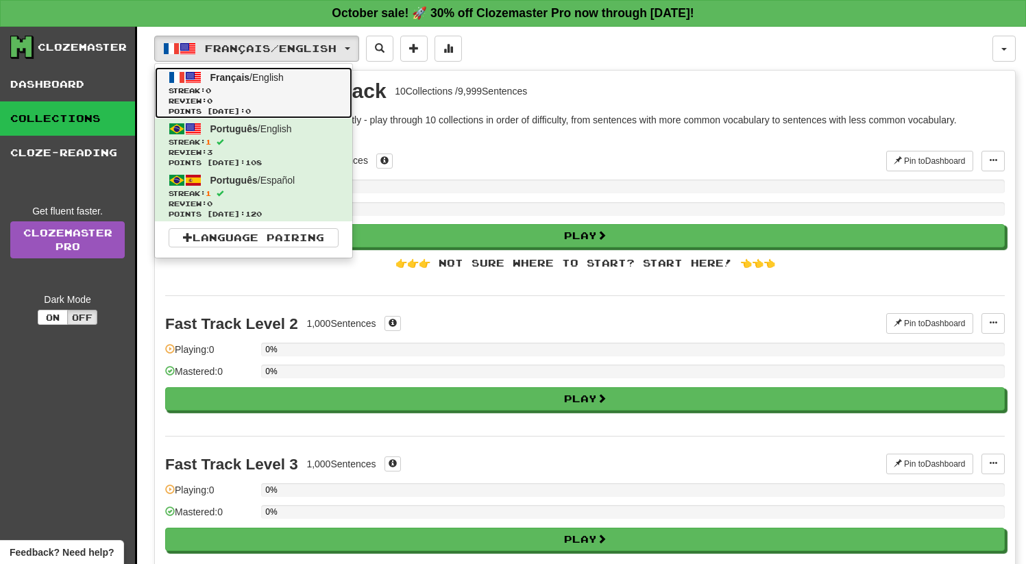
click at [206, 84] on link "Français / English Streak: 0 Review: 0 Points today: 0" at bounding box center [253, 92] width 197 height 51
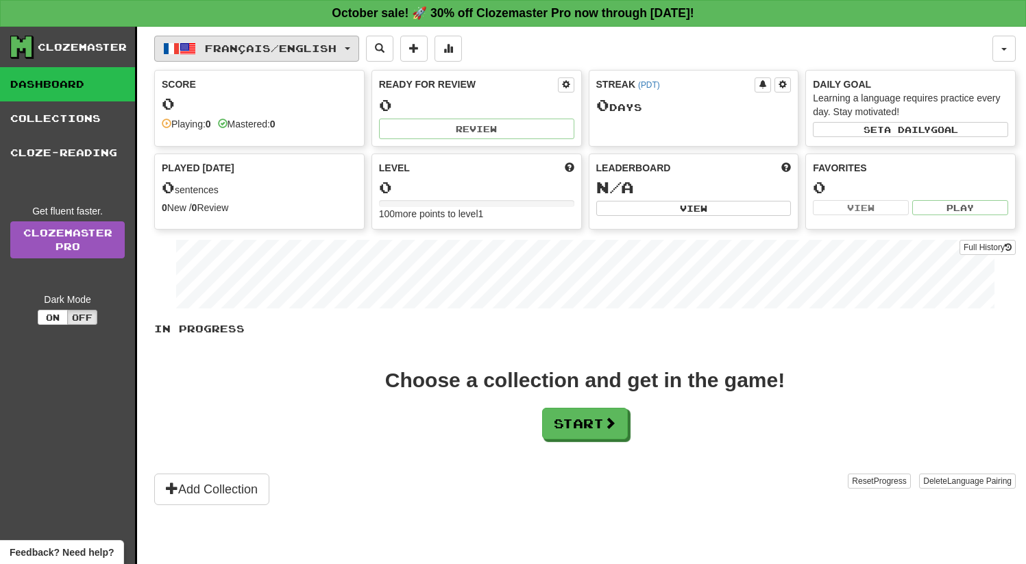
click at [320, 49] on span "Français / English" at bounding box center [271, 49] width 132 height 12
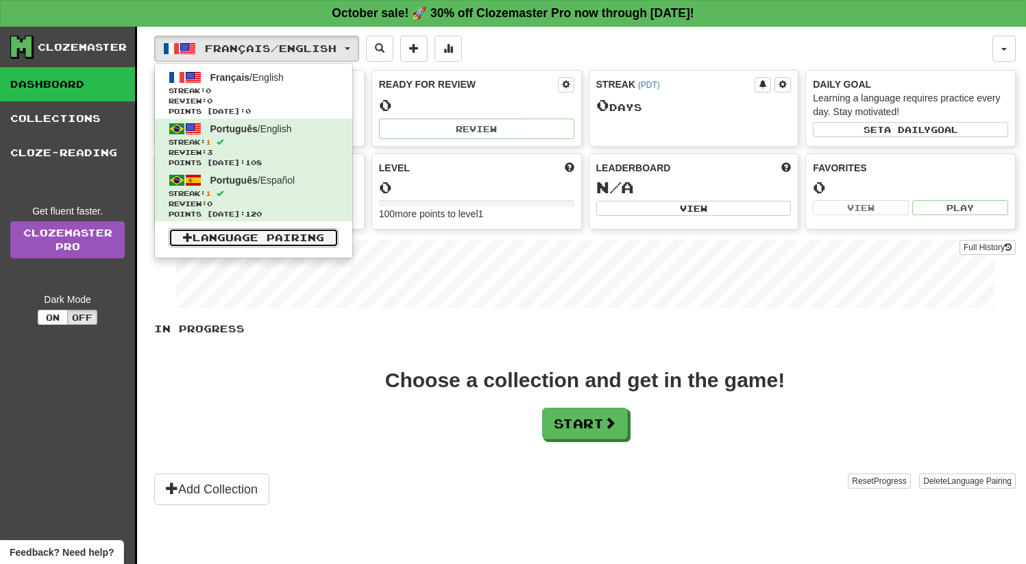
click at [239, 242] on link "Language Pairing" at bounding box center [254, 237] width 170 height 19
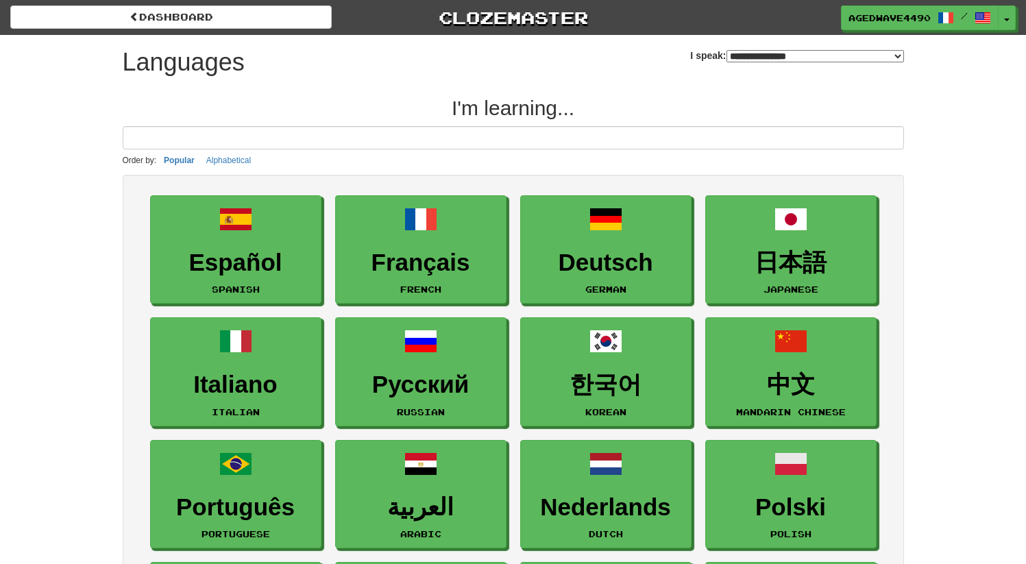
click at [725, 63] on div "**********" at bounding box center [796, 50] width 213 height 31
click at [727, 58] on select "**********" at bounding box center [816, 56] width 178 height 12
select select "********"
click at [727, 50] on select "**********" at bounding box center [816, 56] width 178 height 12
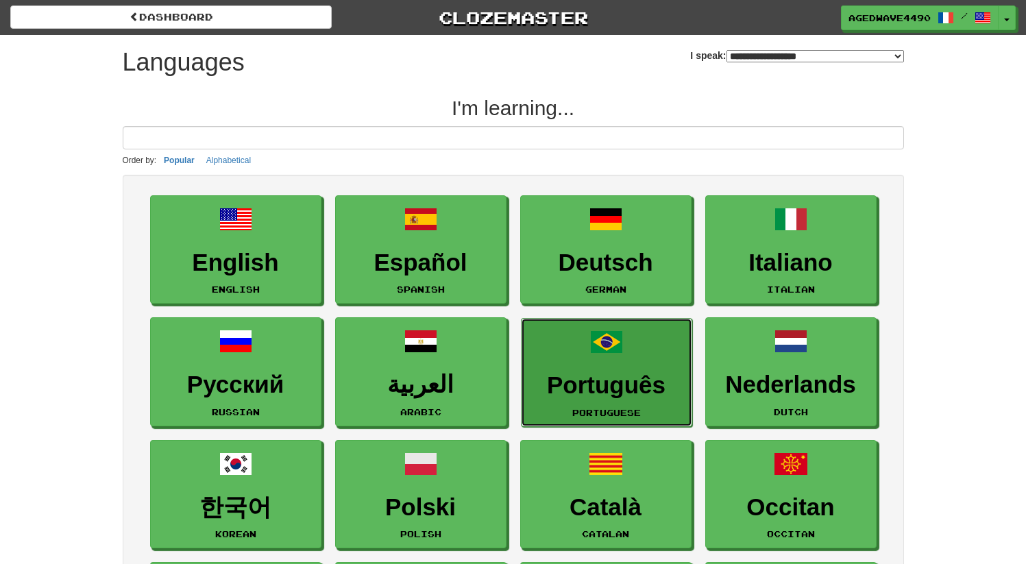
click at [570, 413] on link "Português Portuguese" at bounding box center [606, 372] width 171 height 109
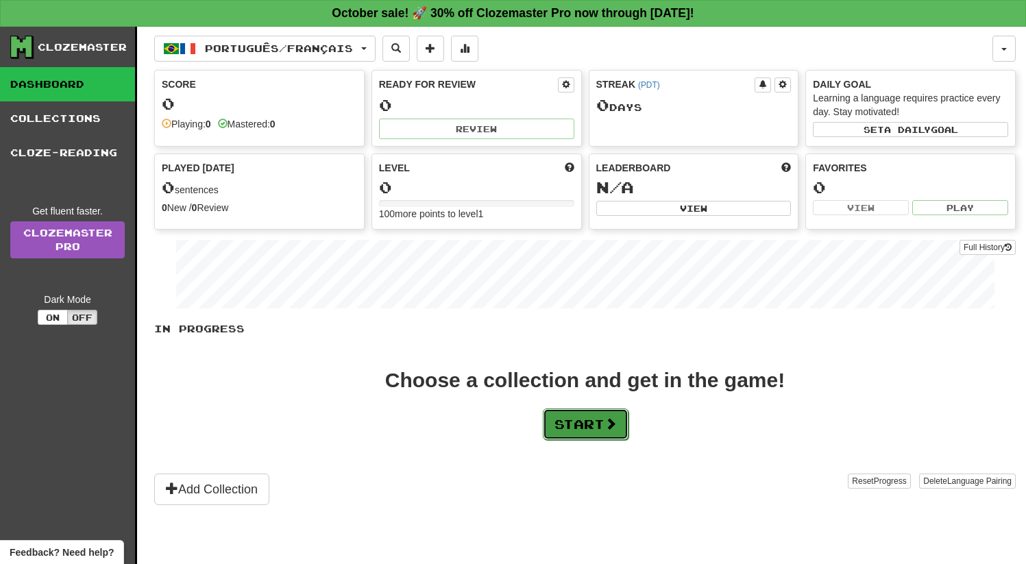
click at [570, 433] on button "Start" at bounding box center [586, 425] width 86 height 32
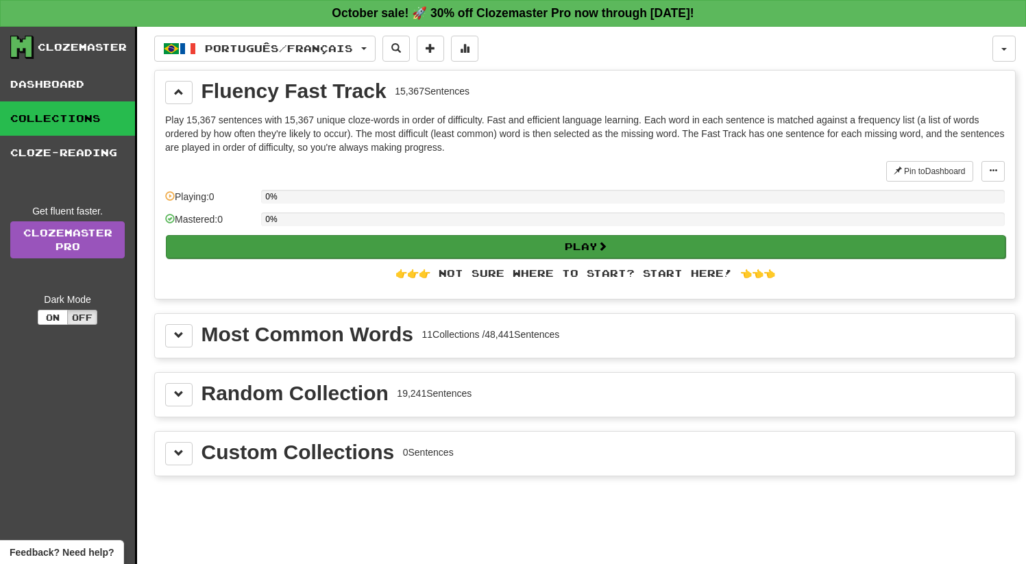
click at [553, 241] on button "Play" at bounding box center [586, 246] width 840 height 23
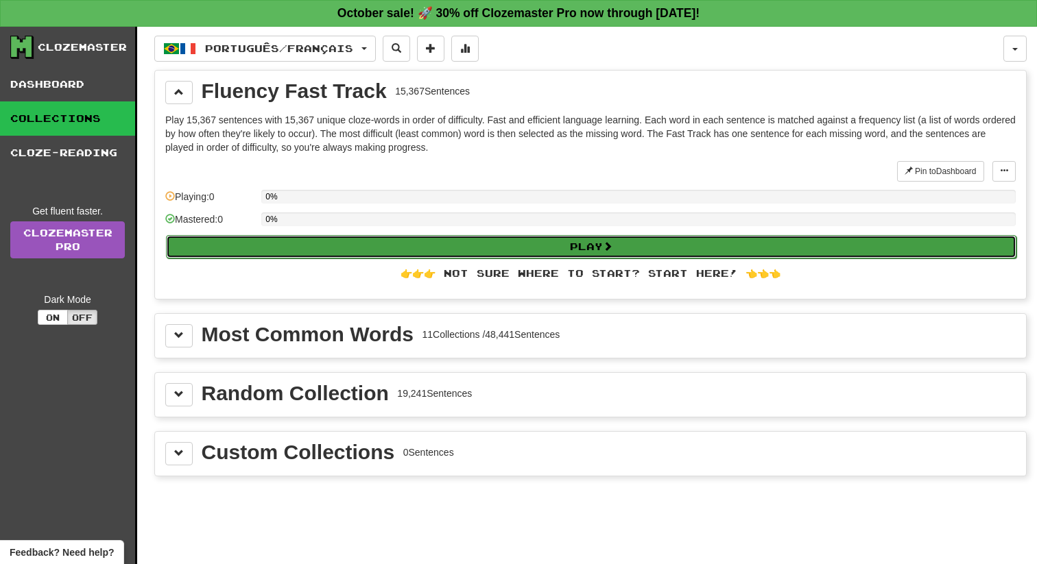
select select "**"
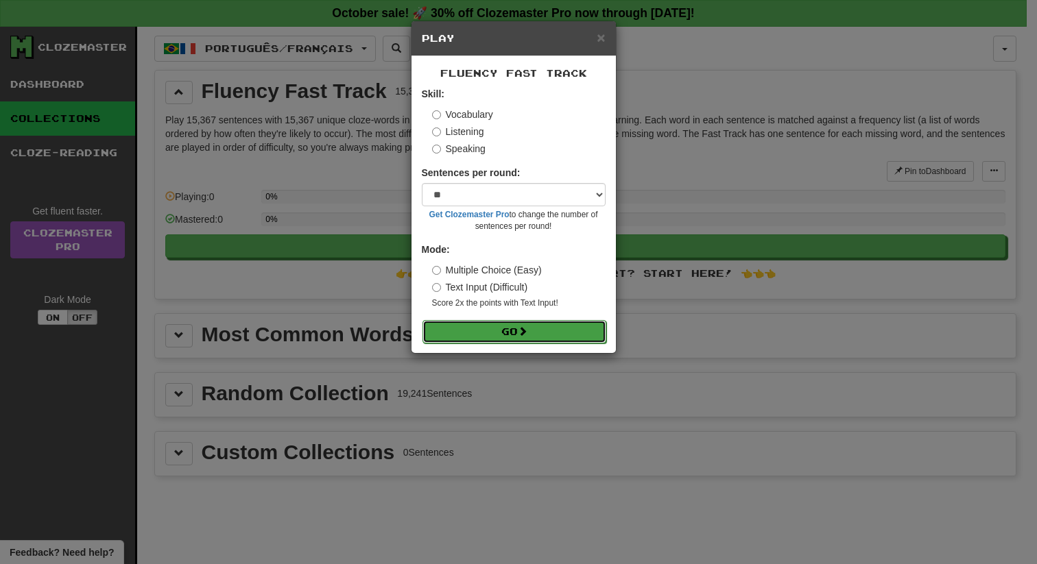
click at [490, 328] on button "Go" at bounding box center [514, 331] width 184 height 23
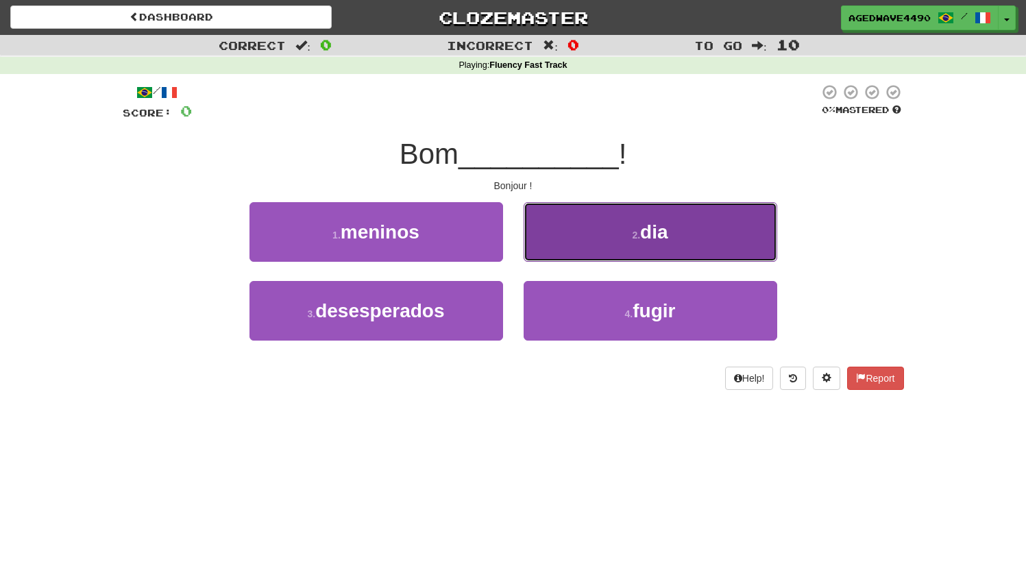
click at [659, 244] on button "2 . dia" at bounding box center [651, 232] width 254 height 60
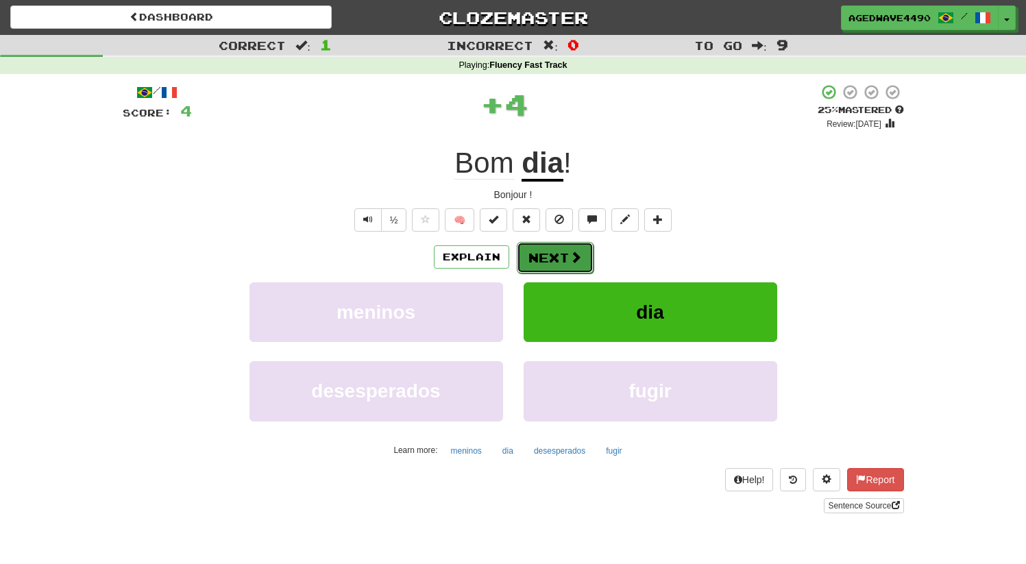
click at [542, 248] on button "Next" at bounding box center [555, 258] width 77 height 32
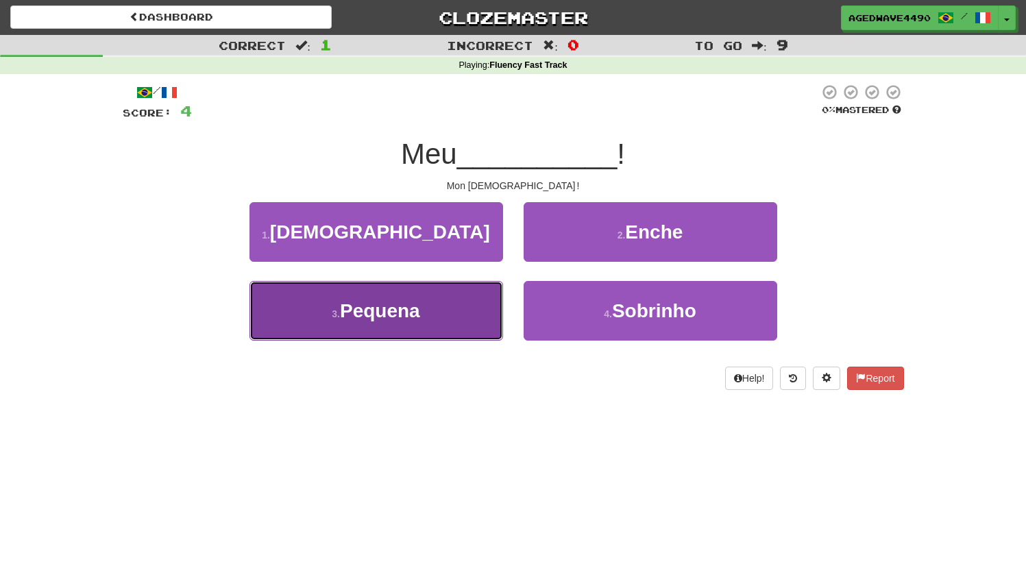
click at [325, 304] on button "3 . Pequena" at bounding box center [377, 311] width 254 height 60
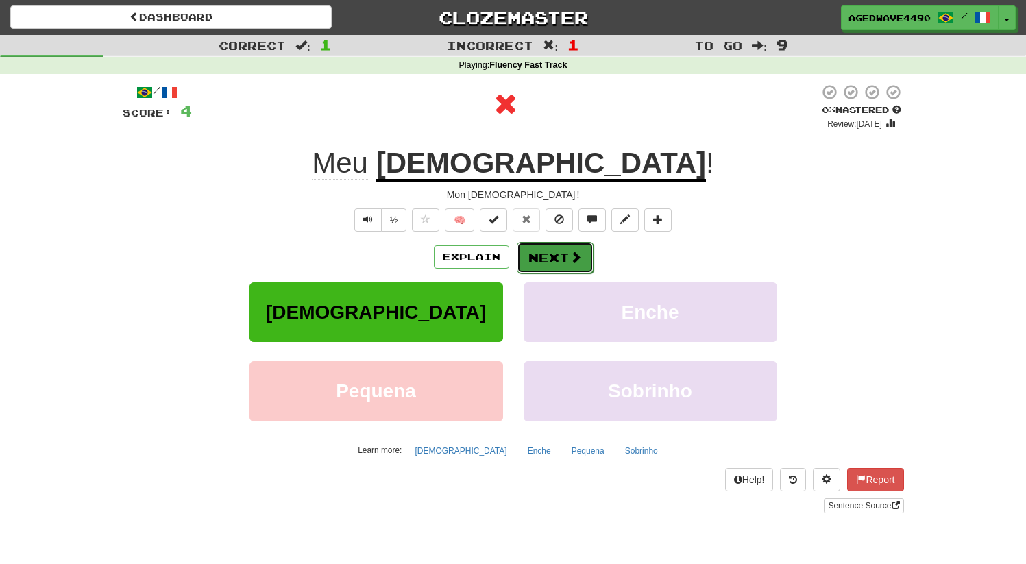
click at [570, 269] on button "Next" at bounding box center [555, 258] width 77 height 32
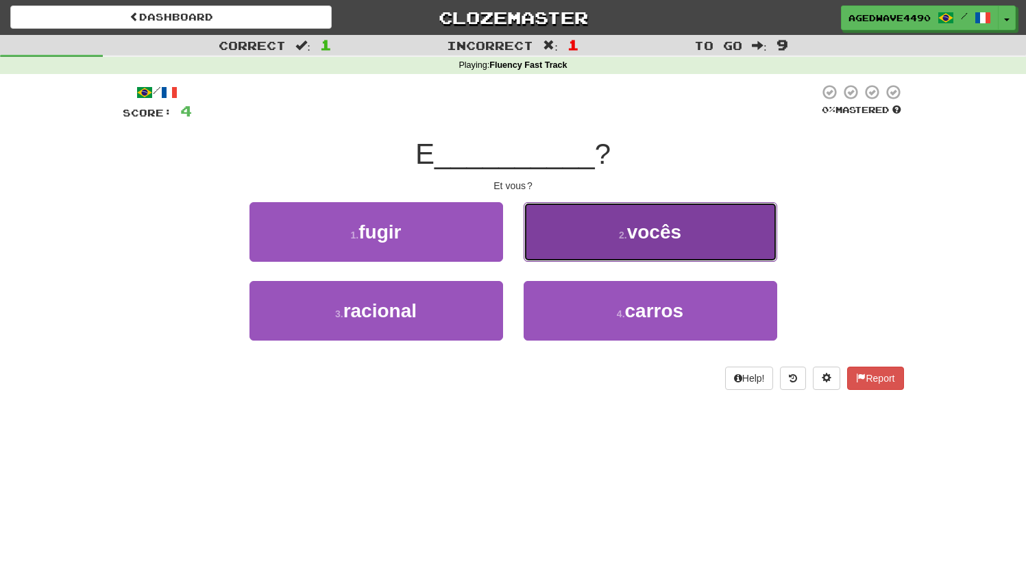
click at [578, 232] on button "2 . vocês" at bounding box center [651, 232] width 254 height 60
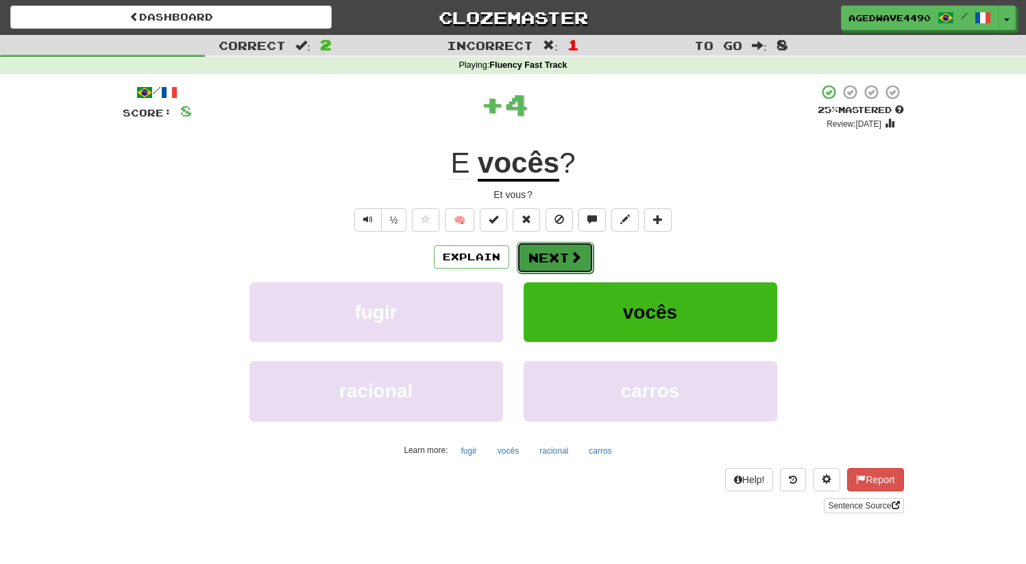
click at [540, 255] on button "Next" at bounding box center [555, 258] width 77 height 32
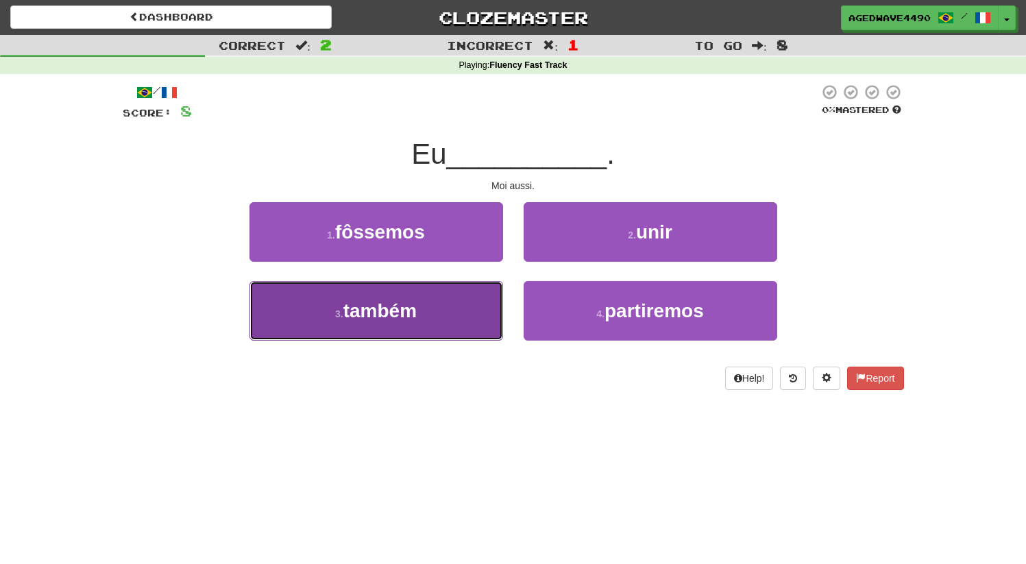
click at [361, 324] on button "3 . também" at bounding box center [377, 311] width 254 height 60
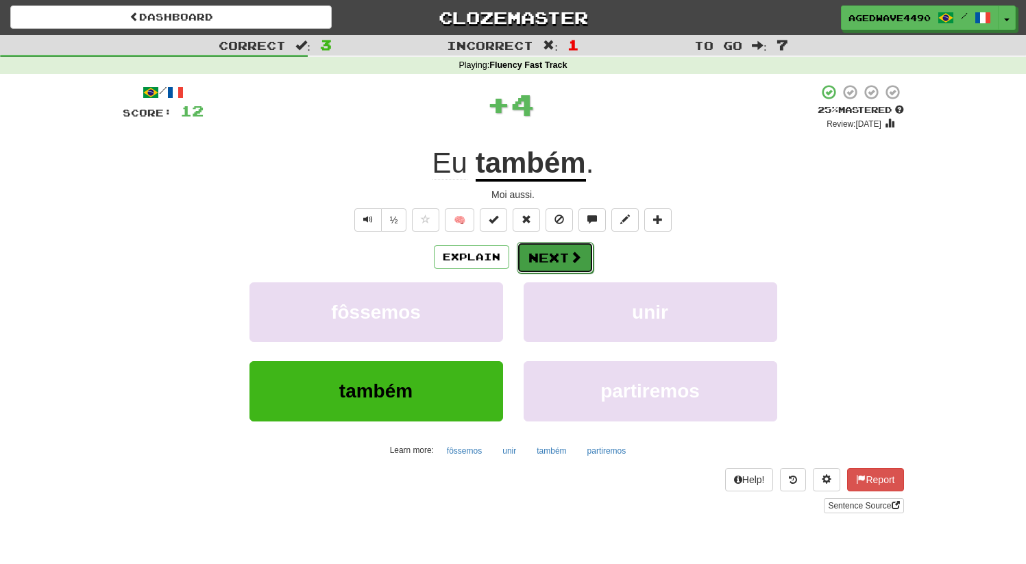
click at [559, 272] on button "Next" at bounding box center [555, 258] width 77 height 32
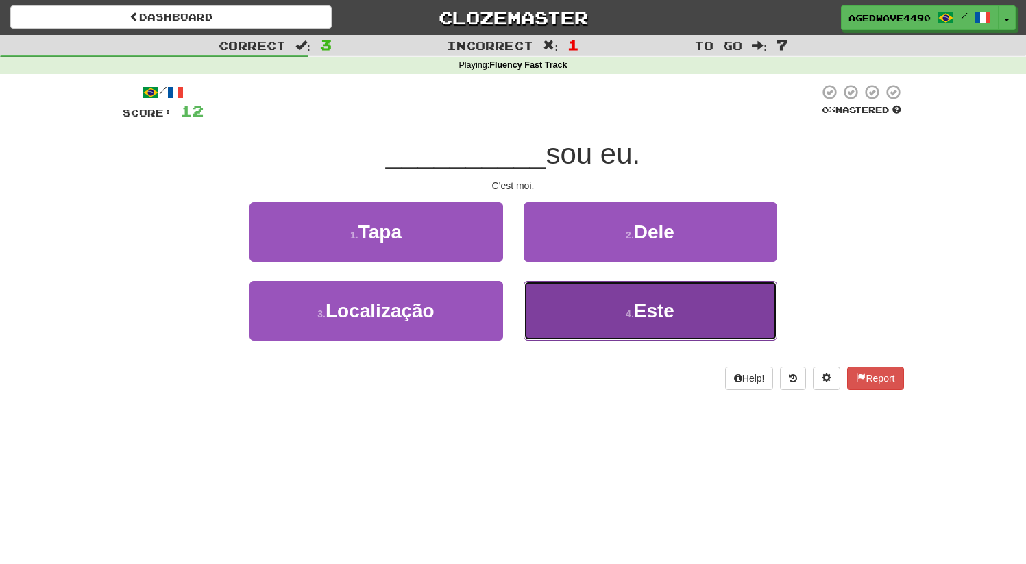
click at [579, 310] on button "4 . Este" at bounding box center [651, 311] width 254 height 60
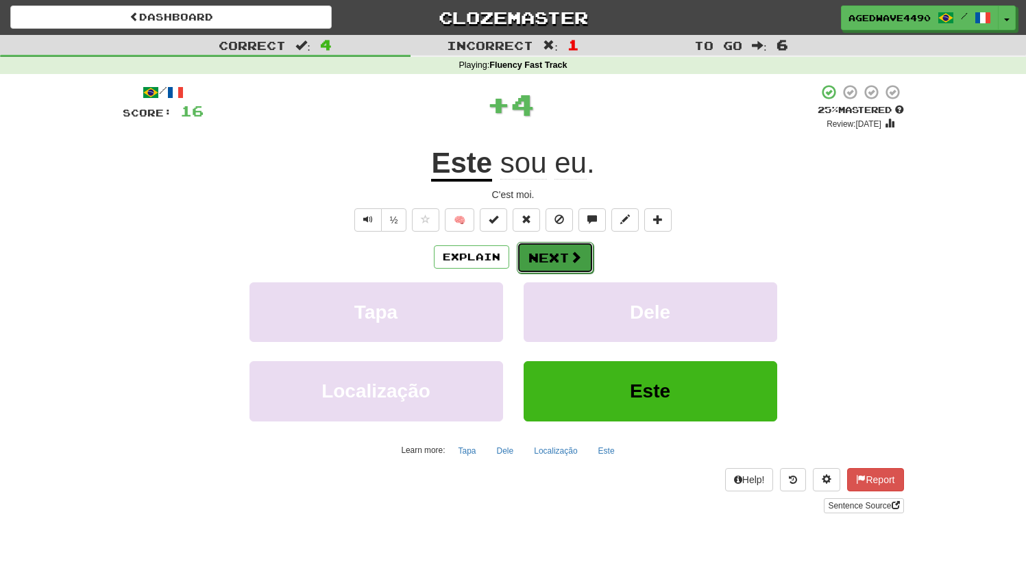
click at [552, 265] on button "Next" at bounding box center [555, 258] width 77 height 32
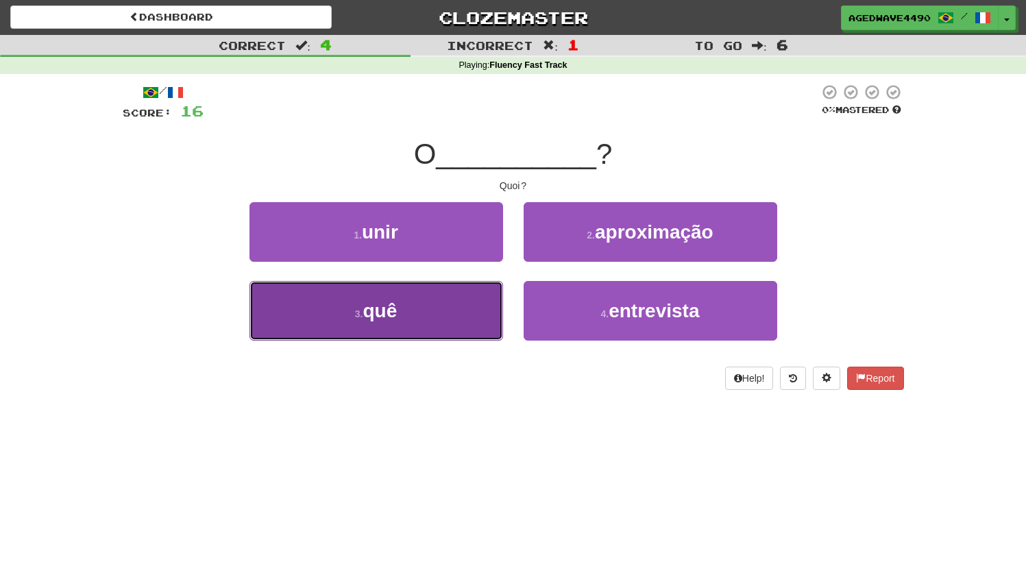
click at [422, 294] on button "3 . quê" at bounding box center [377, 311] width 254 height 60
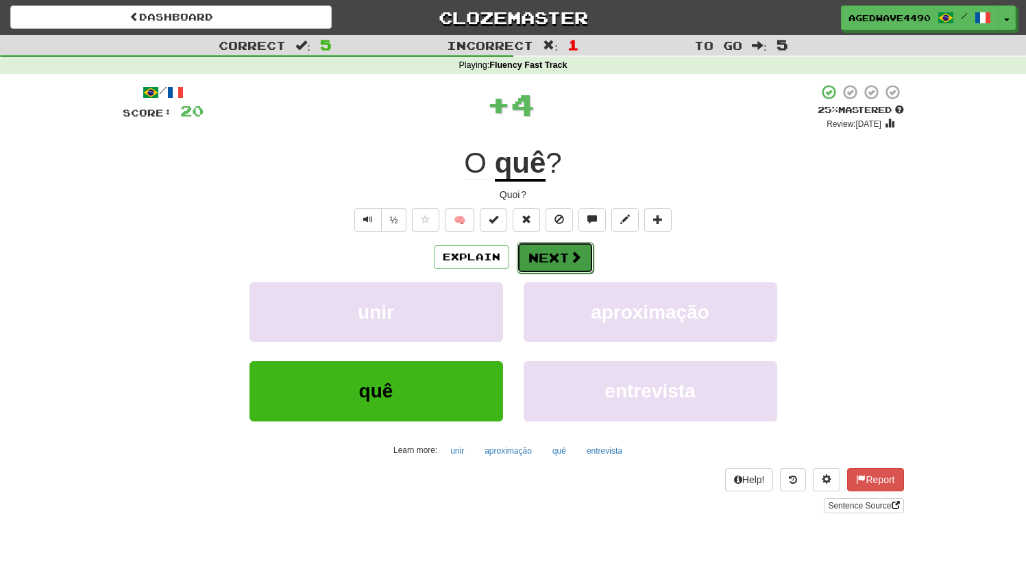
click at [560, 260] on button "Next" at bounding box center [555, 258] width 77 height 32
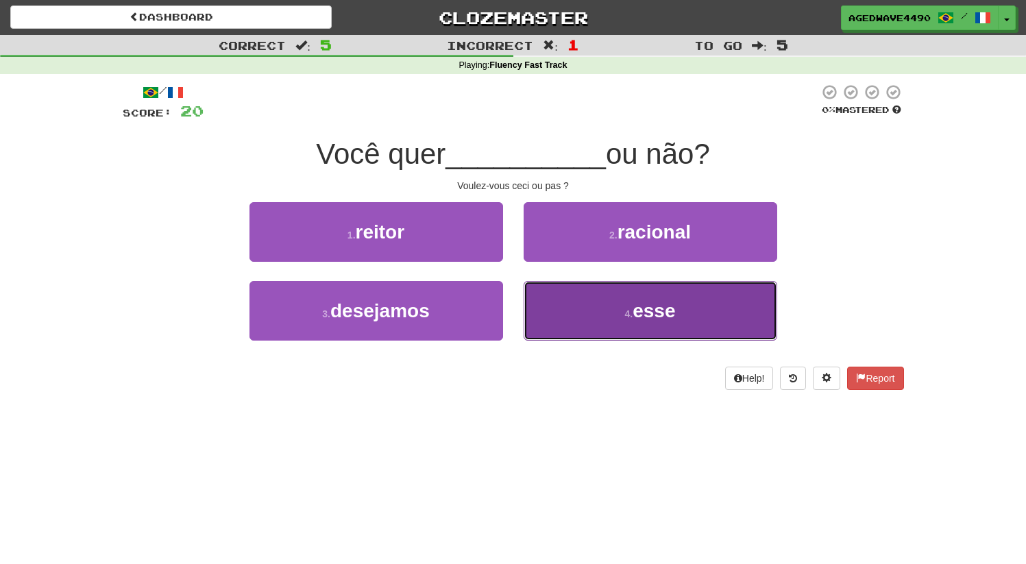
click at [571, 313] on button "4 . esse" at bounding box center [651, 311] width 254 height 60
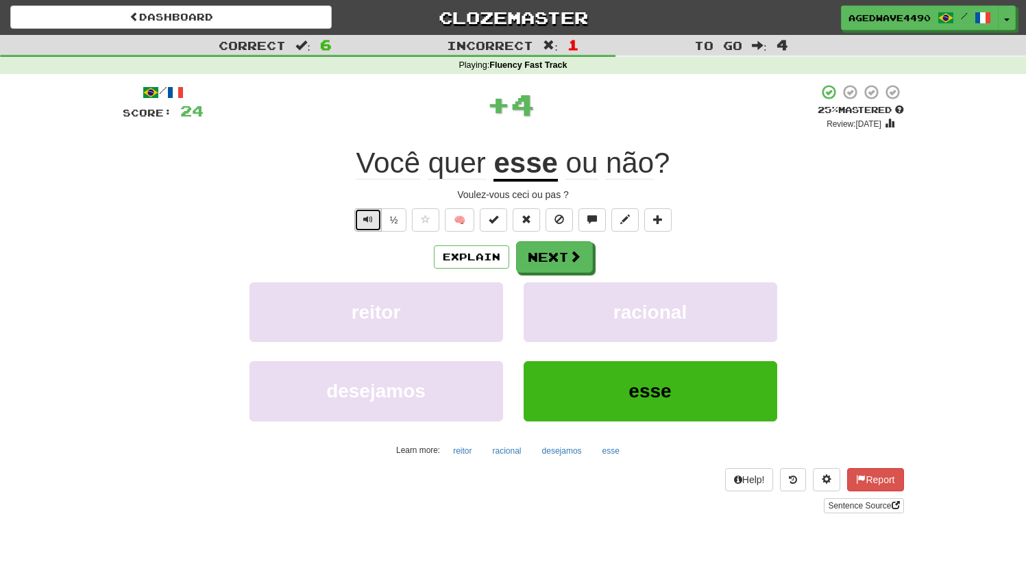
click at [365, 226] on button "Text-to-speech controls" at bounding box center [367, 219] width 27 height 23
click at [538, 257] on button "Next" at bounding box center [555, 258] width 77 height 32
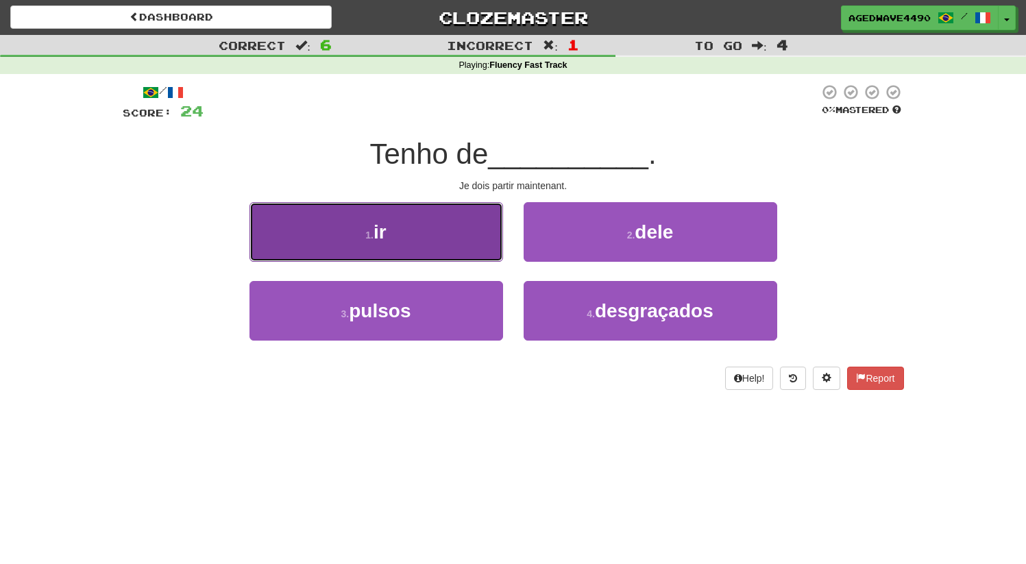
click at [363, 248] on button "1 . ir" at bounding box center [377, 232] width 254 height 60
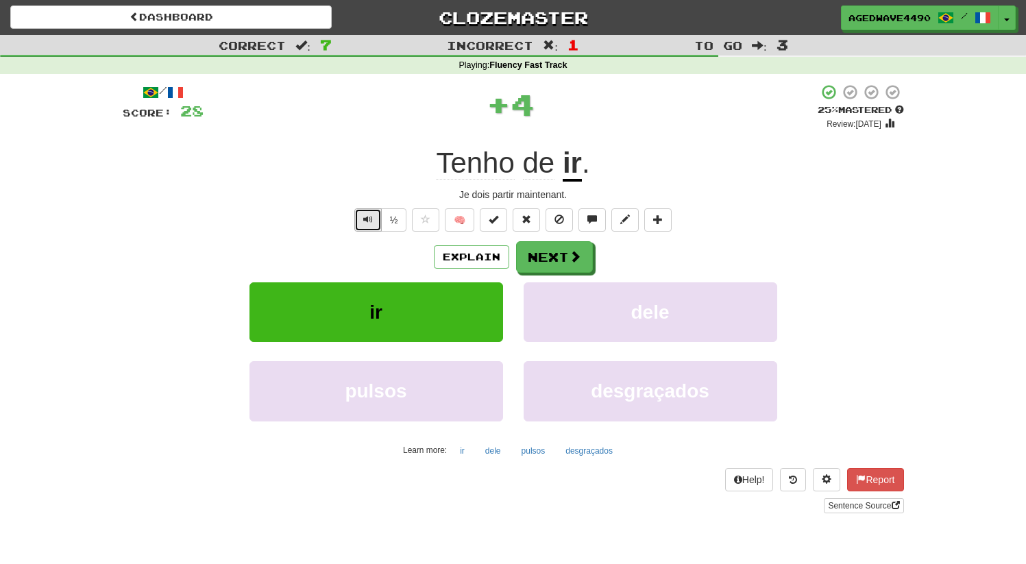
click at [361, 220] on button "Text-to-speech controls" at bounding box center [367, 219] width 27 height 23
click at [554, 251] on button "Next" at bounding box center [555, 258] width 77 height 32
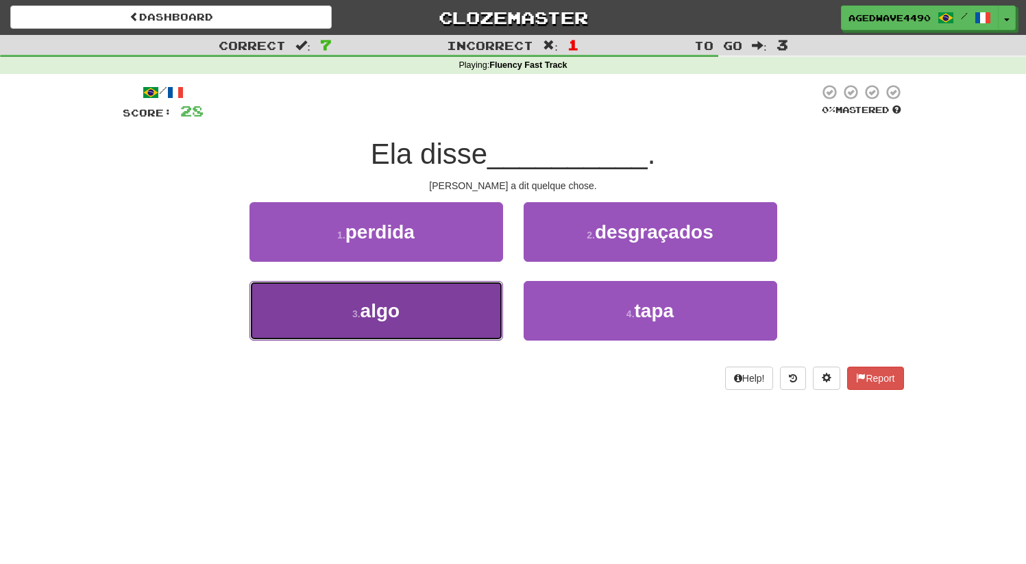
click at [359, 309] on small "3 ." at bounding box center [356, 314] width 8 height 11
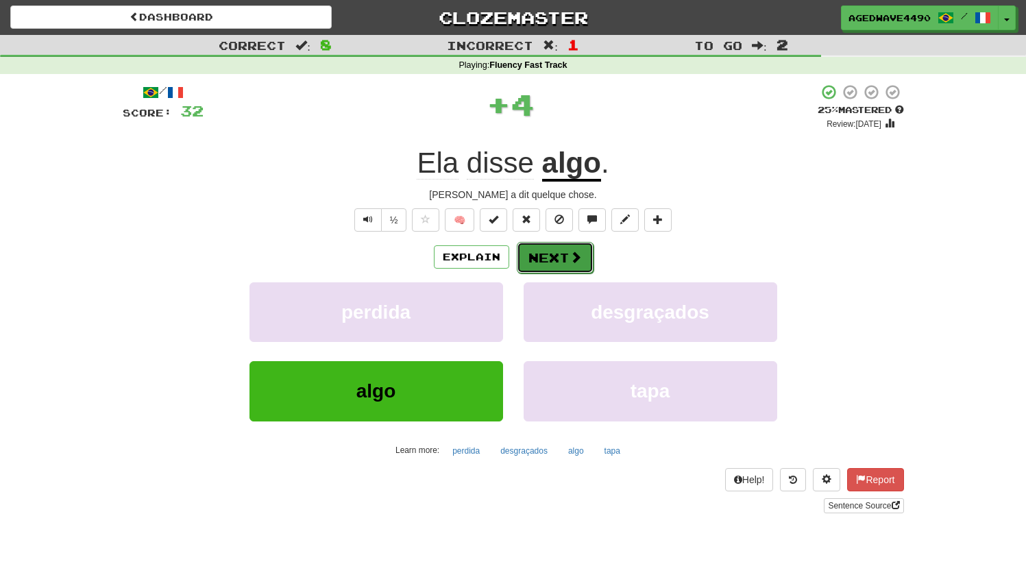
click at [551, 260] on button "Next" at bounding box center [555, 258] width 77 height 32
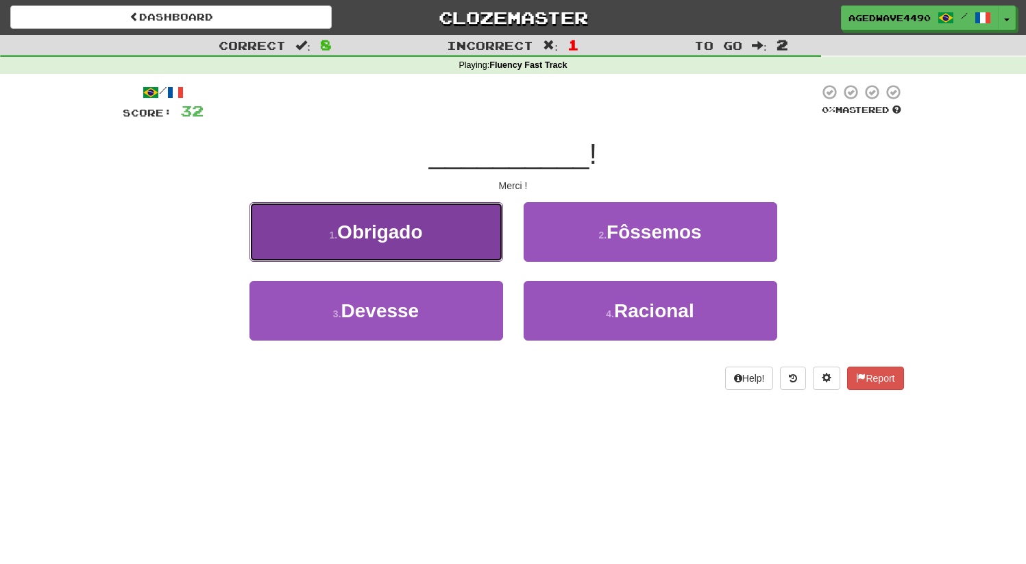
click at [426, 249] on button "1 . Obrigado" at bounding box center [377, 232] width 254 height 60
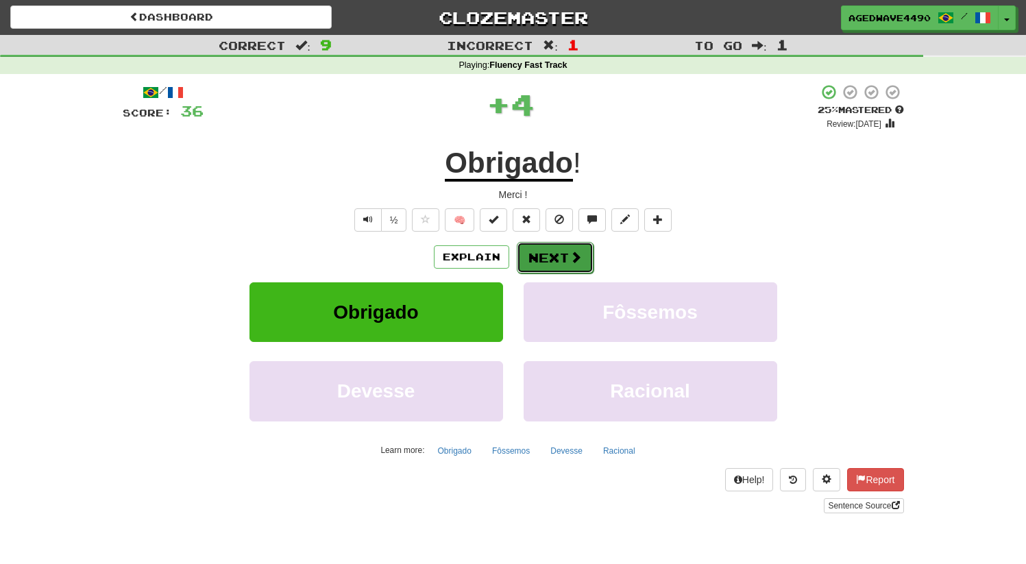
click at [564, 256] on button "Next" at bounding box center [555, 258] width 77 height 32
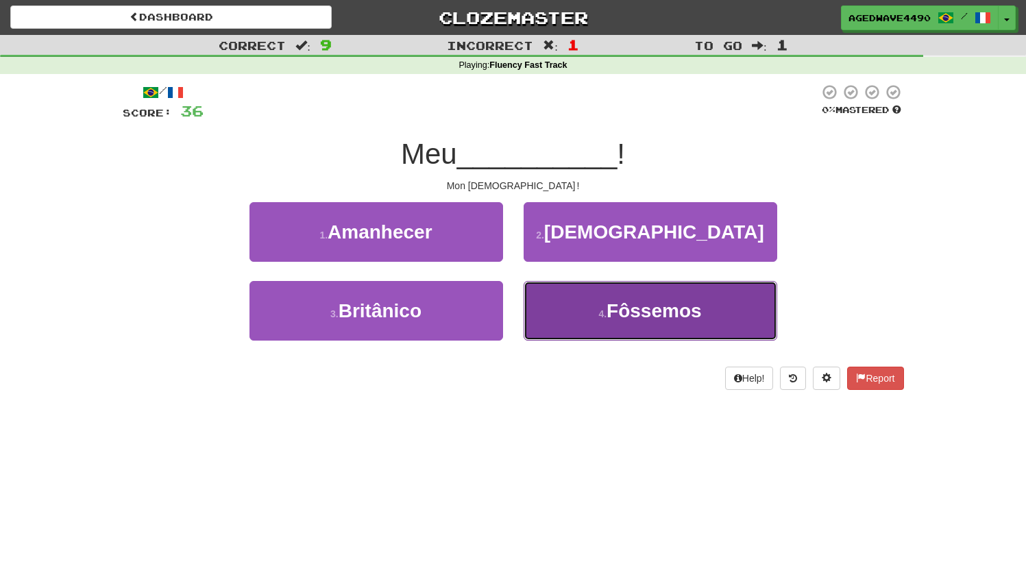
click at [581, 309] on button "4 . Fôssemos" at bounding box center [651, 311] width 254 height 60
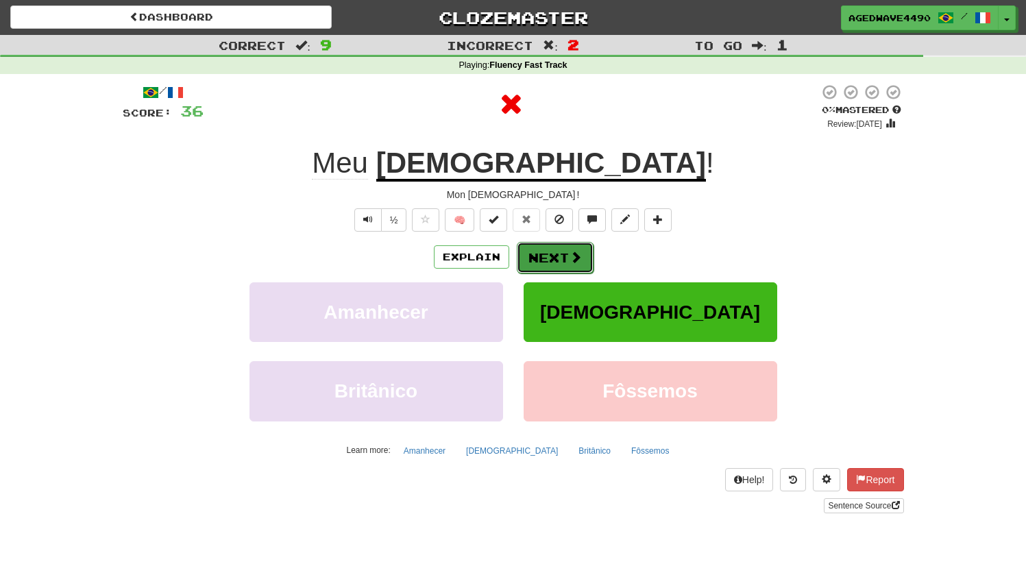
click at [558, 264] on button "Next" at bounding box center [555, 258] width 77 height 32
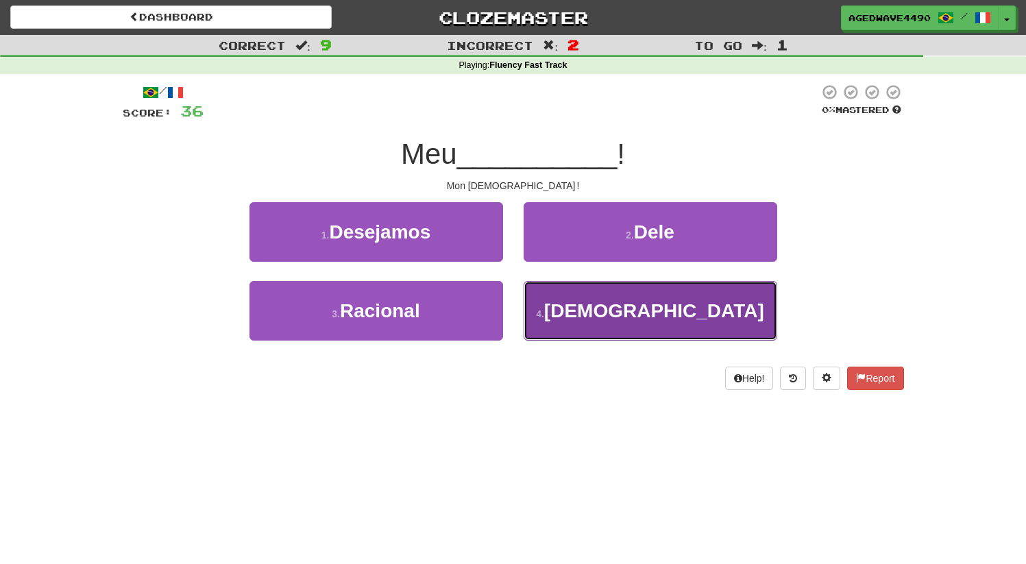
click at [599, 299] on button "4 . Deus" at bounding box center [651, 311] width 254 height 60
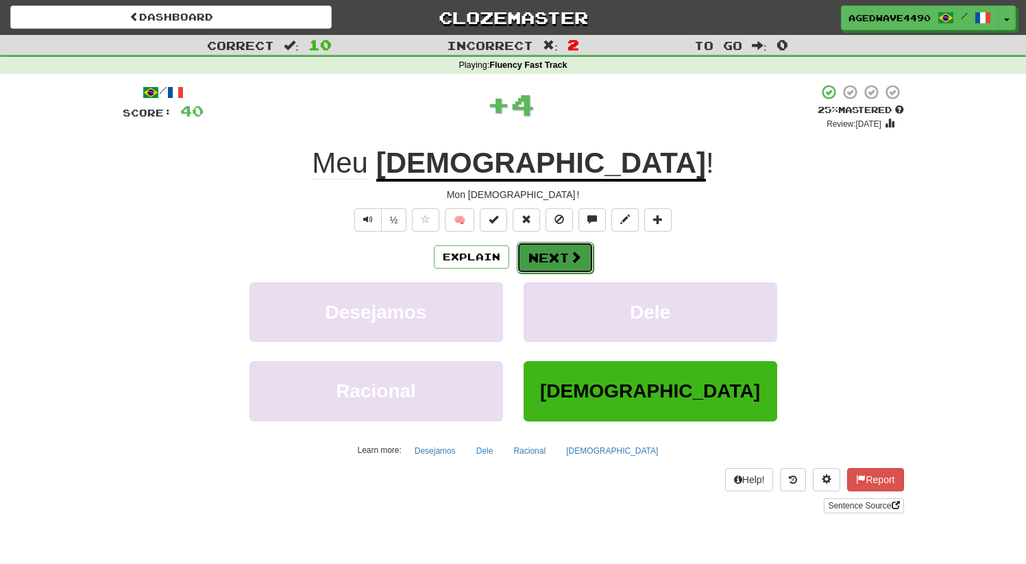
click at [553, 263] on button "Next" at bounding box center [555, 258] width 77 height 32
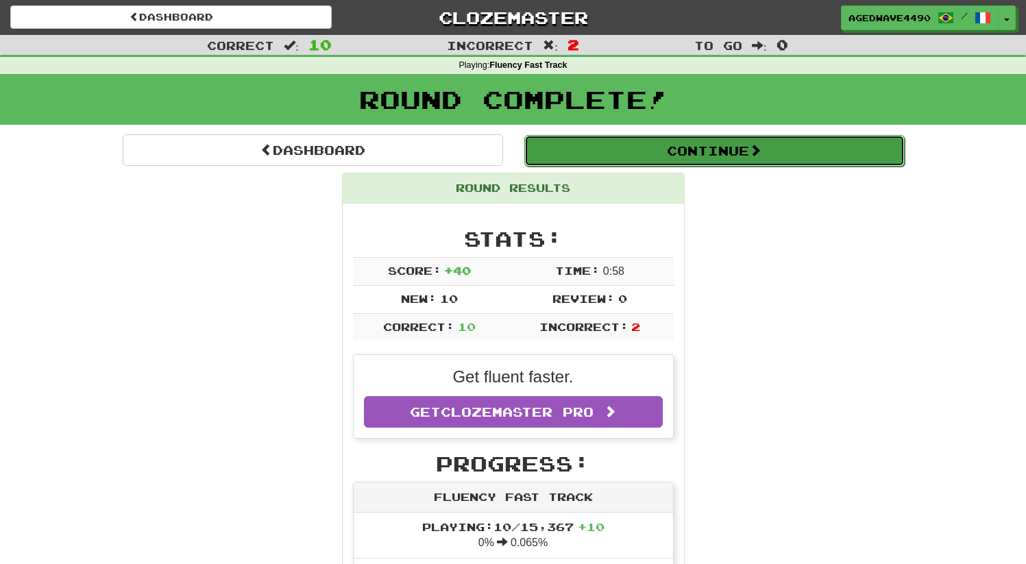
click at [668, 160] on button "Continue" at bounding box center [714, 151] width 381 height 32
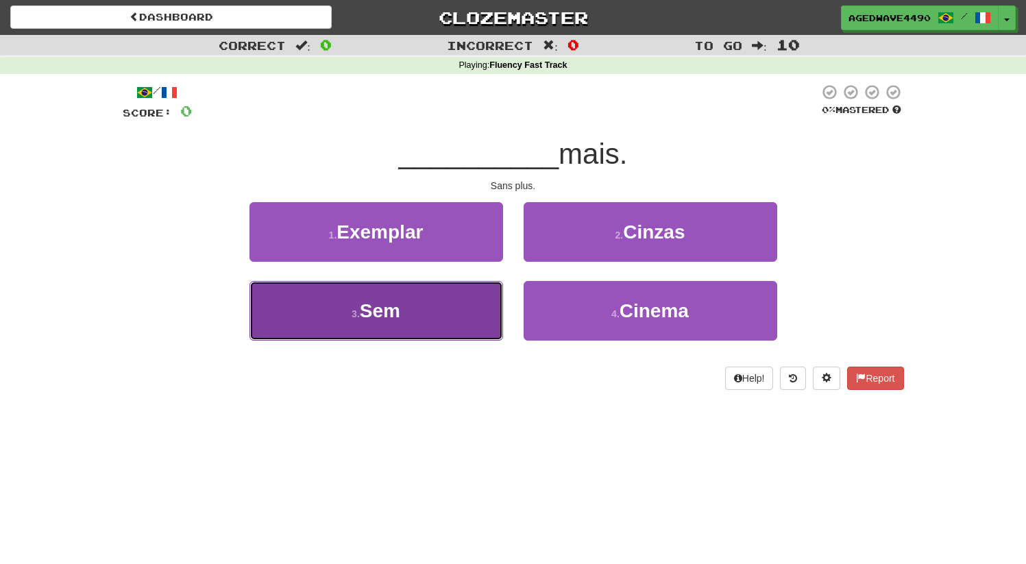
click at [359, 324] on button "3 . Sem" at bounding box center [377, 311] width 254 height 60
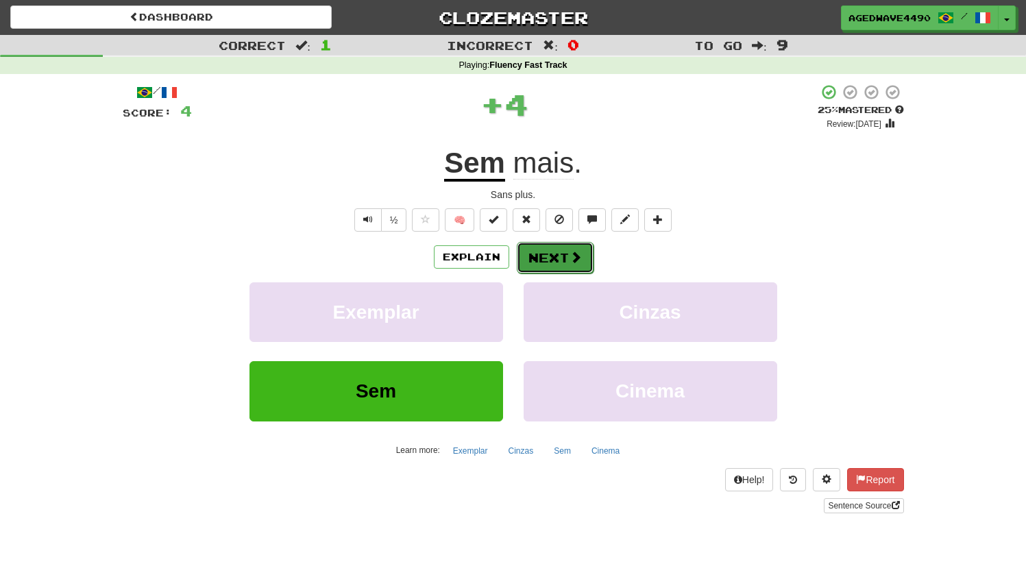
click at [549, 256] on button "Next" at bounding box center [555, 258] width 77 height 32
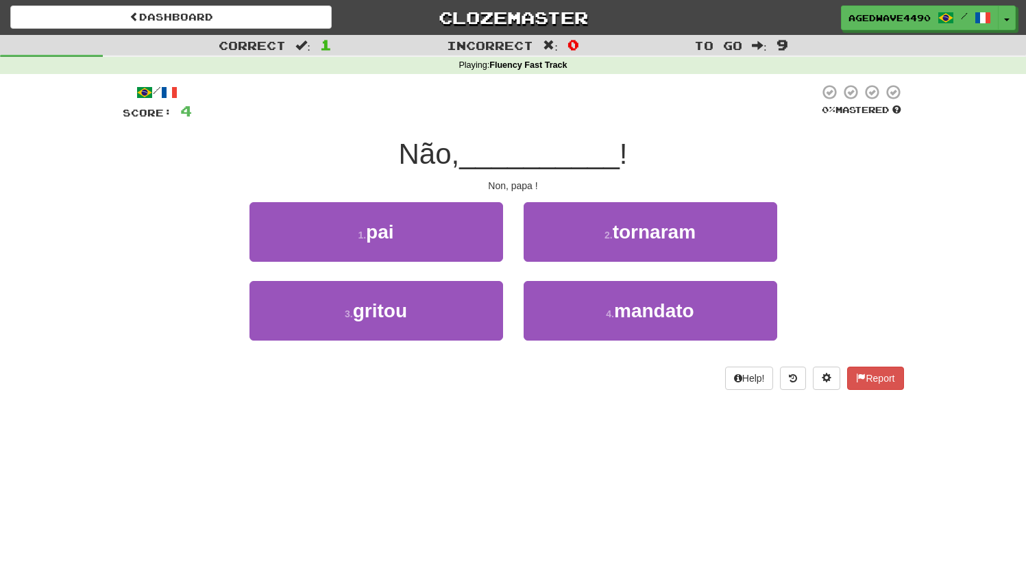
click at [387, 192] on div "/ Score: 4 0 % Mastered Não, __________ ! Non, papa ! 1 . pai 2 . tornaram 3 . …" at bounding box center [514, 237] width 782 height 306
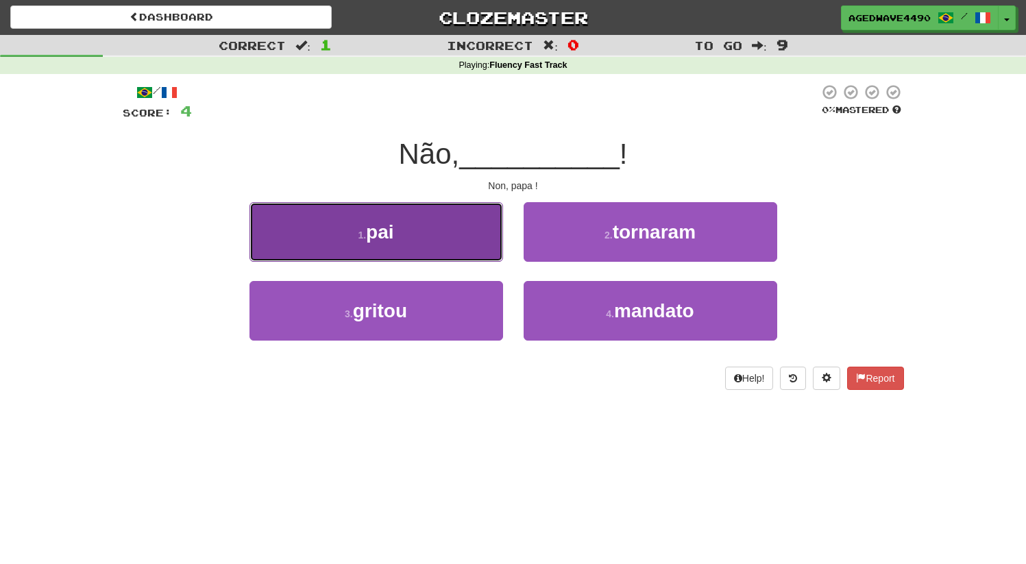
click at [379, 219] on button "1 . pai" at bounding box center [377, 232] width 254 height 60
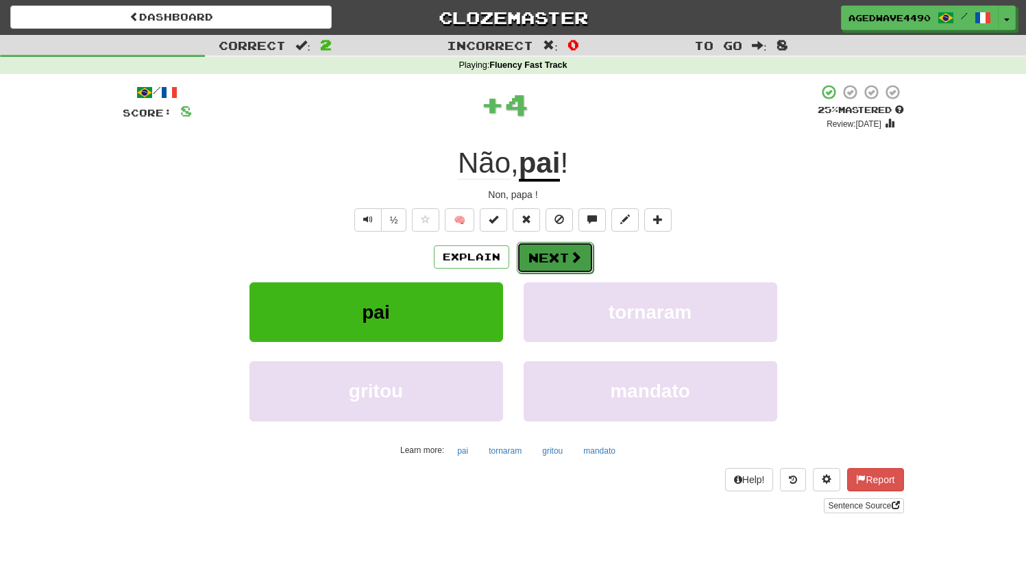
click at [538, 254] on button "Next" at bounding box center [555, 258] width 77 height 32
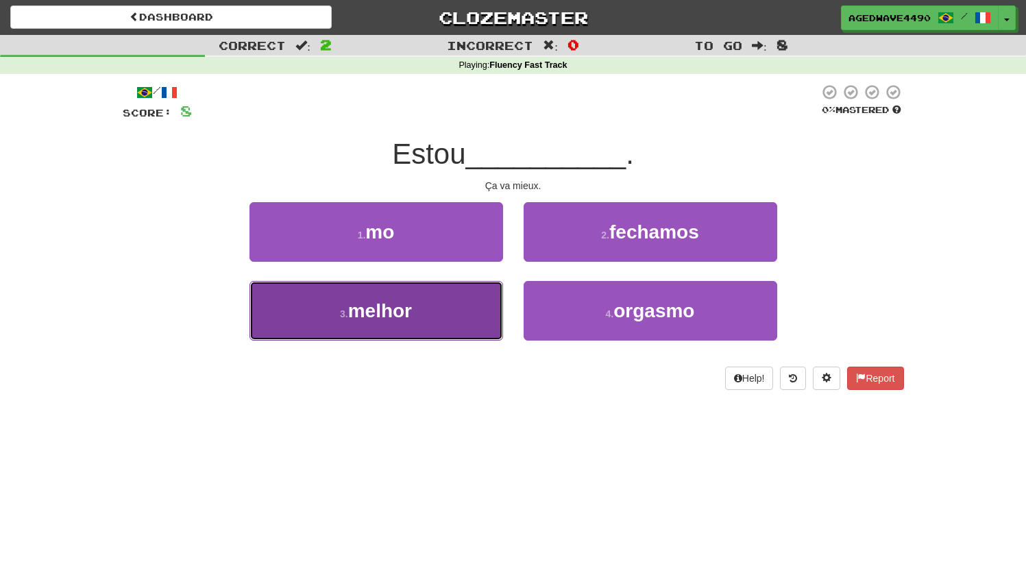
click at [389, 313] on span "melhor" at bounding box center [380, 310] width 64 height 21
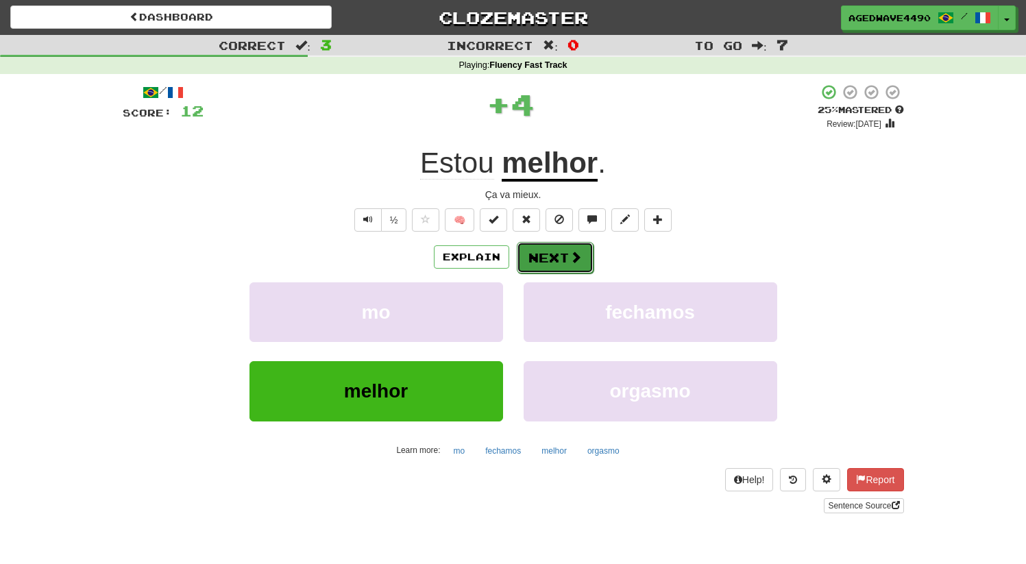
click at [544, 268] on button "Next" at bounding box center [555, 258] width 77 height 32
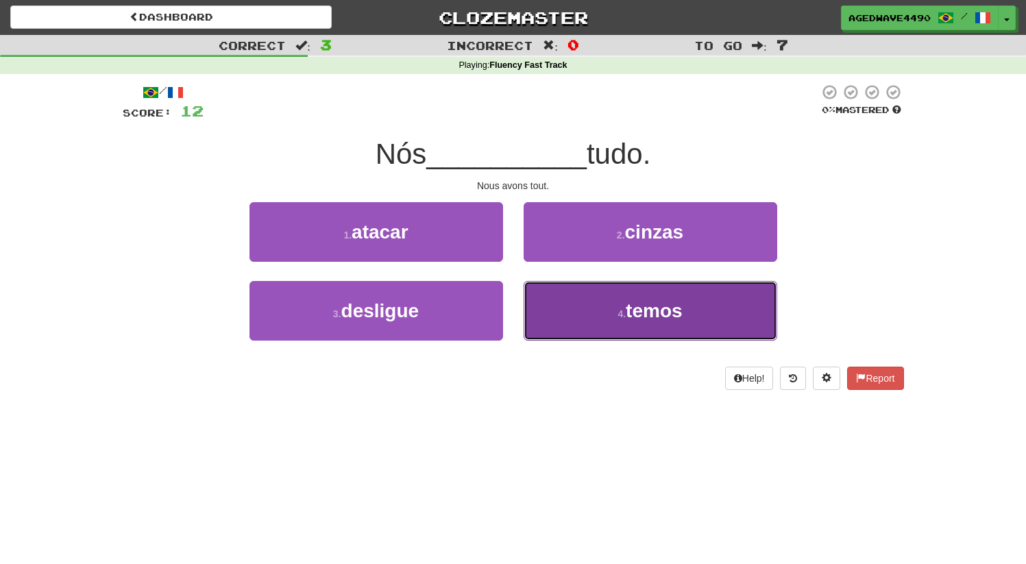
click at [562, 322] on button "4 . temos" at bounding box center [651, 311] width 254 height 60
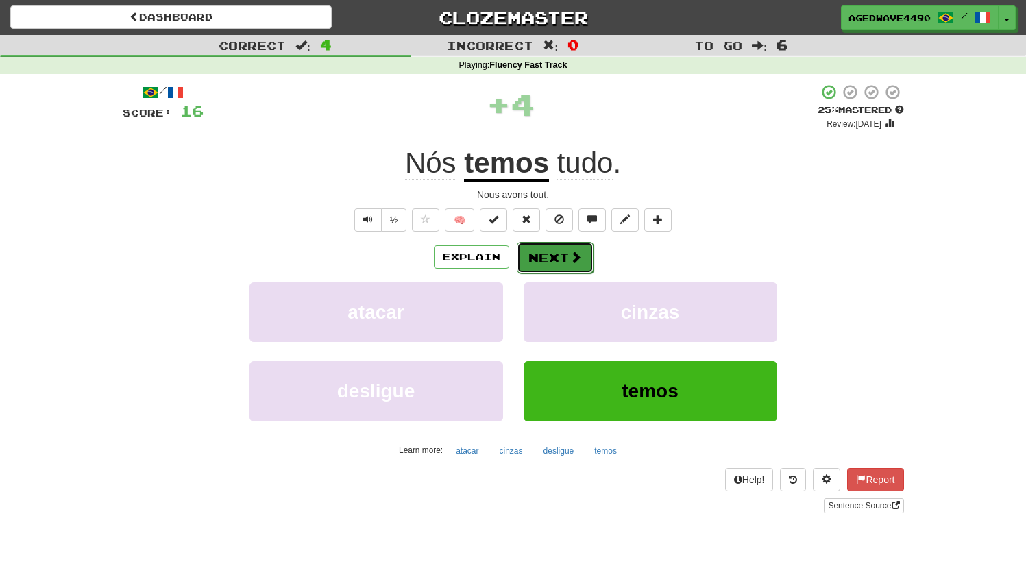
click at [544, 261] on button "Next" at bounding box center [555, 258] width 77 height 32
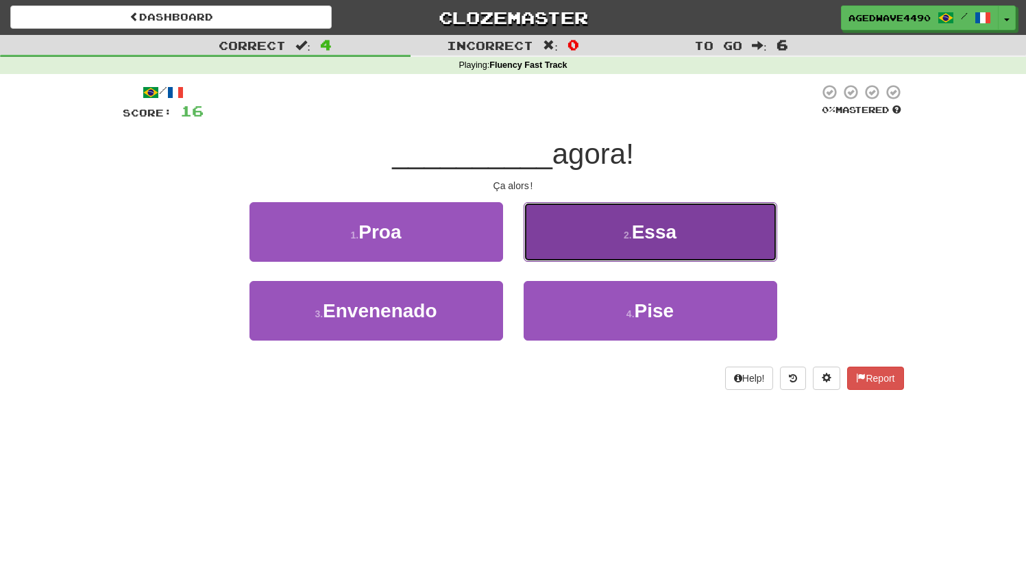
click at [558, 211] on button "2 . Essa" at bounding box center [651, 232] width 254 height 60
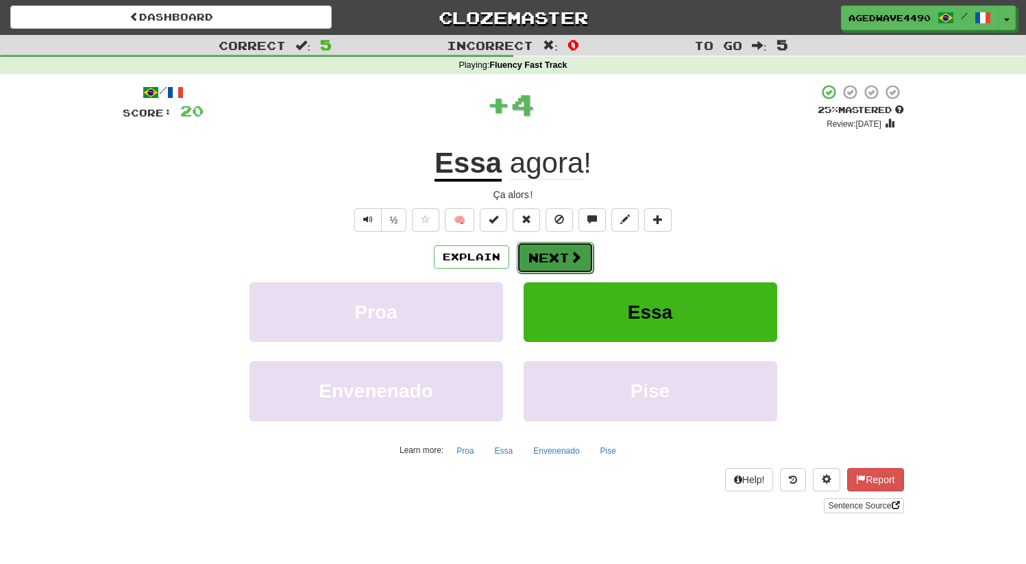
click at [550, 255] on button "Next" at bounding box center [555, 258] width 77 height 32
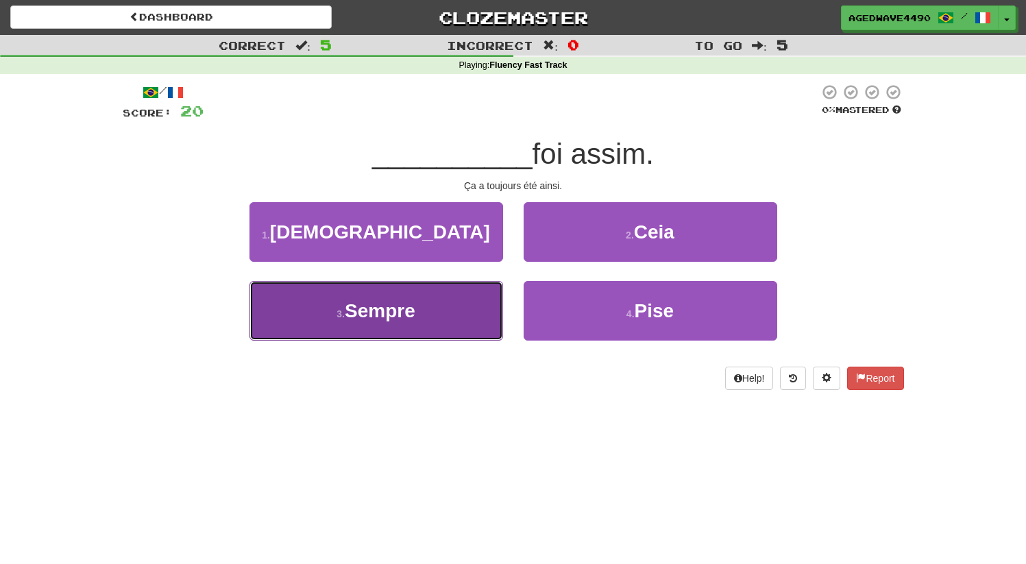
click at [388, 324] on button "3 . Sempre" at bounding box center [377, 311] width 254 height 60
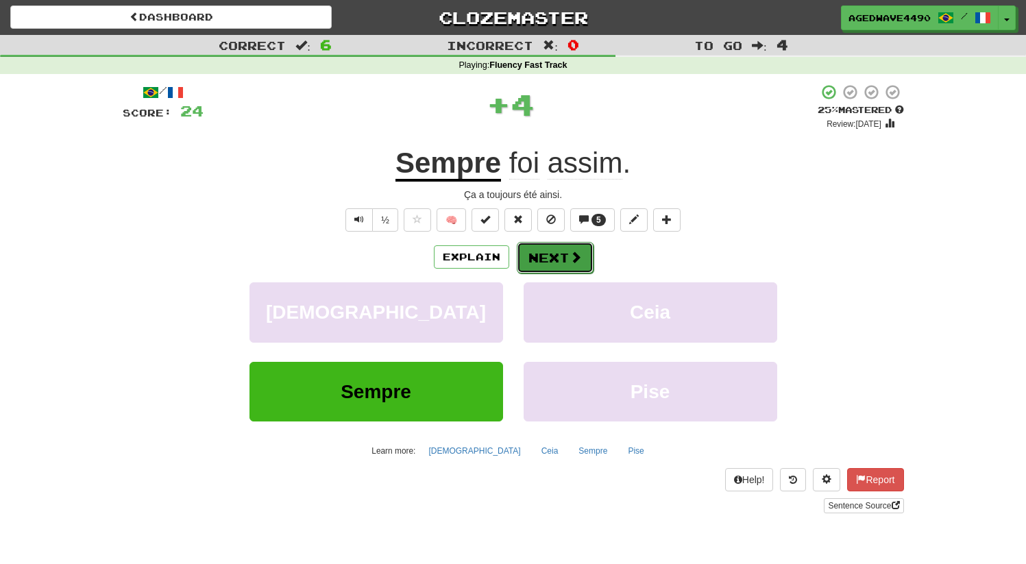
click at [540, 258] on button "Next" at bounding box center [555, 258] width 77 height 32
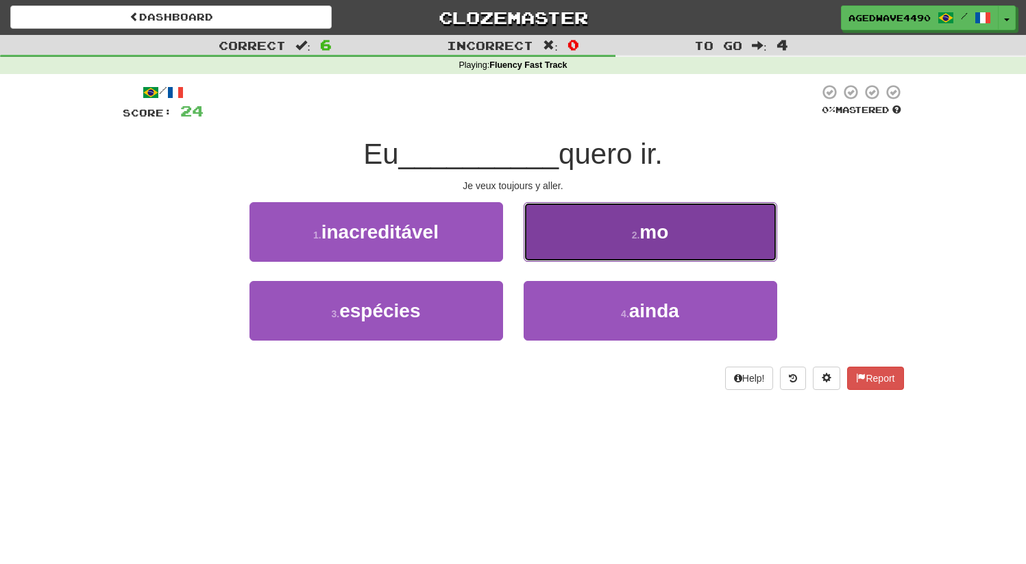
click at [618, 229] on button "2 . mo" at bounding box center [651, 232] width 254 height 60
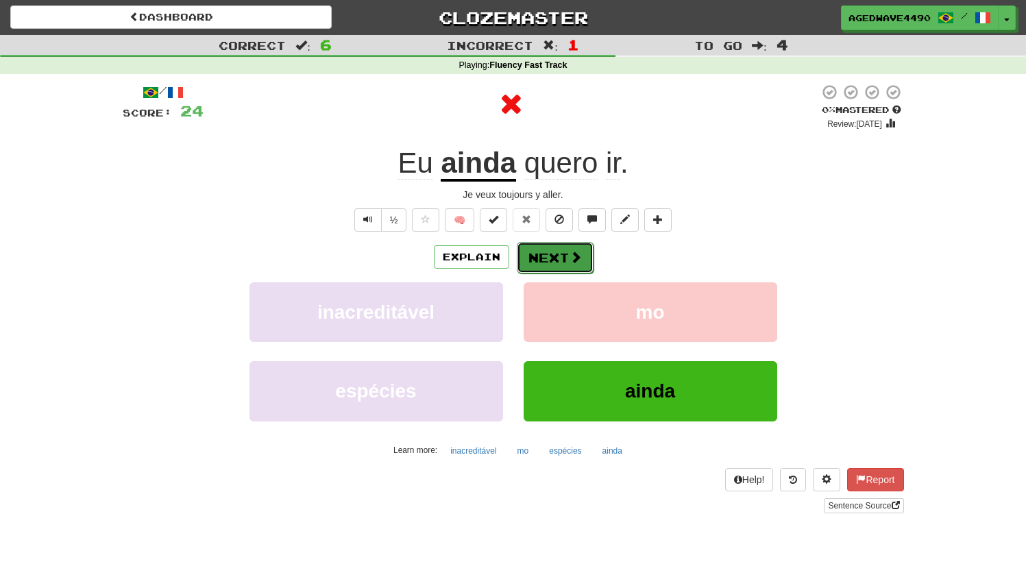
click at [541, 253] on button "Next" at bounding box center [555, 258] width 77 height 32
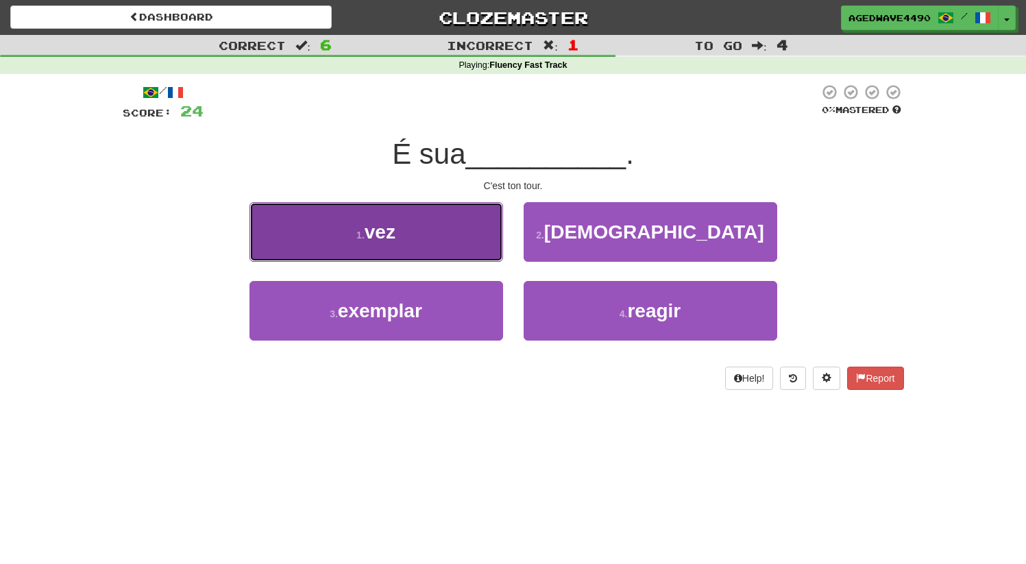
click at [381, 245] on button "1 . vez" at bounding box center [377, 232] width 254 height 60
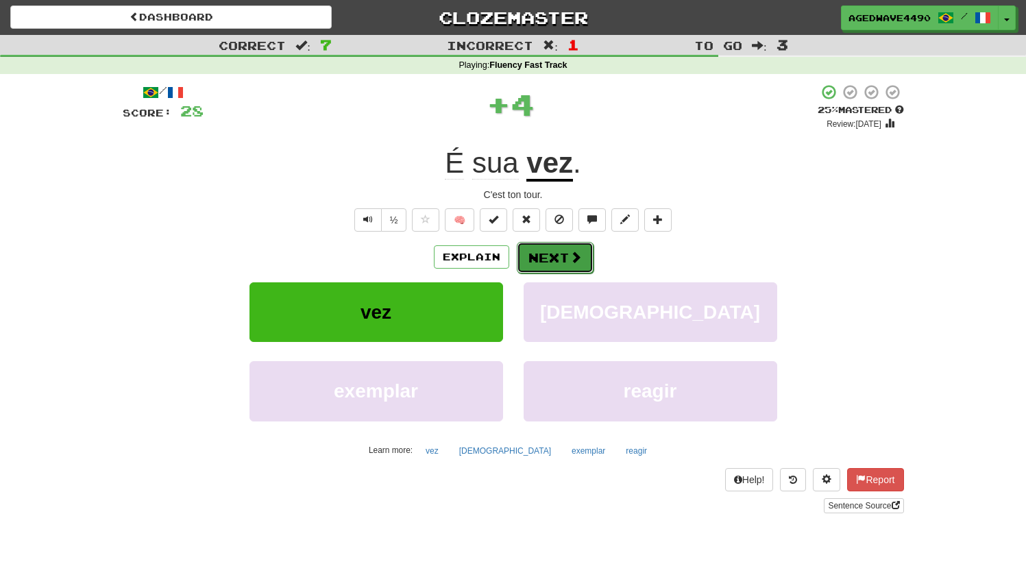
click at [547, 263] on button "Next" at bounding box center [555, 258] width 77 height 32
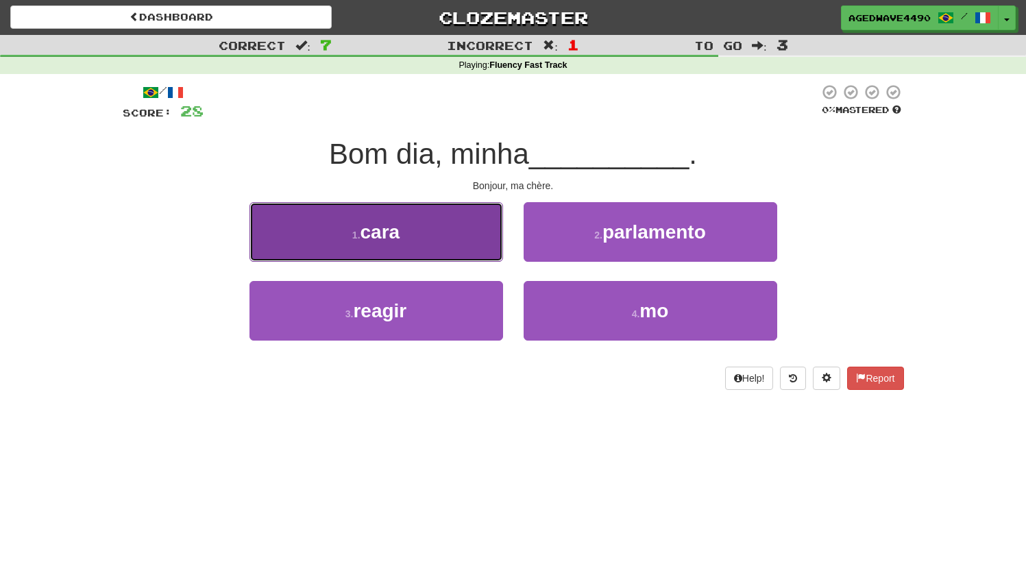
click at [397, 227] on span "cara" at bounding box center [381, 231] width 40 height 21
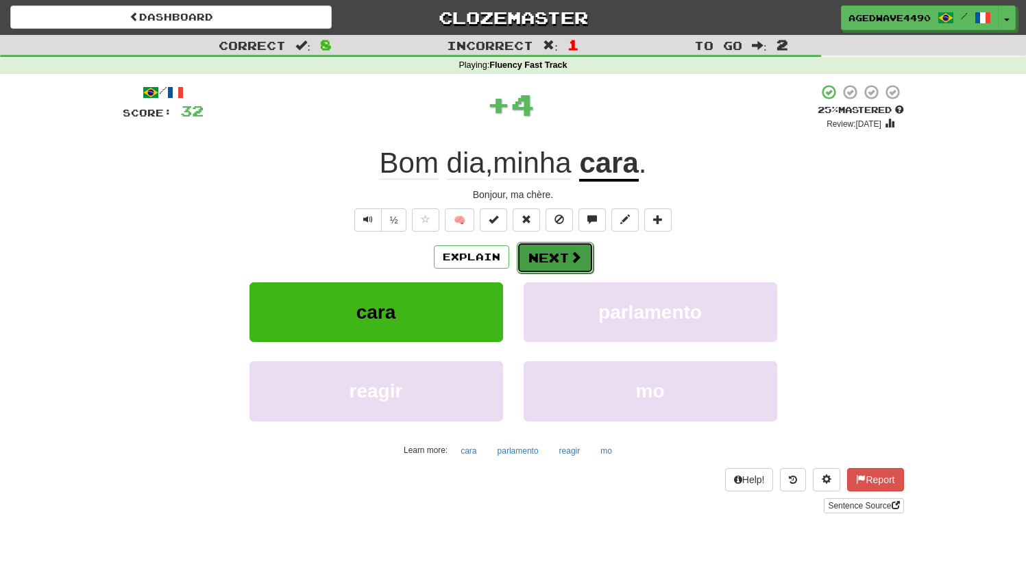
click at [568, 260] on button "Next" at bounding box center [555, 258] width 77 height 32
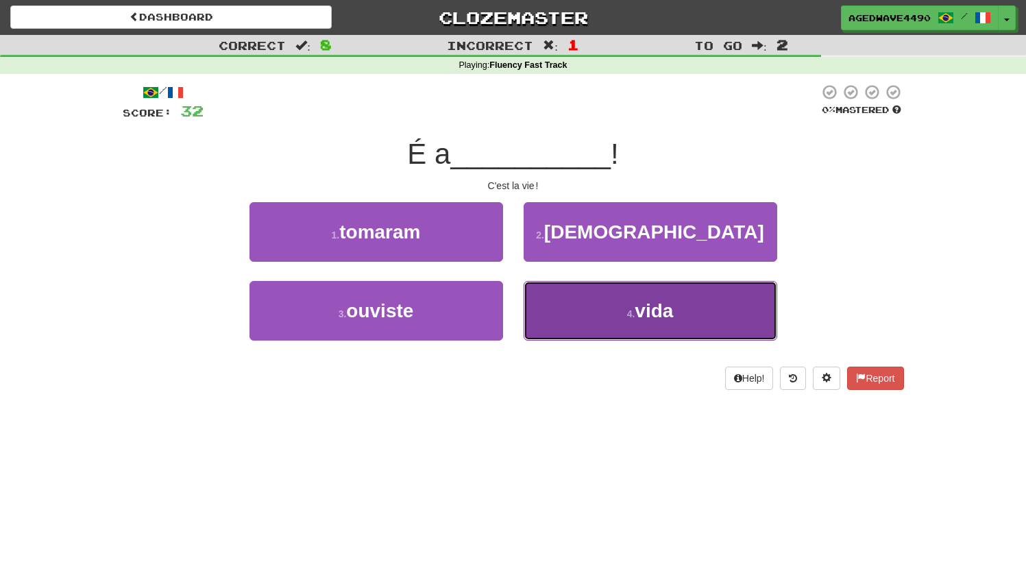
click at [601, 338] on button "4 . vida" at bounding box center [651, 311] width 254 height 60
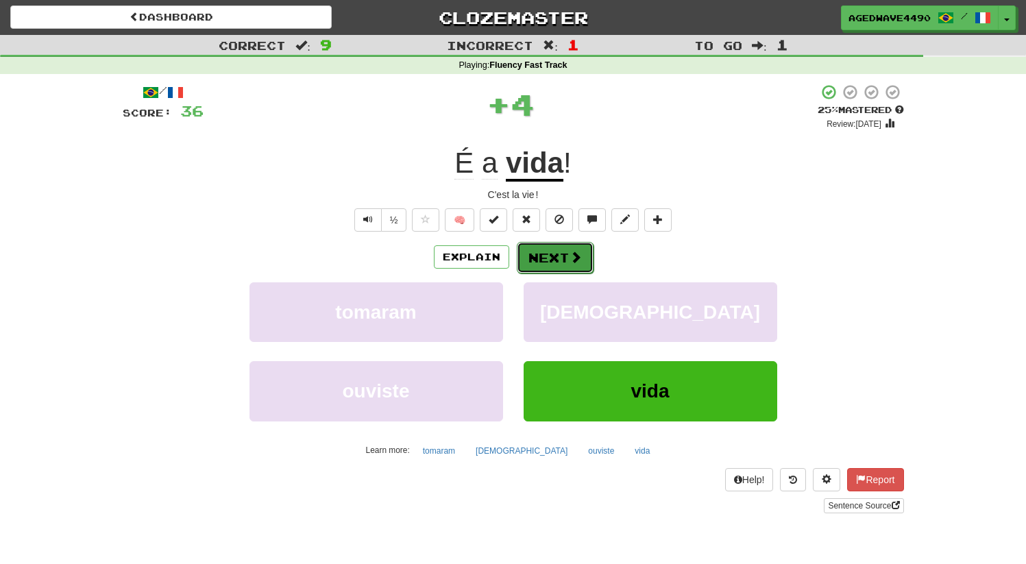
click at [557, 264] on button "Next" at bounding box center [555, 258] width 77 height 32
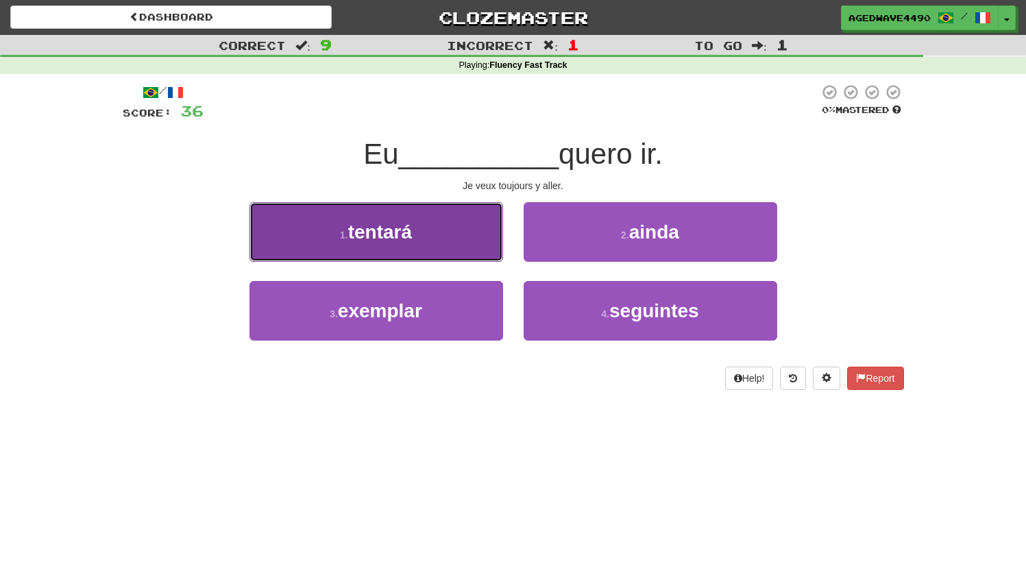
click at [374, 255] on button "1 . tentará" at bounding box center [377, 232] width 254 height 60
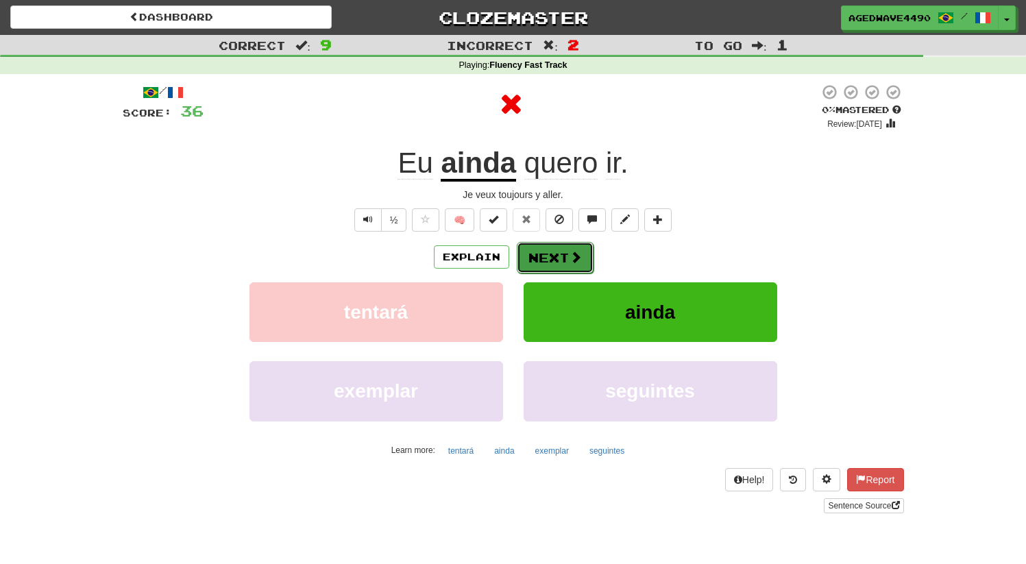
click at [552, 259] on button "Next" at bounding box center [555, 258] width 77 height 32
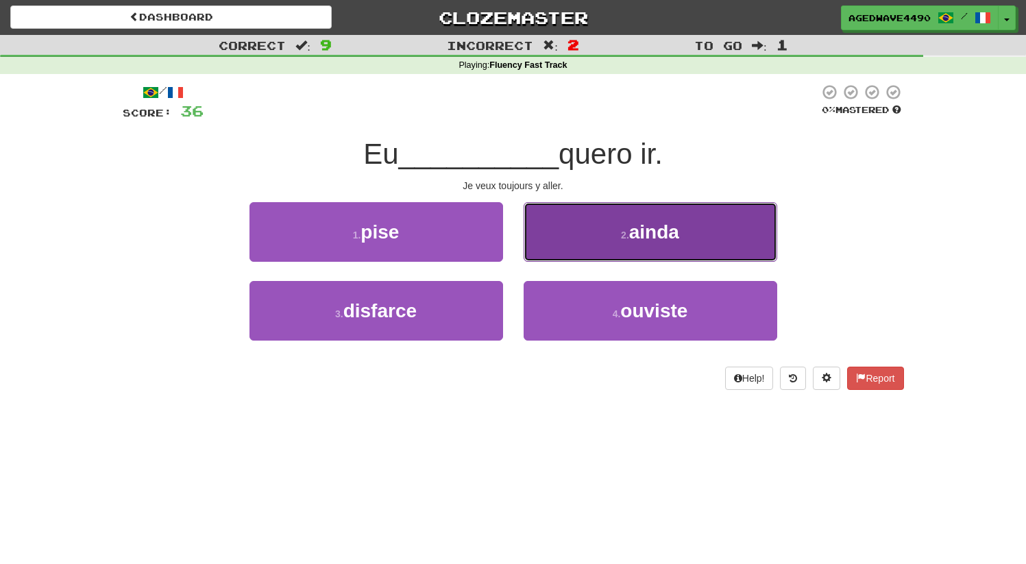
click at [616, 239] on button "2 . ainda" at bounding box center [651, 232] width 254 height 60
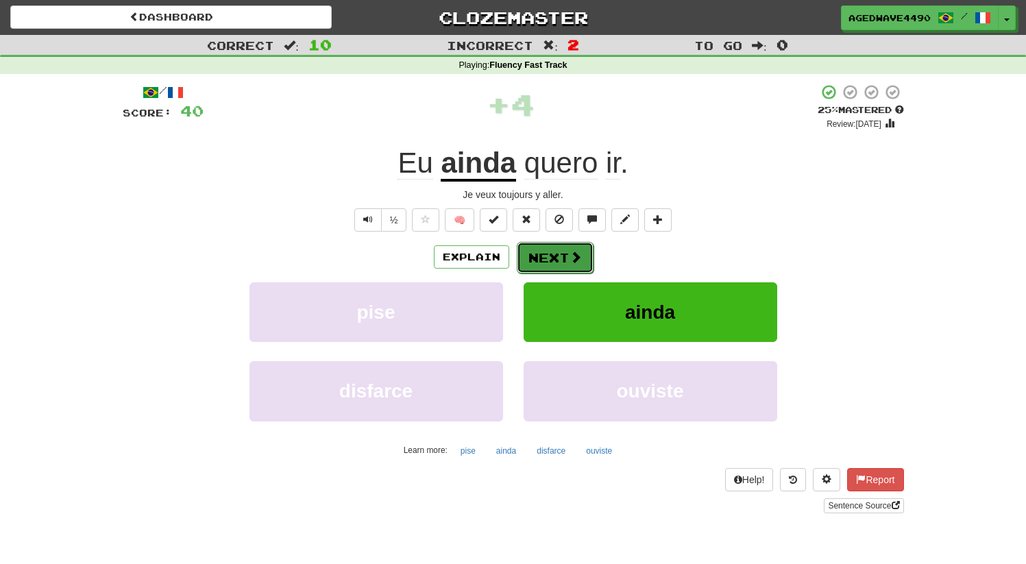
click at [559, 261] on button "Next" at bounding box center [555, 258] width 77 height 32
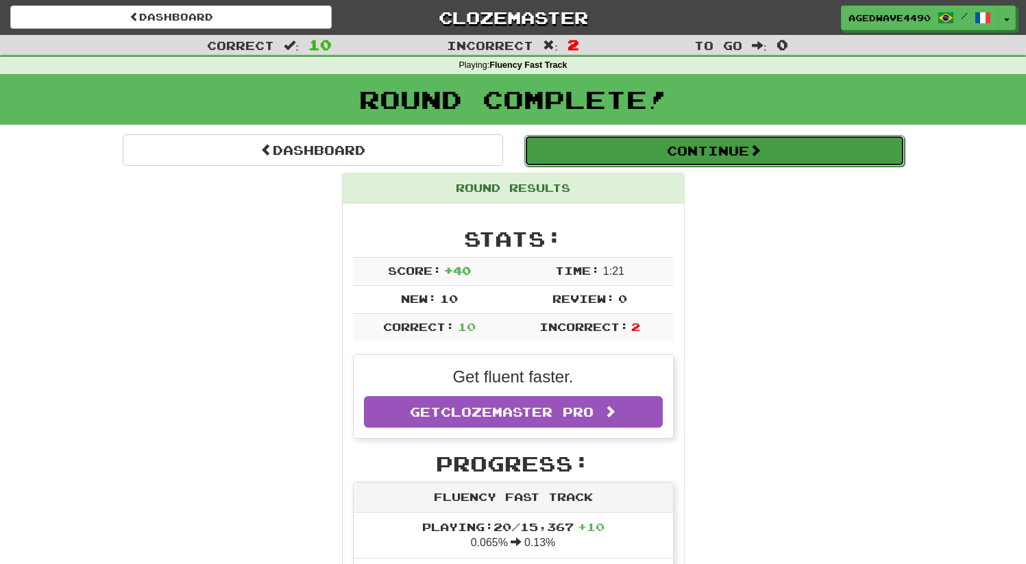
click at [623, 157] on button "Continue" at bounding box center [714, 151] width 381 height 32
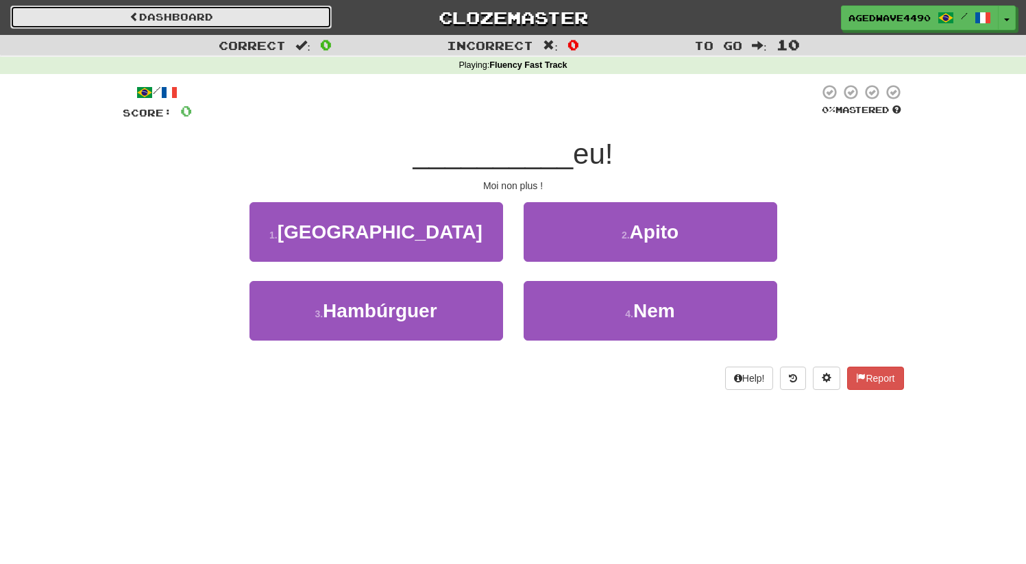
click at [200, 12] on link "Dashboard" at bounding box center [171, 16] width 322 height 23
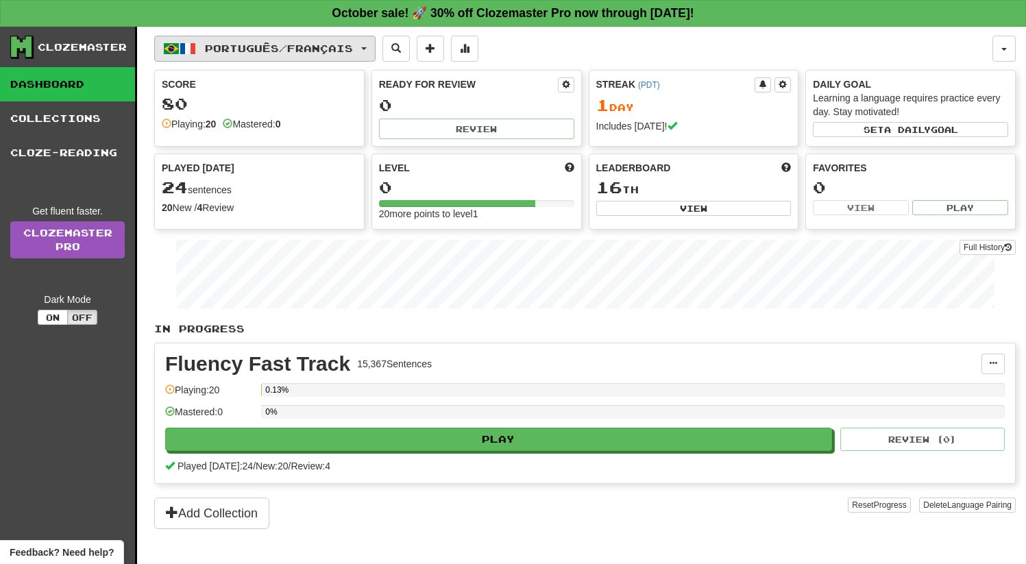
click at [217, 54] on button "Português / Français" at bounding box center [264, 49] width 221 height 26
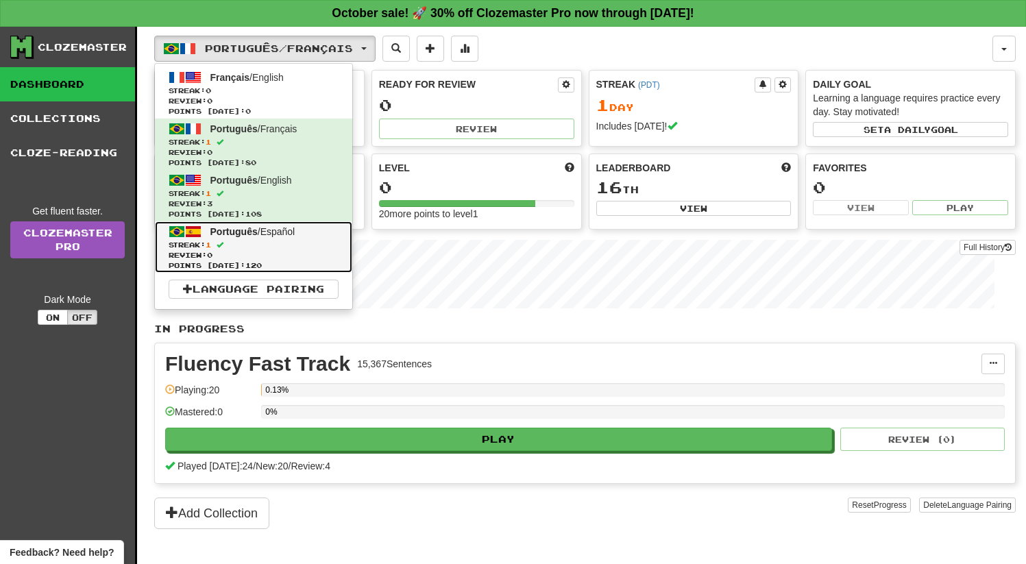
click at [283, 258] on span "Review: 0" at bounding box center [254, 255] width 170 height 10
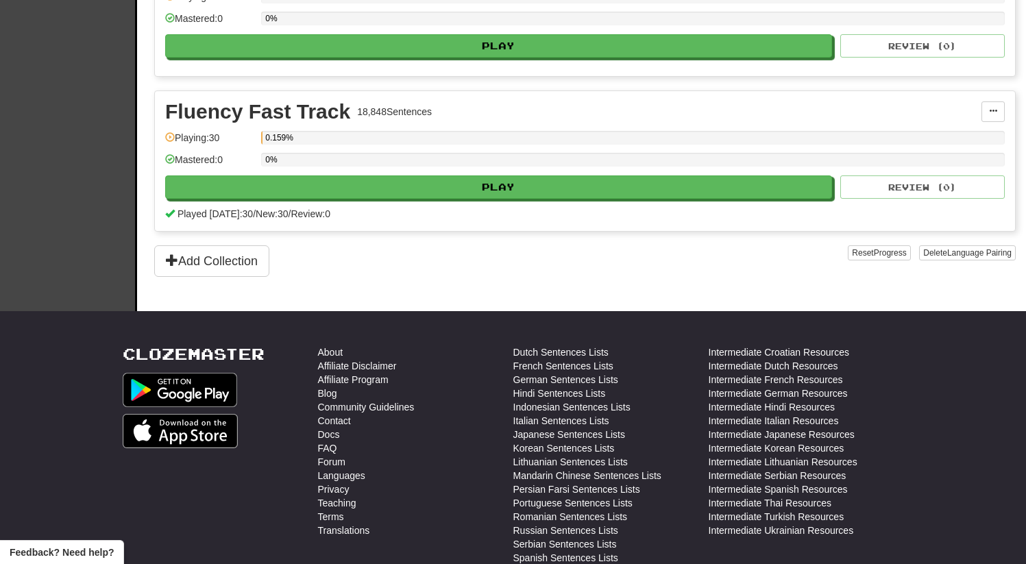
scroll to position [431, 0]
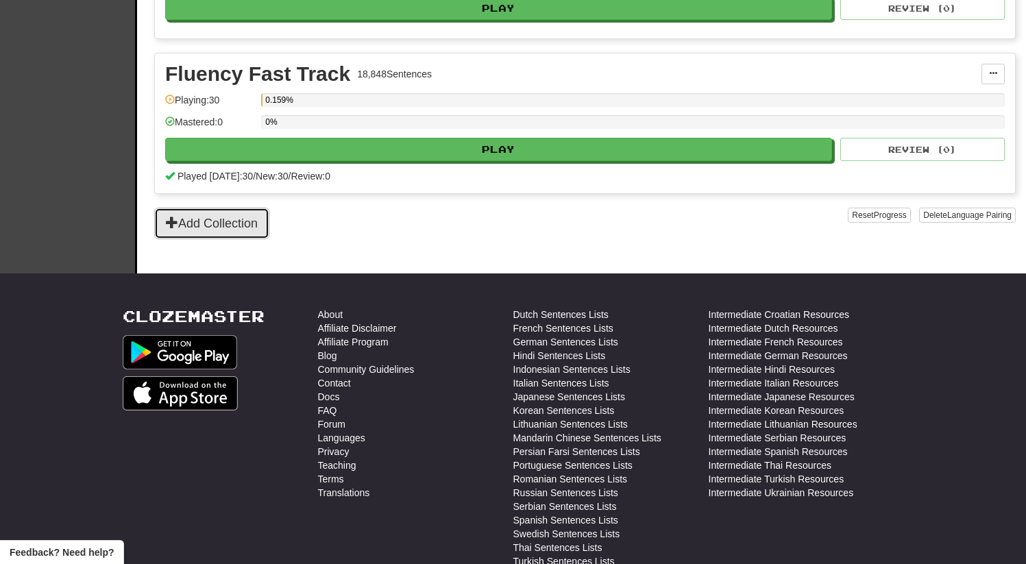
click at [218, 210] on button "Add Collection" at bounding box center [211, 224] width 115 height 32
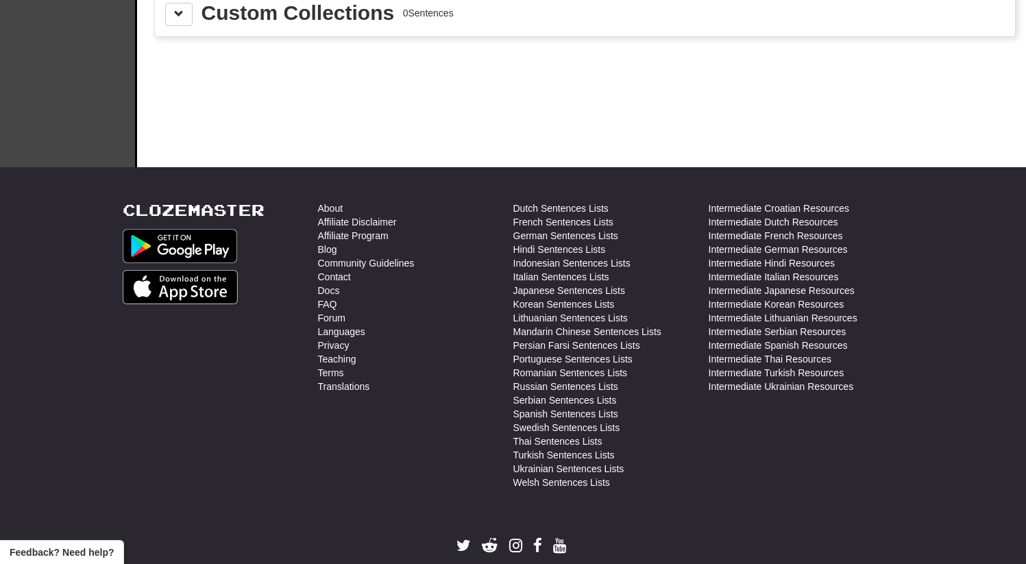
scroll to position [0, 0]
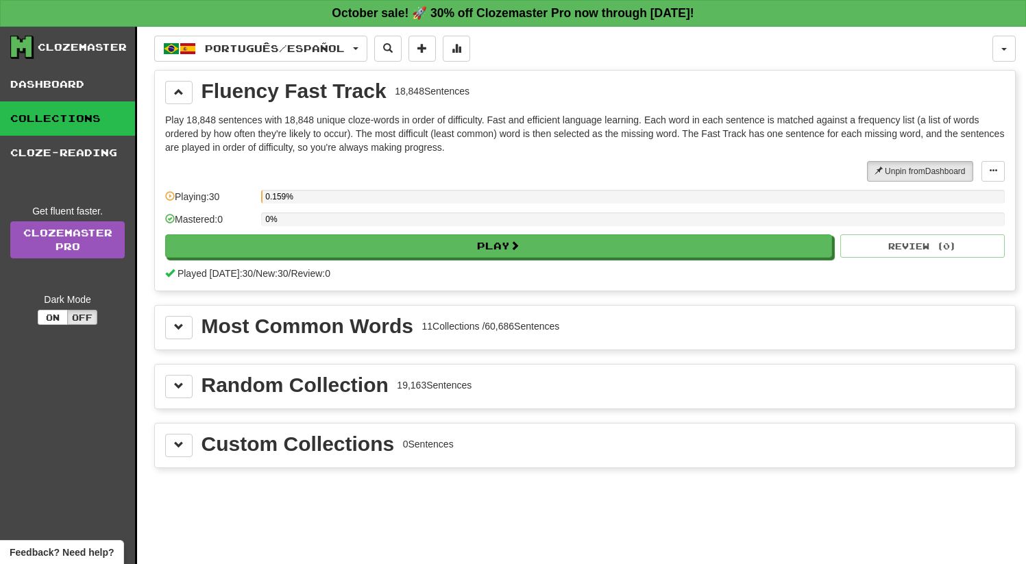
click at [305, 324] on div "Most Common Words" at bounding box center [308, 326] width 212 height 21
click at [178, 326] on span at bounding box center [179, 327] width 10 height 10
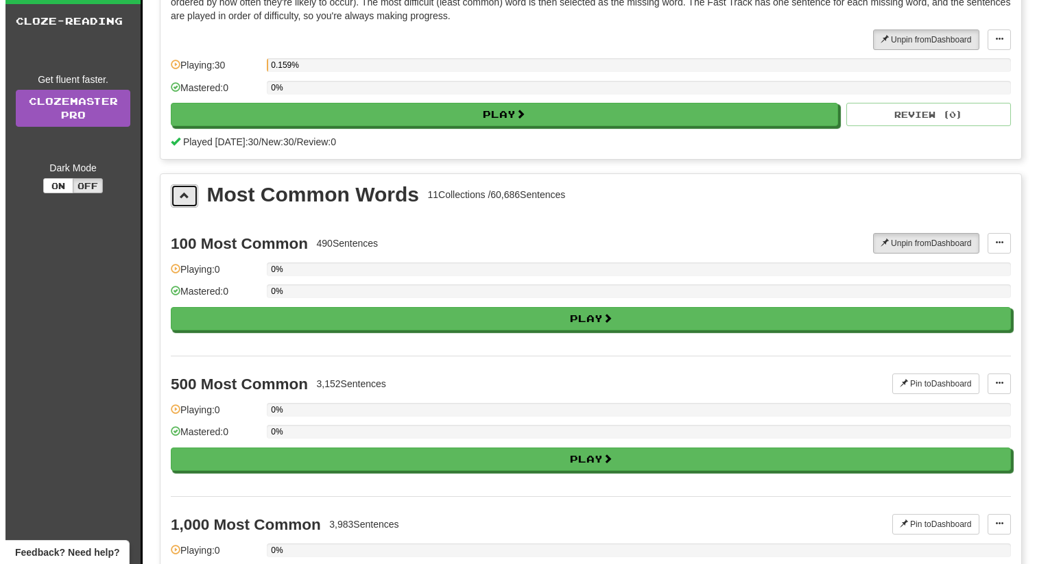
scroll to position [131, 0]
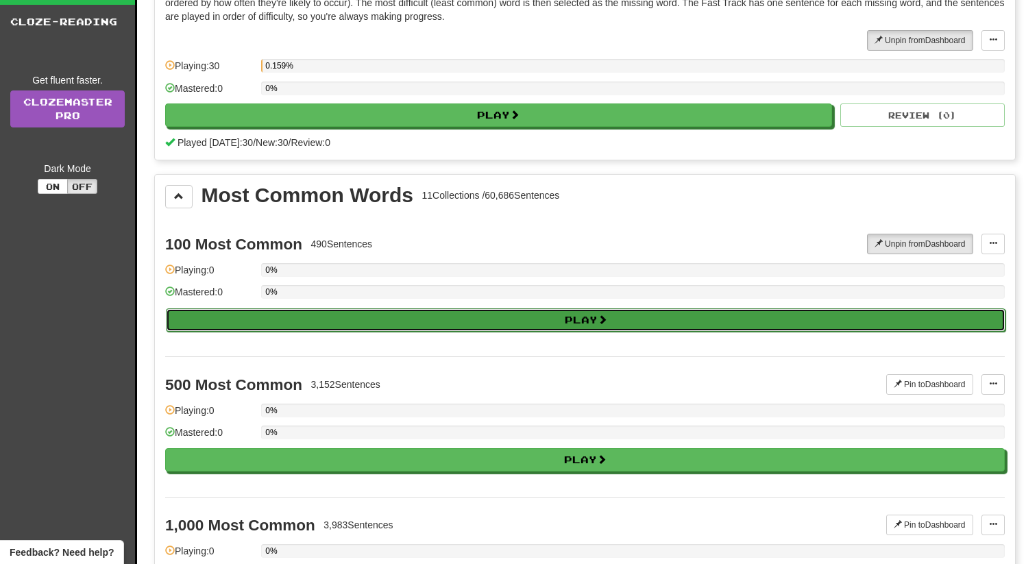
click at [240, 313] on button "Play" at bounding box center [586, 320] width 840 height 23
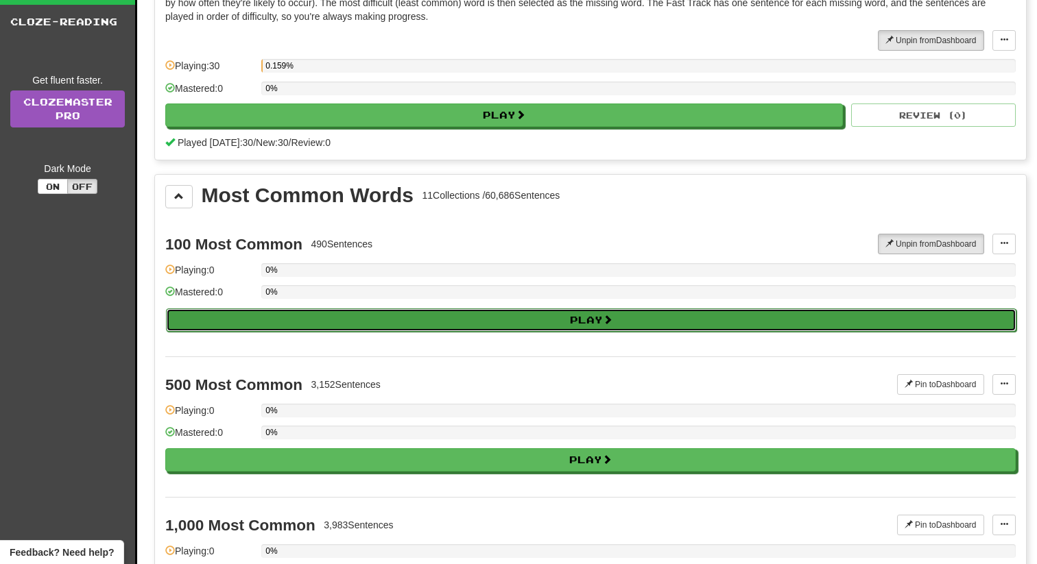
select select "**"
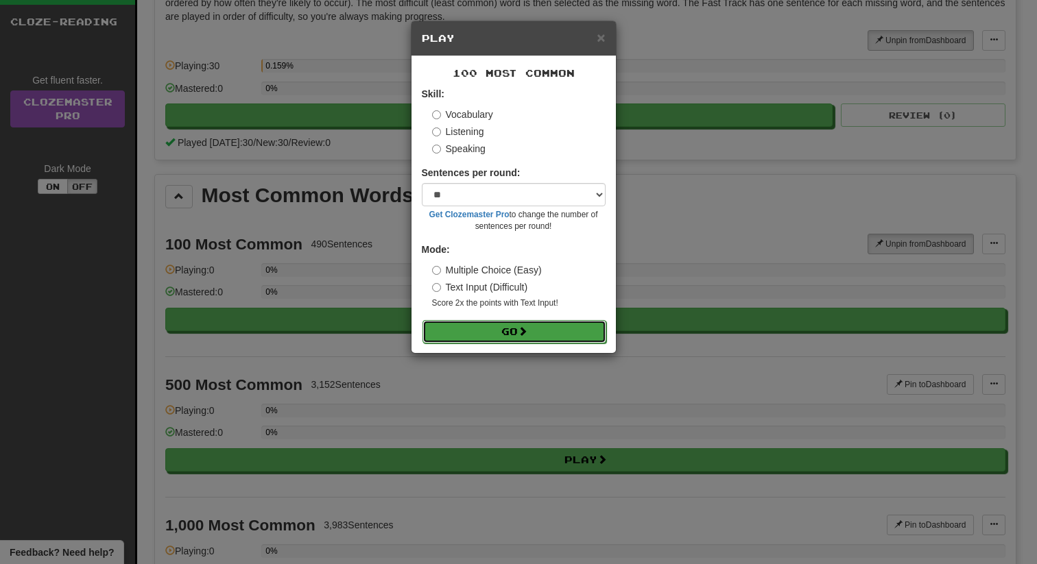
click at [484, 322] on button "Go" at bounding box center [514, 331] width 184 height 23
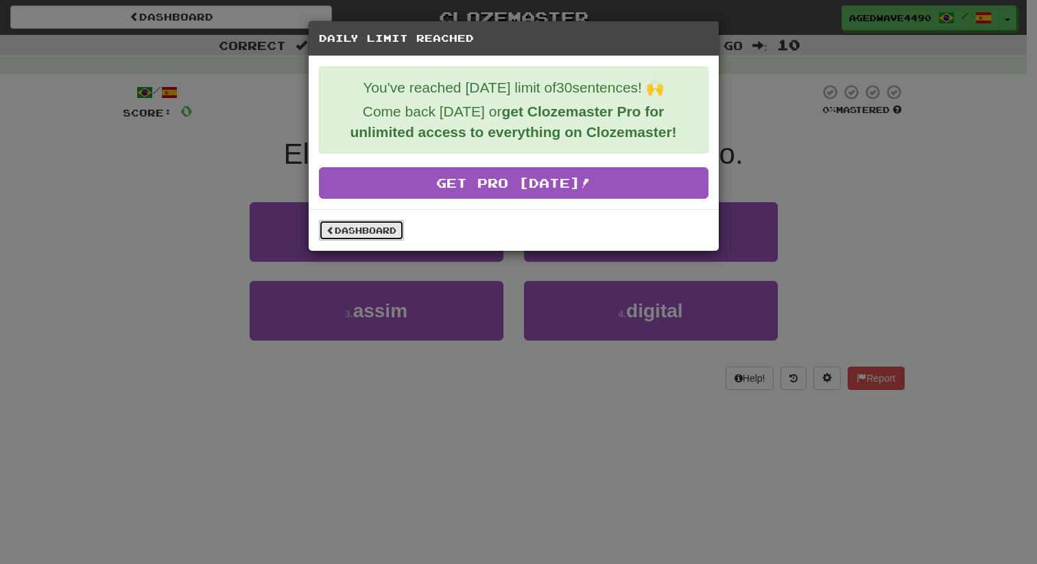
click at [359, 228] on link "Dashboard" at bounding box center [361, 230] width 85 height 21
